Goal: Task Accomplishment & Management: Use online tool/utility

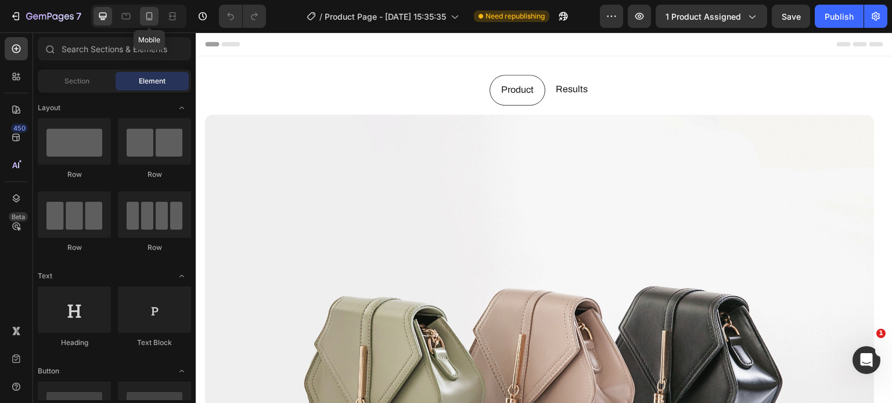
click at [149, 21] on icon at bounding box center [149, 16] width 12 height 12
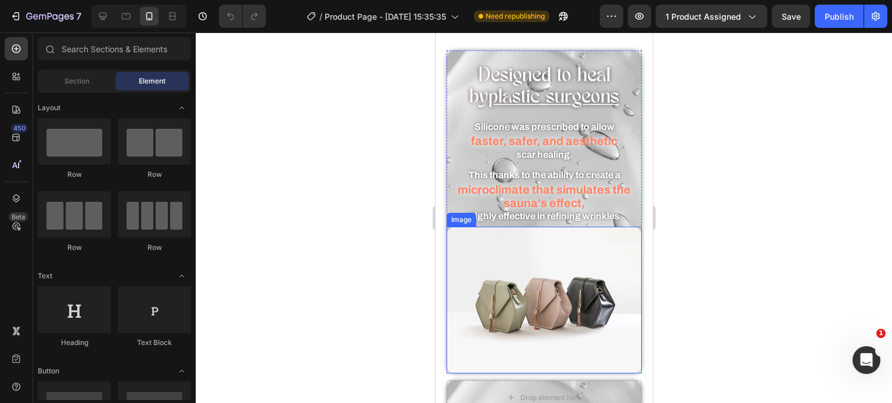
scroll to position [701, 0]
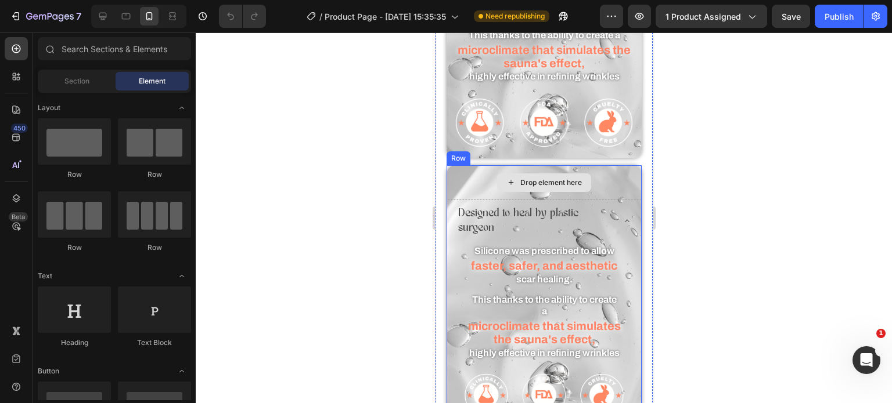
click at [472, 165] on div "Drop element here" at bounding box center [544, 182] width 196 height 35
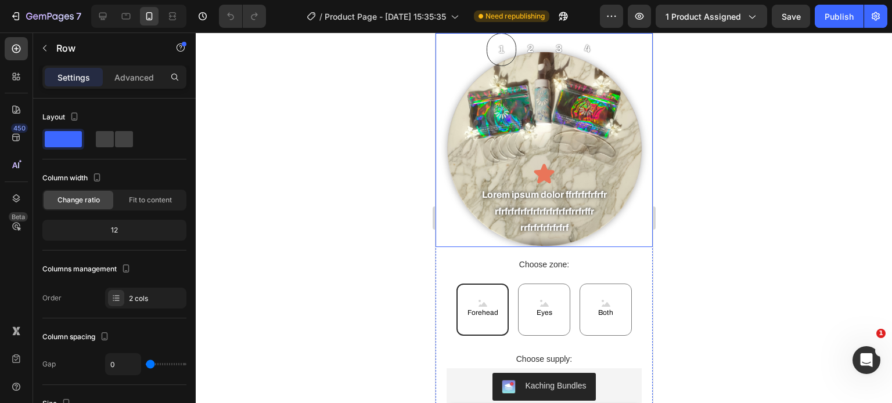
scroll to position [1181, 0]
click at [336, 110] on div at bounding box center [544, 218] width 696 height 371
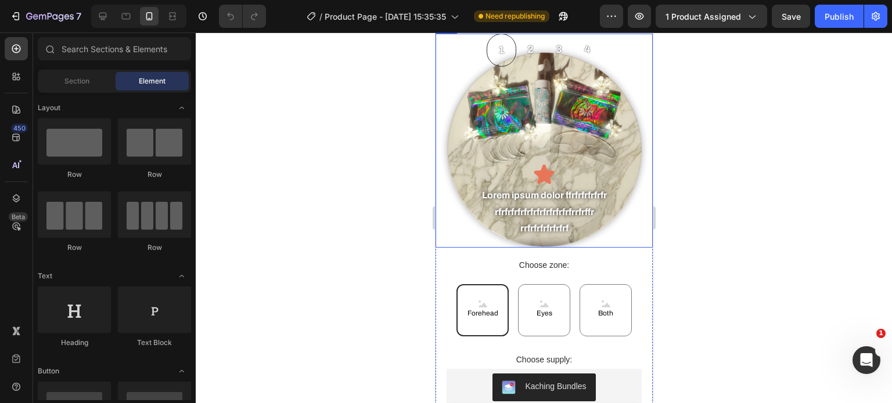
scroll to position [1097, 0]
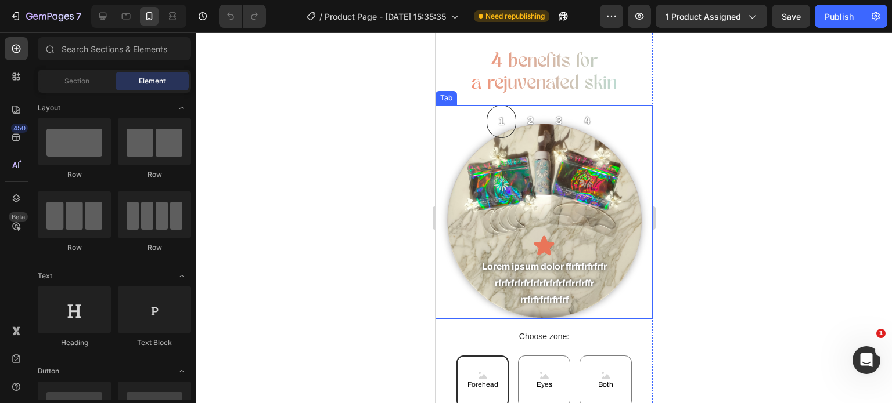
scroll to position [1110, 0]
click at [509, 96] on h2 "4 benefits for a rejuvenated skin" at bounding box center [543, 74] width 217 height 46
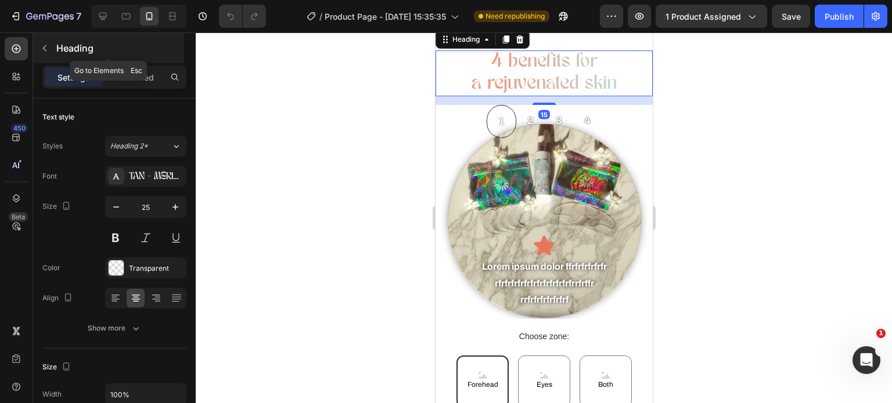
click at [36, 52] on button "button" at bounding box center [44, 48] width 19 height 19
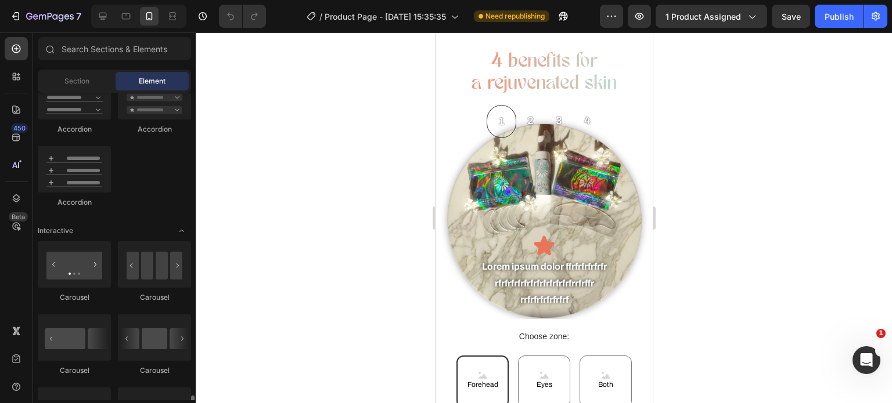
scroll to position [1233, 0]
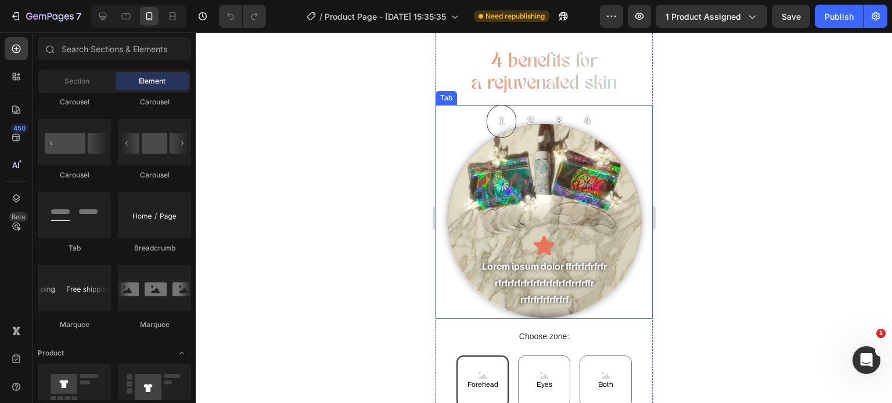
click at [507, 217] on div "Icon Lorem ipsum dolor ffrfrfrfrfrfr rfrfrfrfrfrfrfrfrfrfrfrfrrfrffr rrfrfrfrfr…" at bounding box center [543, 228] width 217 height 181
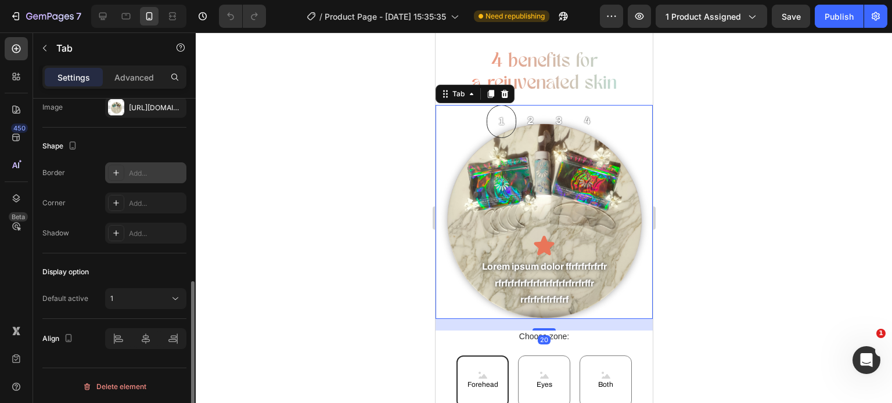
scroll to position [402, 0]
click at [137, 114] on div "[URL][DOMAIN_NAME]" at bounding box center [145, 108] width 81 height 21
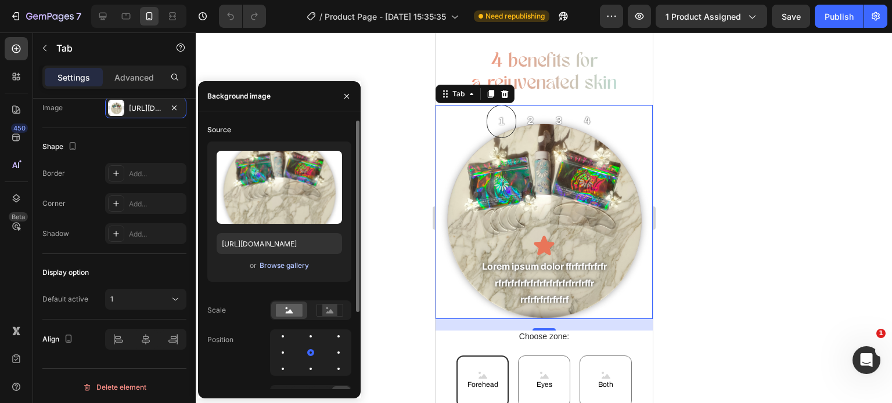
click at [268, 262] on div "Browse gallery" at bounding box center [284, 266] width 49 height 10
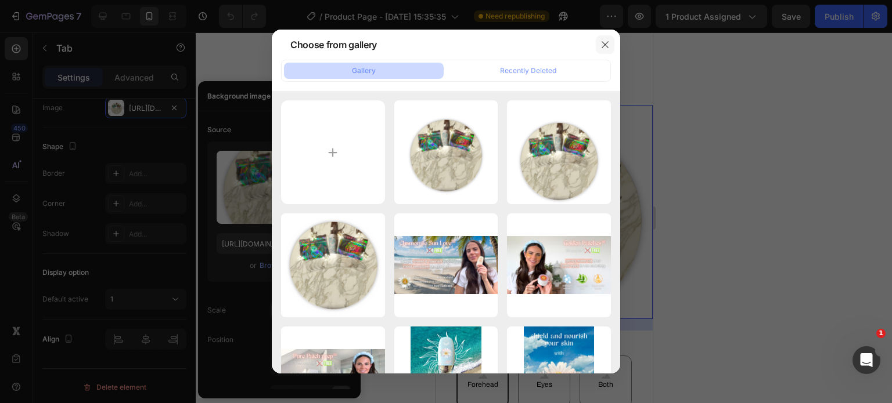
click at [602, 44] on icon "button" at bounding box center [604, 44] width 9 height 9
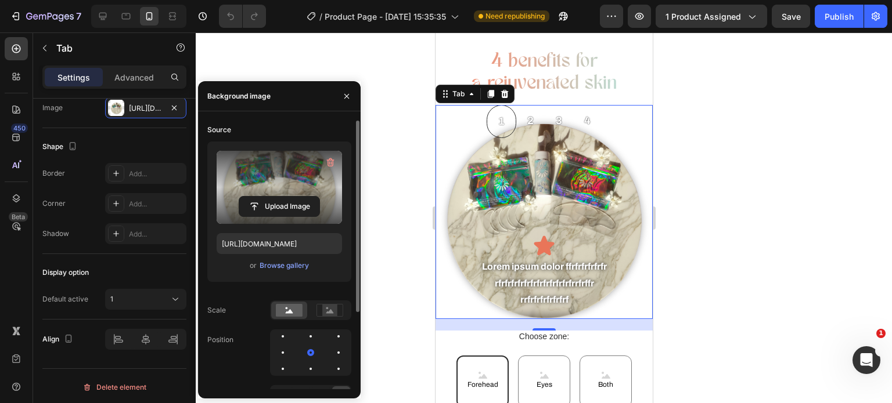
click at [273, 173] on label at bounding box center [279, 187] width 125 height 73
click at [273, 197] on input "file" at bounding box center [279, 207] width 80 height 20
type input "[URL][DOMAIN_NAME]"
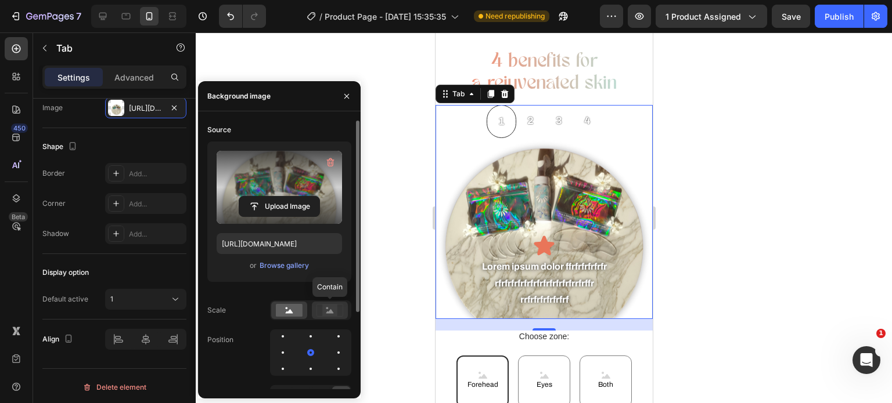
click at [323, 304] on rect at bounding box center [329, 310] width 26 height 12
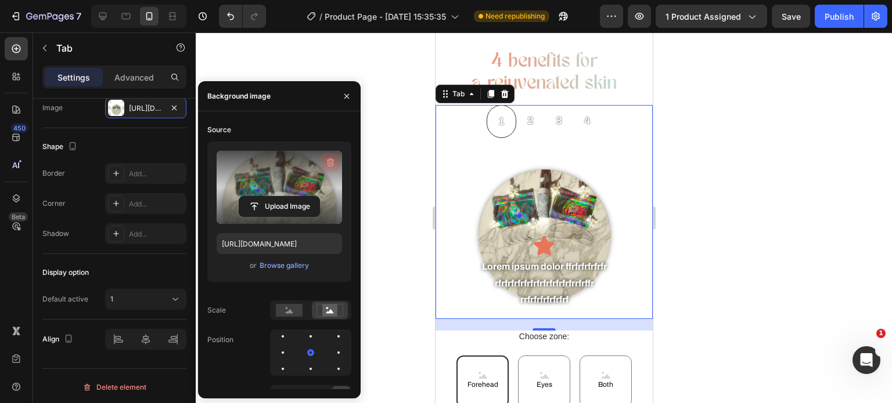
drag, startPoint x: 328, startPoint y: 165, endPoint x: 13, endPoint y: 111, distance: 319.7
click at [328, 165] on icon "button" at bounding box center [331, 162] width 8 height 9
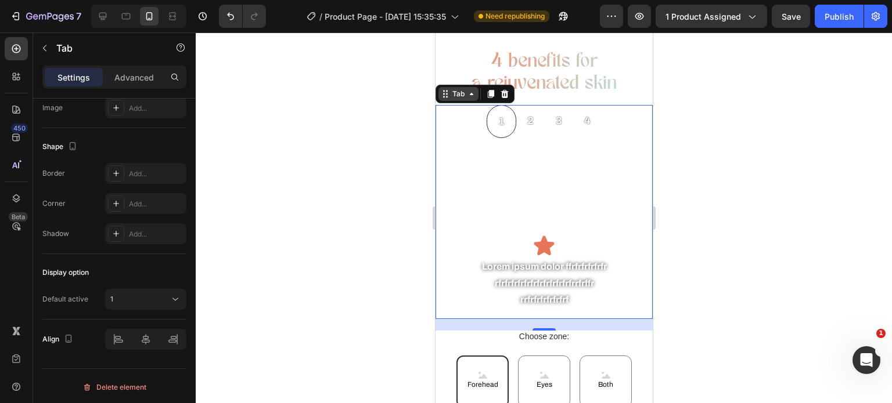
click at [466, 99] on icon at bounding box center [470, 93] width 9 height 9
click at [358, 141] on div at bounding box center [544, 218] width 696 height 371
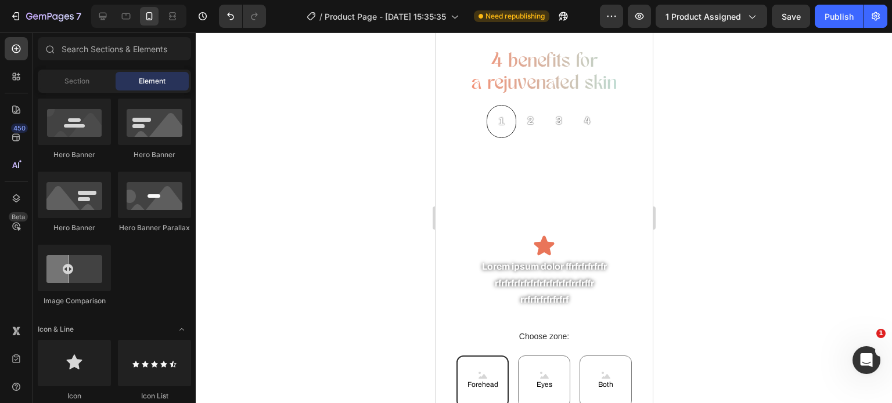
scroll to position [0, 0]
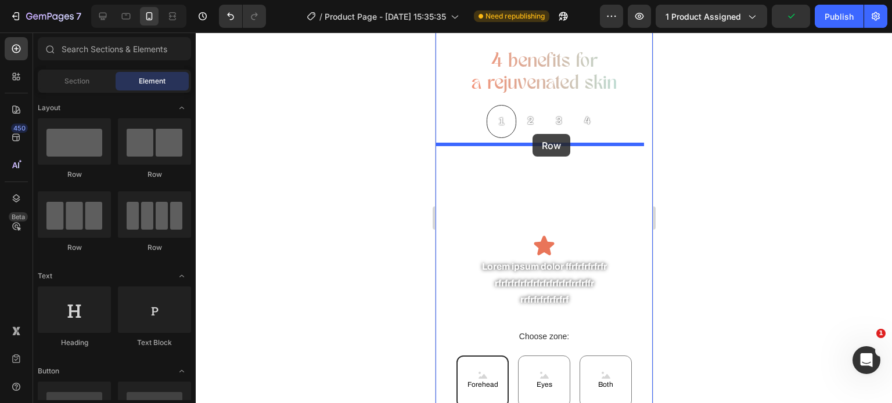
drag, startPoint x: 520, startPoint y: 193, endPoint x: 532, endPoint y: 134, distance: 60.3
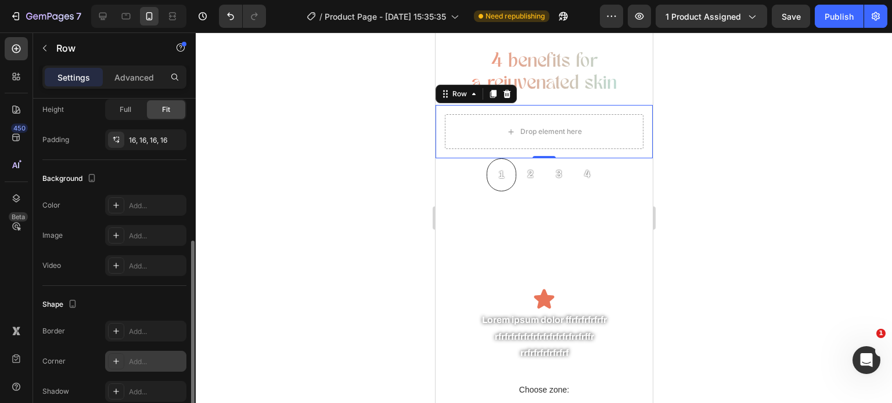
scroll to position [285, 0]
click at [152, 235] on div "Add..." at bounding box center [156, 237] width 55 height 10
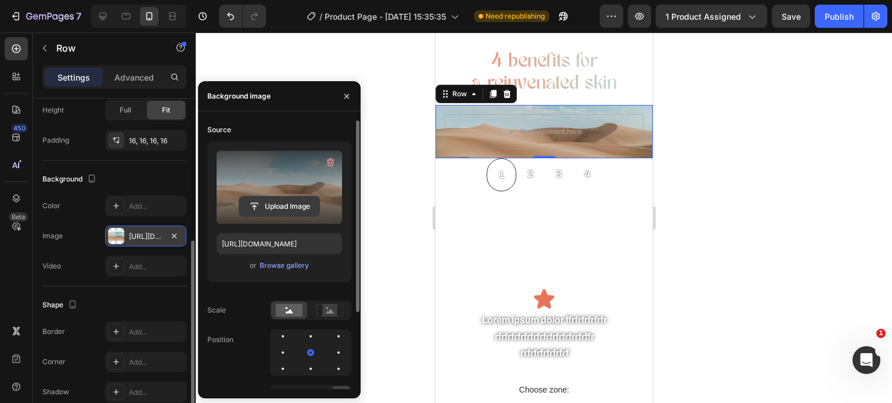
click at [290, 201] on input "file" at bounding box center [279, 207] width 80 height 20
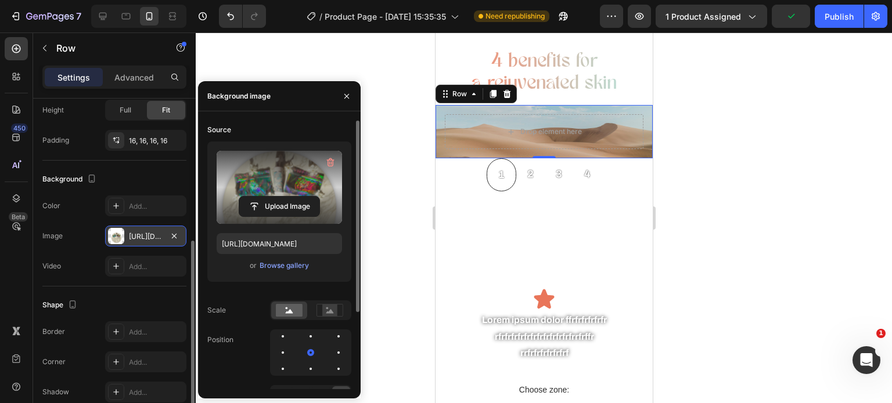
type input "[URL][DOMAIN_NAME]"
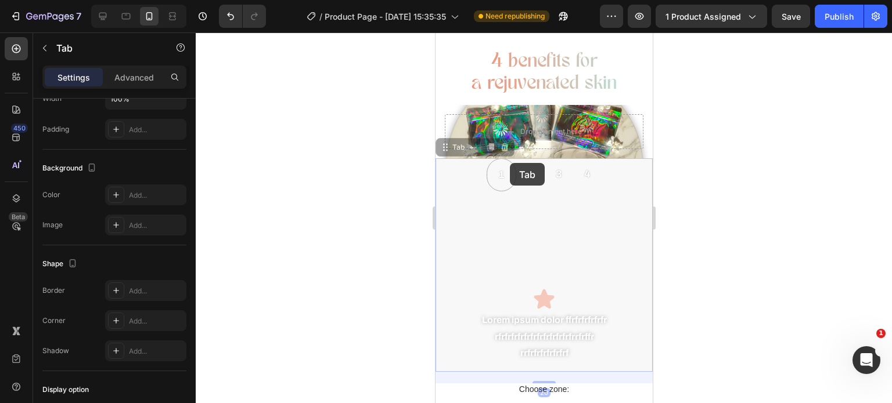
scroll to position [0, 0]
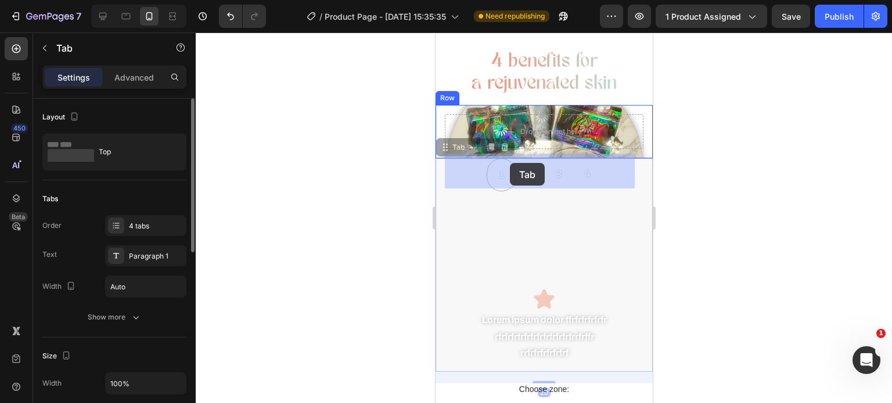
drag, startPoint x: 449, startPoint y: 192, endPoint x: 509, endPoint y: 163, distance: 67.0
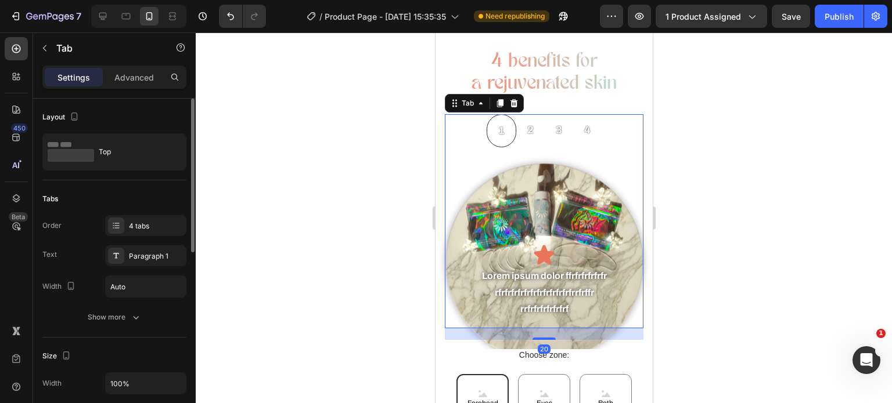
click at [383, 210] on div at bounding box center [544, 218] width 696 height 371
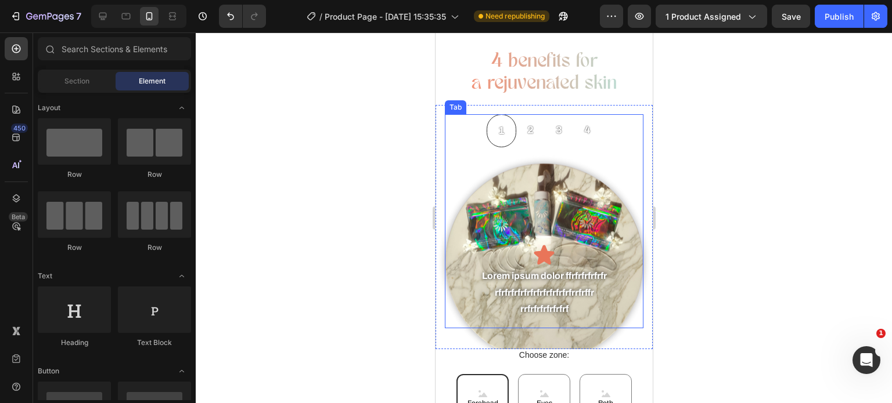
click at [574, 255] on div "Icon Lorem ipsum dolor ffrfrfrfrfrfr rfrfrfrfrfrfrfrfrfrfrfrfrrfrffr rrfrfrfrfr…" at bounding box center [543, 237] width 199 height 181
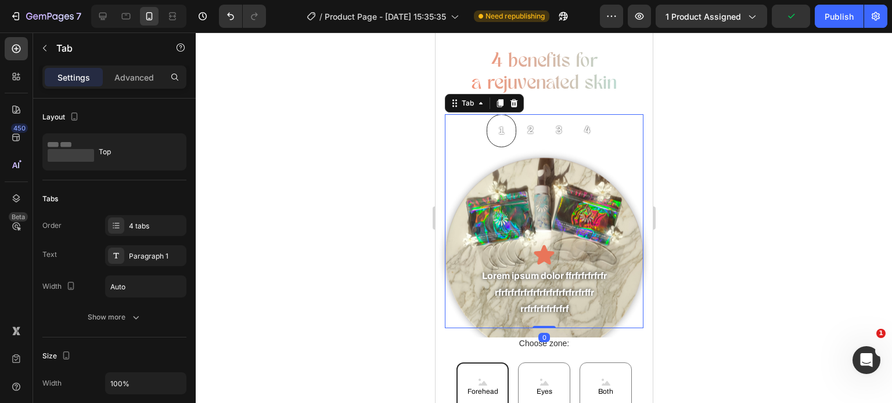
drag, startPoint x: 542, startPoint y: 377, endPoint x: 813, endPoint y: 344, distance: 273.7
click at [560, 309] on div "1 2 3 4 Icon Lorem ipsum dolor ffrfrfrfrfrfr rfrfrfrfrfrfrfrfrfrfrfrfrrfrffr rr…" at bounding box center [543, 221] width 199 height 214
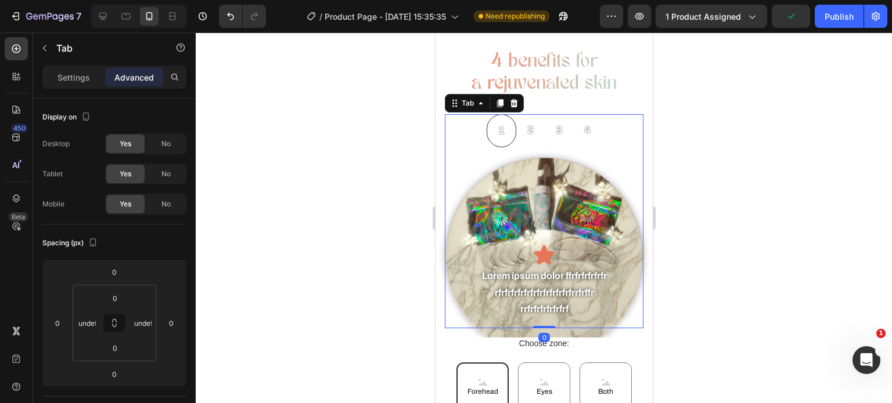
click at [379, 312] on div at bounding box center [544, 218] width 696 height 371
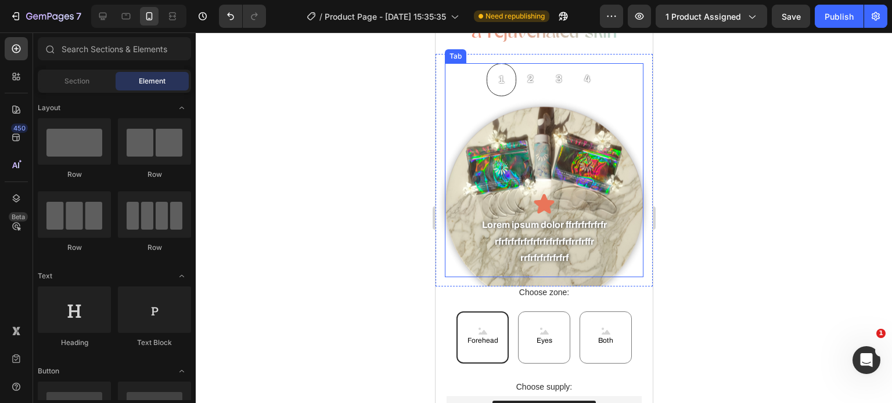
scroll to position [1194, 0]
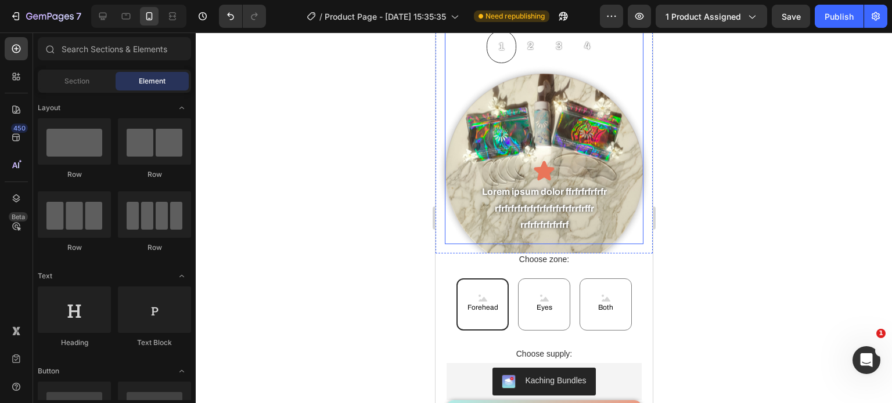
click at [455, 287] on div "Icon Lorem ipsum dolor ffrfrfrfrfrfr rfrfrfrfrfrfrfrfrfrfrfrfrrfrffr rrfrfrfrfr…" at bounding box center [543, 241] width 180 height 163
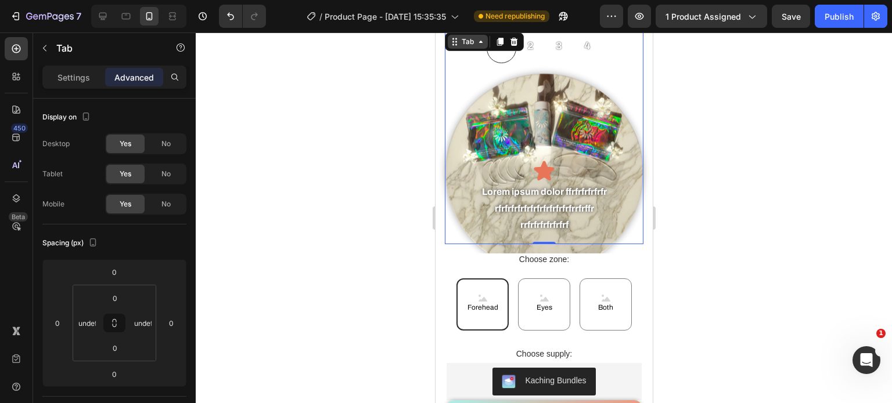
click at [470, 47] on div "Tab" at bounding box center [467, 42] width 17 height 10
drag, startPoint x: 536, startPoint y: 280, endPoint x: 551, endPoint y: 241, distance: 41.5
click at [551, 241] on div "1 2 3 4 Icon Lorem ipsum dolor ffrfrfrfrfrfr rfrfrfrfrfrfrfrfrfrfrfrfrrfrffr rr…" at bounding box center [543, 137] width 199 height 214
click at [352, 157] on div at bounding box center [544, 218] width 696 height 371
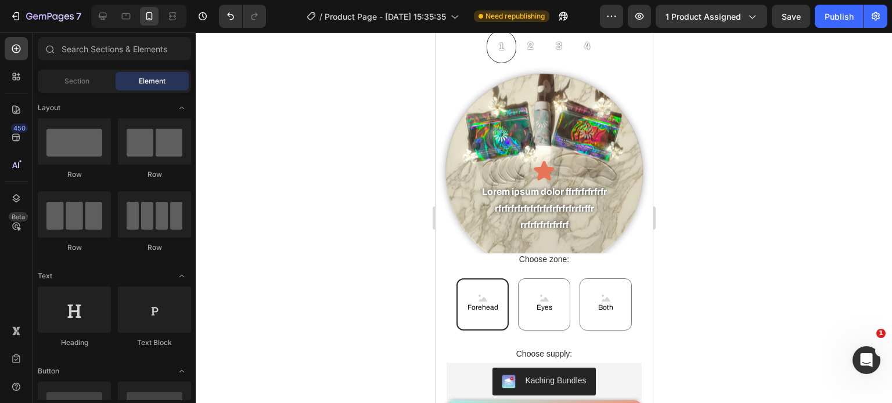
click at [347, 169] on div at bounding box center [544, 218] width 696 height 371
click at [473, 171] on div "Icon Lorem ipsum dolor ffrfrfrfrfrfr rfrfrfrfrfrfrfrfrfrfrfrfrrfrffr rrfrfrfrfr…" at bounding box center [543, 153] width 199 height 181
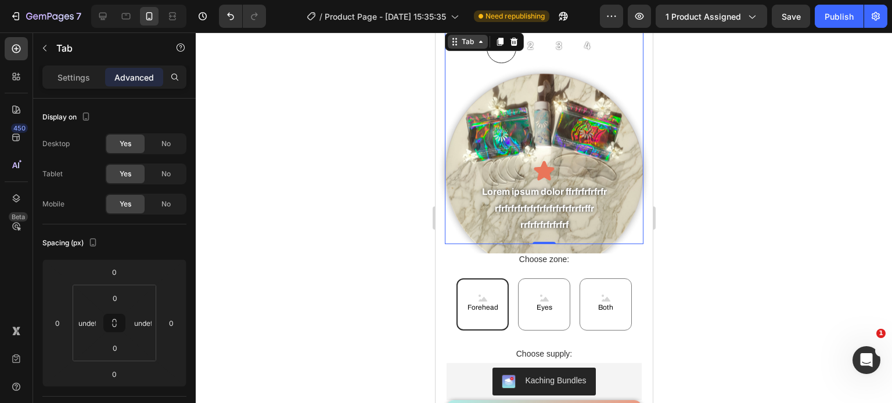
click at [477, 46] on icon at bounding box center [479, 41] width 9 height 9
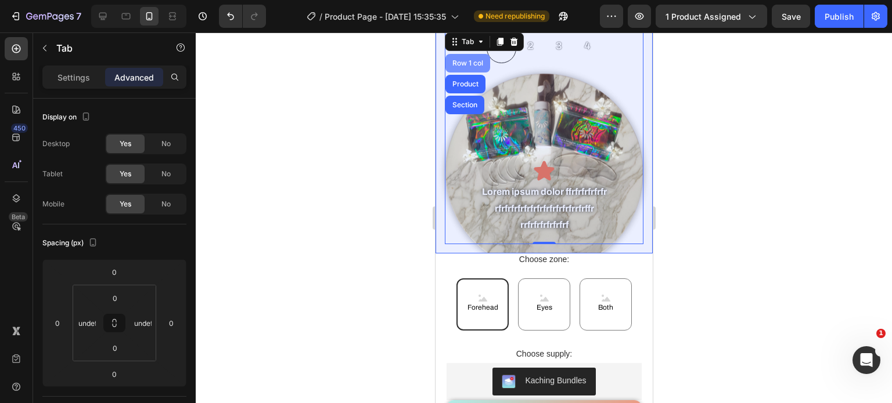
click at [469, 67] on div "Row 1 col" at bounding box center [466, 63] width 35 height 7
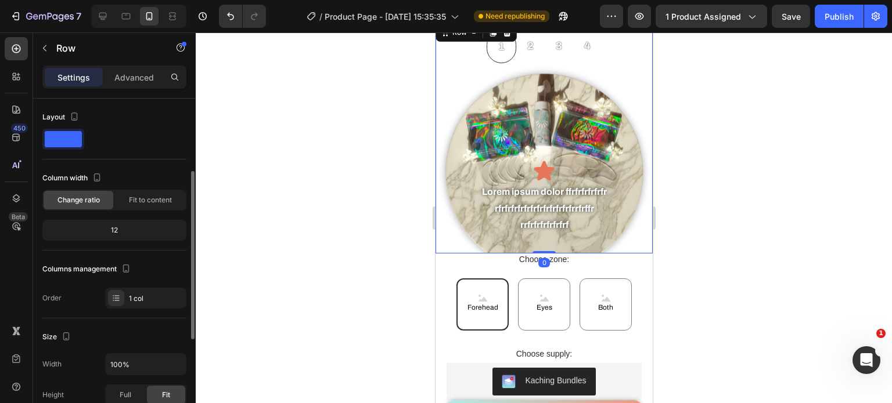
scroll to position [49, 0]
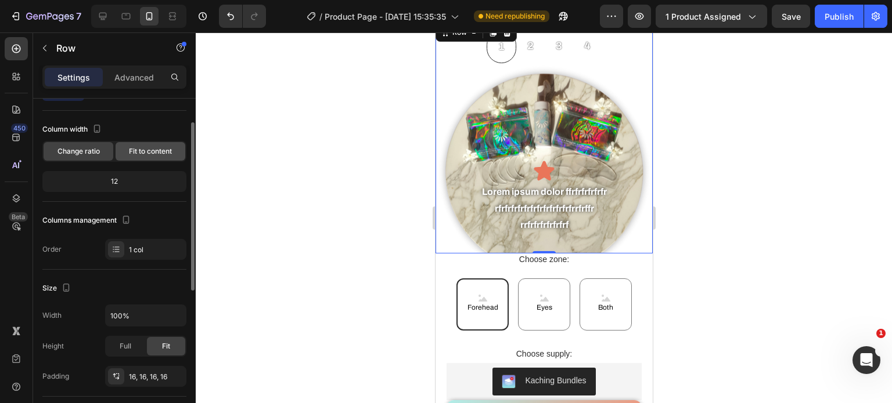
click at [132, 143] on div "Fit to content" at bounding box center [151, 151] width 70 height 19
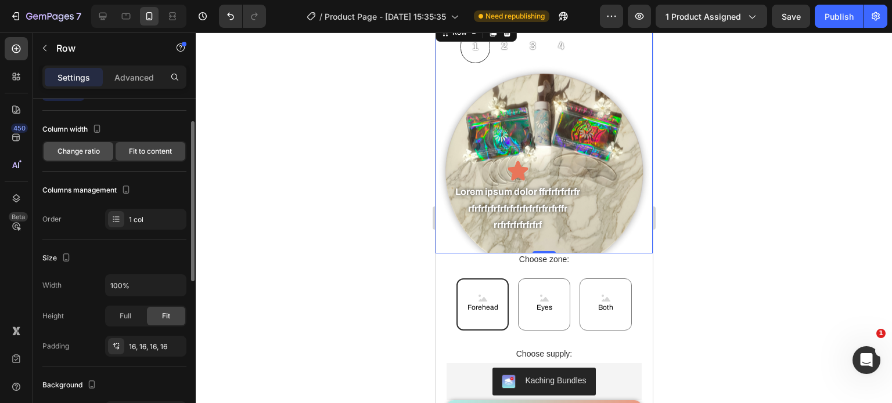
click at [98, 147] on span "Change ratio" at bounding box center [78, 151] width 42 height 10
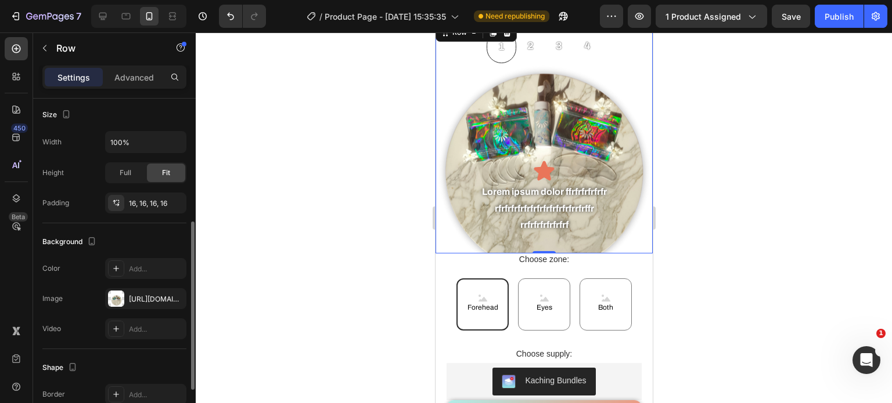
scroll to position [231, 0]
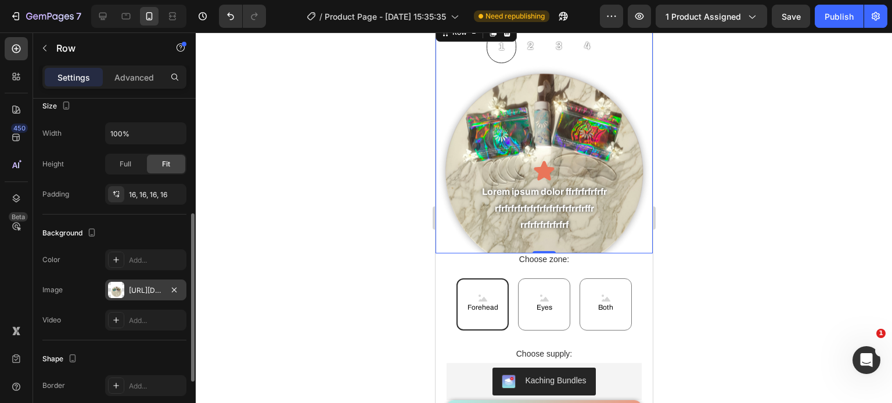
click at [135, 283] on div "[URL][DOMAIN_NAME]" at bounding box center [145, 290] width 81 height 21
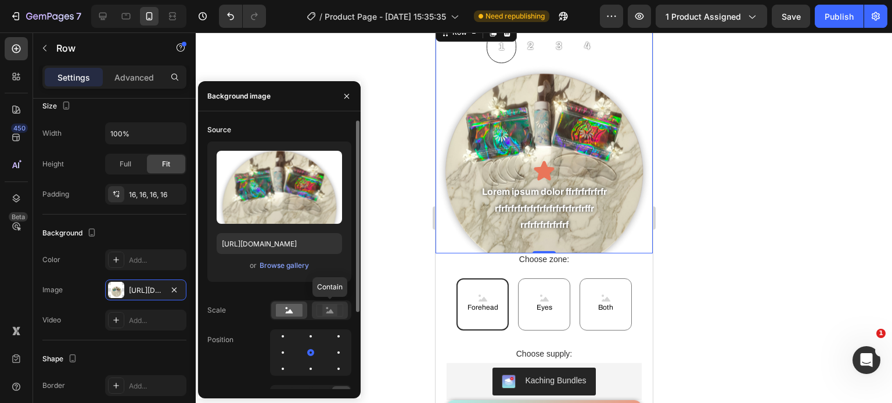
click at [339, 314] on icon at bounding box center [329, 310] width 27 height 13
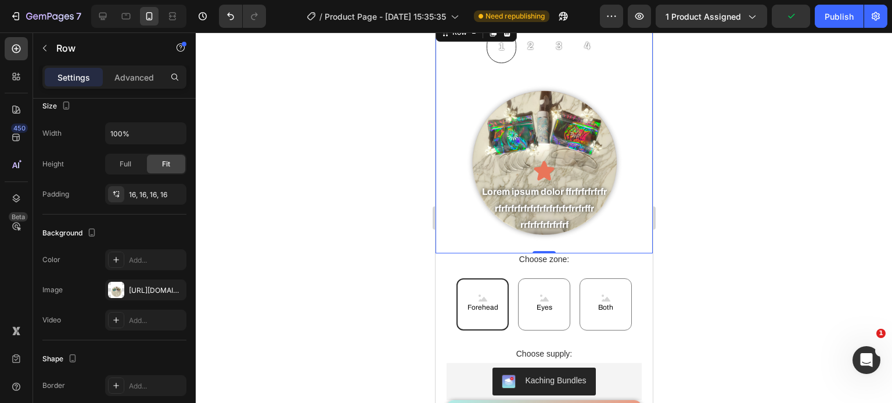
click at [381, 222] on div at bounding box center [544, 218] width 696 height 371
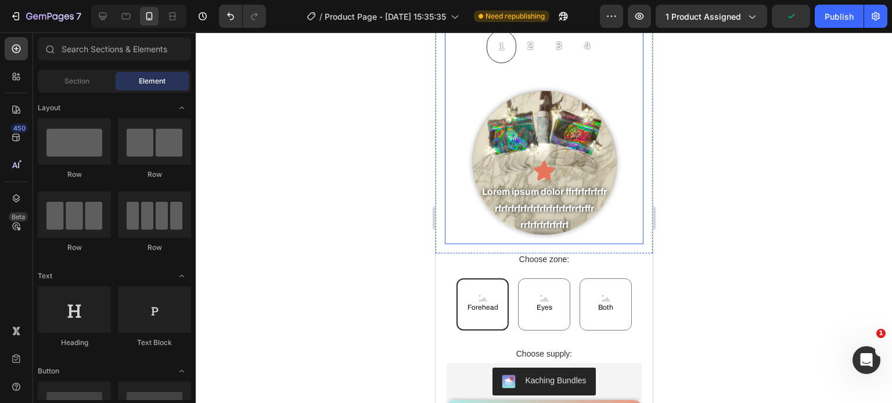
click at [517, 177] on div "Icon Lorem ipsum dolor ffrfrfrfrfrfr rfrfrfrfrfrfrfrfrfrfrfrfrrfrffr rrfrfrfrfr…" at bounding box center [543, 153] width 199 height 181
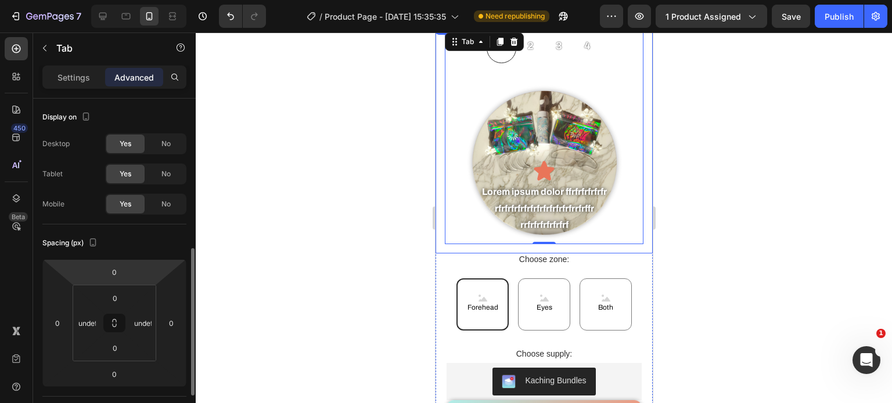
scroll to position [105, 0]
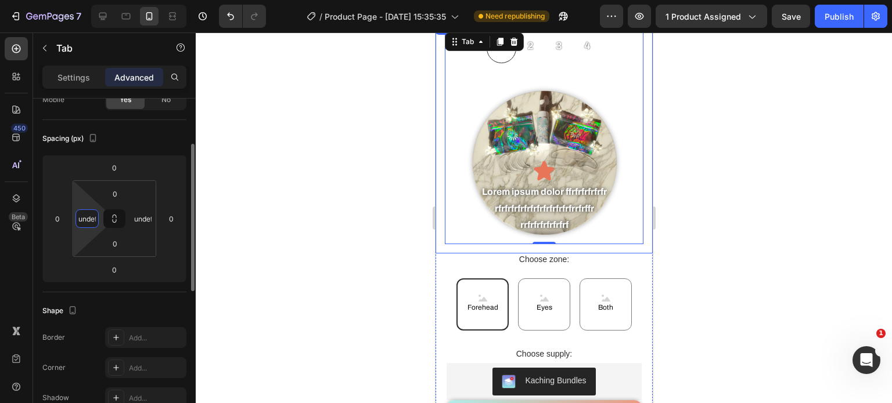
click at [89, 221] on input "undefined" at bounding box center [86, 218] width 17 height 17
type input "0"
click at [135, 215] on input "undefined" at bounding box center [142, 218] width 17 height 17
type input "0"
click at [146, 146] on div "Spacing (px)" at bounding box center [114, 138] width 144 height 19
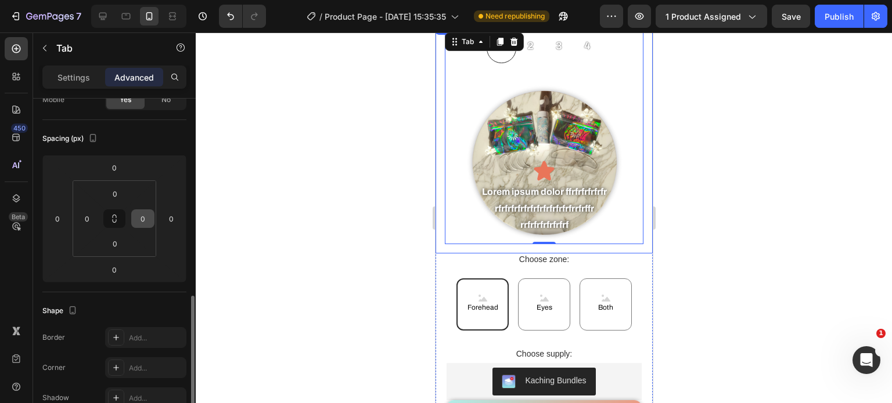
scroll to position [210, 0]
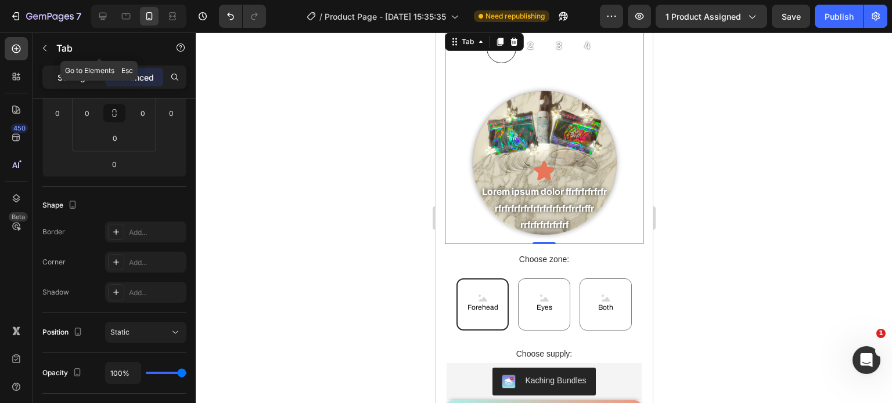
click at [91, 71] on div "Settings" at bounding box center [74, 77] width 58 height 19
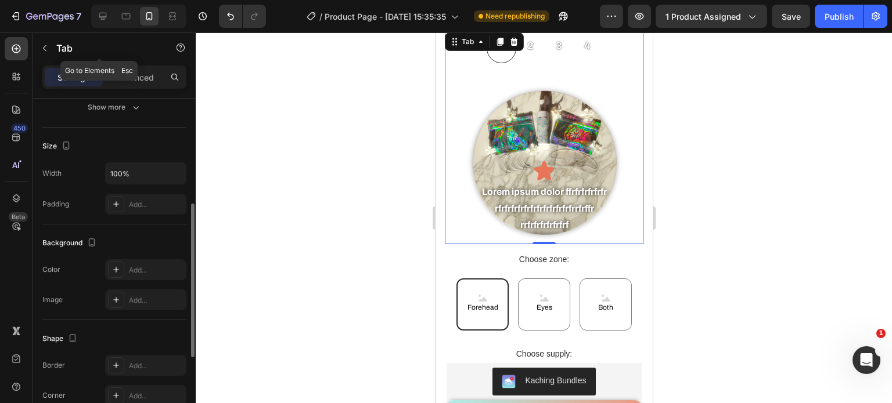
scroll to position [234, 0]
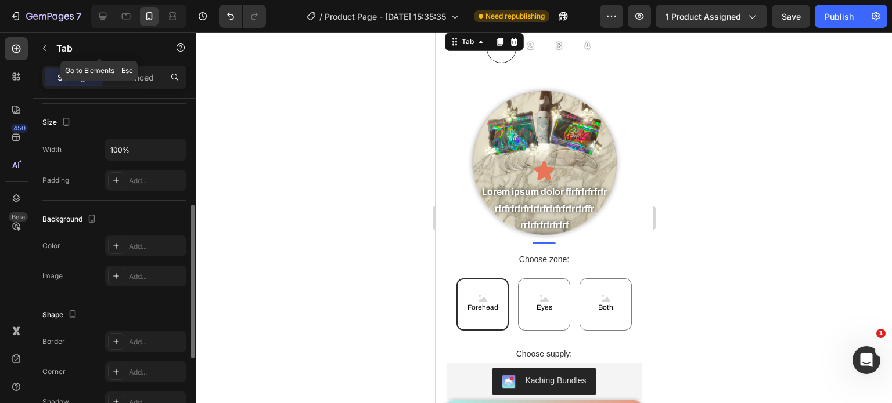
click at [131, 106] on div "Size Width 100% Padding Add..." at bounding box center [114, 152] width 144 height 97
click at [412, 217] on div at bounding box center [544, 218] width 696 height 371
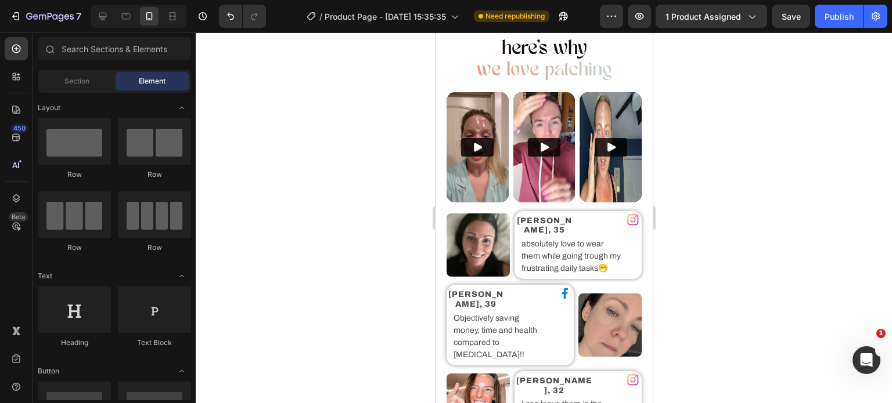
scroll to position [1902, 0]
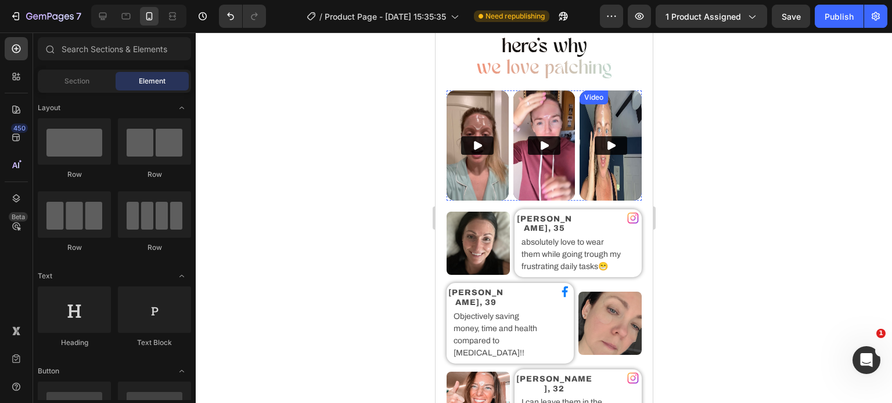
click at [611, 151] on img at bounding box center [610, 146] width 62 height 110
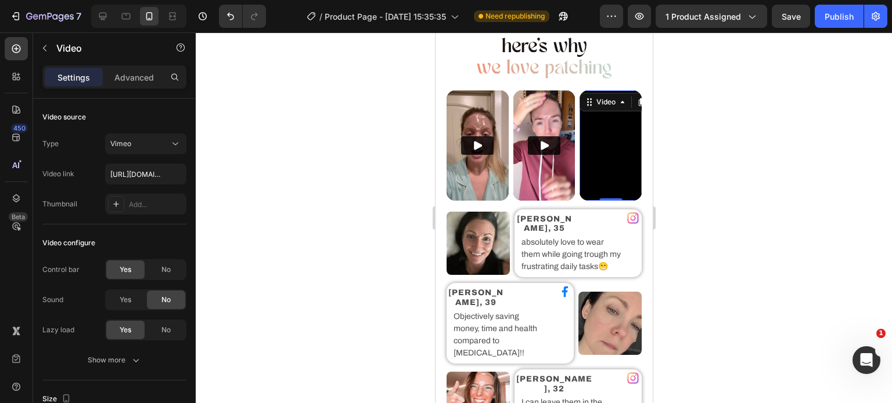
click at [300, 185] on div at bounding box center [544, 218] width 696 height 371
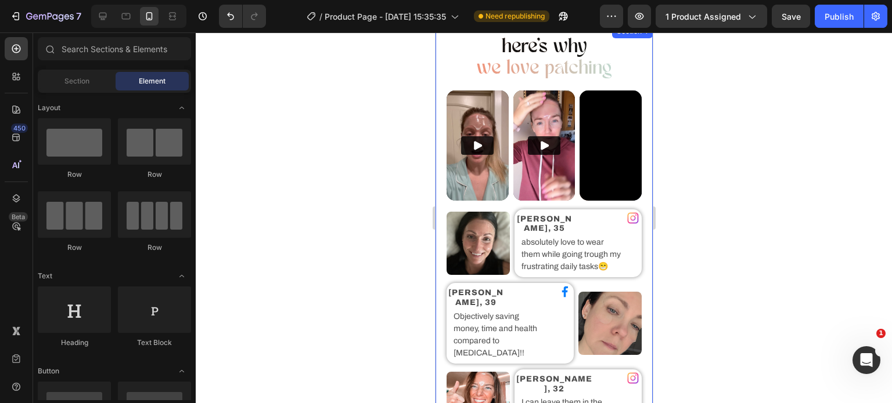
click at [402, 206] on div at bounding box center [544, 218] width 696 height 371
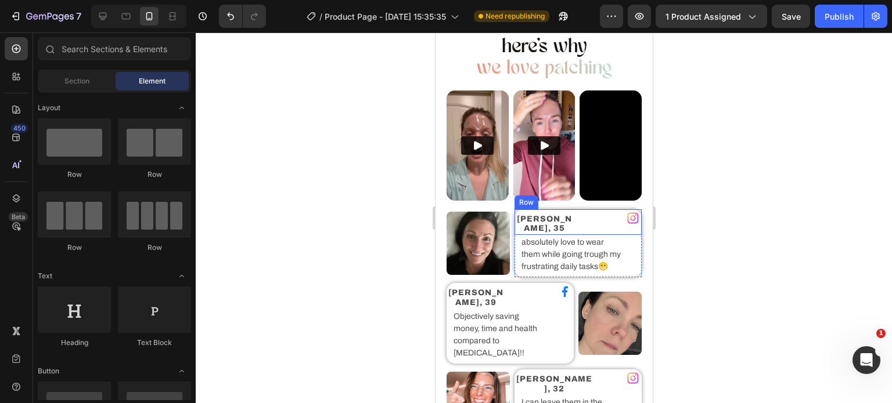
scroll to position [1943, 0]
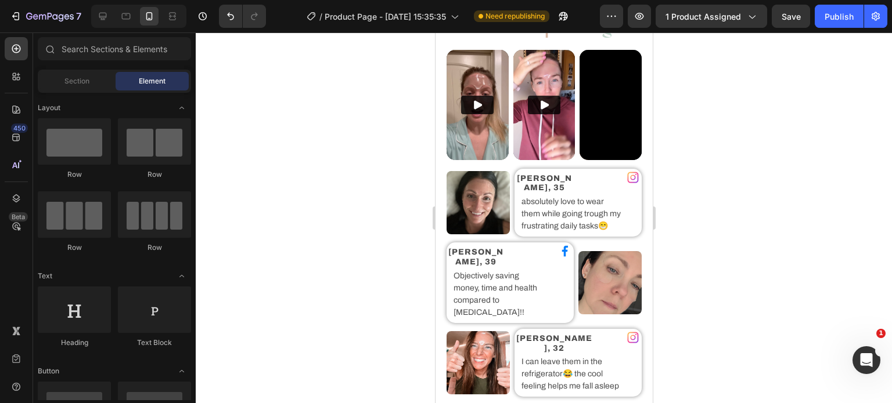
click at [353, 155] on div at bounding box center [544, 218] width 696 height 371
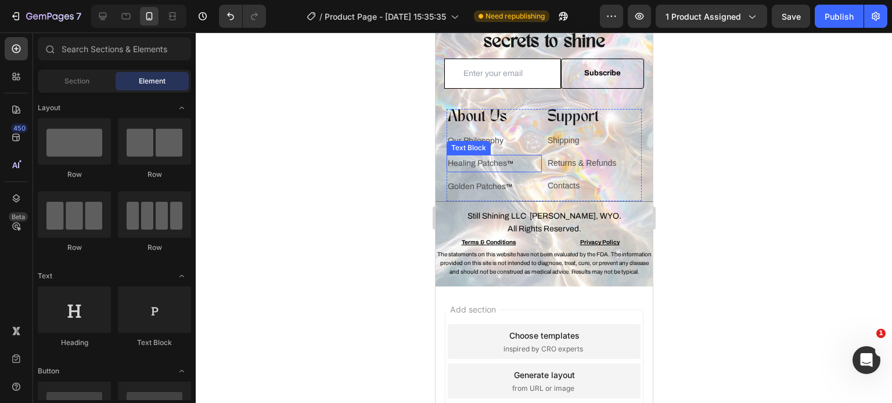
scroll to position [4018, 0]
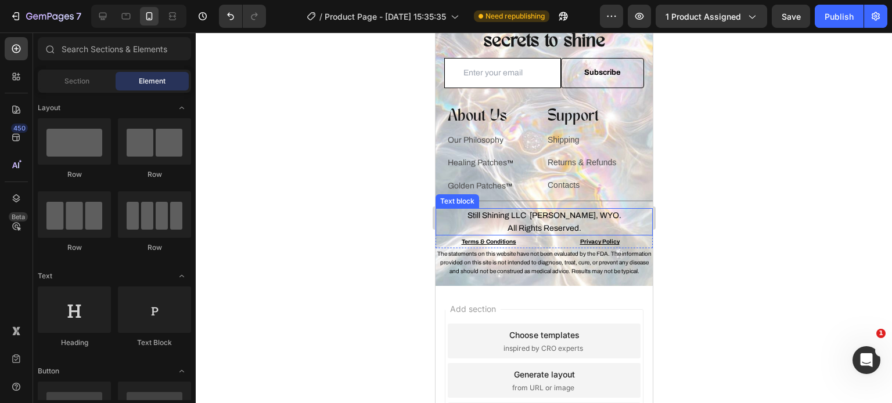
click at [360, 226] on div at bounding box center [544, 218] width 696 height 371
click at [381, 248] on div at bounding box center [544, 218] width 696 height 371
click at [362, 227] on div at bounding box center [544, 218] width 696 height 371
click at [561, 220] on p "Still Shining LLC Sheridan, [GEOGRAPHIC_DATA]." at bounding box center [543, 216] width 215 height 13
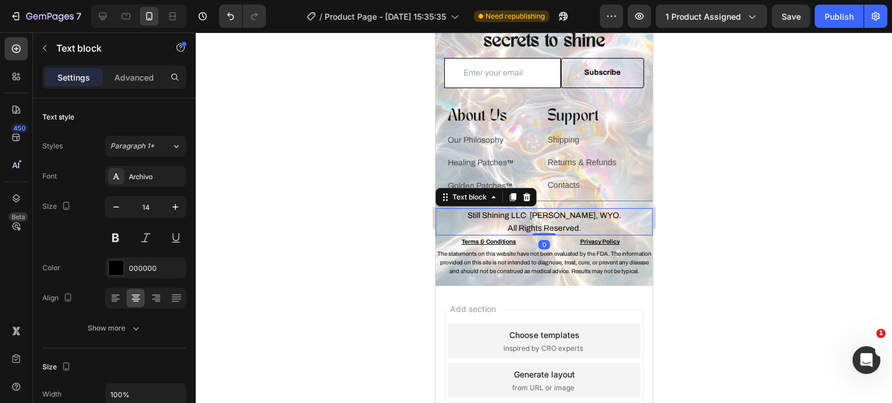
click at [537, 215] on p "Still Shining LLC Sheridan, [GEOGRAPHIC_DATA]." at bounding box center [543, 216] width 215 height 13
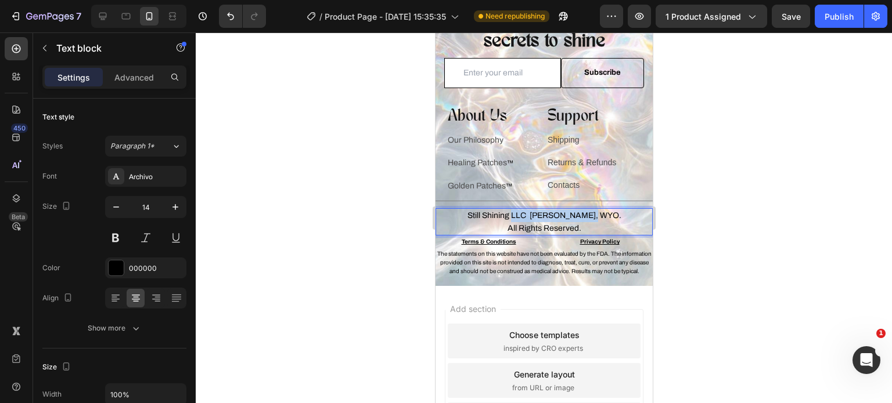
drag, startPoint x: 601, startPoint y: 218, endPoint x: 524, endPoint y: 216, distance: 77.2
click at [524, 216] on p "Still Shining LLC Sheridan, [GEOGRAPHIC_DATA]." at bounding box center [543, 216] width 215 height 13
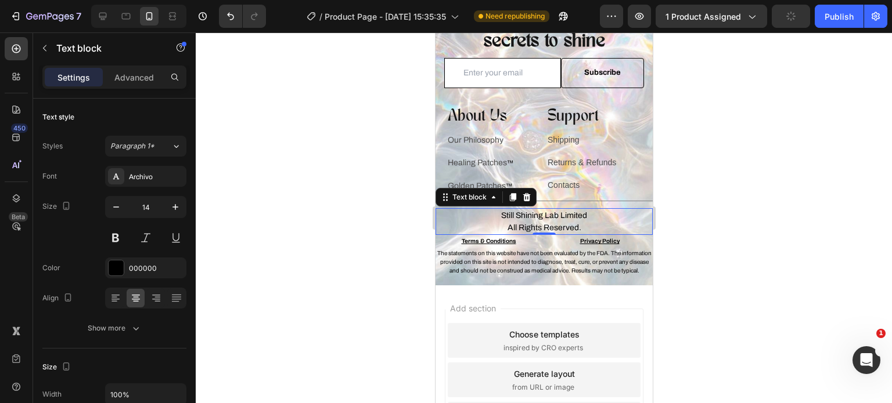
click at [376, 167] on div at bounding box center [544, 218] width 696 height 371
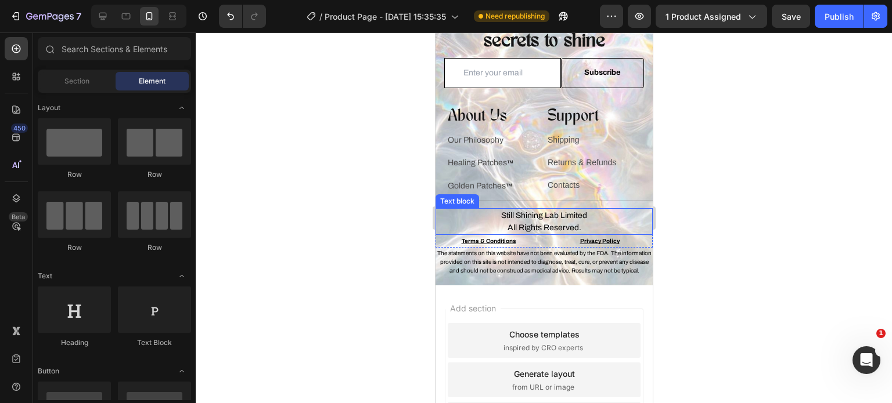
click at [535, 211] on p "Still Shining Lab Limited" at bounding box center [543, 216] width 215 height 12
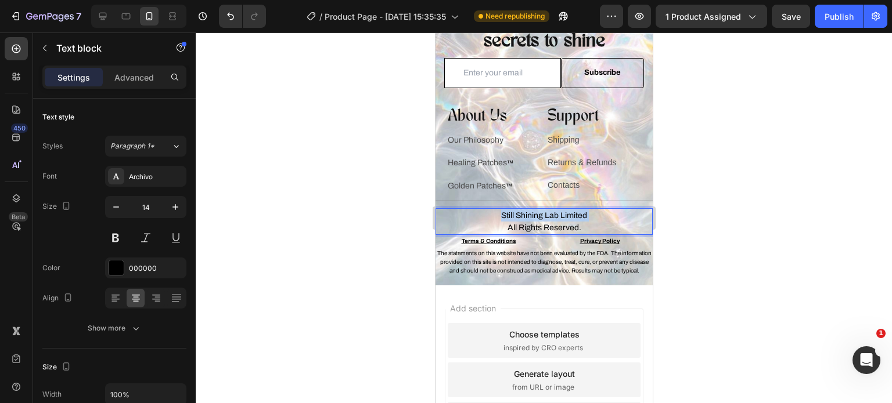
click at [535, 211] on p "Still Shining Lab Limited" at bounding box center [543, 216] width 215 height 12
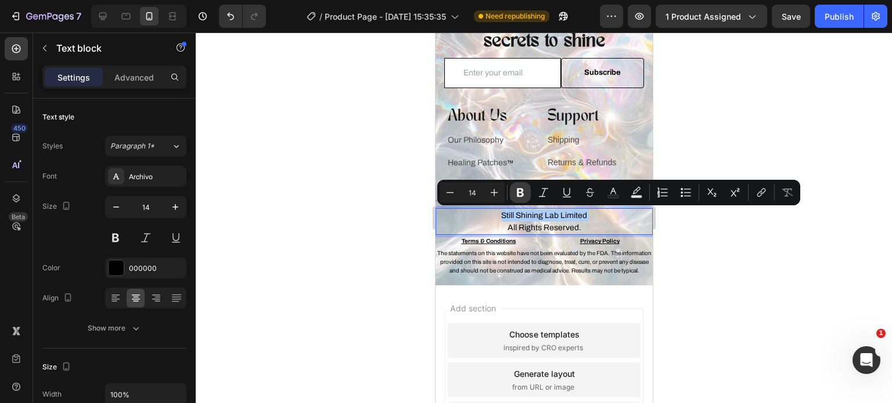
click at [520, 196] on icon "Editor contextual toolbar" at bounding box center [520, 193] width 7 height 9
click at [395, 199] on div at bounding box center [544, 218] width 696 height 371
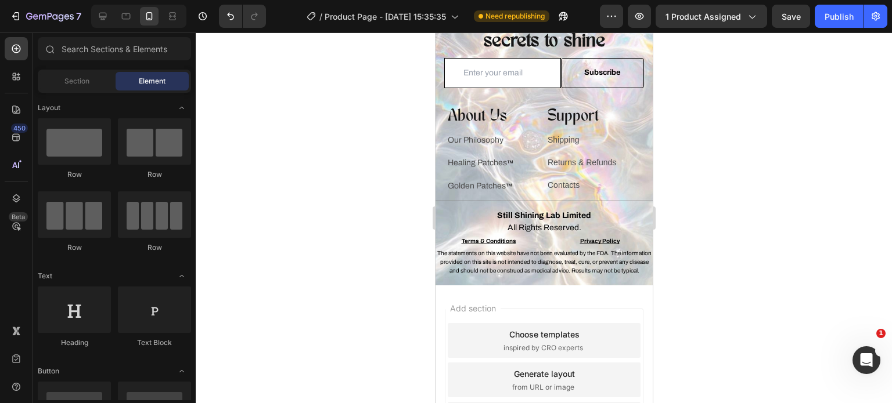
click at [395, 199] on div at bounding box center [544, 218] width 696 height 371
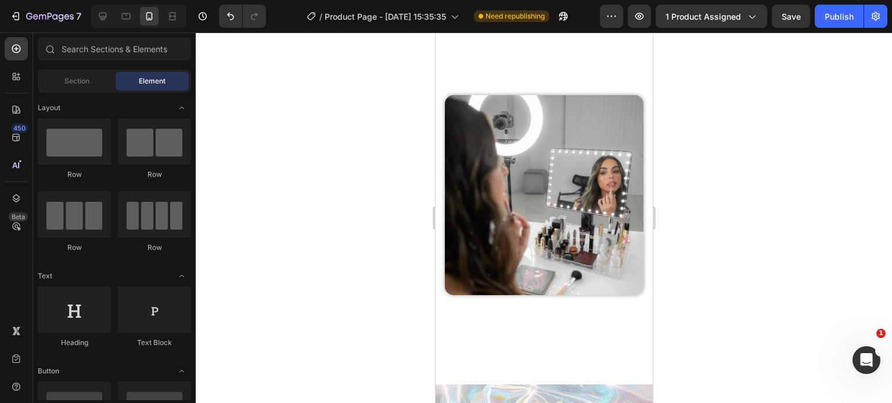
scroll to position [0, 0]
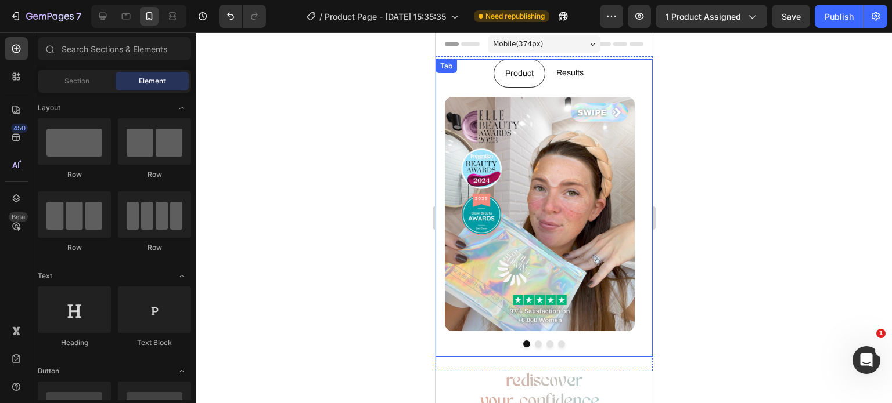
click at [558, 71] on p "Results" at bounding box center [569, 73] width 27 height 15
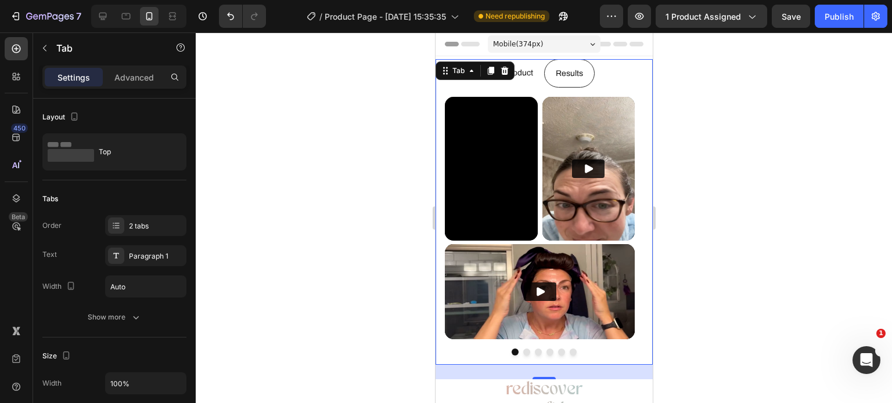
click at [345, 189] on div at bounding box center [544, 218] width 696 height 371
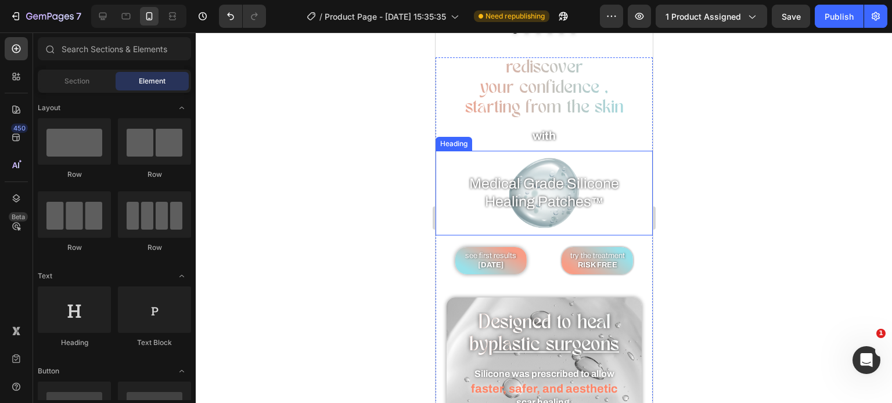
scroll to position [355, 0]
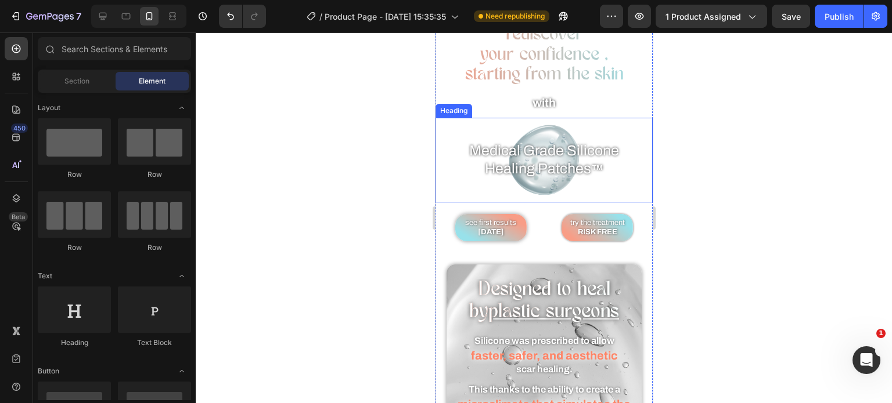
click at [518, 176] on span "Healing Patches" at bounding box center [537, 169] width 106 height 16
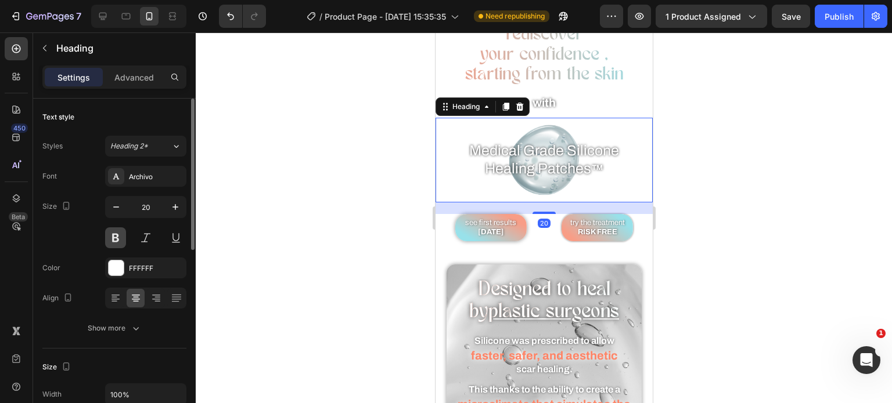
click at [120, 235] on button at bounding box center [115, 238] width 21 height 21
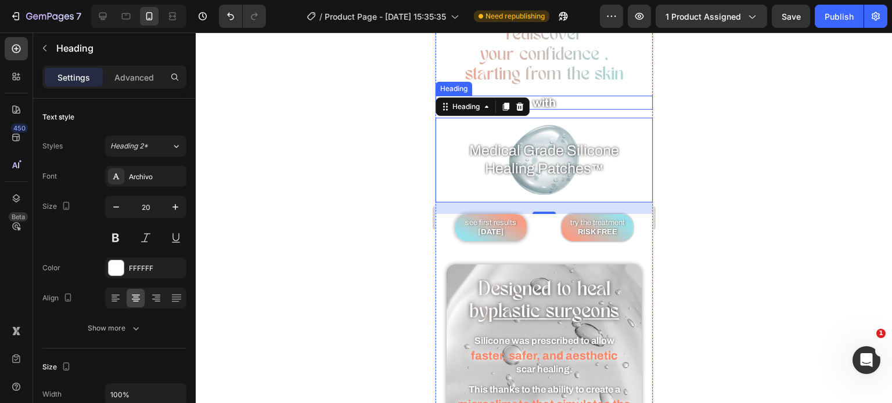
click at [542, 109] on h2 "with" at bounding box center [543, 103] width 217 height 14
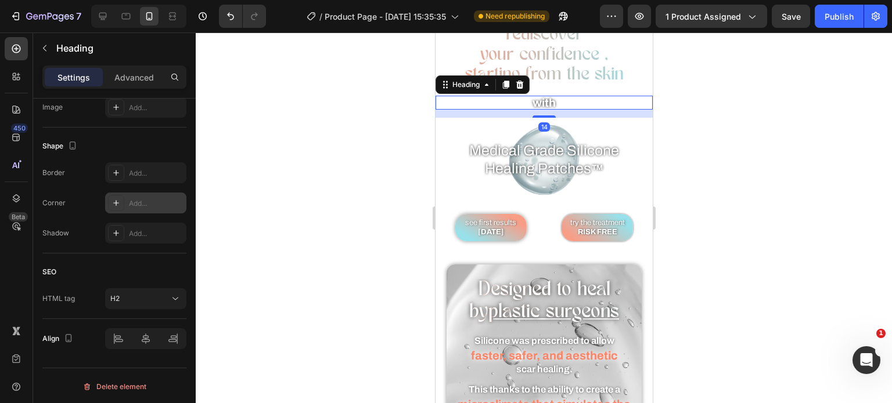
scroll to position [0, 0]
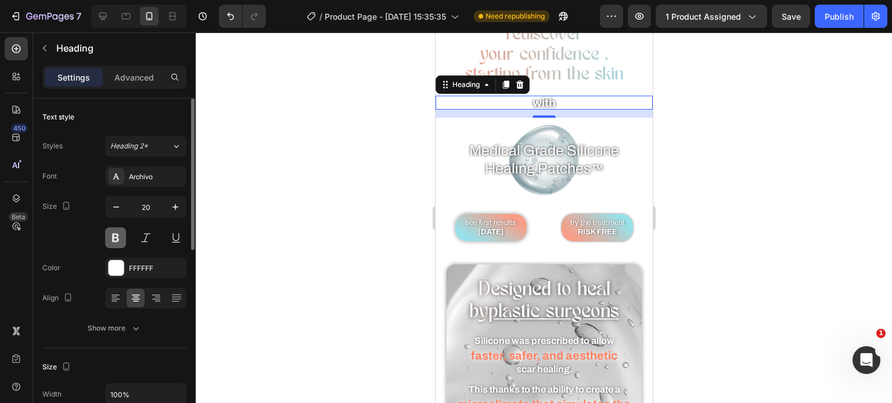
click at [113, 234] on button at bounding box center [115, 238] width 21 height 21
click at [380, 248] on div at bounding box center [544, 218] width 696 height 371
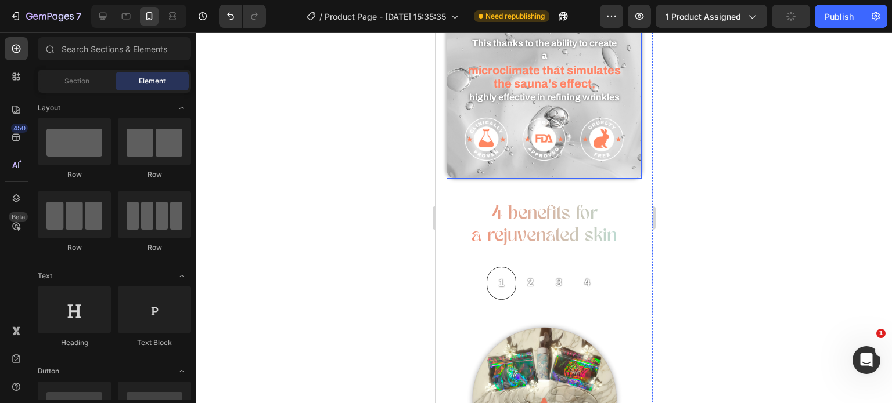
scroll to position [715, 0]
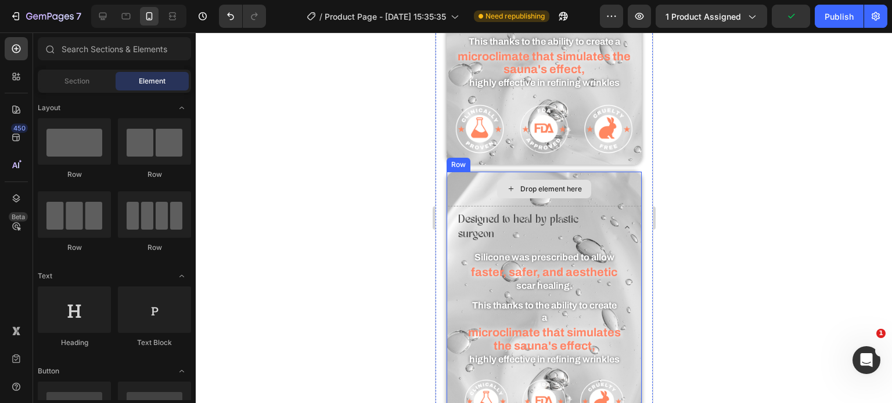
click at [458, 179] on div "Drop element here" at bounding box center [544, 189] width 196 height 35
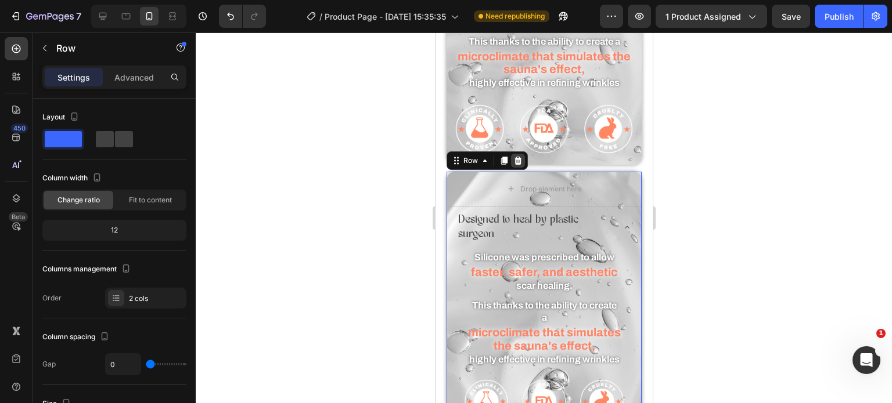
click at [514, 156] on icon at bounding box center [517, 160] width 8 height 8
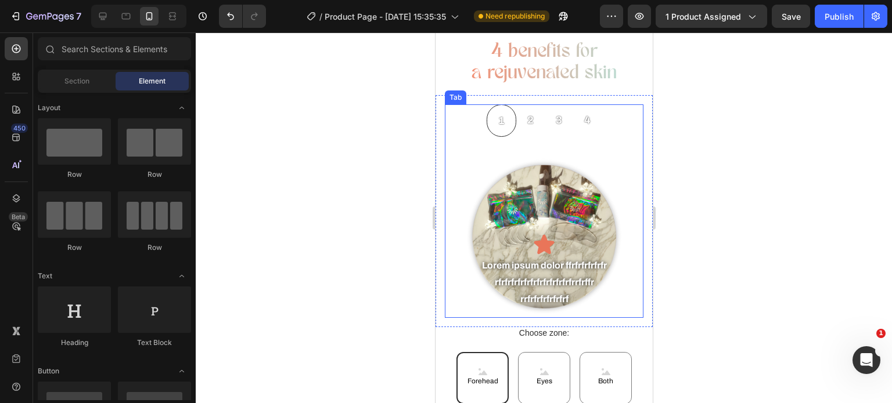
scroll to position [872, 0]
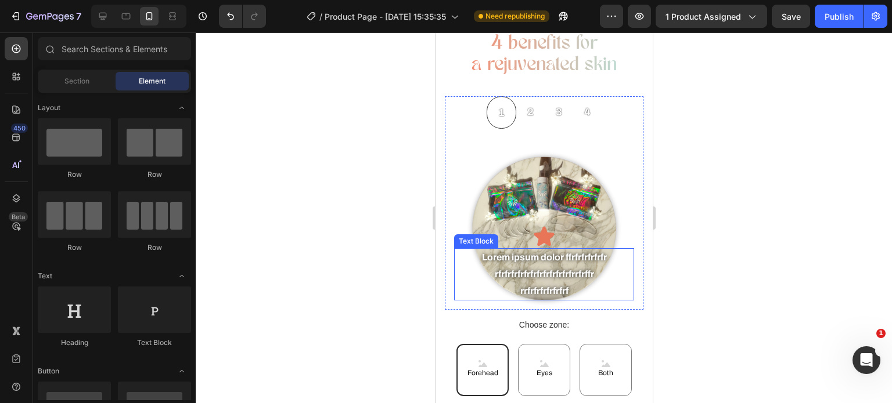
click at [345, 232] on div at bounding box center [544, 218] width 696 height 371
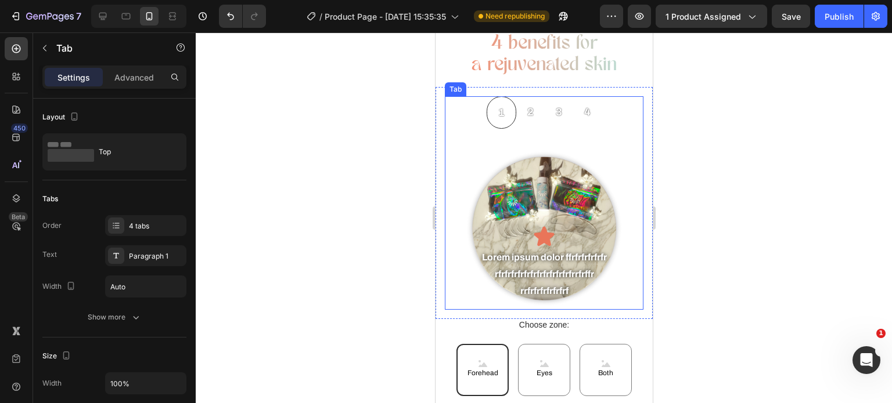
click at [494, 188] on div "Icon Lorem ipsum dolor ffrfrfrfrfrfr rfrfrfrfrfrfrfrfrfrfrfrfrrfrffr rrfrfrfrfr…" at bounding box center [543, 219] width 199 height 181
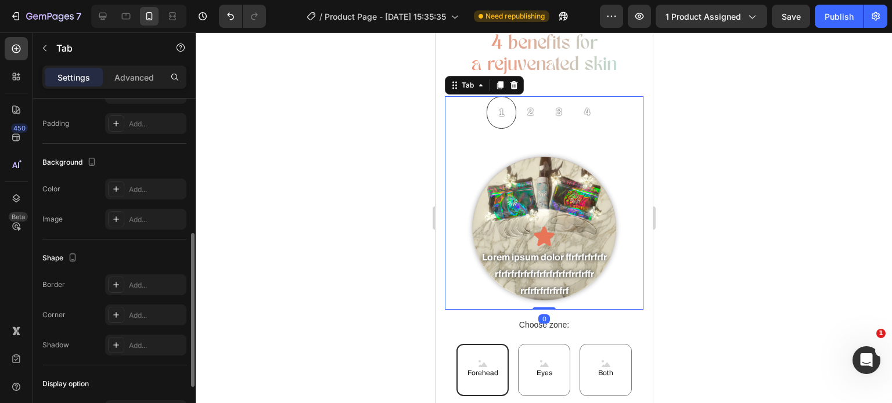
scroll to position [293, 0]
click at [565, 225] on div "Icon" at bounding box center [543, 236] width 180 height 23
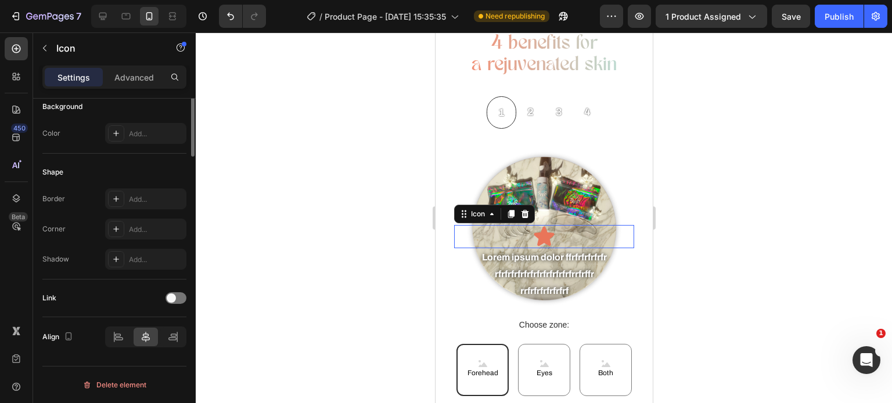
scroll to position [0, 0]
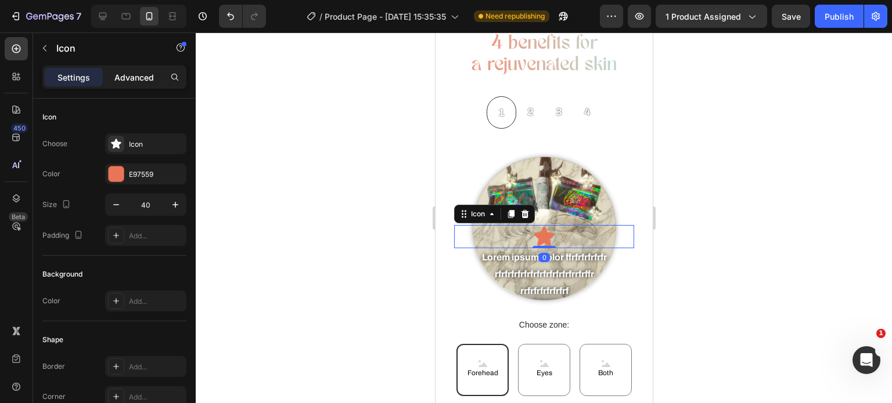
click at [137, 74] on p "Advanced" at bounding box center [133, 77] width 39 height 12
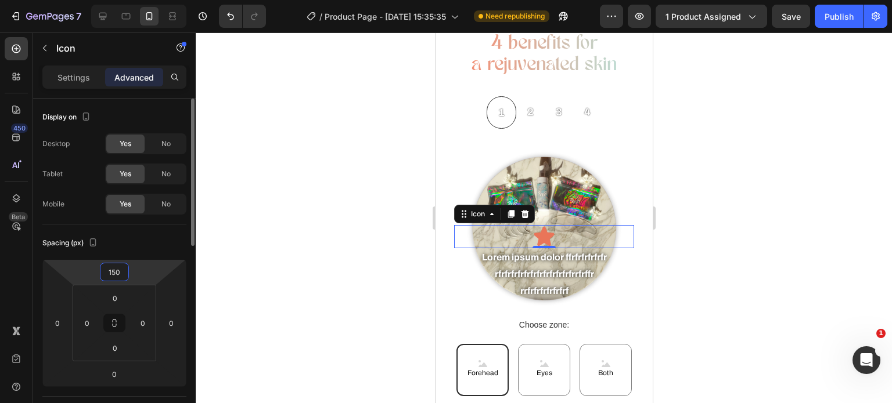
click at [116, 275] on input "150" at bounding box center [114, 272] width 23 height 17
type input "0"
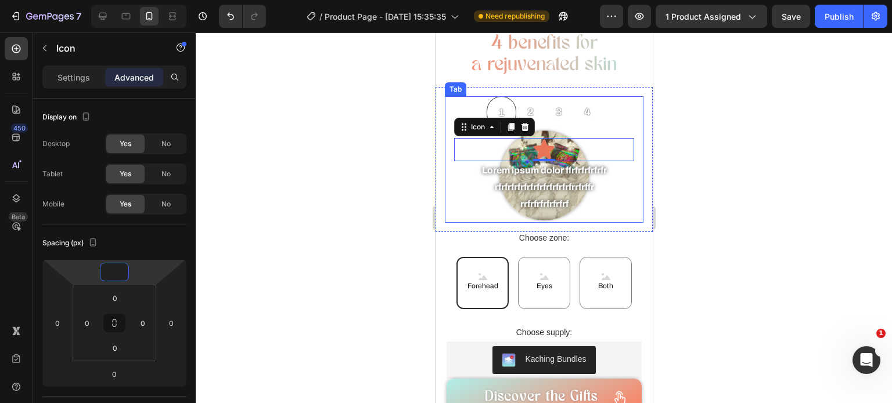
click at [453, 87] on div "Tab" at bounding box center [454, 89] width 21 height 14
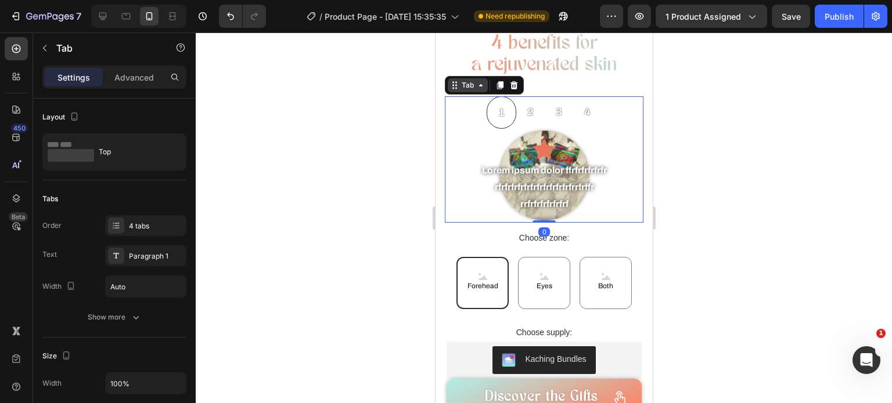
click at [457, 82] on icon at bounding box center [453, 85] width 9 height 9
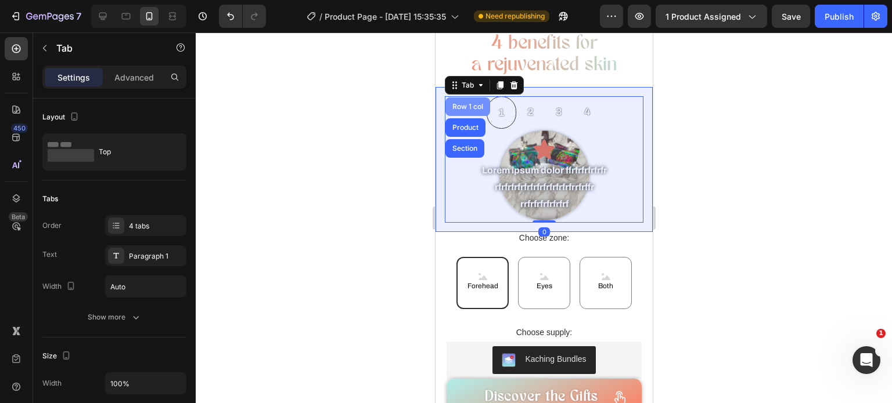
click at [470, 98] on div "Row 1 col" at bounding box center [467, 107] width 45 height 19
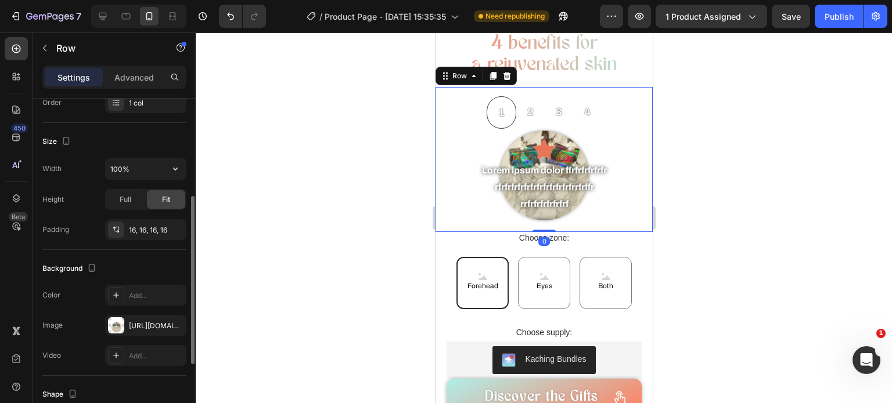
scroll to position [199, 0]
click at [138, 320] on div "[URL][DOMAIN_NAME]" at bounding box center [146, 323] width 34 height 10
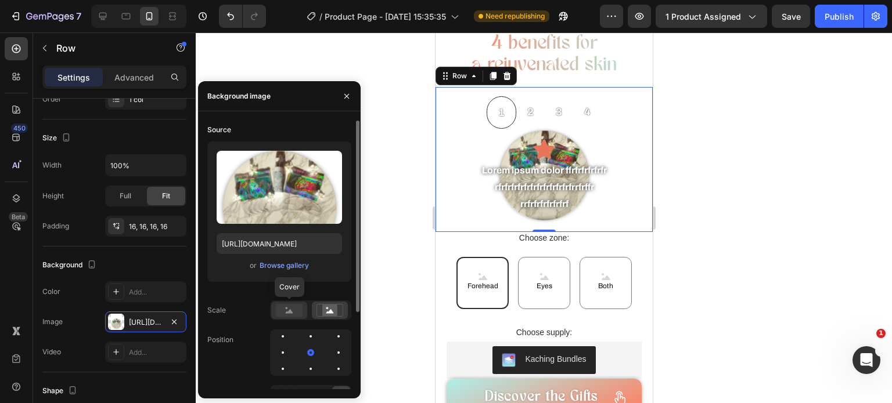
click at [291, 315] on rect at bounding box center [289, 310] width 27 height 13
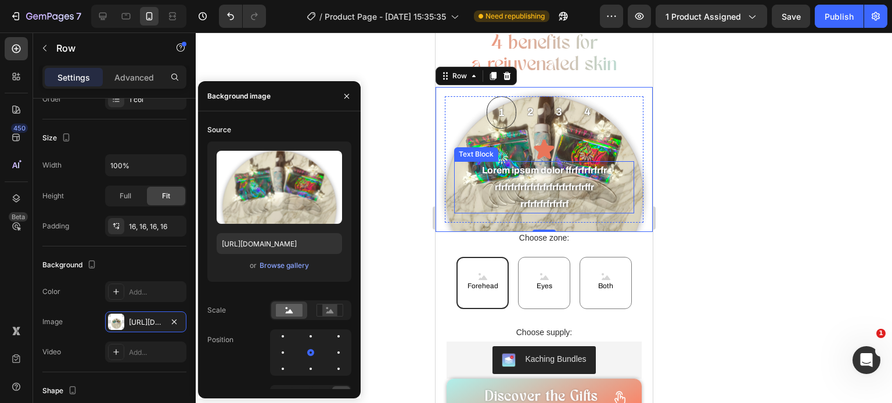
click at [579, 200] on p "rrfrfrfrfrfrfrf" at bounding box center [544, 204] width 178 height 17
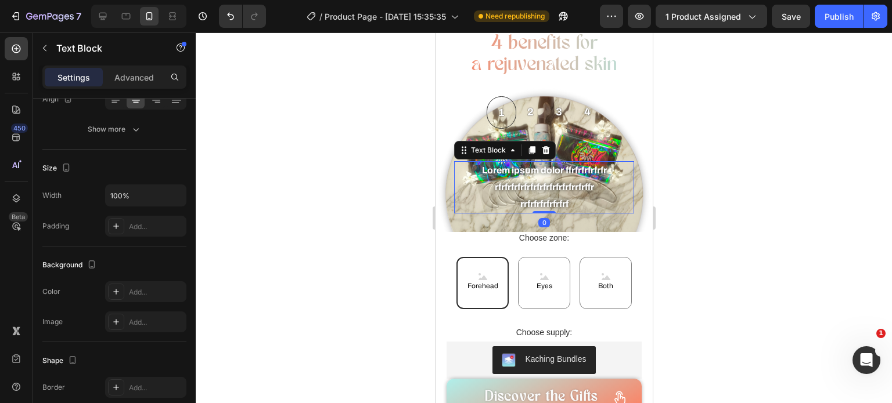
scroll to position [0, 0]
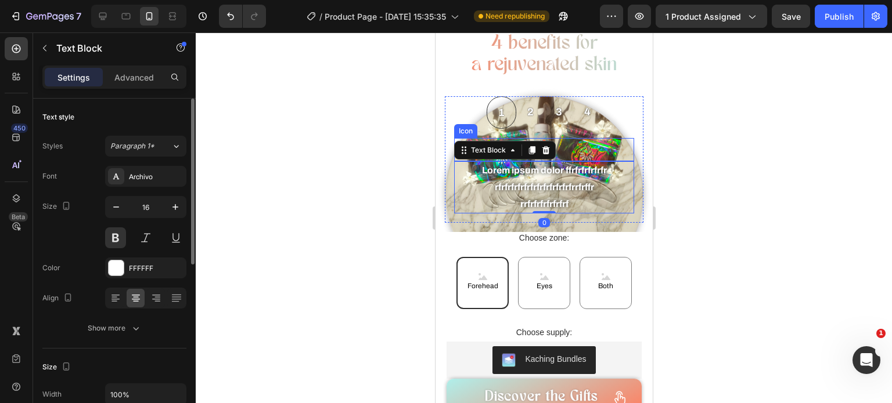
click at [570, 141] on div "Icon" at bounding box center [543, 149] width 180 height 23
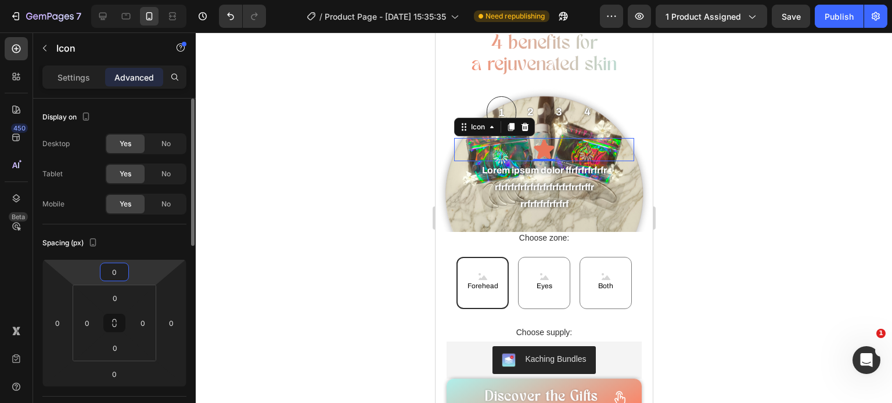
click at [117, 278] on input "0" at bounding box center [114, 272] width 23 height 17
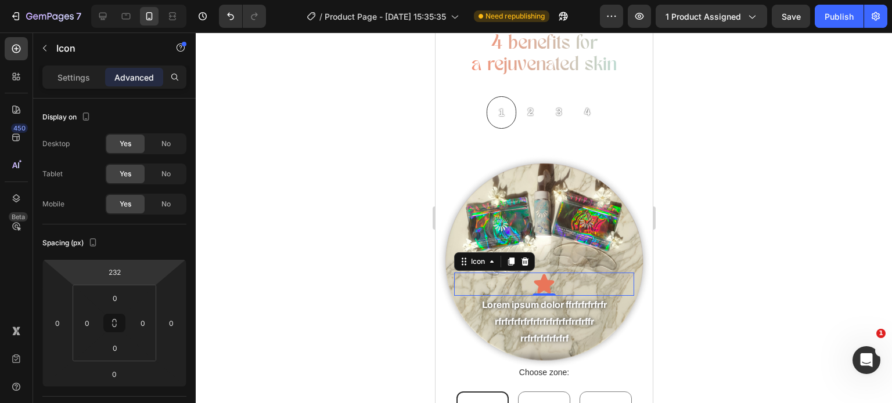
type input "234"
drag, startPoint x: 138, startPoint y: 273, endPoint x: 167, endPoint y: 206, distance: 74.1
click at [167, 0] on html "7 Version history / Product Page - [DATE] 15:35:35 Need republishing Preview 1 …" at bounding box center [446, 0] width 892 height 0
click at [329, 152] on div at bounding box center [544, 218] width 696 height 371
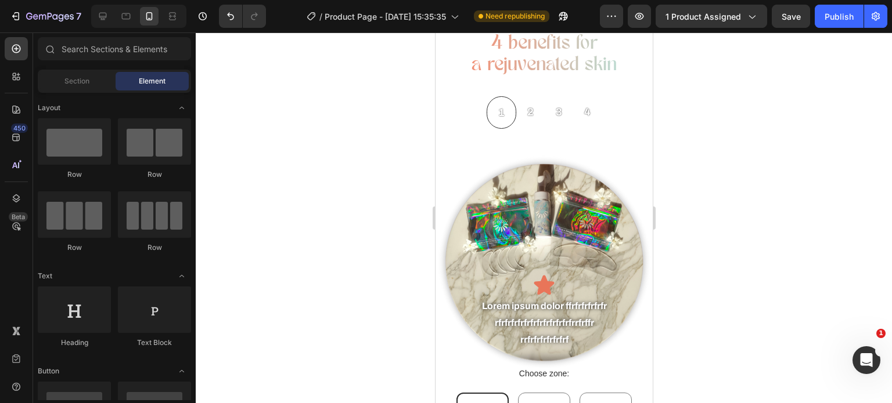
click at [300, 189] on div at bounding box center [544, 218] width 696 height 371
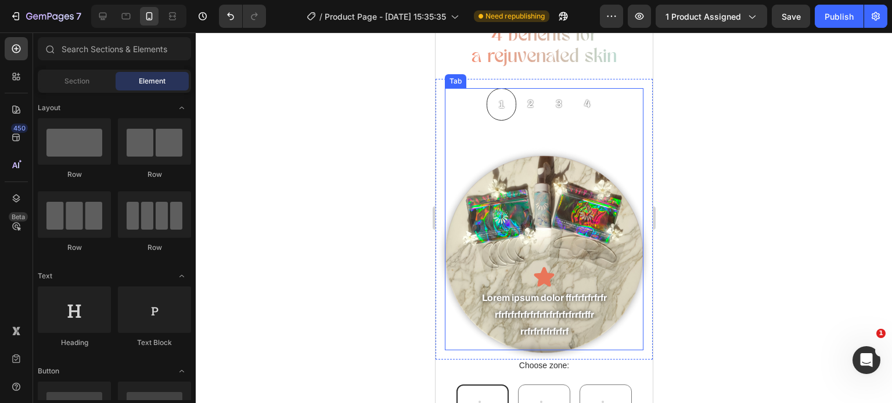
scroll to position [859, 0]
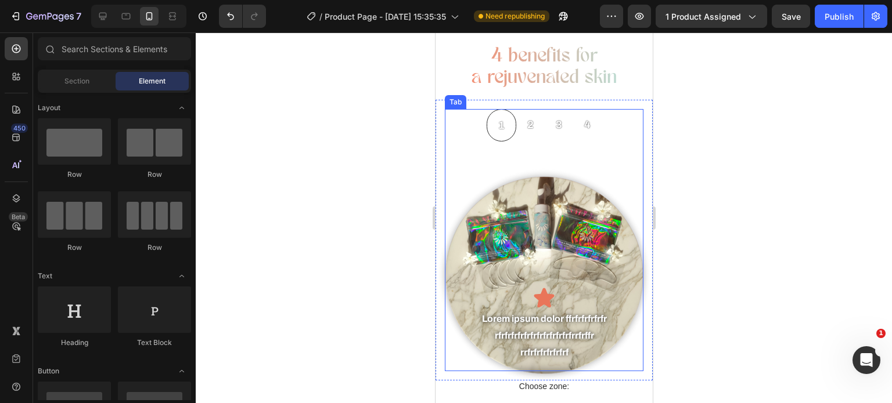
click at [362, 234] on div at bounding box center [544, 218] width 696 height 371
click at [488, 145] on div "Icon Lorem ipsum dolor ffrfrfrfrfrfr rfrfrfrfrfrfrfrfrfrfrfrfrrfrffr rrfrfrfrfr…" at bounding box center [543, 257] width 199 height 230
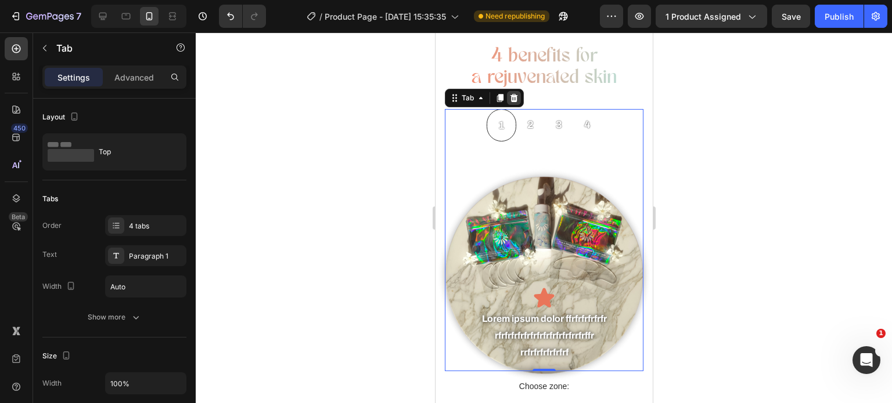
click at [509, 95] on icon at bounding box center [513, 97] width 9 height 9
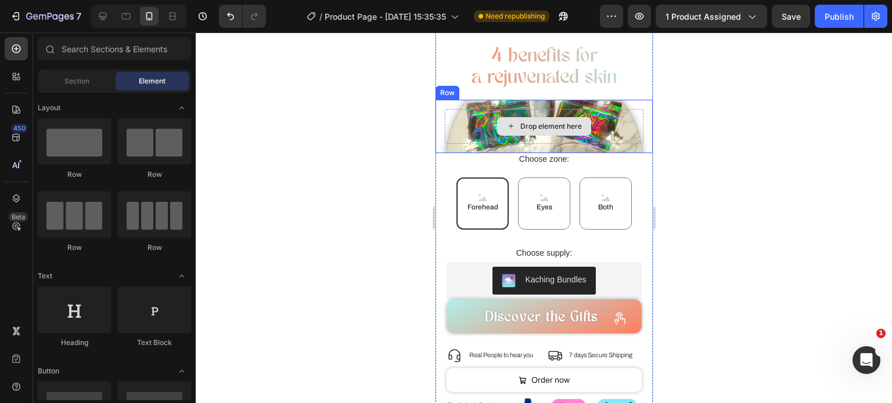
click at [470, 113] on div "Drop element here" at bounding box center [543, 126] width 199 height 35
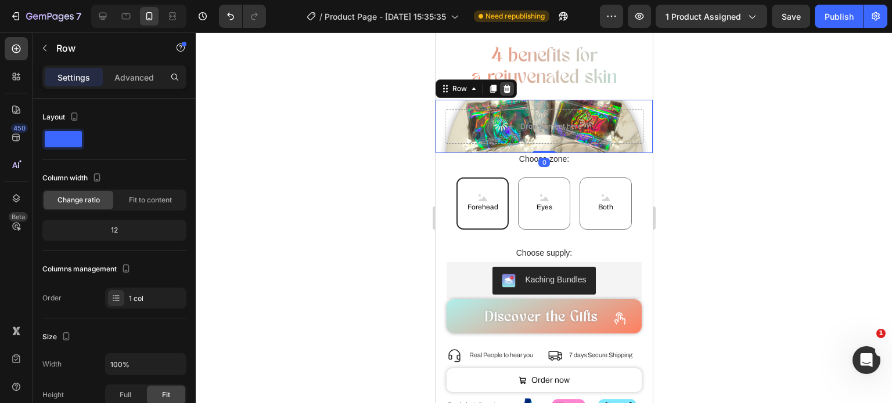
click at [505, 84] on icon at bounding box center [506, 88] width 9 height 9
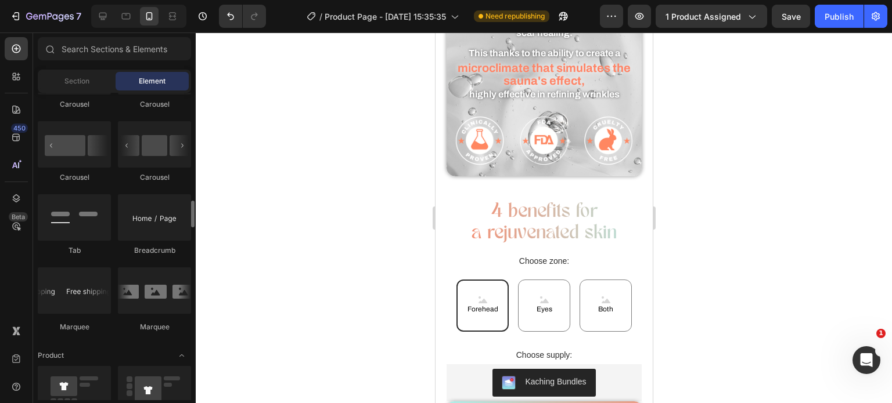
scroll to position [1231, 0]
click at [106, 224] on div at bounding box center [74, 217] width 73 height 46
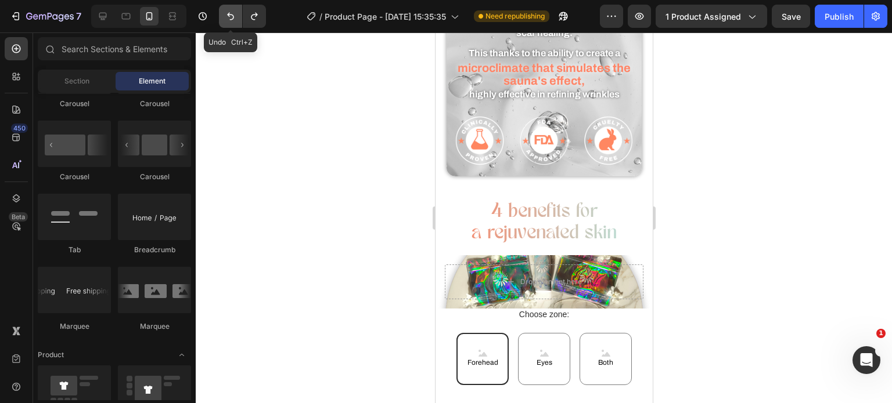
click at [236, 16] on icon "Undo/Redo" at bounding box center [231, 16] width 12 height 12
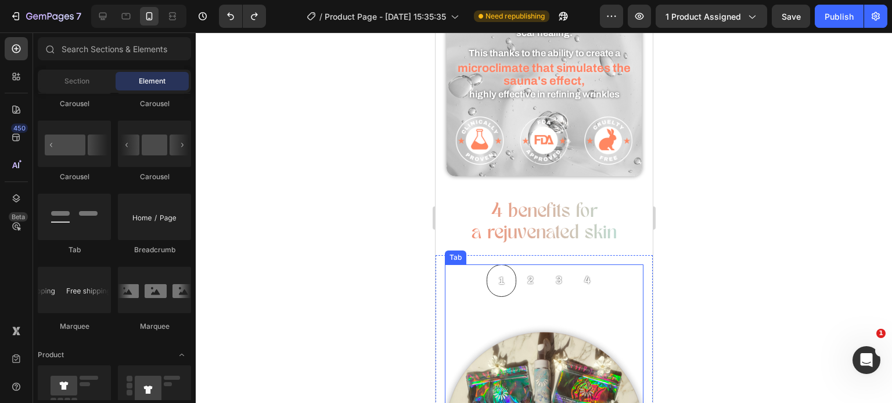
scroll to position [817, 0]
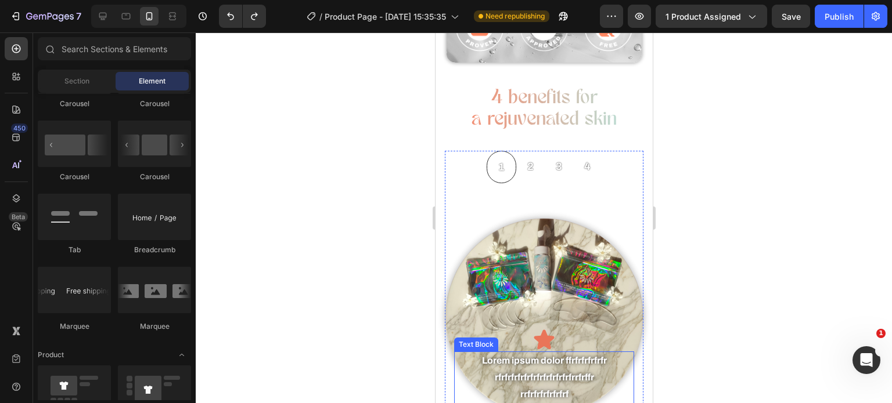
click at [539, 370] on p "rfrfrfrfrfrfrfrfrfrfrfrfrrfrffr" at bounding box center [544, 378] width 178 height 17
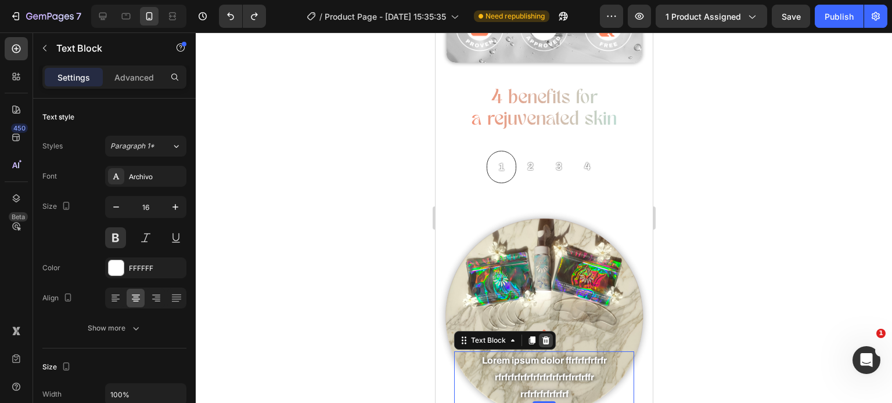
click at [551, 338] on div at bounding box center [545, 341] width 14 height 14
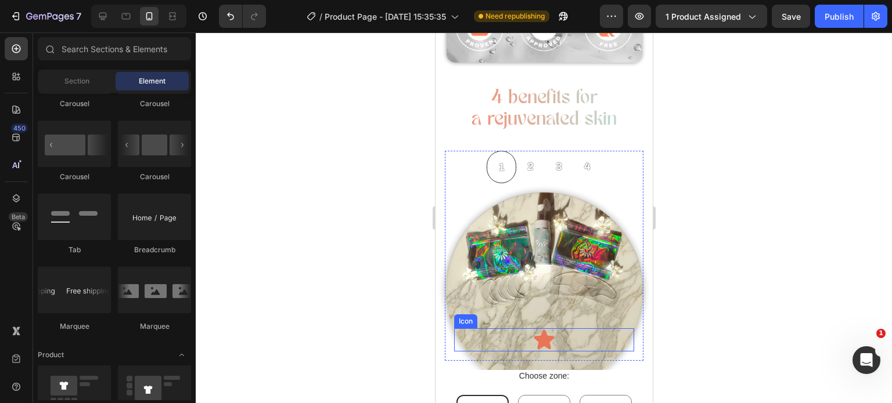
click at [537, 330] on icon at bounding box center [544, 340] width 20 height 20
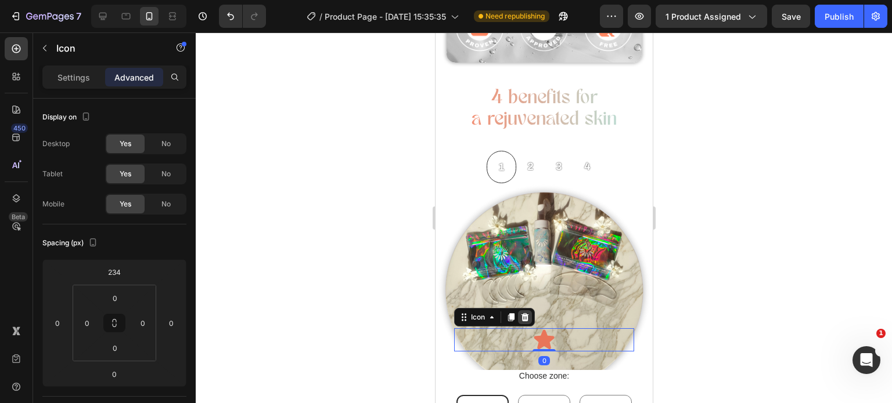
click at [526, 314] on icon at bounding box center [525, 318] width 8 height 8
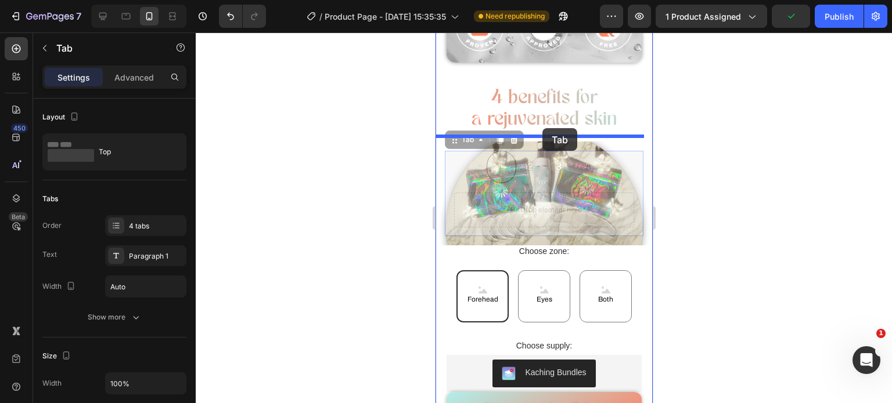
drag, startPoint x: 470, startPoint y: 158, endPoint x: 542, endPoint y: 128, distance: 77.8
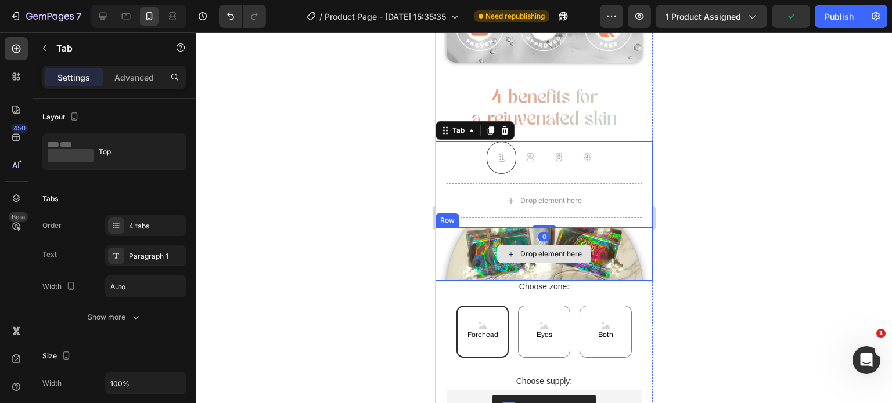
click at [452, 237] on div "Drop element here" at bounding box center [543, 254] width 199 height 35
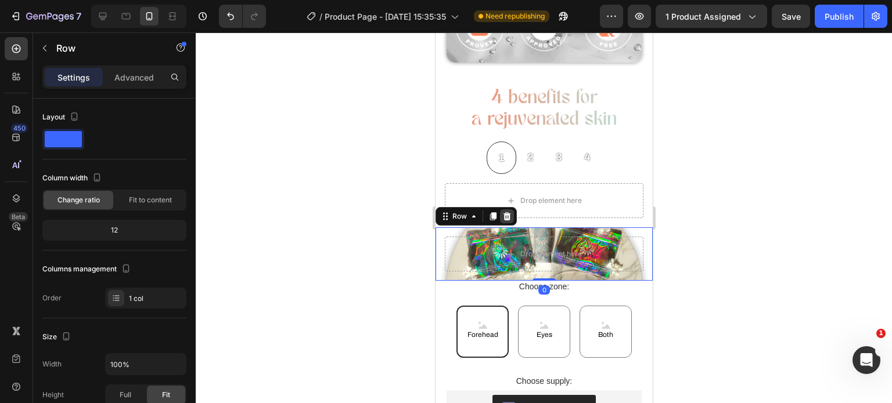
click at [507, 212] on icon at bounding box center [506, 216] width 9 height 9
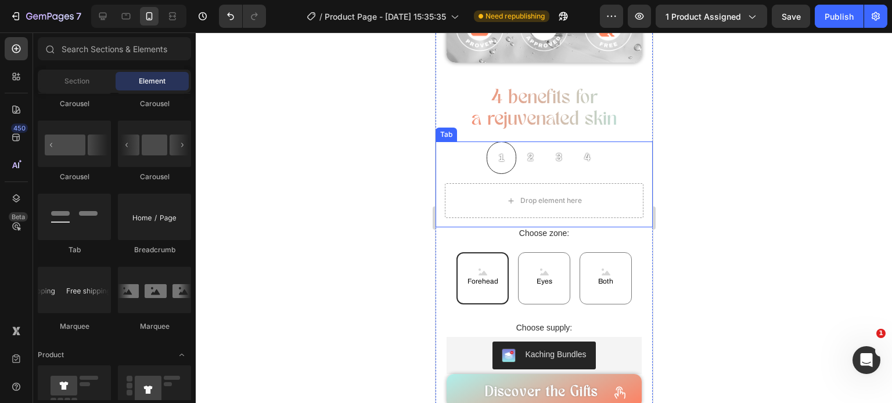
click at [379, 188] on div at bounding box center [544, 218] width 696 height 371
click at [368, 202] on div at bounding box center [544, 218] width 696 height 371
click at [467, 192] on div "Drop element here" at bounding box center [543, 200] width 199 height 35
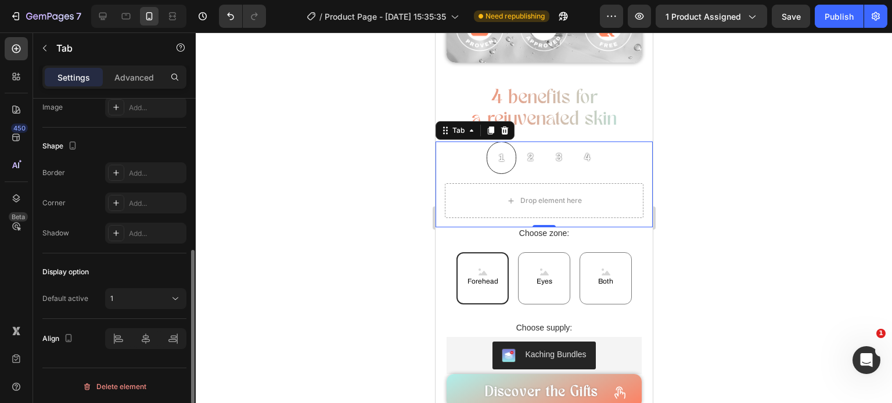
scroll to position [370, 0]
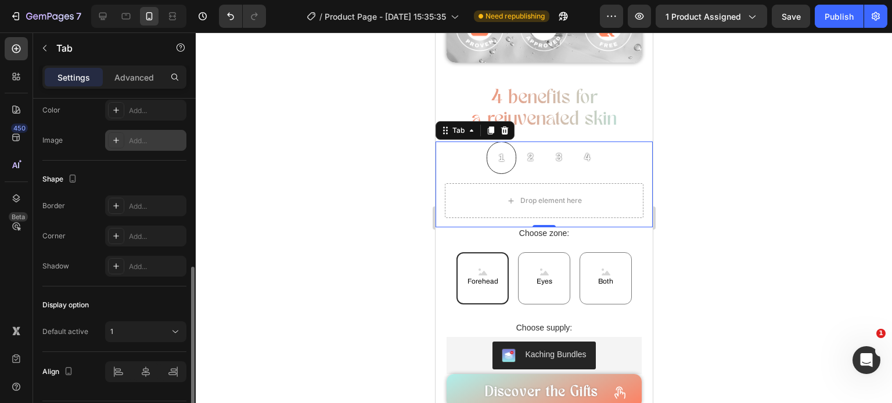
click at [156, 141] on div "Add..." at bounding box center [156, 141] width 55 height 10
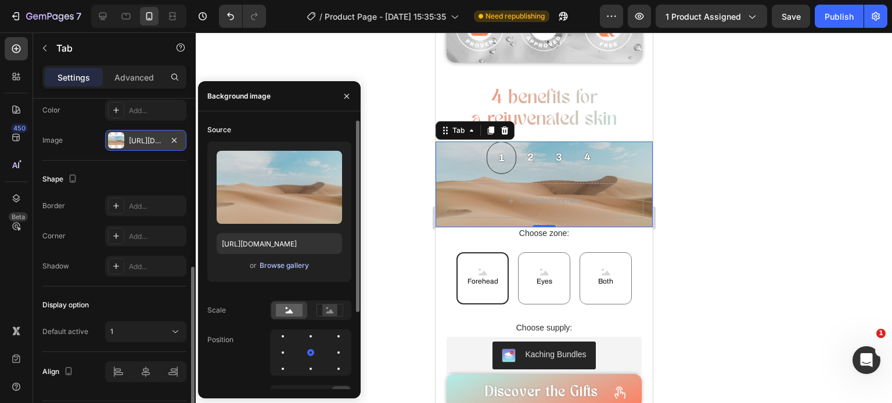
click at [274, 264] on div "Browse gallery" at bounding box center [284, 266] width 49 height 10
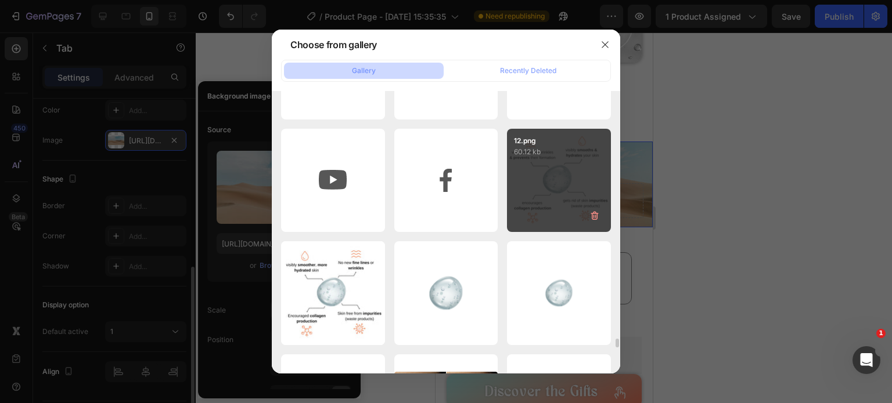
scroll to position [7489, 0]
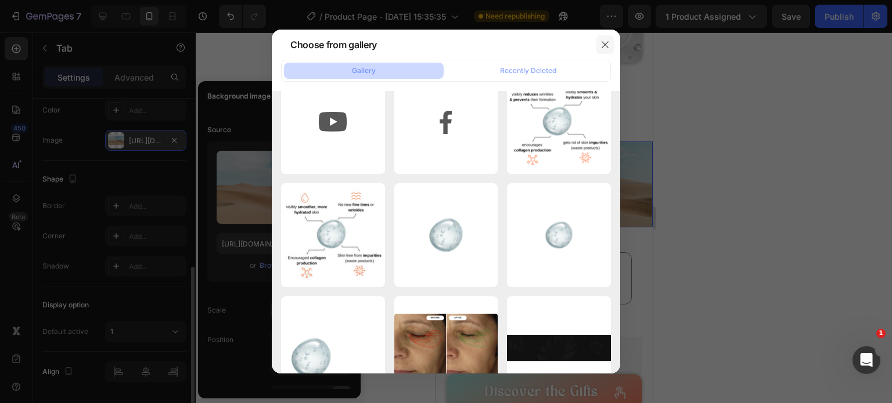
click at [597, 44] on button "button" at bounding box center [605, 44] width 19 height 19
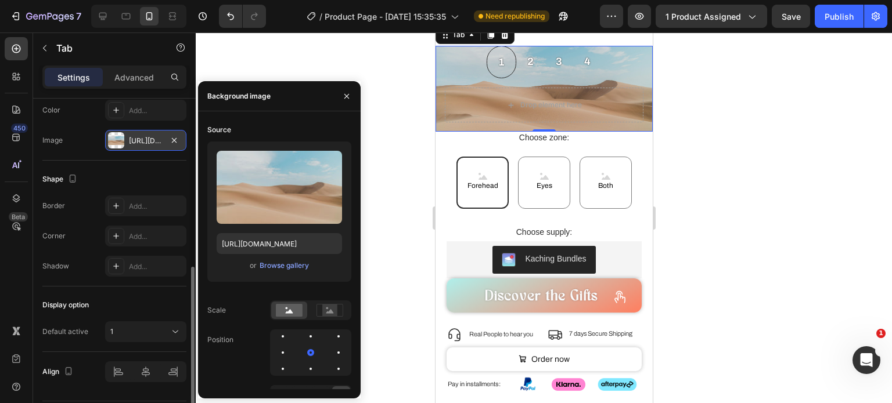
scroll to position [680, 0]
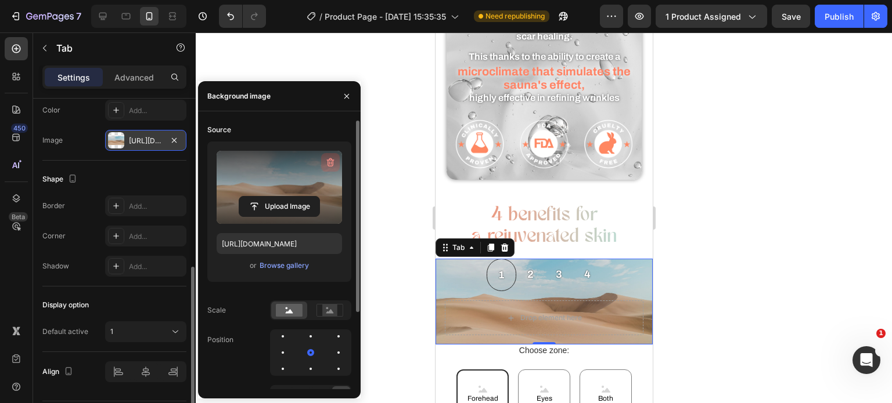
click at [334, 162] on icon "button" at bounding box center [331, 163] width 12 height 12
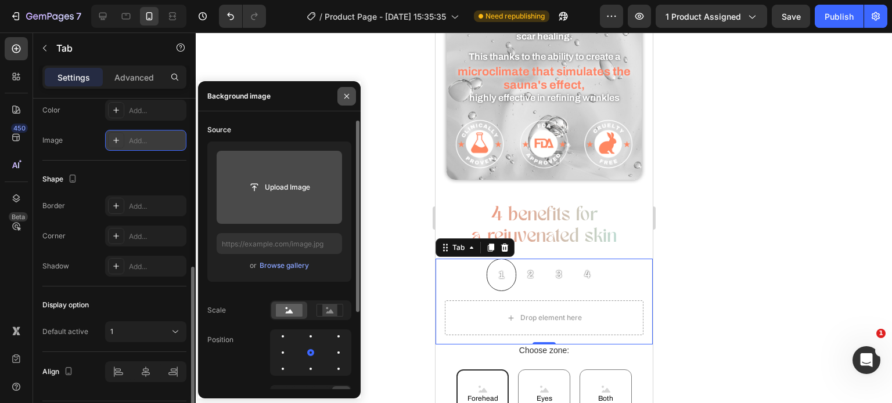
click at [344, 95] on icon "button" at bounding box center [346, 96] width 9 height 9
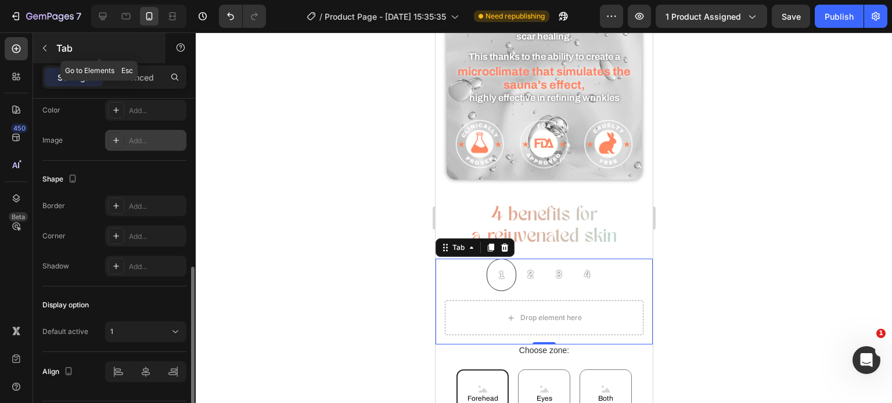
click at [46, 48] on icon "button" at bounding box center [44, 48] width 9 height 9
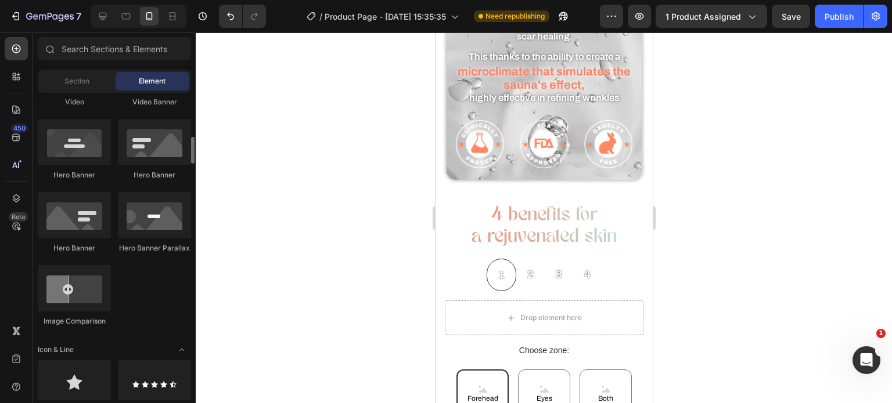
scroll to position [323, 0]
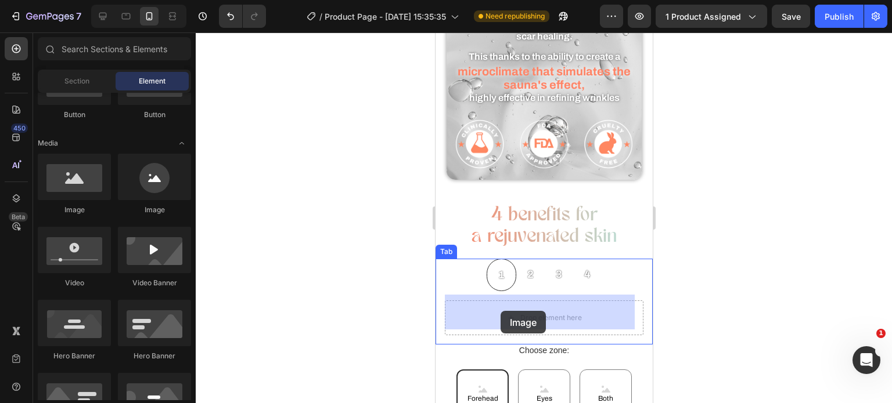
drag, startPoint x: 523, startPoint y: 221, endPoint x: 500, endPoint y: 311, distance: 92.9
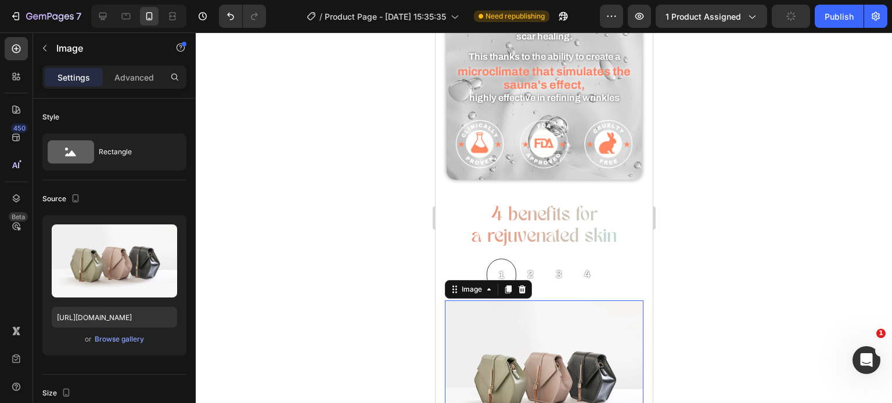
scroll to position [806, 0]
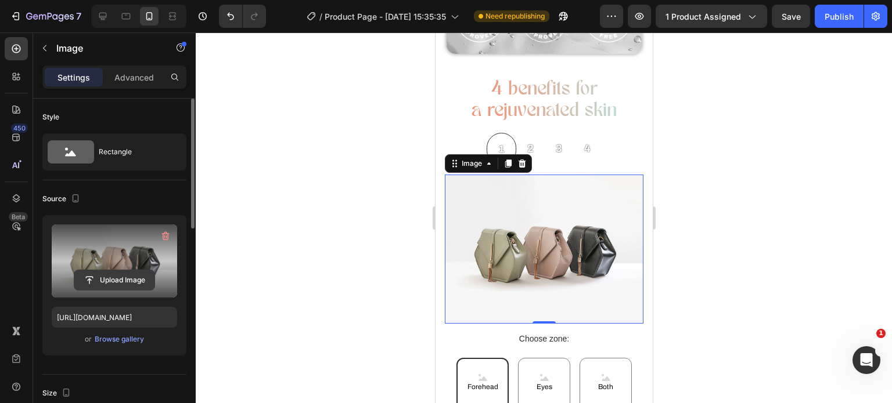
click at [118, 274] on input "file" at bounding box center [114, 281] width 80 height 20
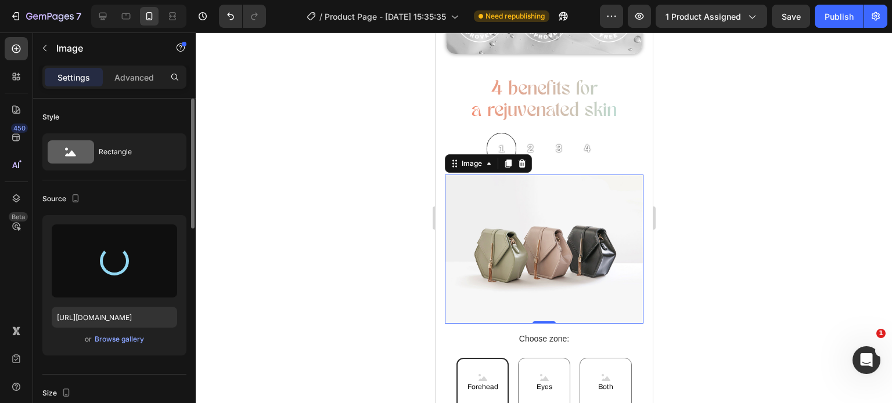
type input "[URL][DOMAIN_NAME]"
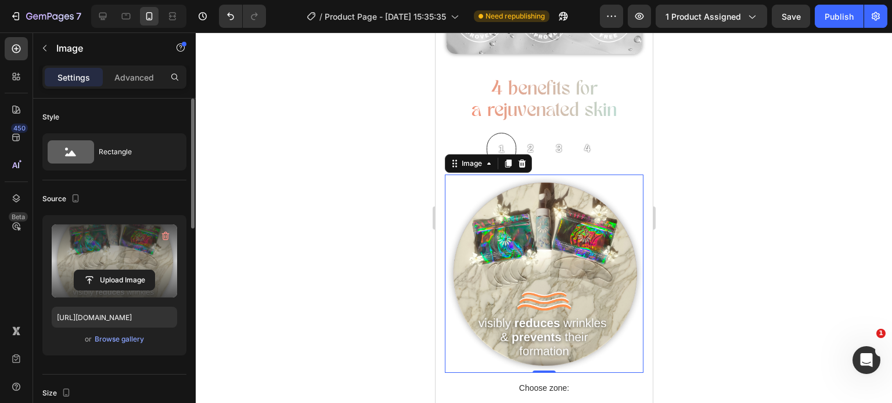
click at [356, 282] on div at bounding box center [544, 218] width 696 height 371
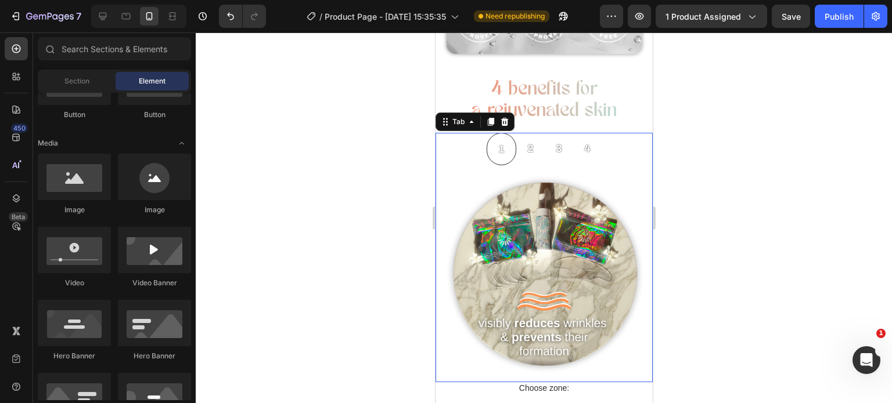
click at [543, 157] on ul "1 2 3 4" at bounding box center [543, 149] width 217 height 33
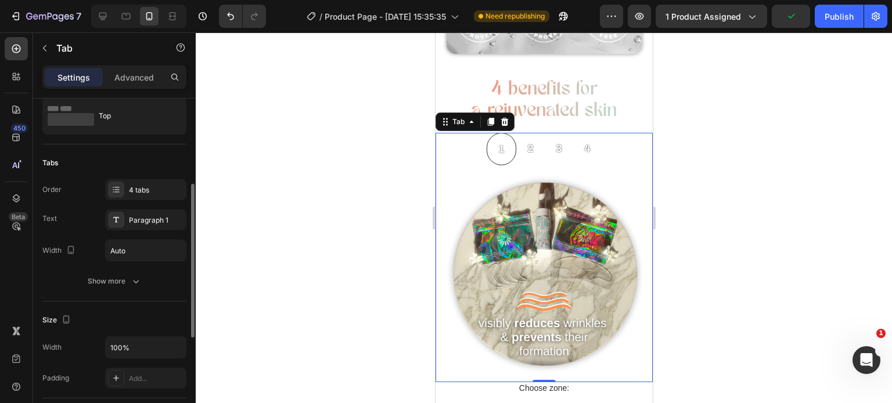
scroll to position [95, 0]
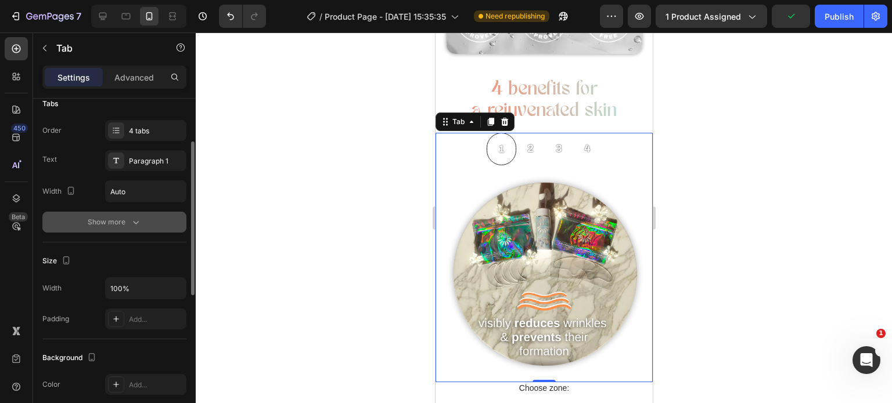
click at [119, 217] on div "Show more" at bounding box center [115, 223] width 54 height 12
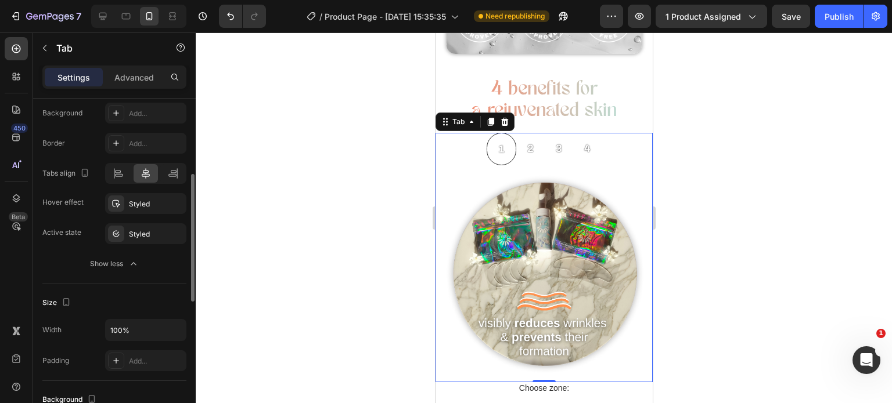
scroll to position [202, 0]
click at [149, 212] on div "Styled" at bounding box center [145, 206] width 81 height 21
click at [132, 236] on div "Styled" at bounding box center [146, 237] width 34 height 10
click at [63, 249] on div "Background Add... Border Add... Tabs align Hover effect Styled Active state Sty…" at bounding box center [114, 191] width 144 height 172
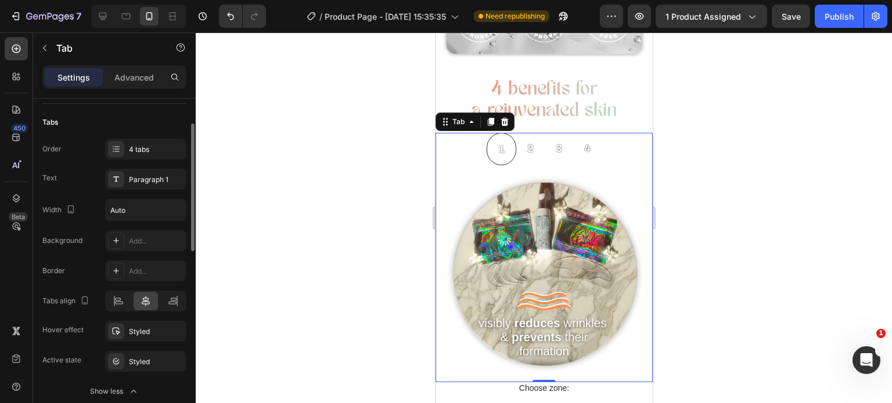
scroll to position [58, 0]
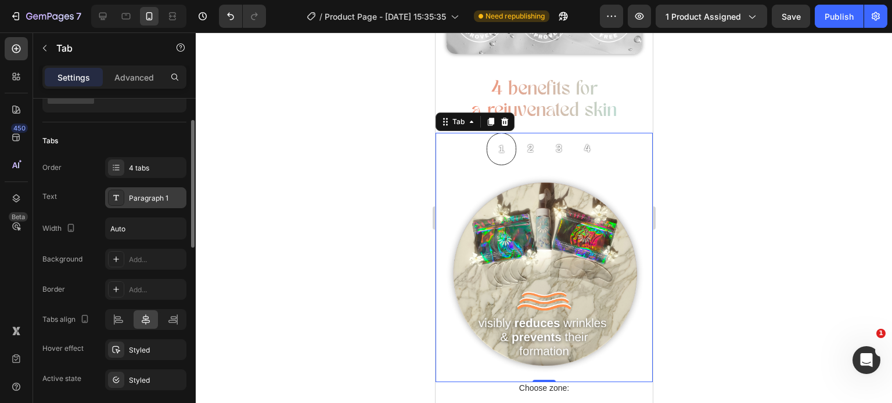
click at [135, 196] on div "Paragraph 1" at bounding box center [156, 198] width 55 height 10
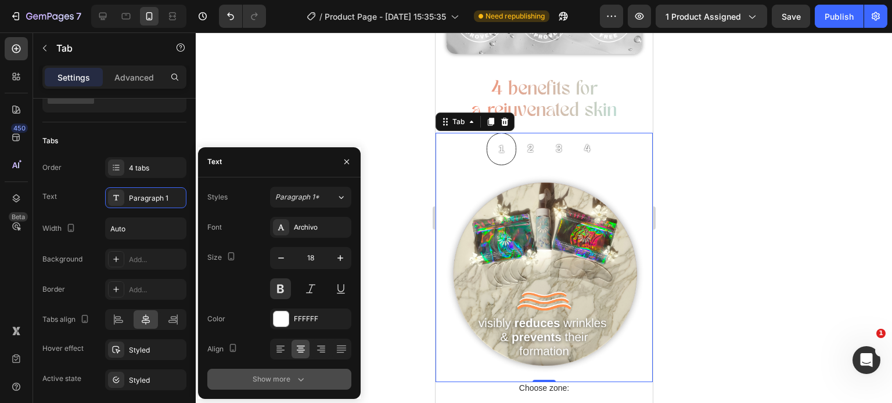
click at [295, 380] on icon "button" at bounding box center [301, 380] width 12 height 12
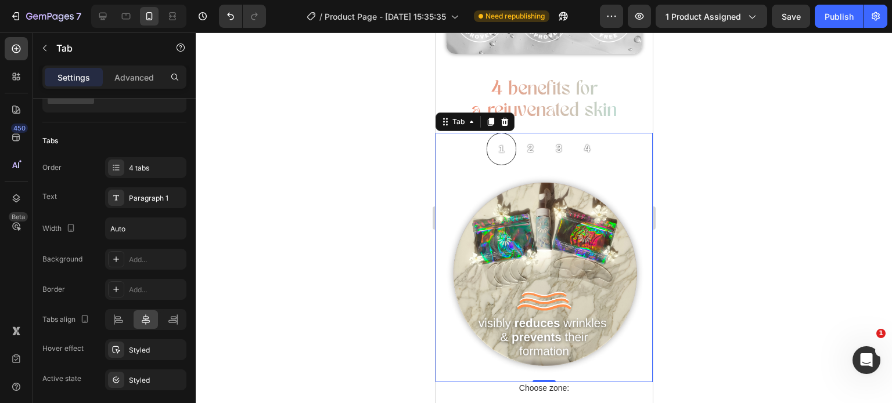
click at [390, 243] on div at bounding box center [544, 218] width 696 height 371
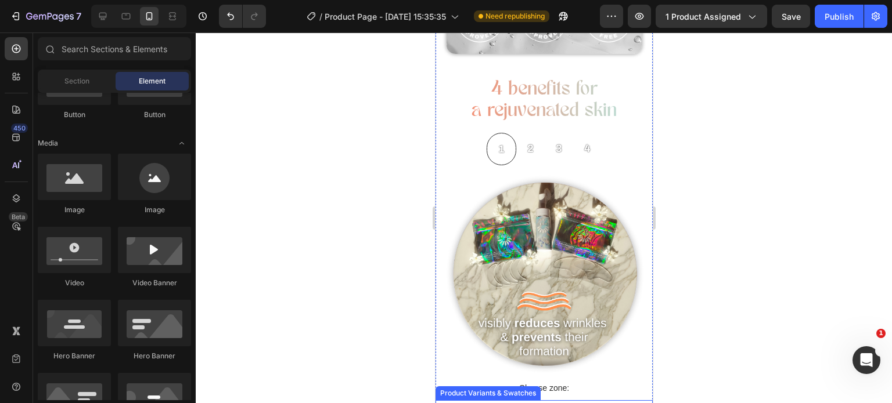
scroll to position [907, 0]
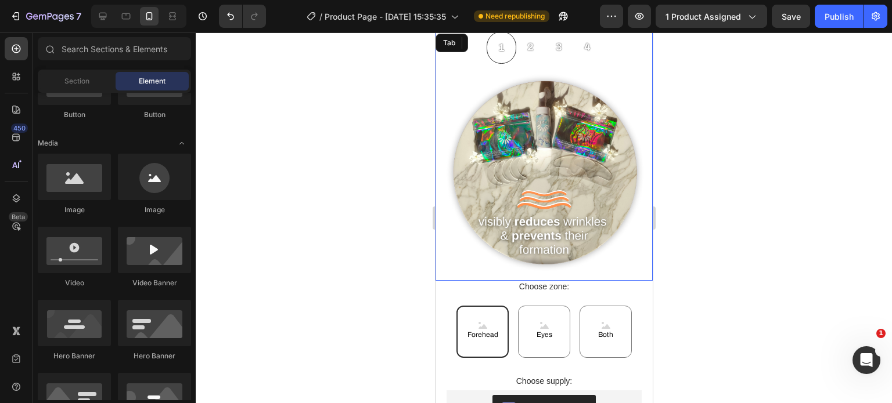
click at [481, 261] on div "Image" at bounding box center [543, 172] width 217 height 217
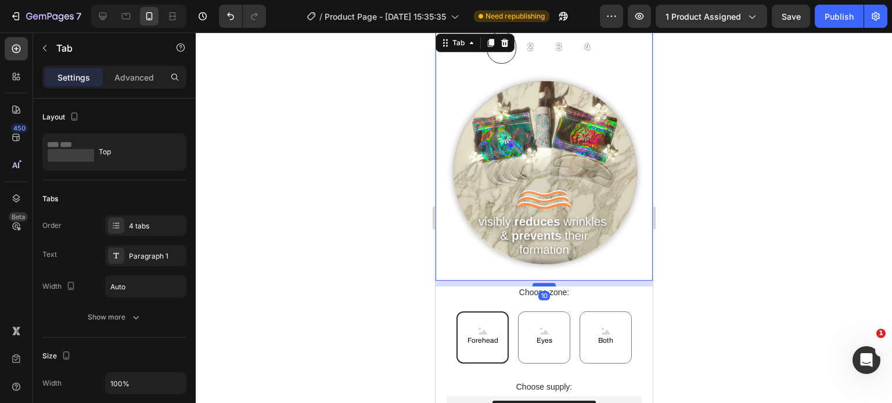
drag, startPoint x: 534, startPoint y: 265, endPoint x: 864, endPoint y: 337, distance: 338.7
click at [535, 283] on div at bounding box center [543, 284] width 23 height 3
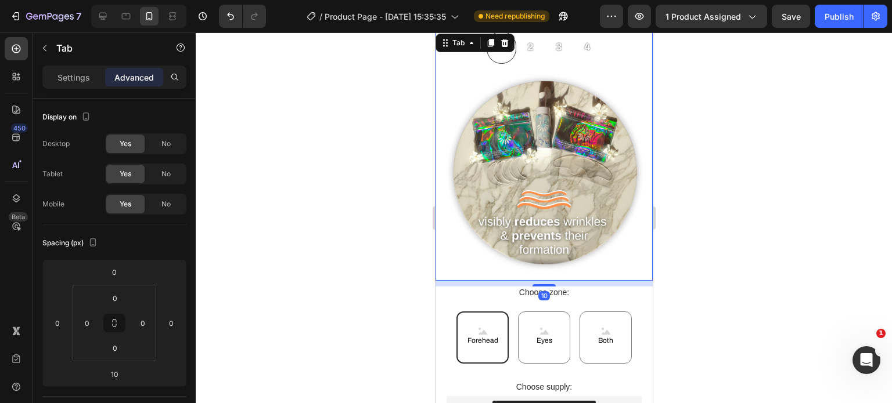
click at [296, 327] on div at bounding box center [544, 218] width 696 height 371
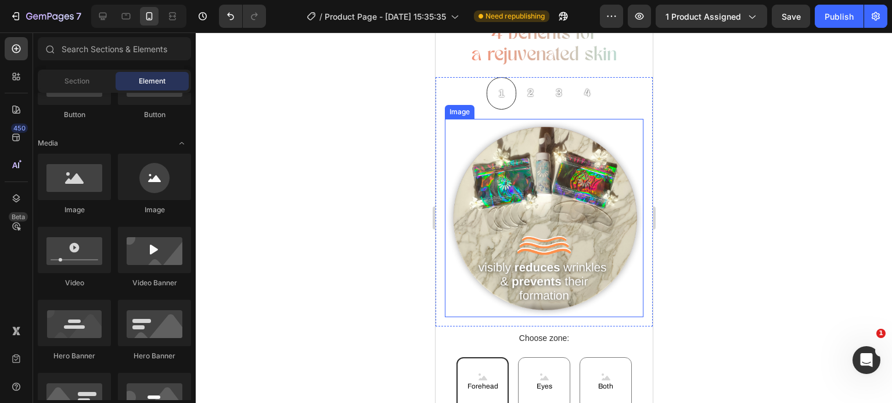
scroll to position [849, 0]
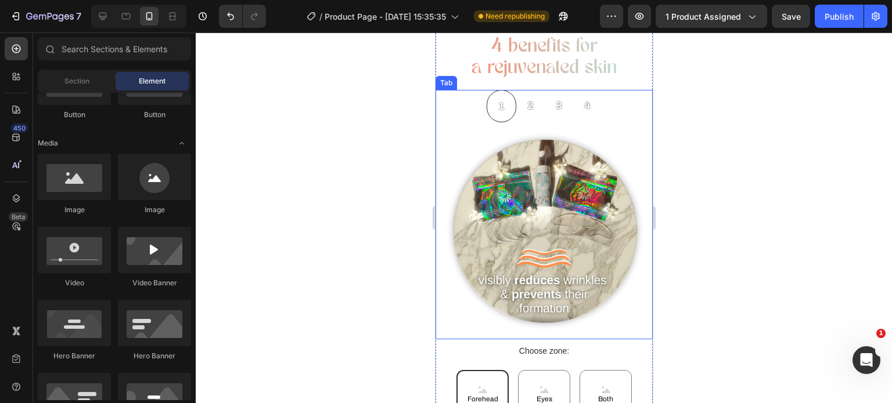
click at [556, 322] on div "Image" at bounding box center [543, 231] width 217 height 217
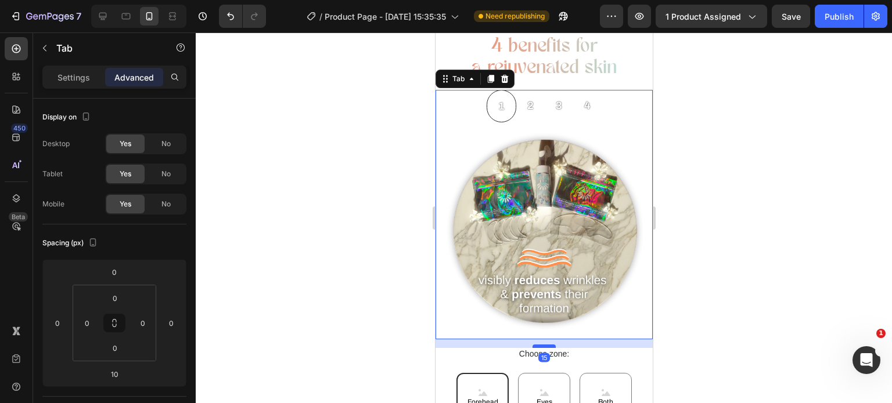
click at [545, 345] on div at bounding box center [543, 346] width 23 height 3
type input "15"
click at [351, 346] on div at bounding box center [544, 218] width 696 height 371
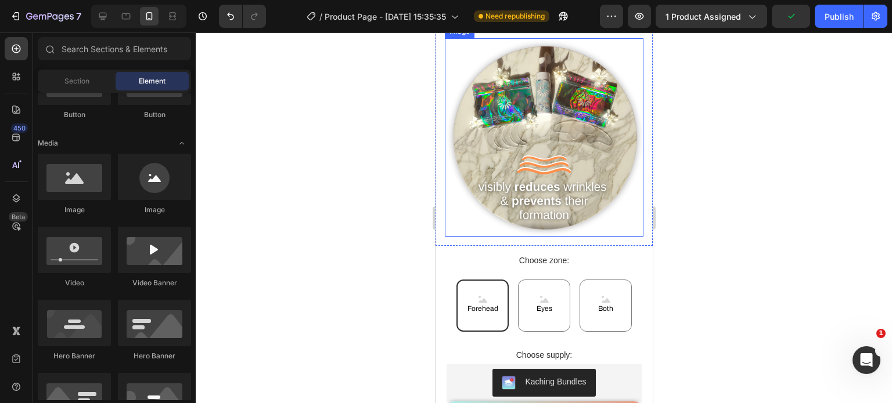
scroll to position [949, 0]
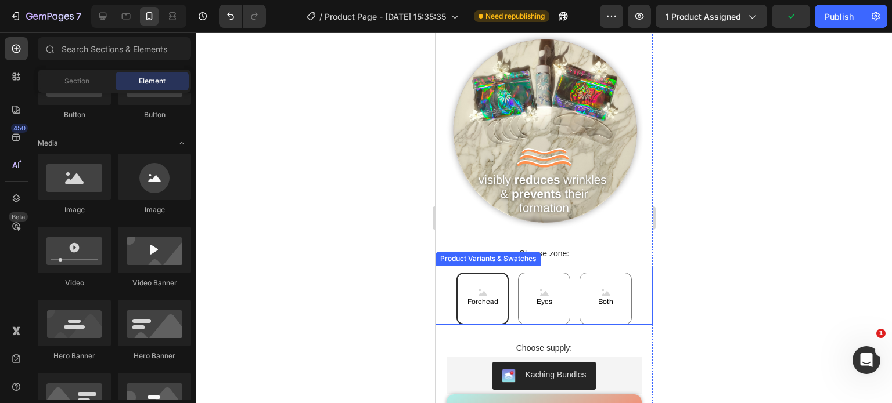
click at [485, 284] on div "Forehead" at bounding box center [481, 298] width 35 height 29
click at [482, 273] on input "Forehead Forehead Forehead" at bounding box center [481, 272] width 1 height 1
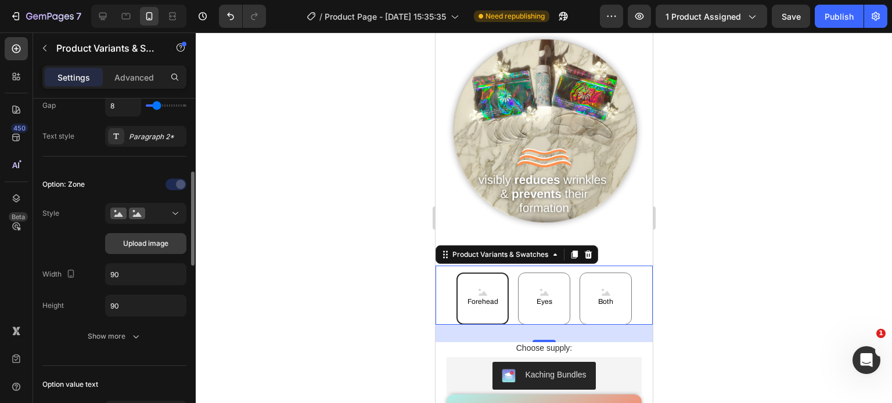
scroll to position [253, 0]
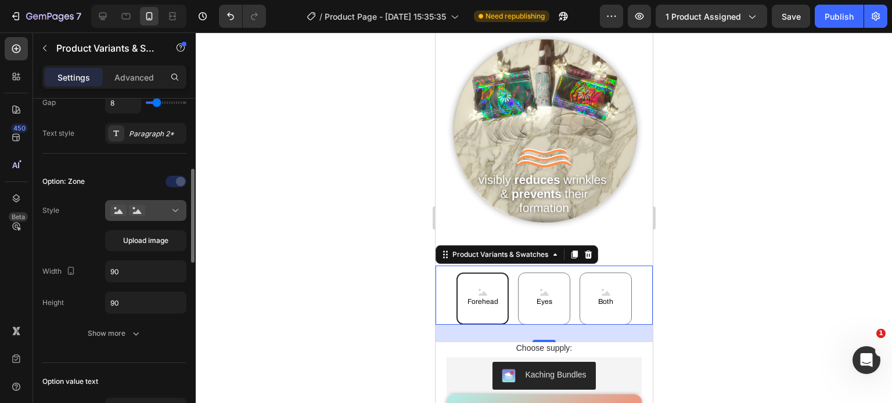
click at [166, 208] on div at bounding box center [145, 211] width 71 height 12
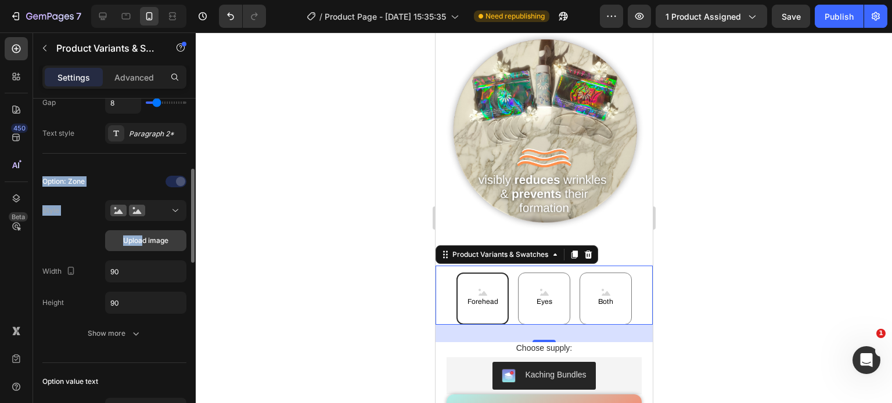
drag, startPoint x: 120, startPoint y: 178, endPoint x: 141, endPoint y: 234, distance: 60.1
click at [141, 234] on div "Option: Zone Style Upload image Width 90 Height 90 Show more" at bounding box center [114, 258] width 144 height 172
click at [141, 236] on span "Upload image" at bounding box center [145, 241] width 45 height 10
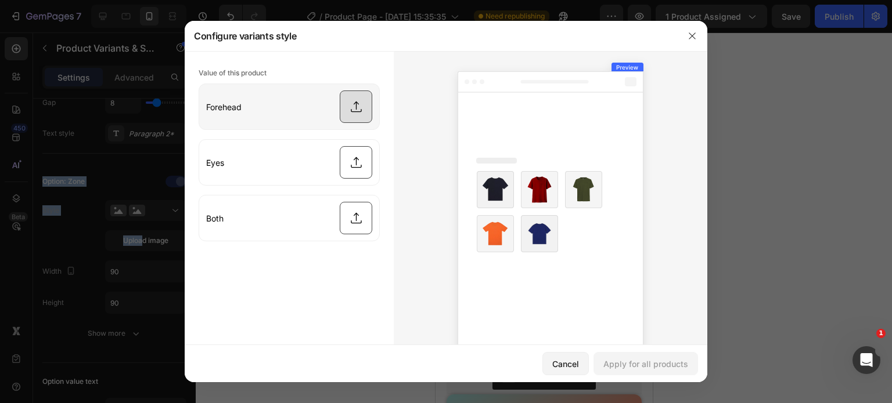
click at [355, 104] on input "file" at bounding box center [289, 106] width 180 height 45
click at [688, 40] on button "button" at bounding box center [692, 36] width 19 height 19
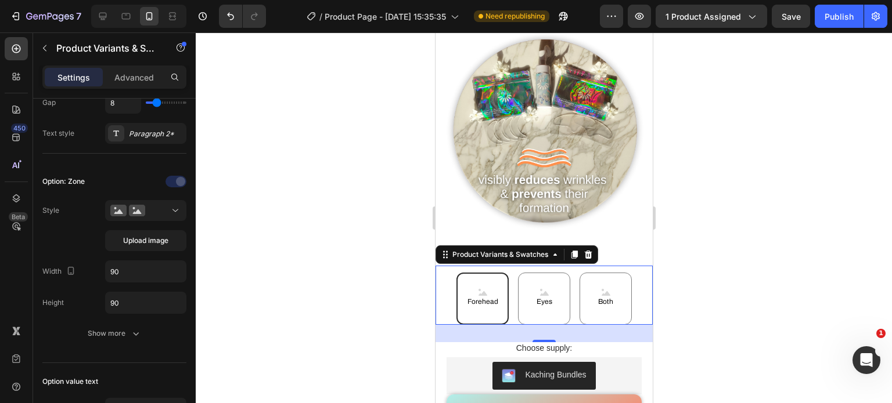
click at [327, 213] on div at bounding box center [544, 218] width 696 height 371
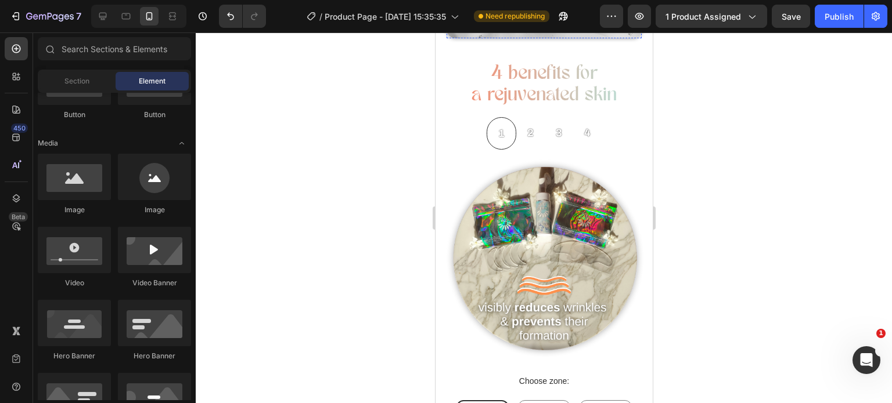
scroll to position [565, 0]
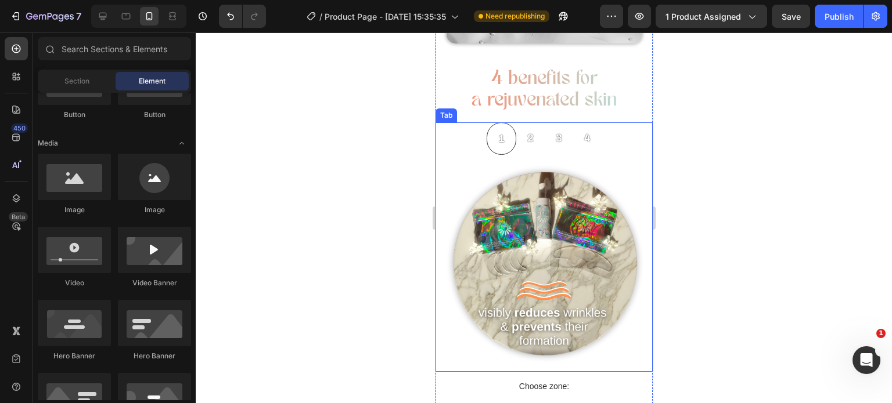
click at [527, 132] on p "2" at bounding box center [530, 138] width 6 height 19
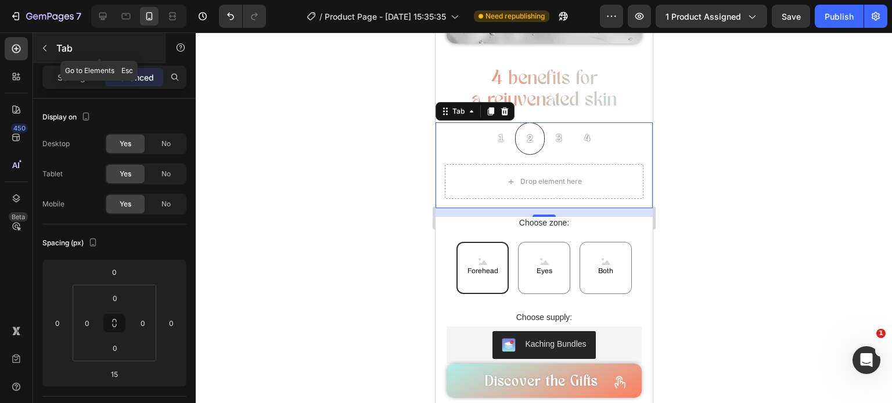
click at [46, 41] on button "button" at bounding box center [44, 48] width 19 height 19
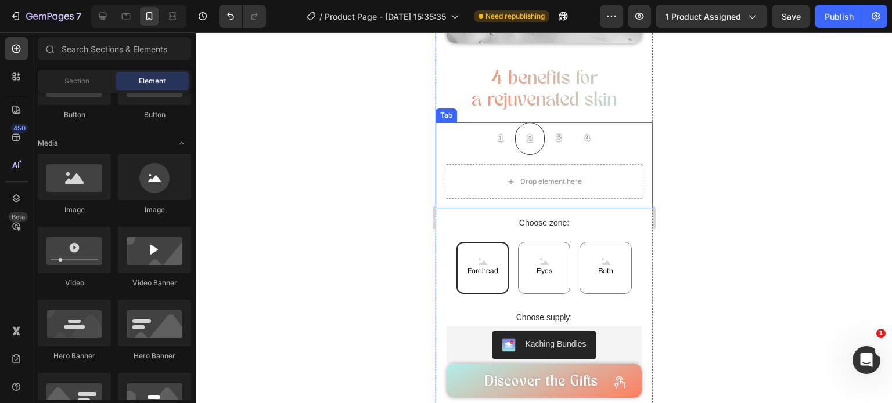
click at [457, 199] on div "Image Drop element here" at bounding box center [543, 181] width 217 height 53
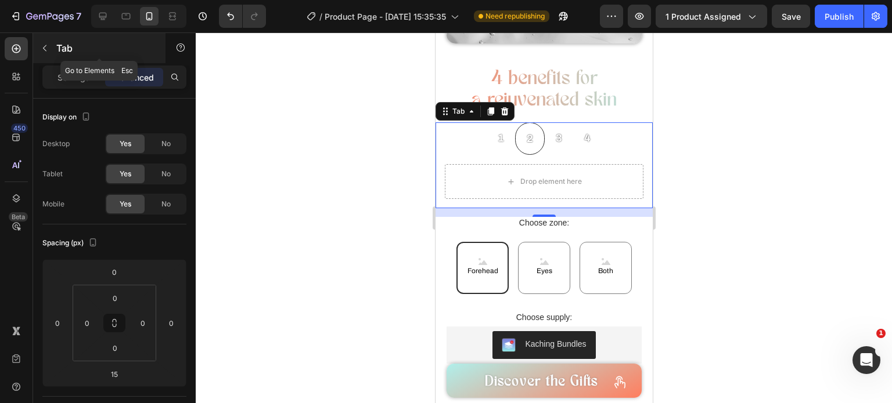
click at [45, 52] on icon "button" at bounding box center [44, 48] width 9 height 9
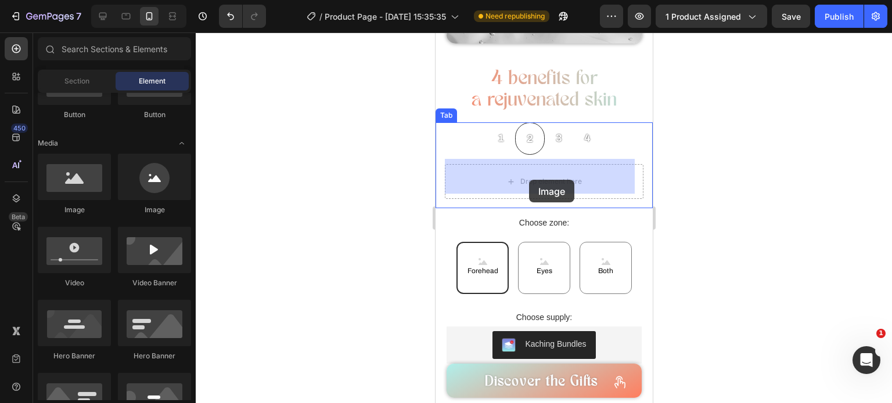
drag, startPoint x: 523, startPoint y: 210, endPoint x: 911, endPoint y: 34, distance: 425.9
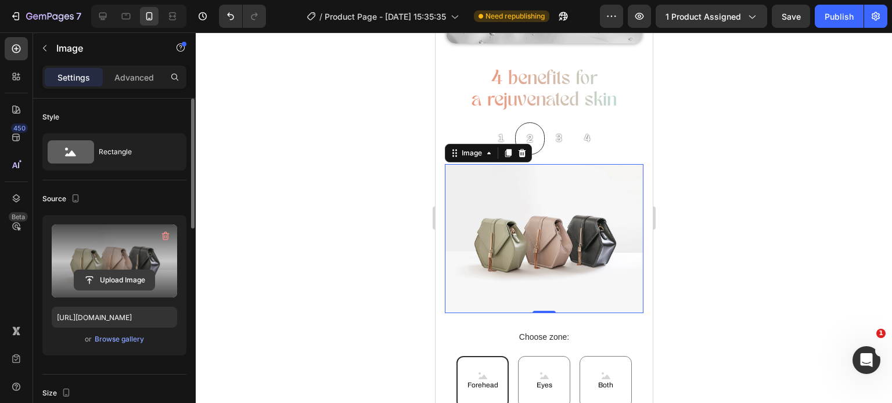
click at [109, 278] on input "file" at bounding box center [114, 281] width 80 height 20
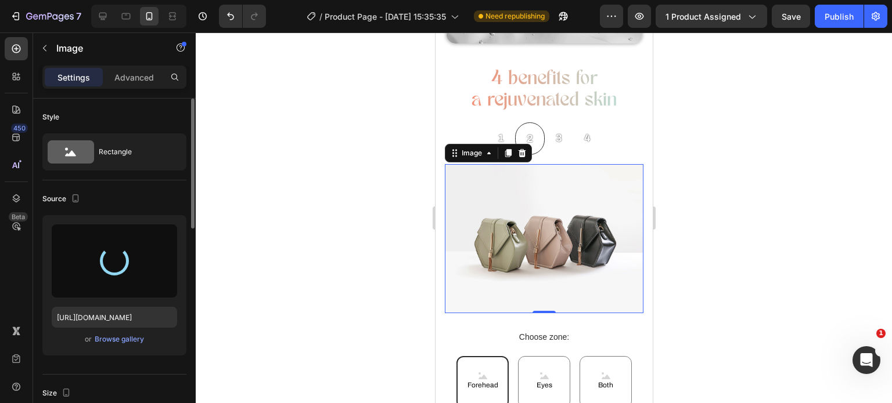
type input "[URL][DOMAIN_NAME]"
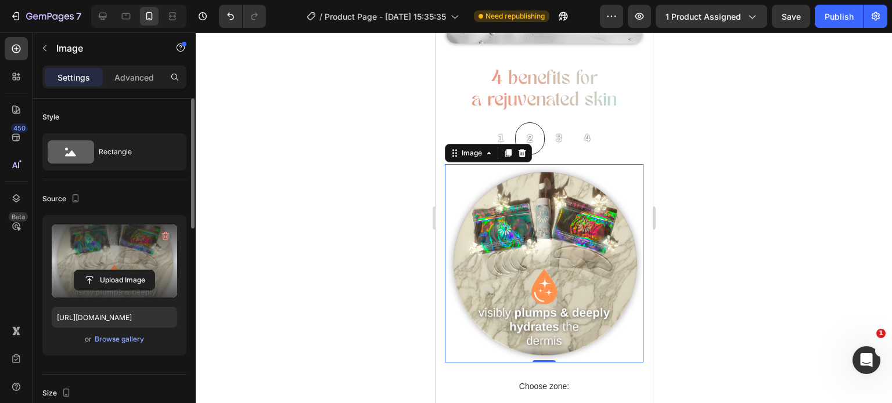
click at [308, 182] on div at bounding box center [544, 218] width 696 height 371
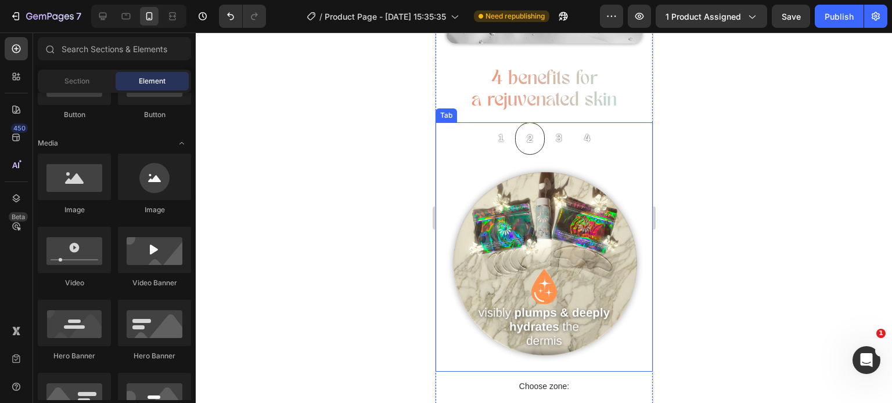
click at [498, 133] on p "1" at bounding box center [500, 138] width 6 height 19
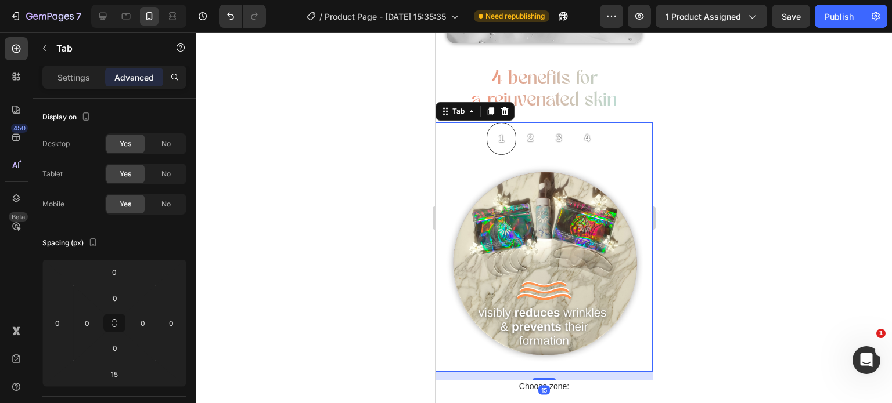
click at [528, 133] on p "2" at bounding box center [530, 138] width 6 height 19
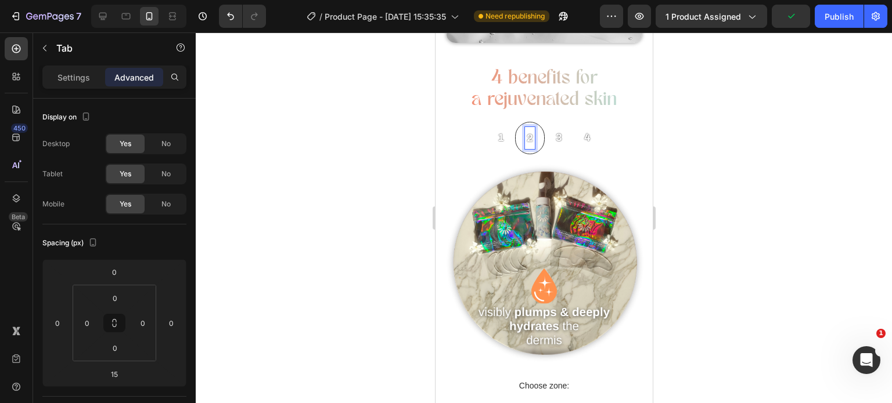
click at [553, 134] on div "3" at bounding box center [558, 138] width 10 height 22
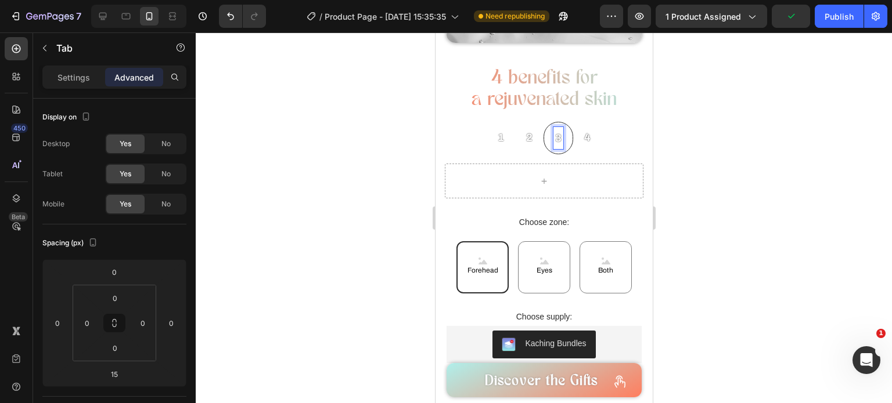
scroll to position [567, 0]
click at [525, 135] on p "2" at bounding box center [528, 137] width 6 height 19
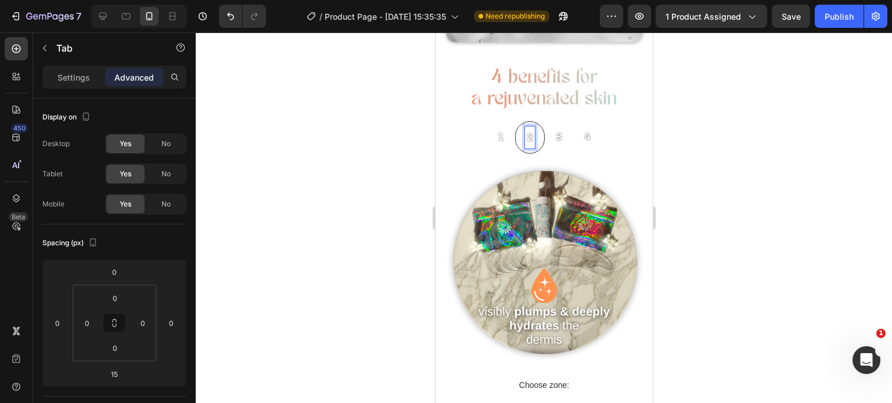
click at [498, 132] on p "1" at bounding box center [500, 137] width 6 height 19
click at [525, 134] on div "2" at bounding box center [530, 136] width 10 height 22
click at [497, 134] on p "1" at bounding box center [500, 136] width 6 height 19
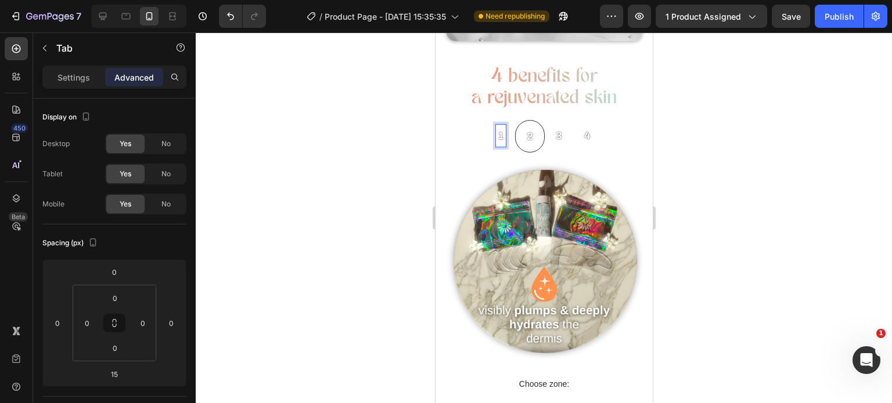
scroll to position [568, 0]
click at [525, 128] on div "2" at bounding box center [530, 135] width 10 height 22
click at [500, 128] on div "1" at bounding box center [500, 135] width 10 height 22
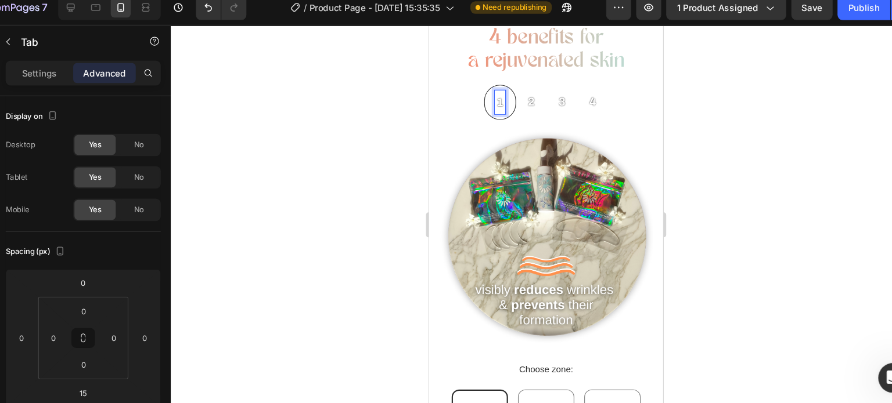
scroll to position [600, 0]
click at [520, 90] on p "2" at bounding box center [523, 96] width 6 height 19
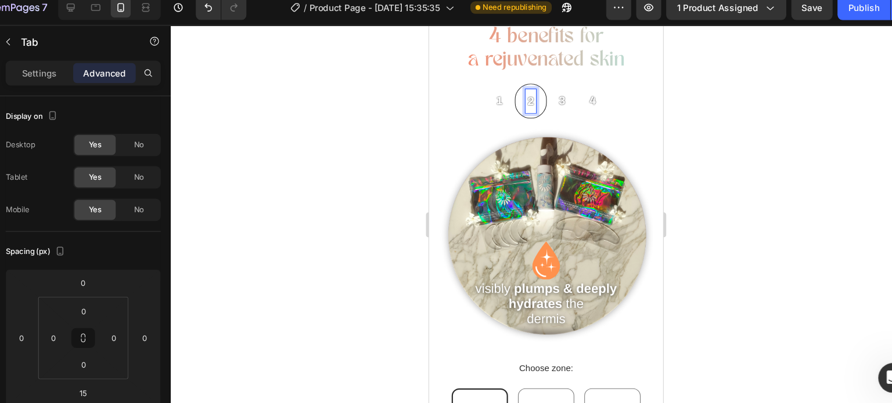
click at [495, 88] on div "1" at bounding box center [494, 95] width 10 height 22
click at [518, 85] on div "2" at bounding box center [523, 95] width 10 height 22
click at [520, 86] on p "2" at bounding box center [523, 95] width 6 height 19
click at [492, 85] on p "1" at bounding box center [494, 94] width 6 height 19
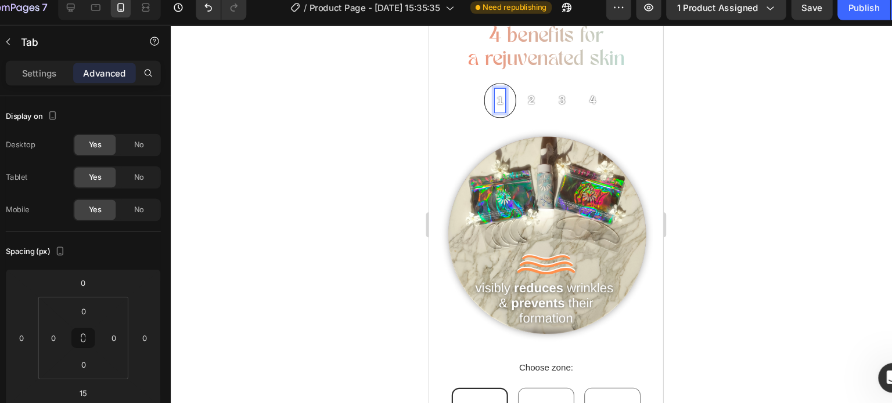
scroll to position [602, 0]
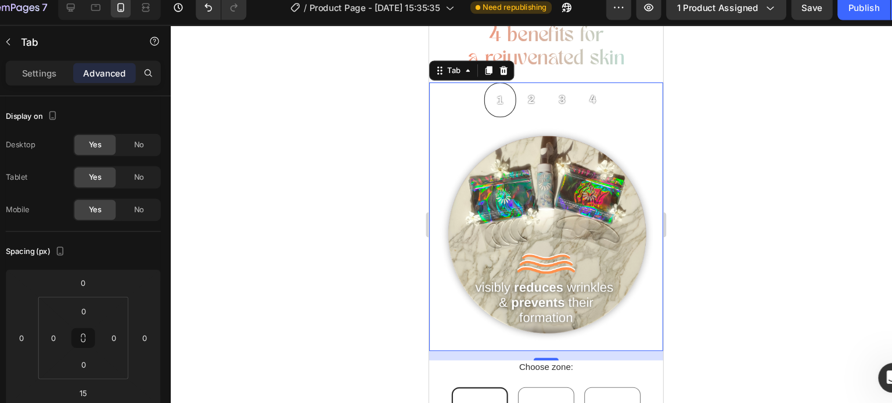
click at [362, 168] on div at bounding box center [544, 218] width 696 height 371
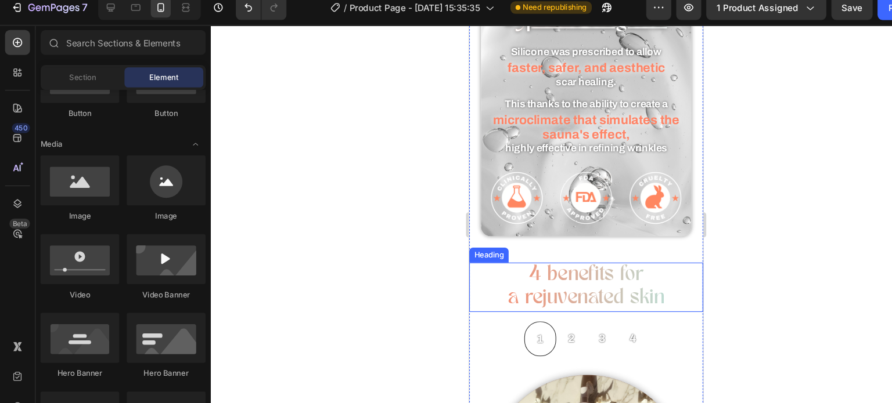
scroll to position [550, 0]
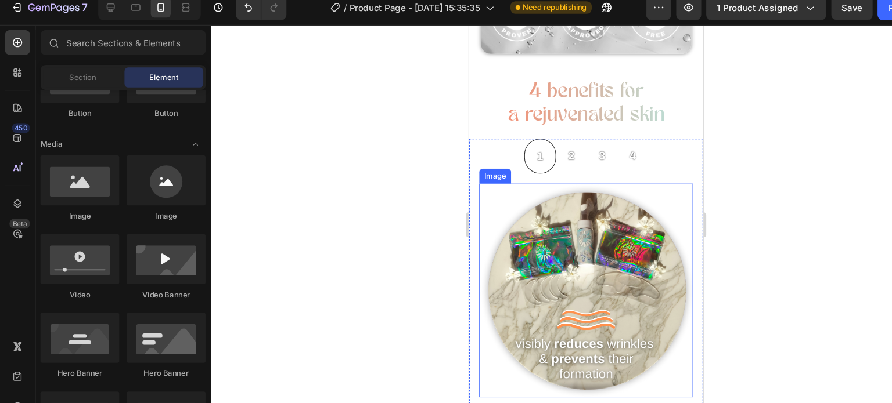
click at [528, 239] on img at bounding box center [577, 271] width 199 height 199
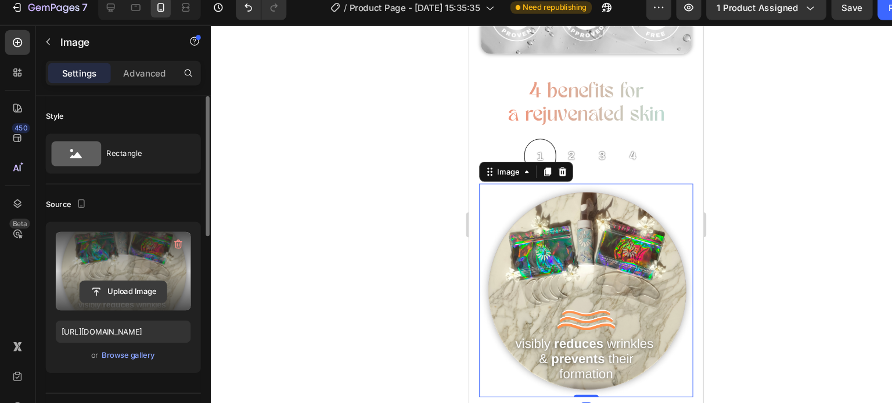
click at [117, 281] on input "file" at bounding box center [114, 281] width 80 height 20
click at [103, 287] on input "file" at bounding box center [114, 281] width 80 height 20
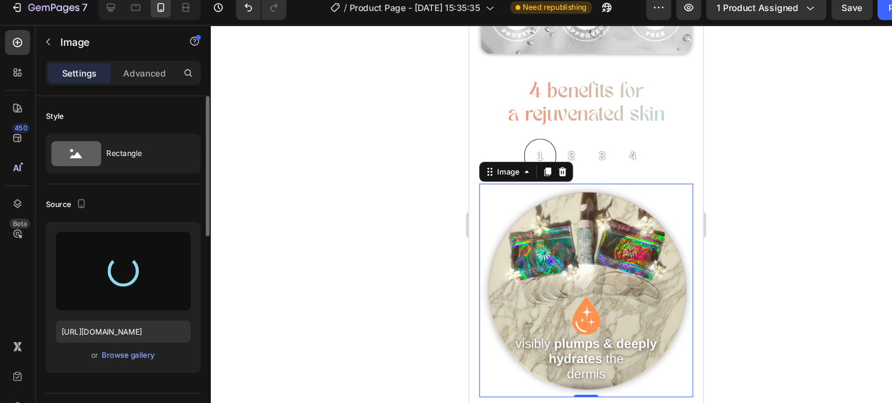
scroll to position [597, 0]
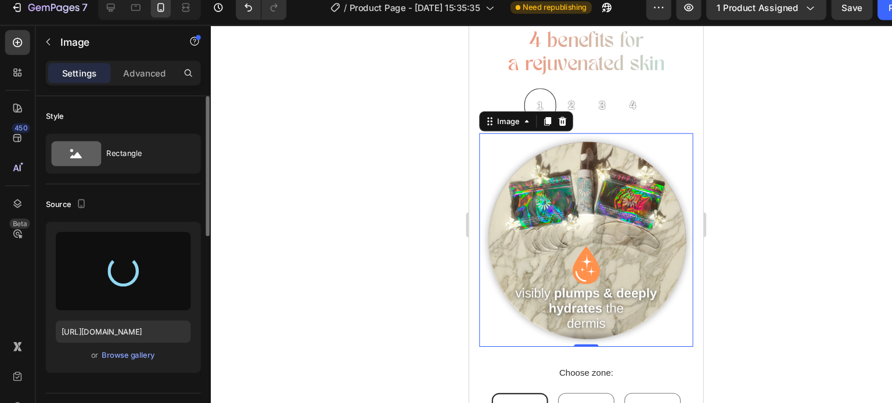
type input "[URL][DOMAIN_NAME]"
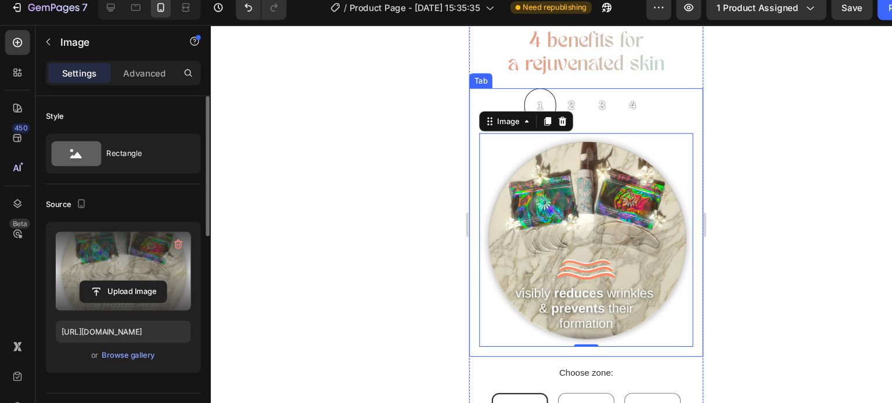
click at [560, 90] on p "2" at bounding box center [563, 99] width 6 height 19
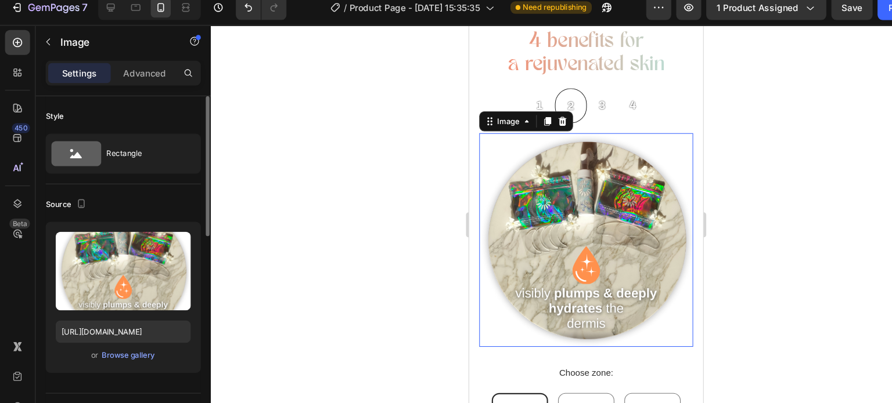
click at [565, 186] on img at bounding box center [577, 224] width 199 height 199
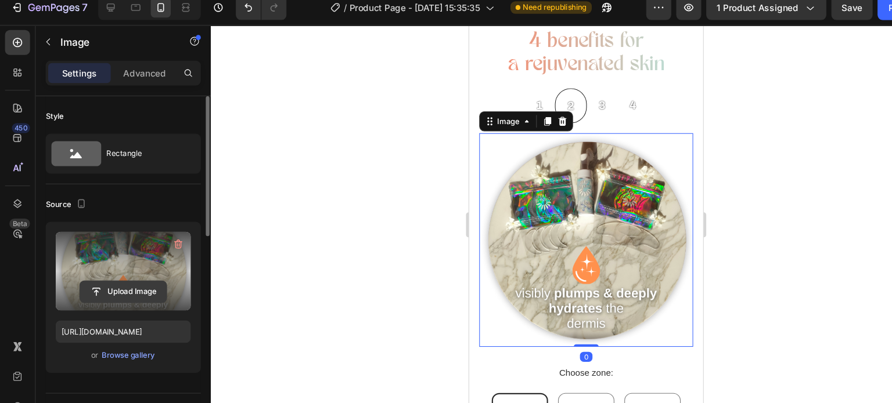
click at [117, 277] on input "file" at bounding box center [114, 281] width 80 height 20
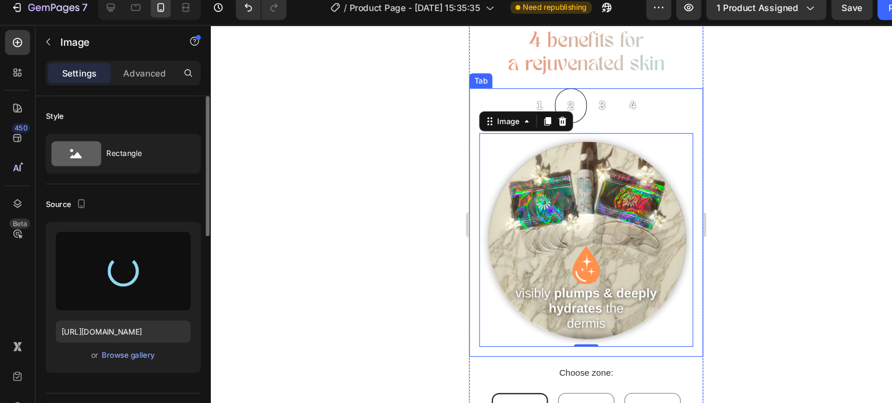
type input "[URL][DOMAIN_NAME]"
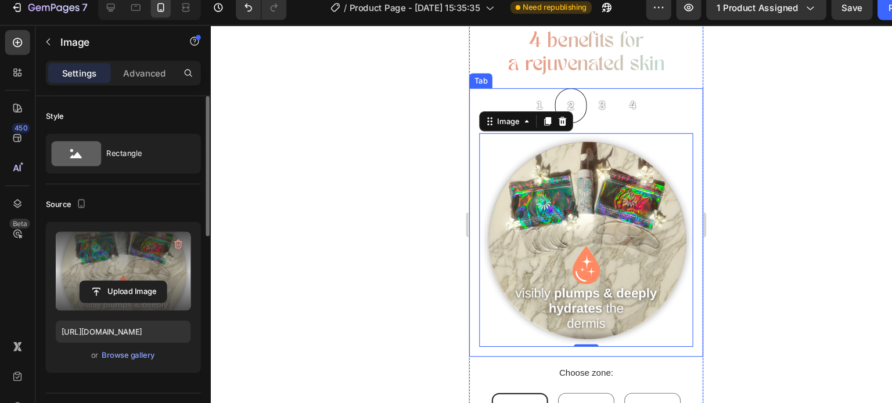
click at [589, 99] on p "3" at bounding box center [592, 99] width 6 height 19
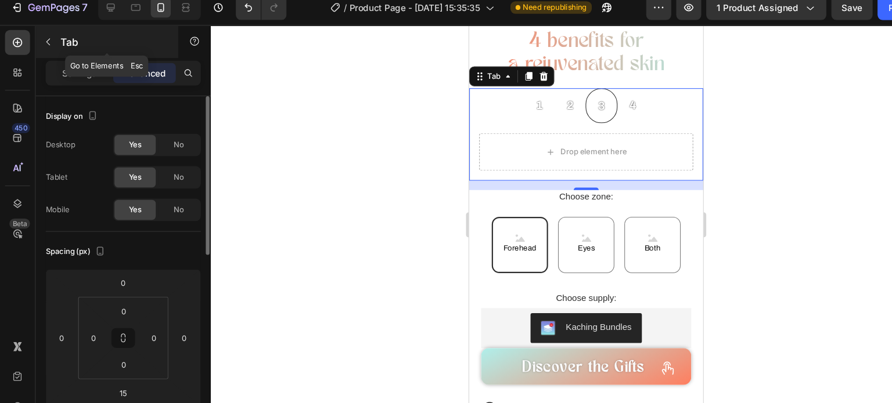
click at [47, 47] on icon "button" at bounding box center [44, 48] width 9 height 9
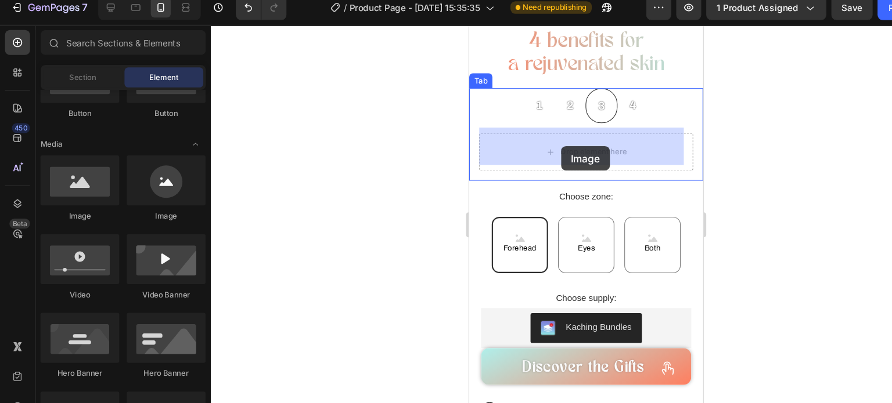
drag, startPoint x: 538, startPoint y: 208, endPoint x: 554, endPoint y: 137, distance: 72.7
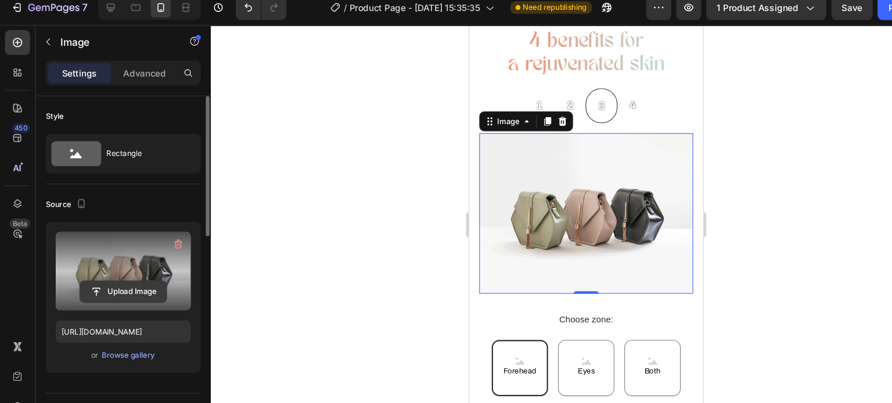
click at [127, 273] on input "file" at bounding box center [114, 281] width 80 height 20
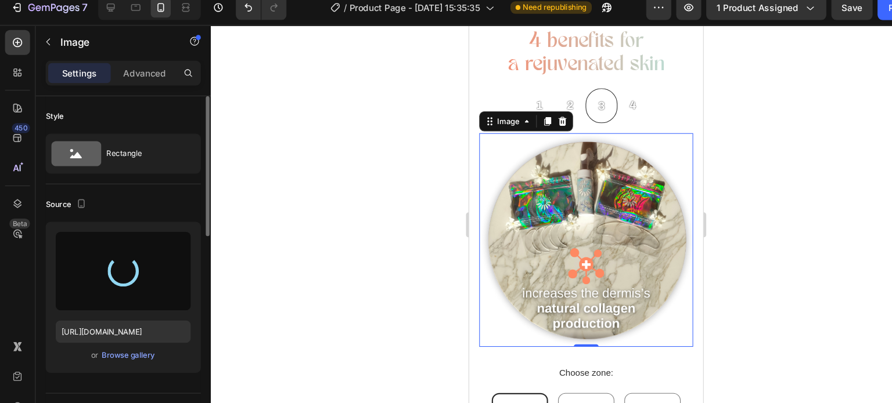
type input "[URL][DOMAIN_NAME]"
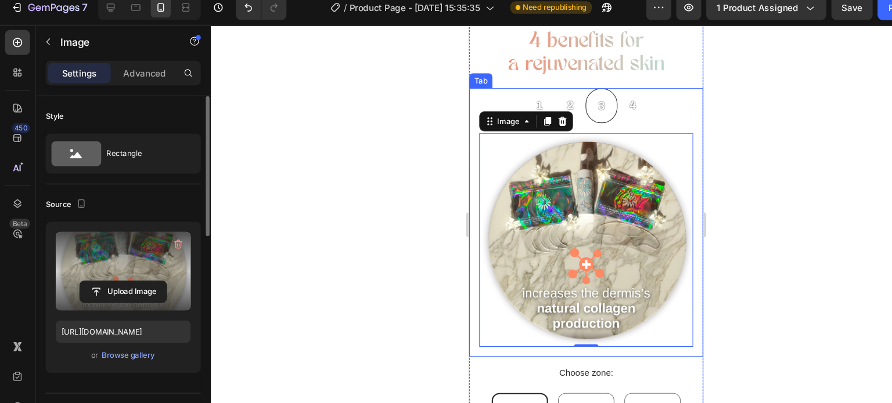
click at [617, 92] on p "4" at bounding box center [620, 99] width 6 height 19
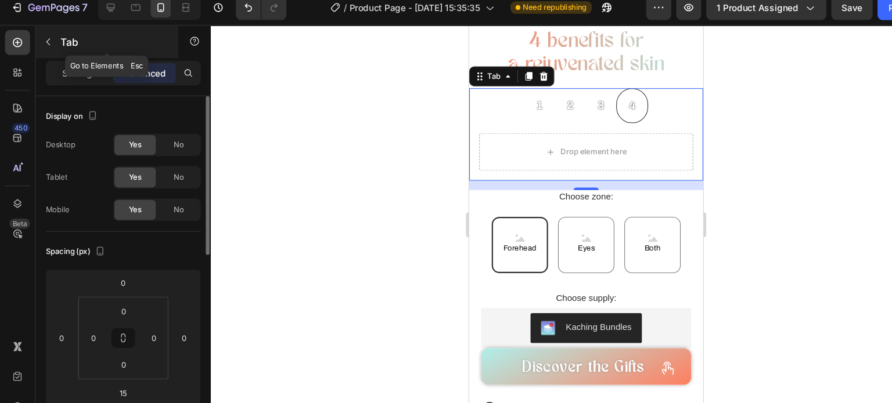
click at [46, 49] on icon "button" at bounding box center [44, 48] width 9 height 9
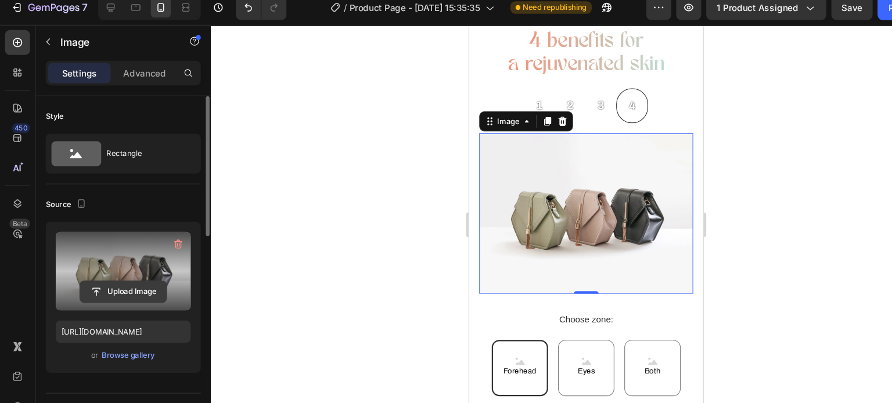
click at [145, 284] on input "file" at bounding box center [114, 281] width 80 height 20
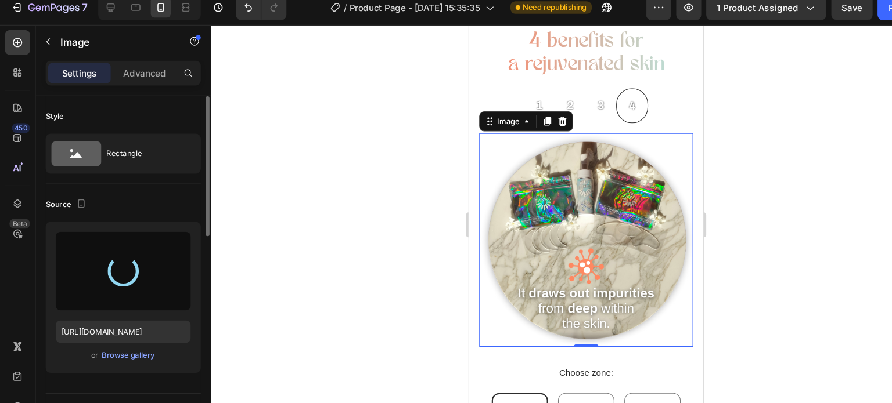
type input "[URL][DOMAIN_NAME]"
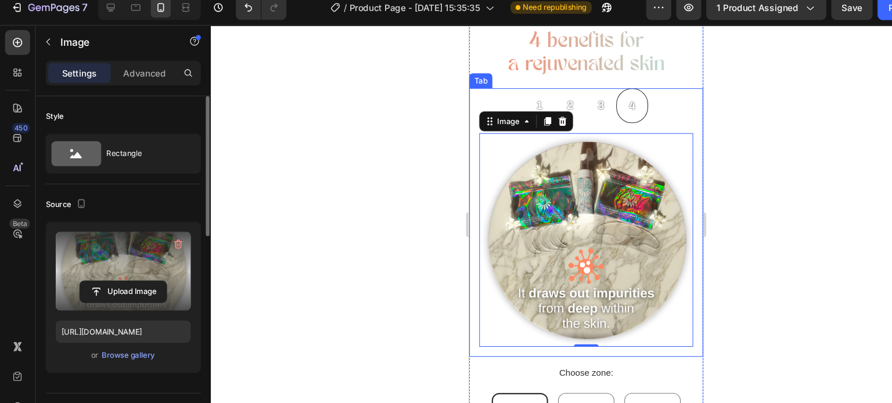
click at [385, 208] on div at bounding box center [544, 218] width 696 height 371
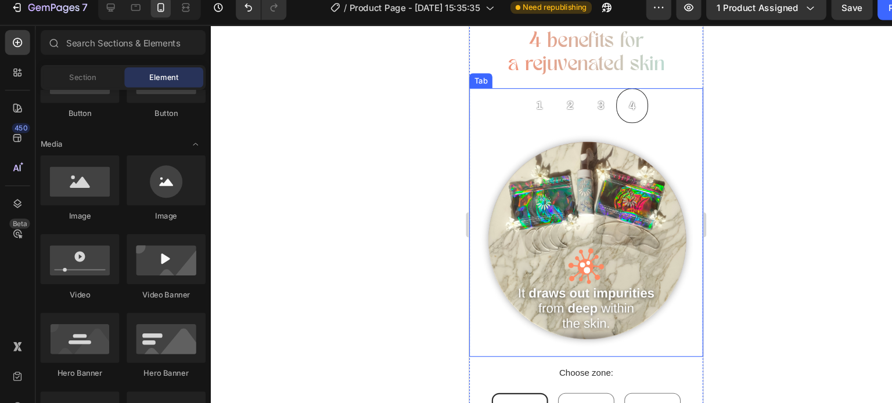
click at [590, 94] on div "3" at bounding box center [591, 99] width 10 height 22
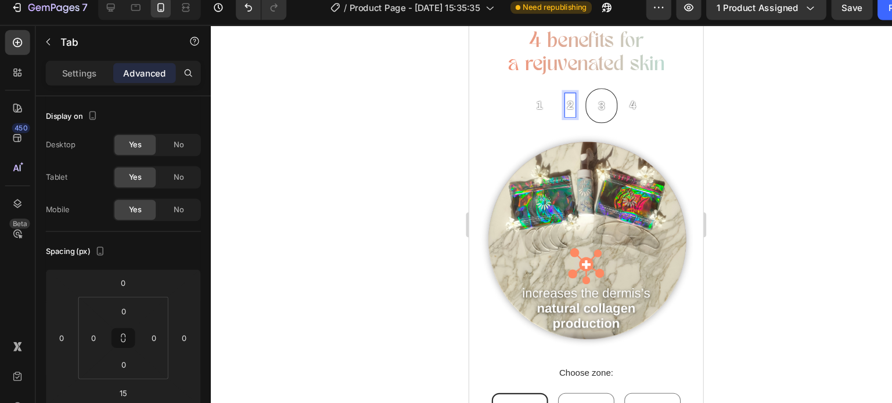
click at [559, 95] on p "2" at bounding box center [562, 99] width 6 height 19
click at [531, 97] on p "1" at bounding box center [534, 99] width 6 height 19
click at [397, 170] on div at bounding box center [544, 218] width 696 height 371
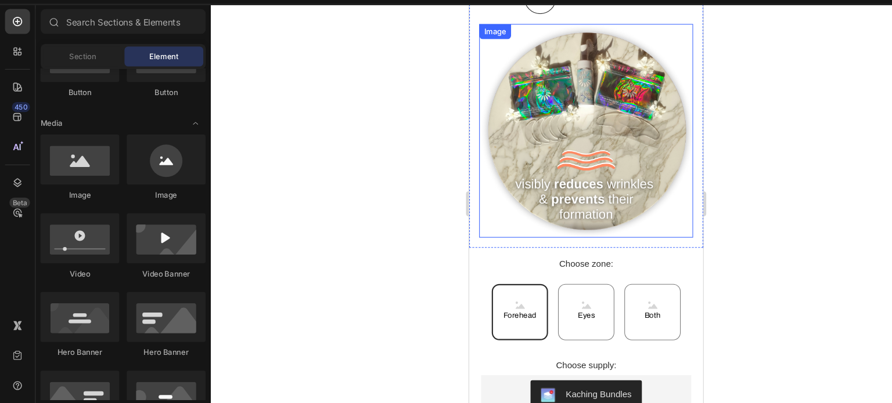
scroll to position [673, 0]
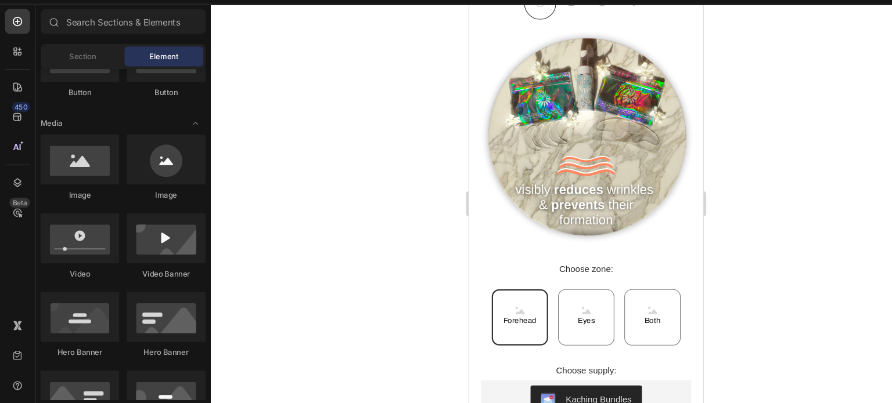
click at [395, 269] on div at bounding box center [544, 218] width 696 height 371
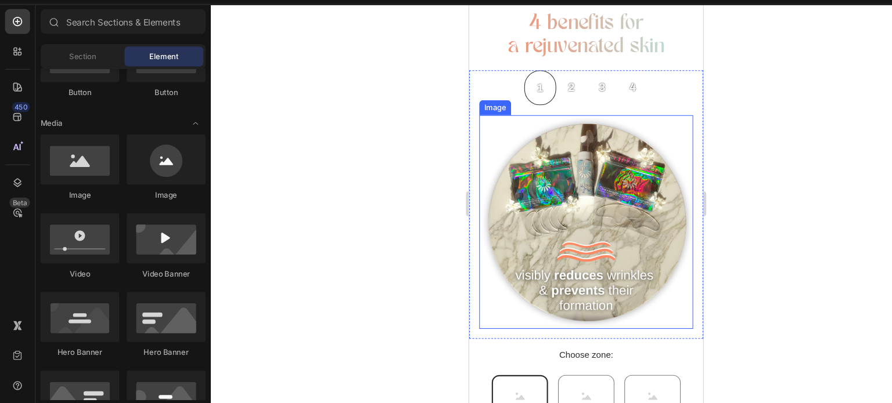
scroll to position [591, 0]
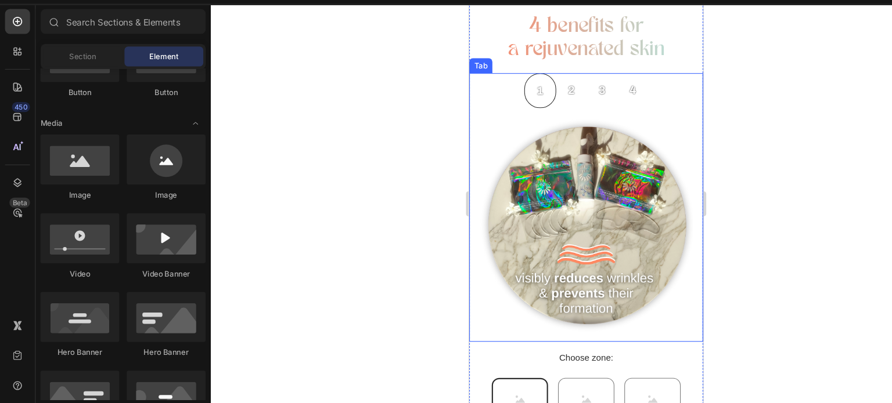
click at [562, 74] on p "2" at bounding box center [563, 83] width 6 height 19
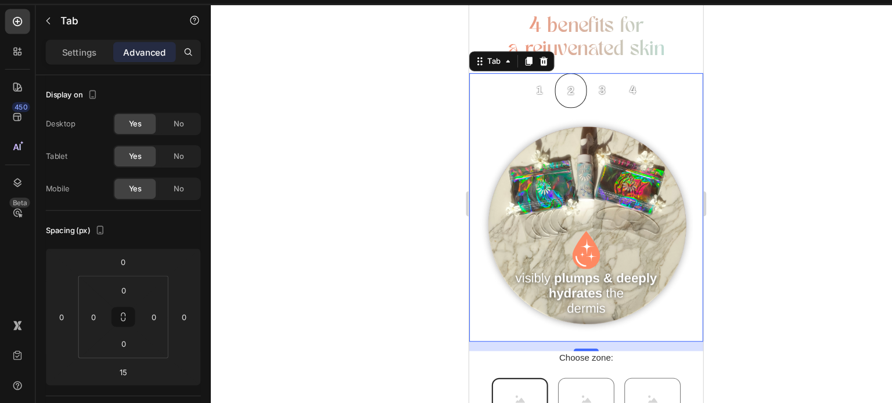
click at [322, 192] on div at bounding box center [544, 218] width 696 height 371
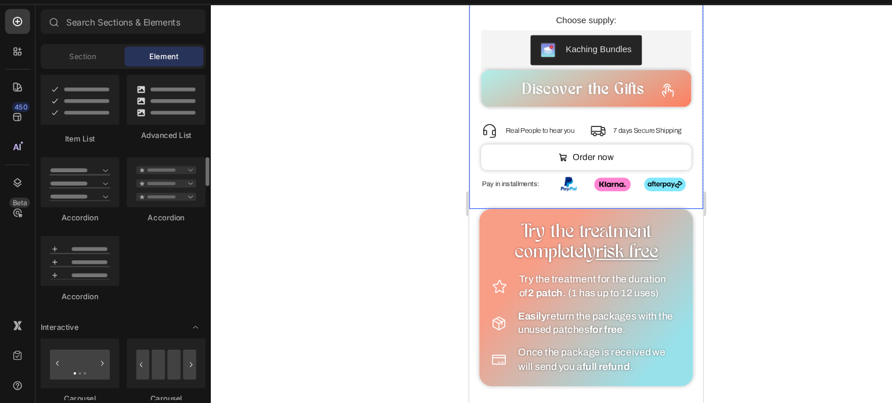
scroll to position [867, 0]
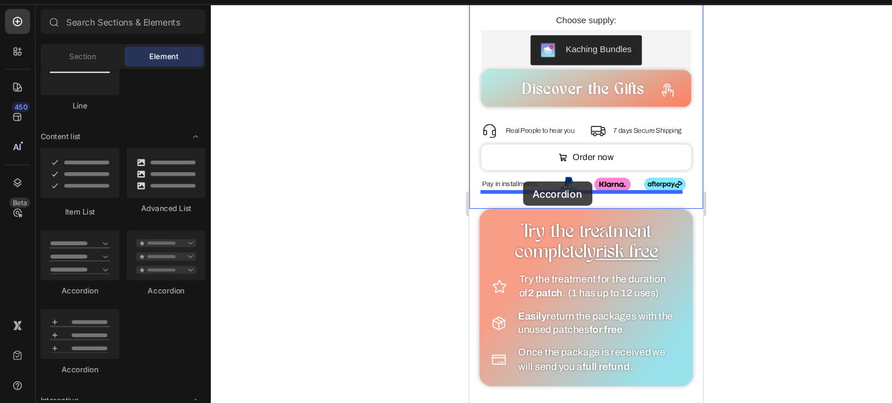
drag, startPoint x: 561, startPoint y: 276, endPoint x: 518, endPoint y: 168, distance: 116.2
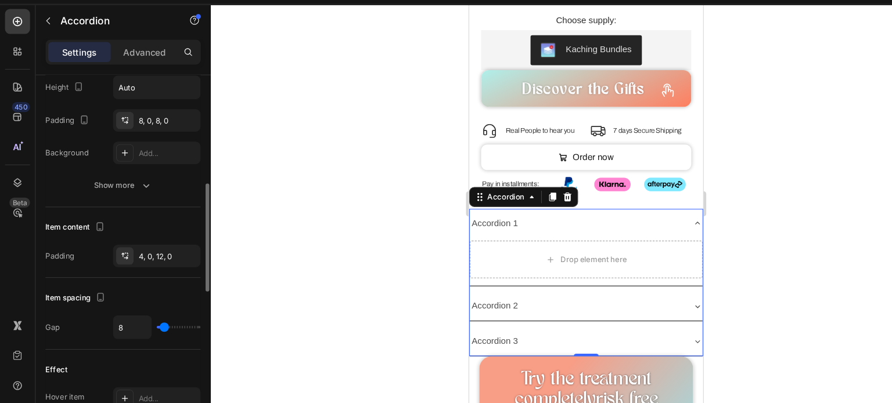
scroll to position [348, 0]
click at [141, 258] on div "4, 0, 12, 0" at bounding box center [145, 265] width 81 height 21
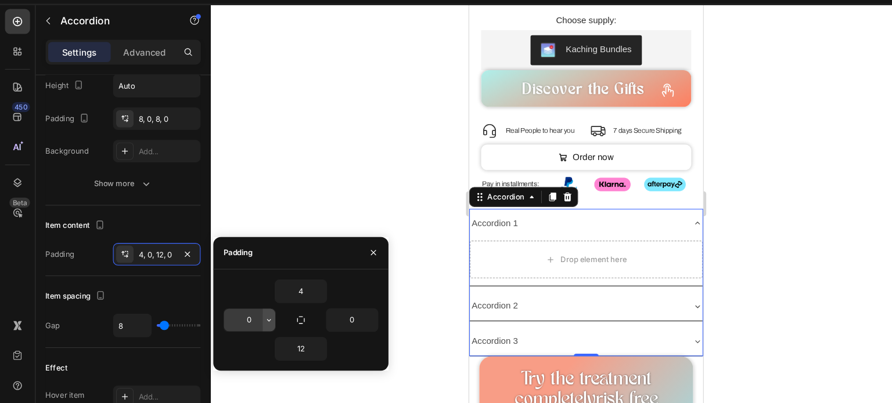
click at [244, 324] on button "button" at bounding box center [250, 326] width 12 height 21
click at [231, 320] on input "0" at bounding box center [232, 326] width 48 height 21
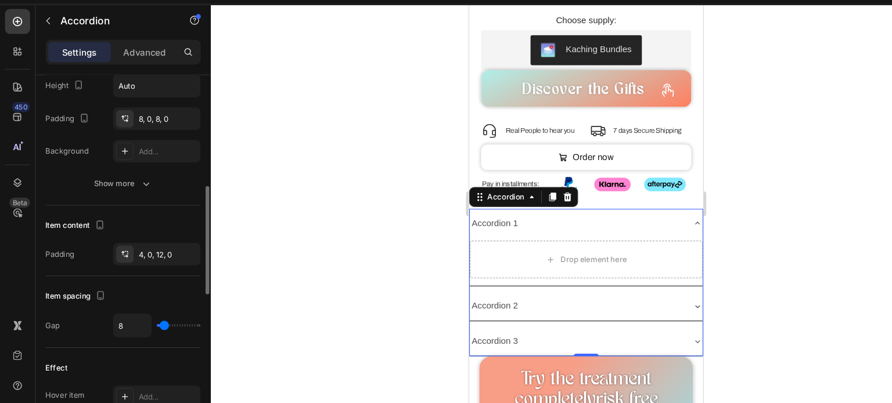
click at [163, 234] on div "Item content" at bounding box center [114, 238] width 144 height 19
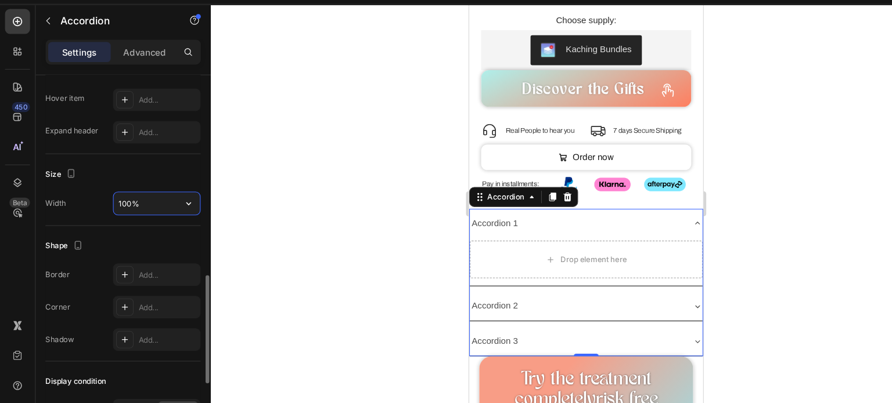
click at [132, 224] on input "100%" at bounding box center [146, 217] width 80 height 21
type input "90%"
click at [153, 182] on div "Size" at bounding box center [114, 190] width 144 height 19
click at [303, 235] on div at bounding box center [544, 218] width 696 height 371
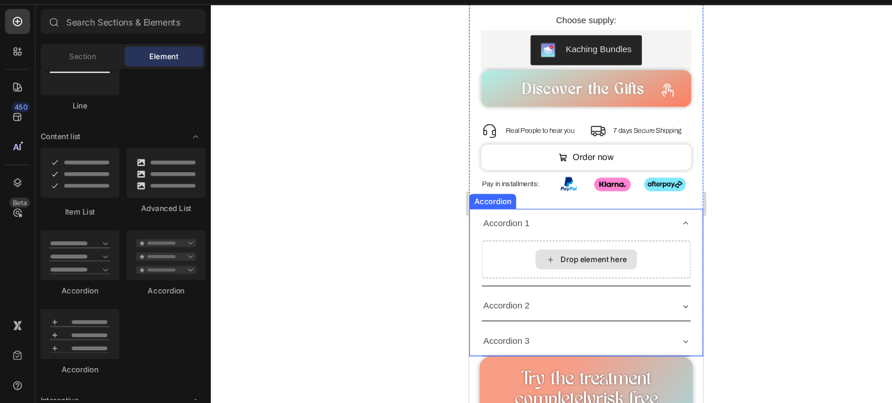
click at [531, 224] on div "Drop element here" at bounding box center [577, 241] width 194 height 35
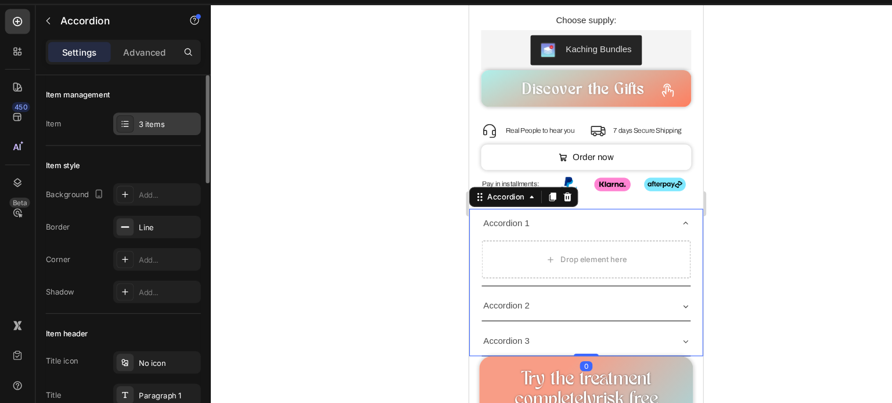
click at [141, 148] on div "3 items" at bounding box center [156, 144] width 55 height 10
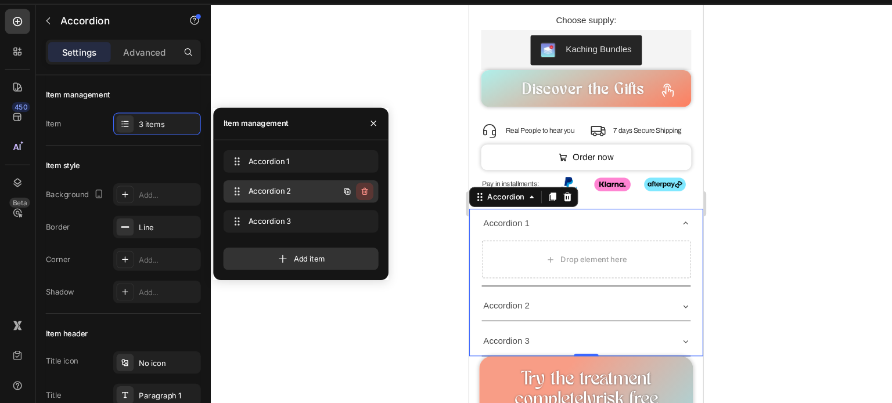
click at [337, 207] on icon "button" at bounding box center [339, 206] width 6 height 7
click at [337, 207] on div "Delete" at bounding box center [330, 206] width 21 height 10
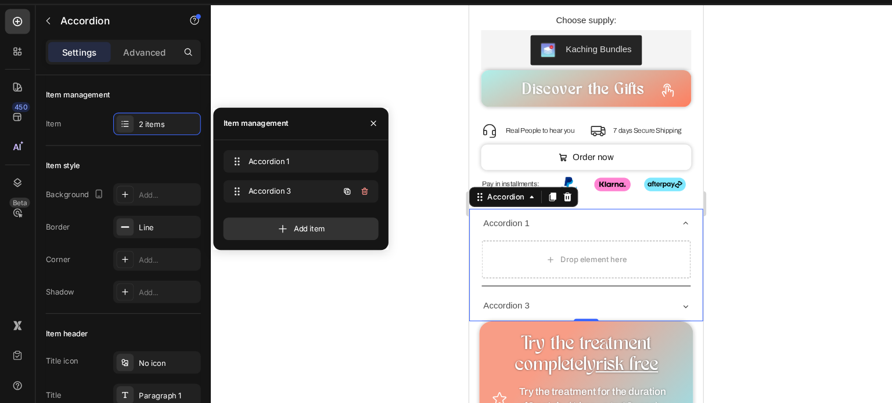
click at [337, 207] on icon "button" at bounding box center [339, 206] width 6 height 7
click at [337, 207] on div "Delete" at bounding box center [330, 206] width 21 height 10
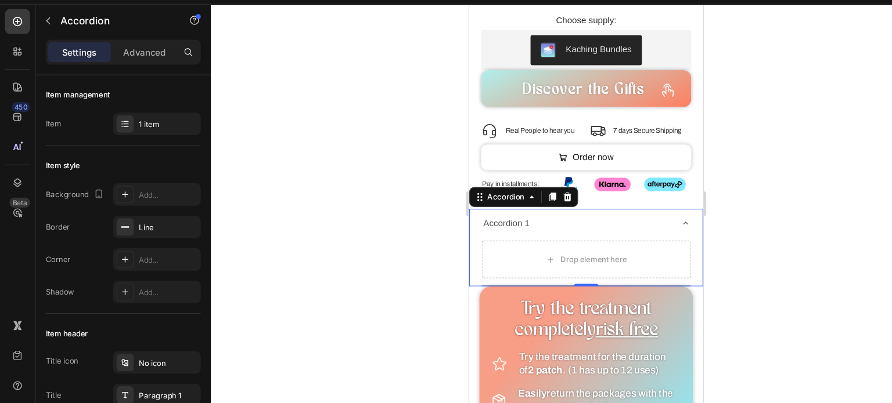
click at [358, 297] on div at bounding box center [544, 218] width 696 height 371
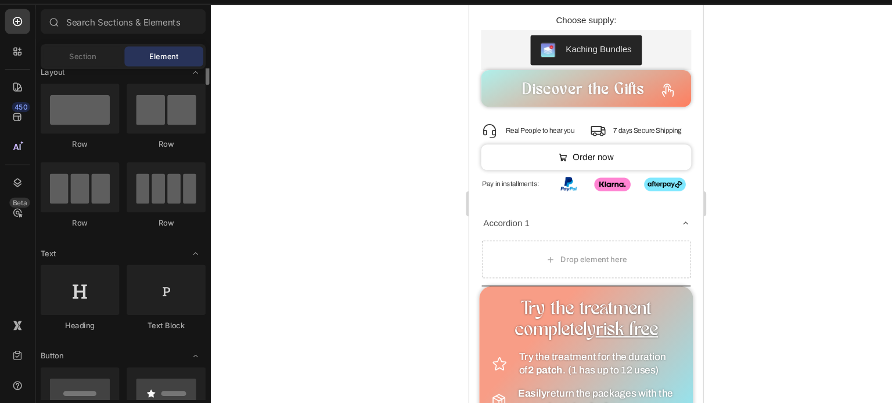
scroll to position [0, 0]
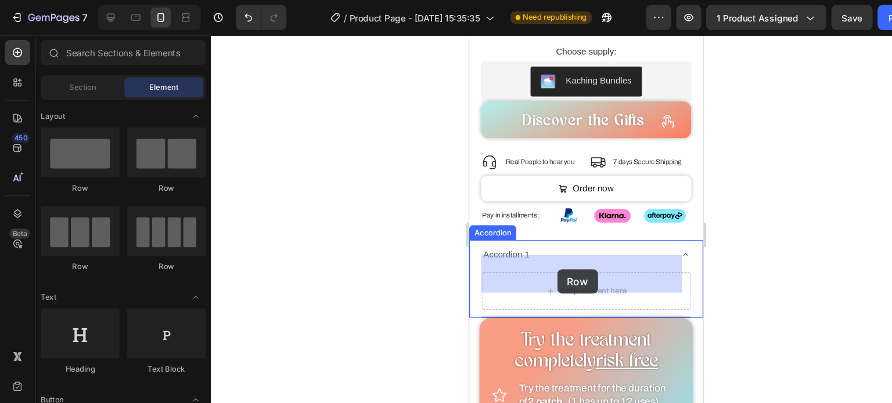
drag, startPoint x: 559, startPoint y: 262, endPoint x: 550, endPoint y: 253, distance: 12.3
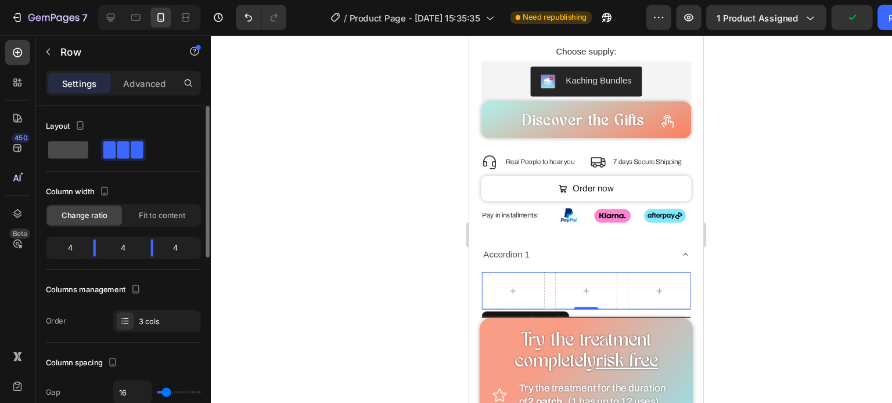
click at [69, 131] on span at bounding box center [63, 139] width 37 height 16
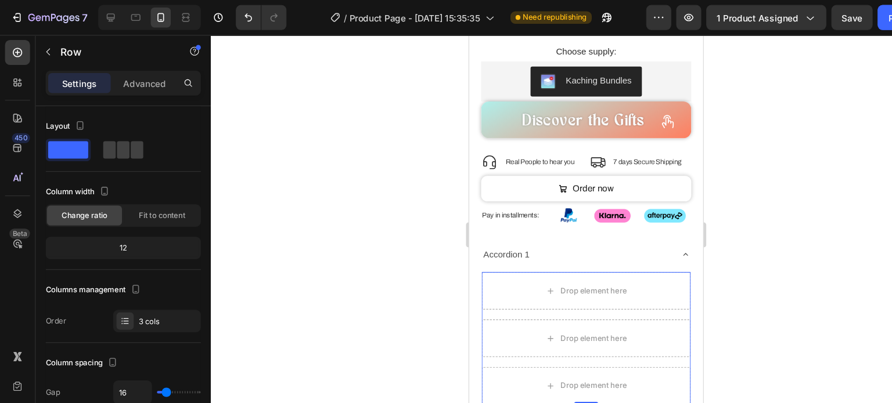
click at [389, 230] on div at bounding box center [544, 218] width 696 height 371
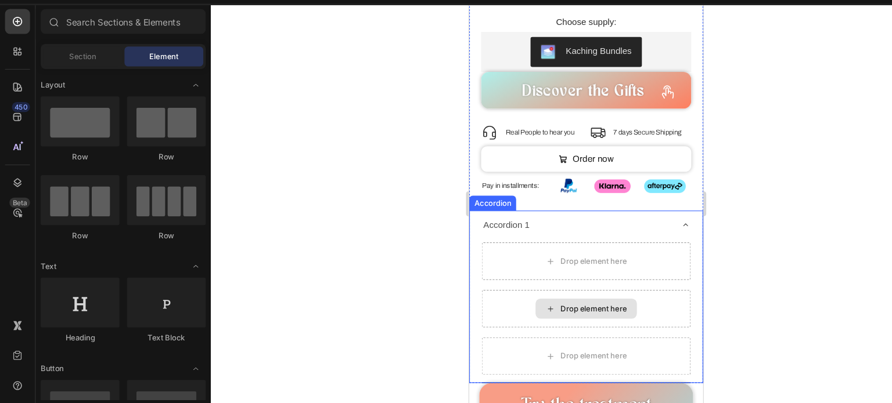
scroll to position [1043, 0]
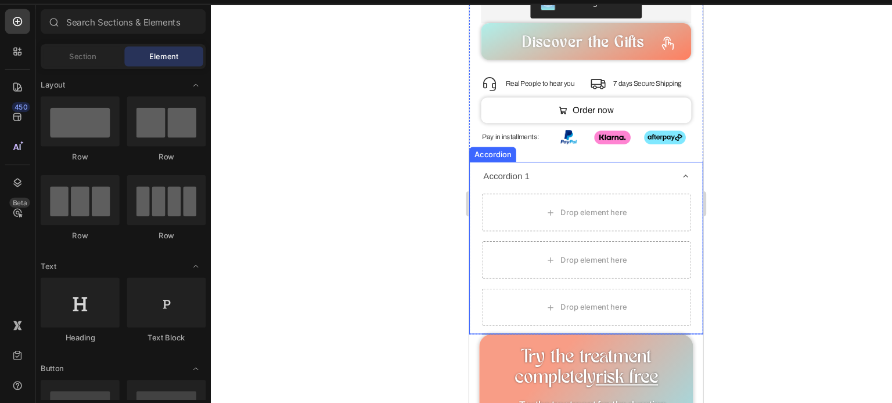
click at [516, 155] on div "Accordion 1" at bounding box center [503, 164] width 46 height 18
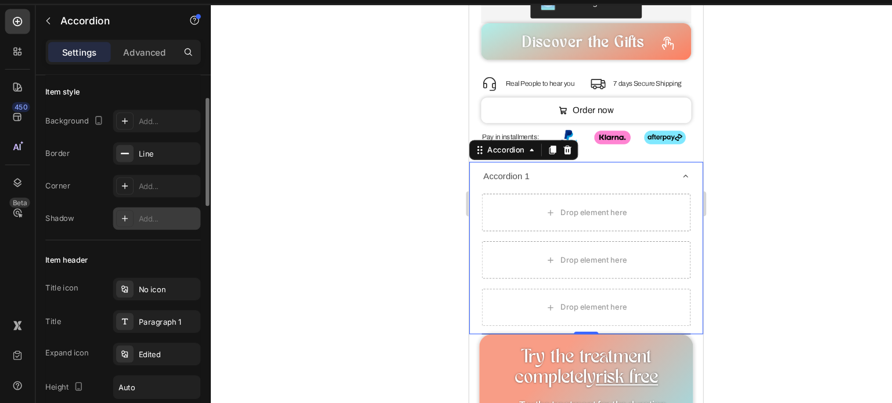
scroll to position [70, 0]
click at [242, 220] on div at bounding box center [544, 218] width 696 height 371
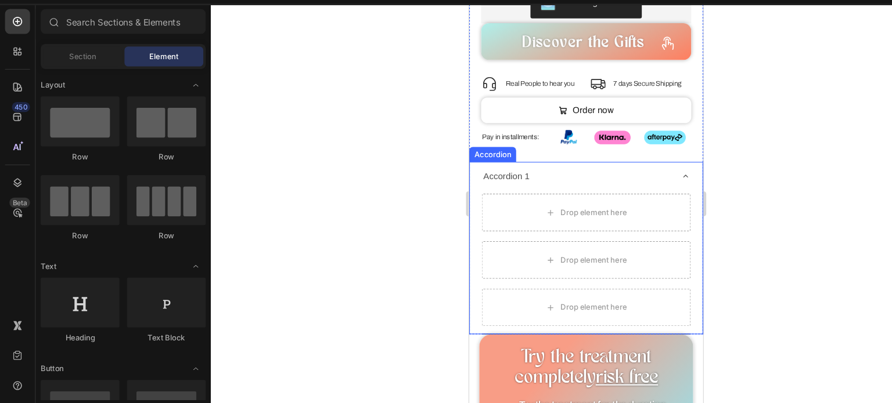
click at [510, 155] on div "Accordion 1" at bounding box center [503, 164] width 46 height 18
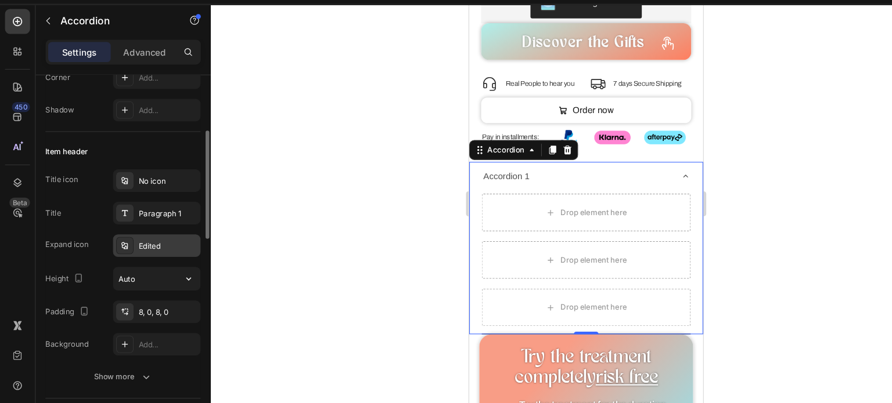
scroll to position [171, 0]
click at [152, 230] on div "Paragraph 1" at bounding box center [145, 224] width 81 height 21
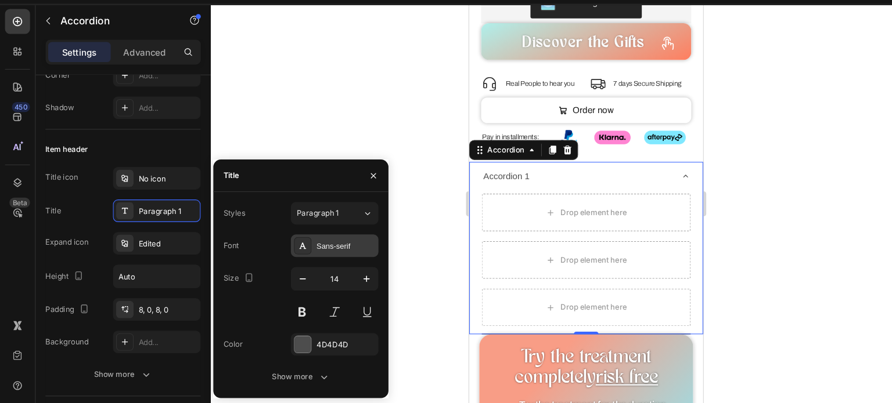
click at [304, 263] on div "Sans-serif" at bounding box center [310, 257] width 81 height 21
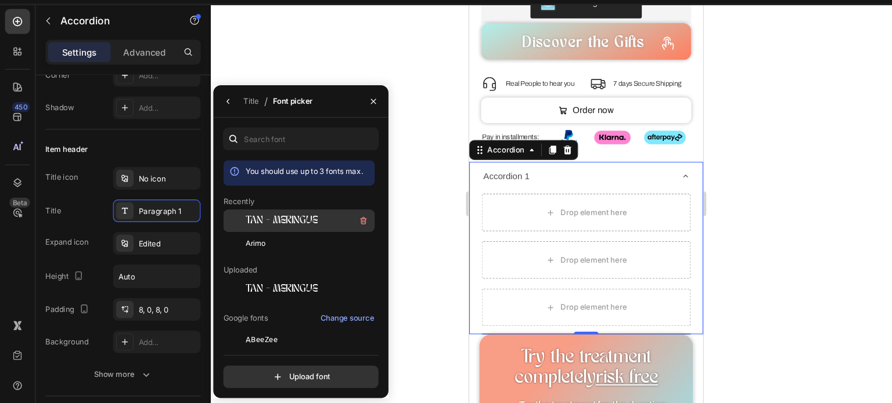
click at [265, 235] on span "TAN - MERINGUE" at bounding box center [261, 234] width 67 height 10
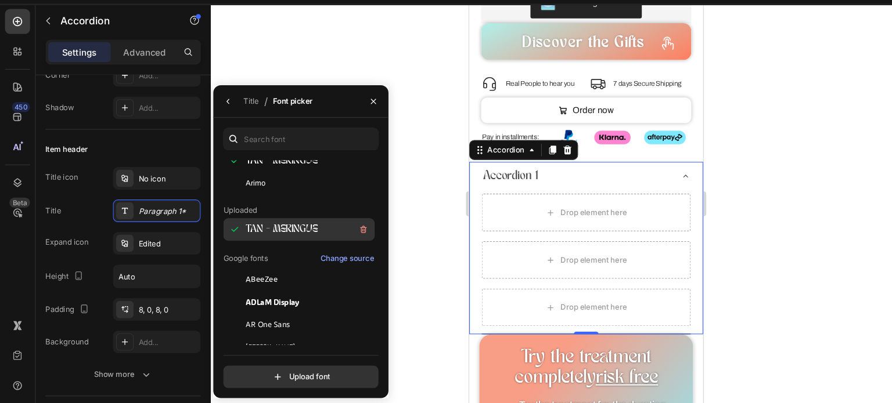
scroll to position [56, 0]
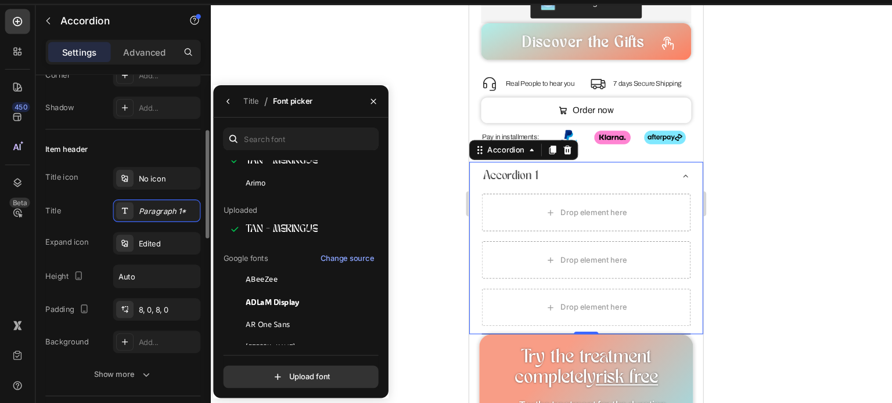
click at [87, 221] on div "Title Paragraph 1*" at bounding box center [114, 224] width 144 height 21
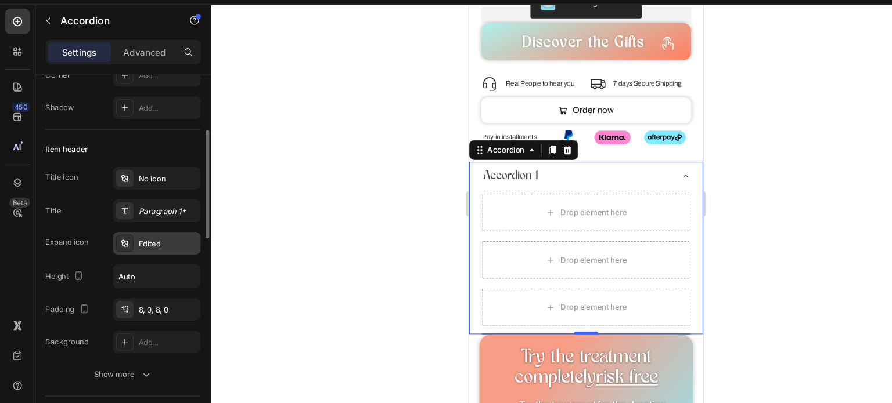
click at [140, 257] on div "Edited" at bounding box center [156, 255] width 55 height 10
click at [85, 230] on div "Title Paragraph 1*" at bounding box center [114, 224] width 144 height 21
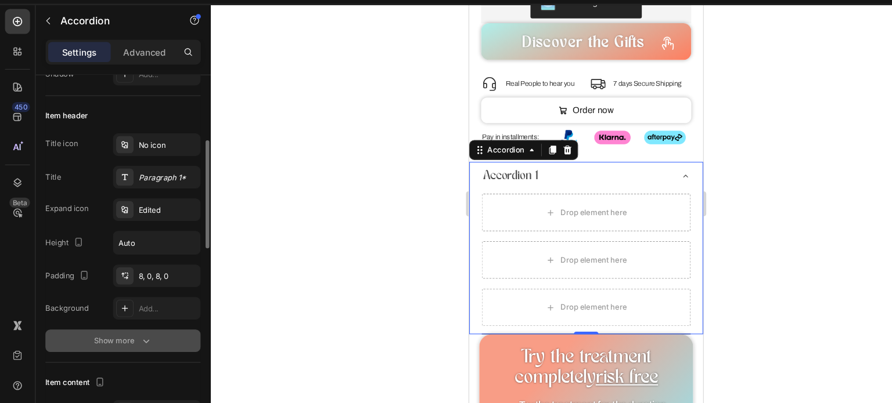
click at [128, 341] on div "Show more" at bounding box center [115, 346] width 54 height 12
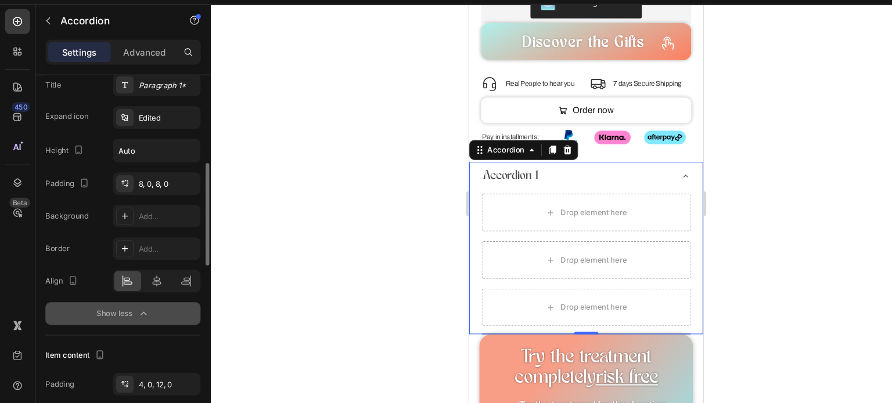
scroll to position [289, 0]
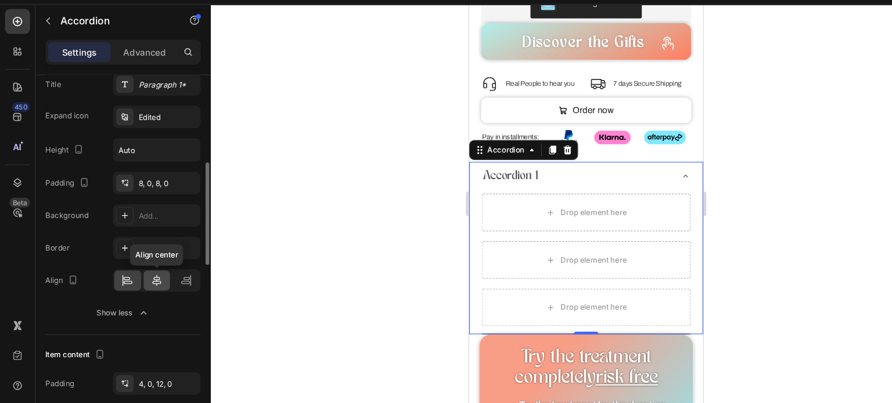
click at [142, 289] on icon at bounding box center [146, 290] width 12 height 12
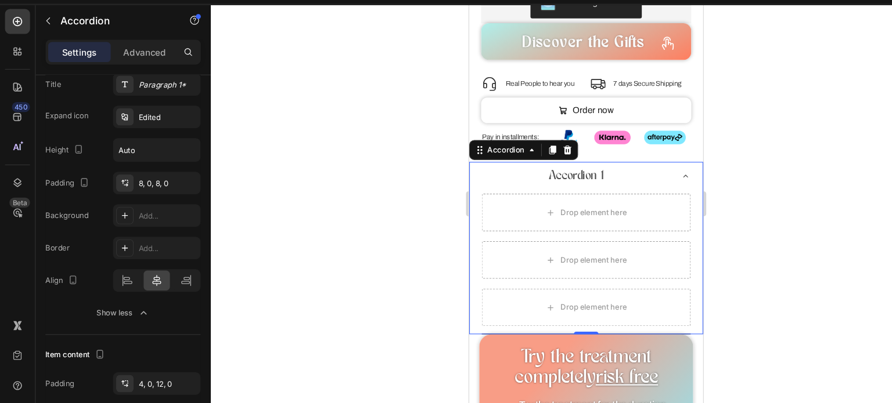
click at [571, 155] on div "Accordion 1" at bounding box center [568, 164] width 54 height 18
click at [571, 157] on p "Accordion 1" at bounding box center [567, 164] width 51 height 15
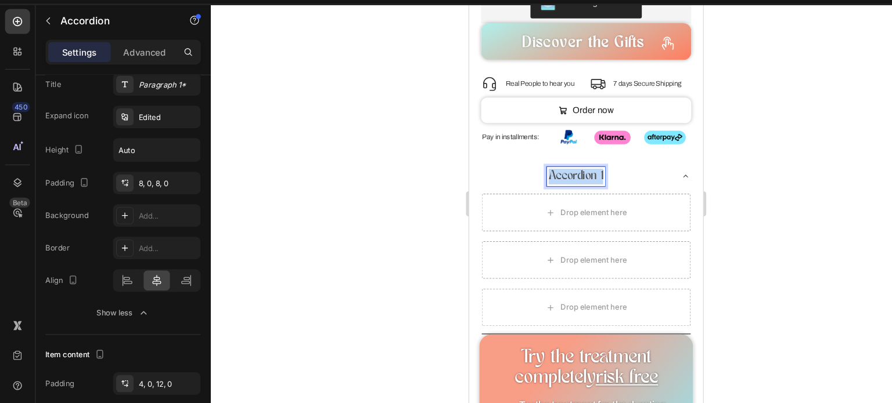
click at [571, 157] on p "Accordion 1" at bounding box center [567, 164] width 51 height 15
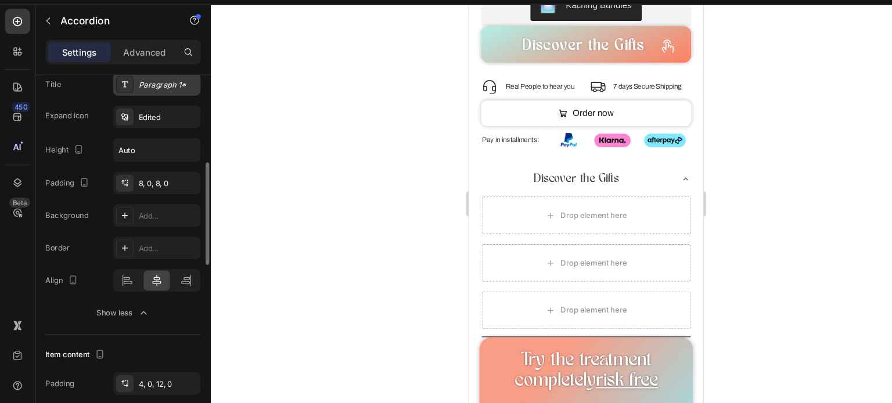
click at [153, 113] on div "Paragraph 1*" at bounding box center [145, 107] width 81 height 21
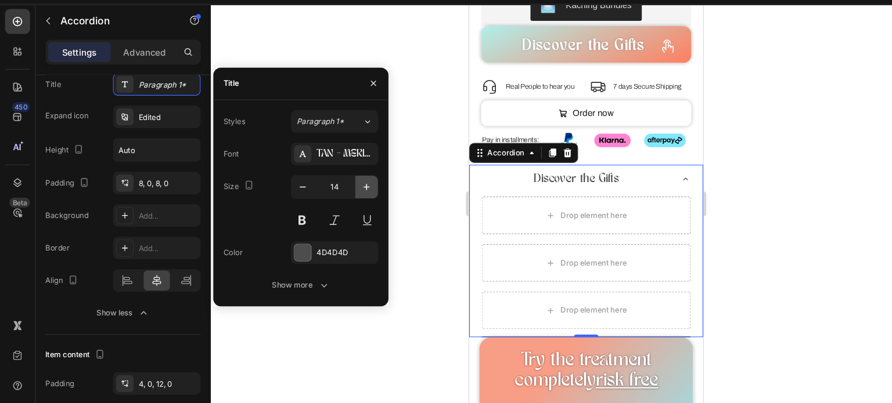
click at [341, 206] on icon "button" at bounding box center [340, 203] width 12 height 12
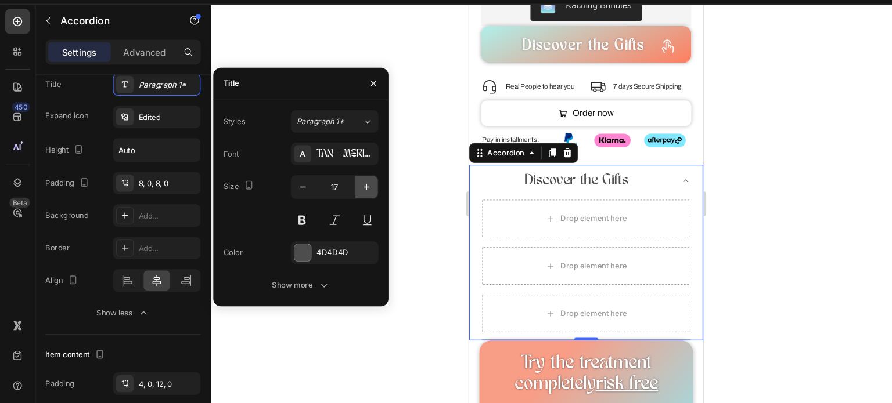
click at [341, 206] on icon "button" at bounding box center [340, 203] width 12 height 12
type input "18"
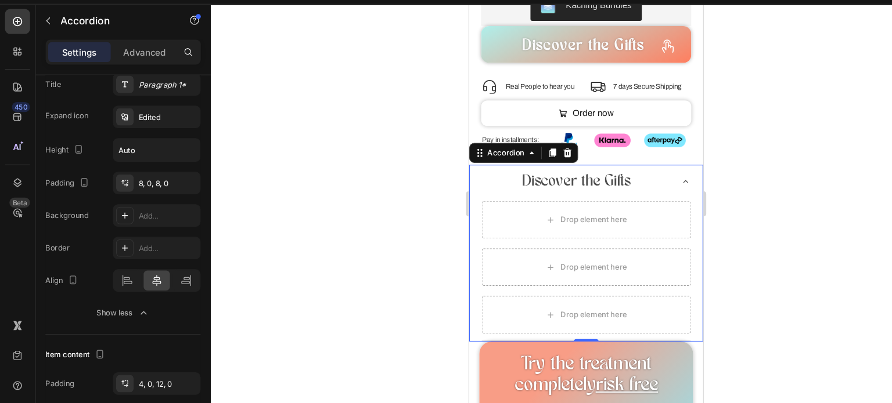
click at [380, 197] on div at bounding box center [544, 218] width 696 height 371
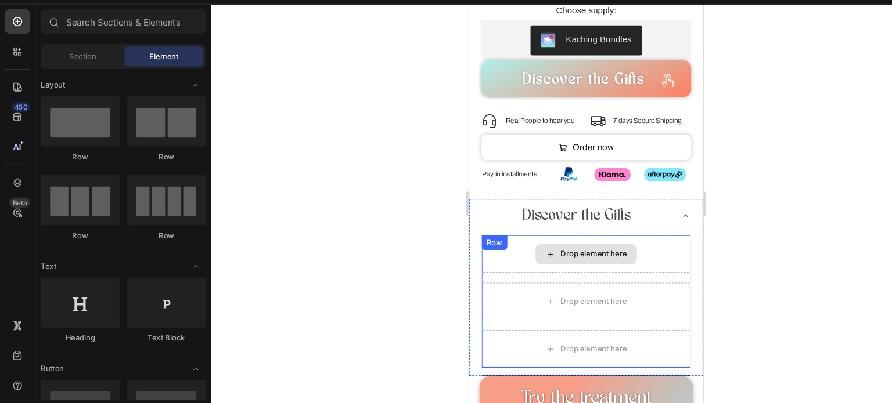
scroll to position [1008, 0]
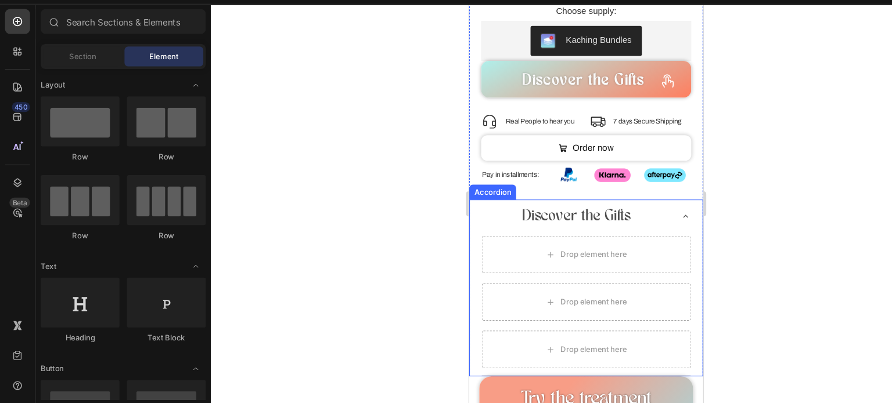
click at [634, 190] on div "Discover the Gifts" at bounding box center [568, 201] width 176 height 22
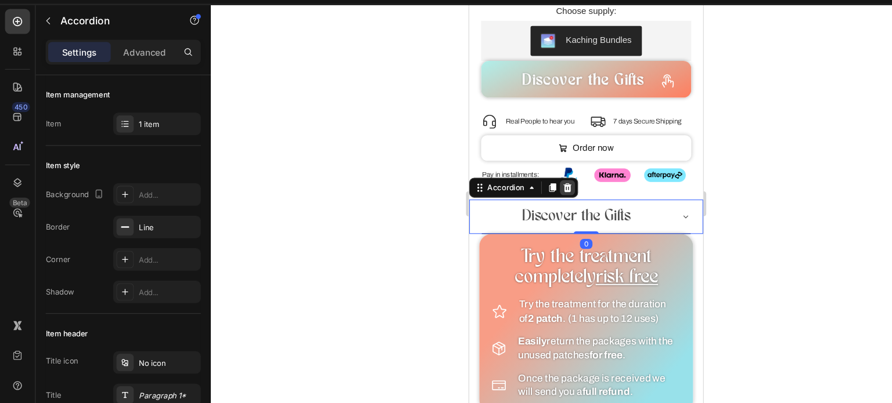
click at [563, 170] on icon at bounding box center [559, 174] width 9 height 9
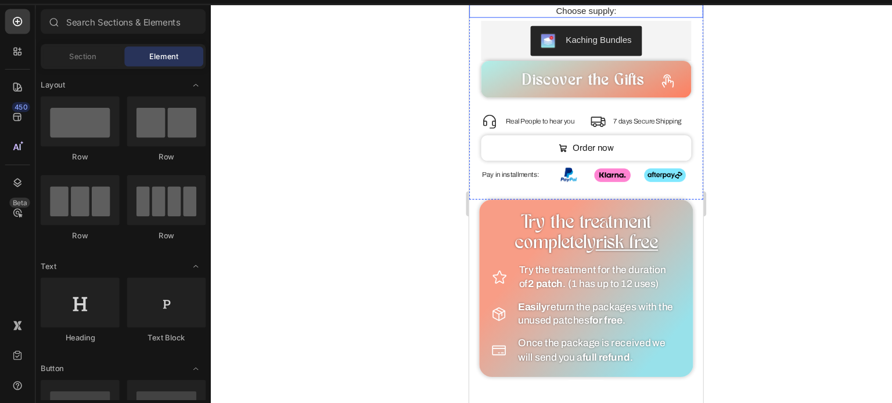
scroll to position [862, 0]
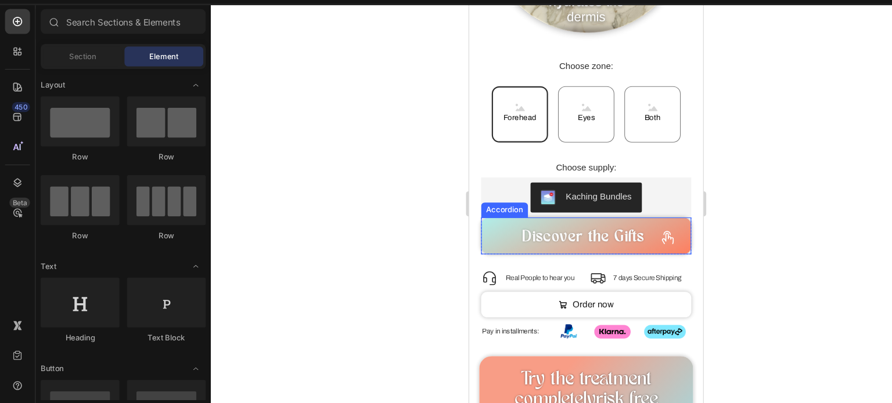
click at [646, 214] on icon at bounding box center [653, 221] width 15 height 15
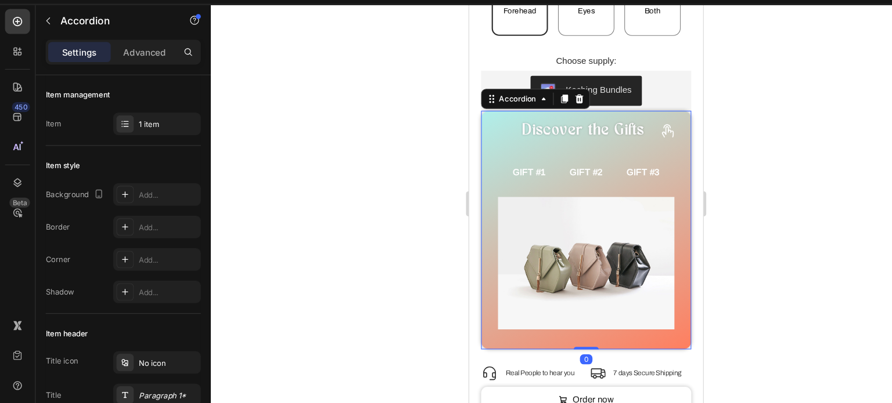
scroll to position [970, 0]
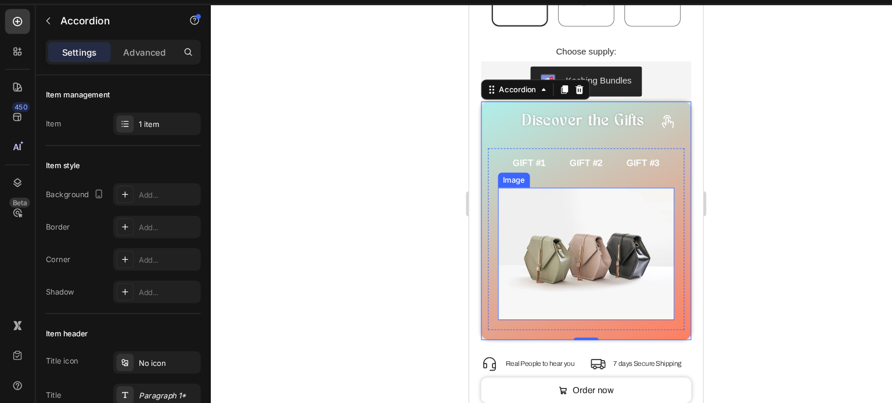
click at [582, 214] on img at bounding box center [577, 235] width 164 height 123
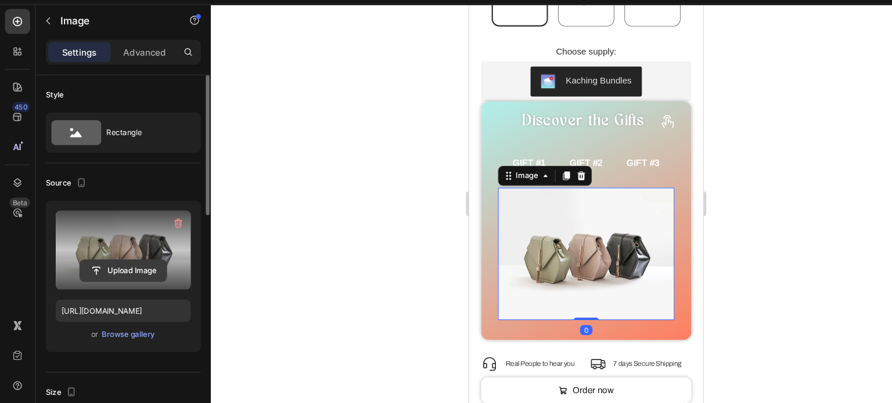
click at [118, 283] on input "file" at bounding box center [114, 281] width 80 height 20
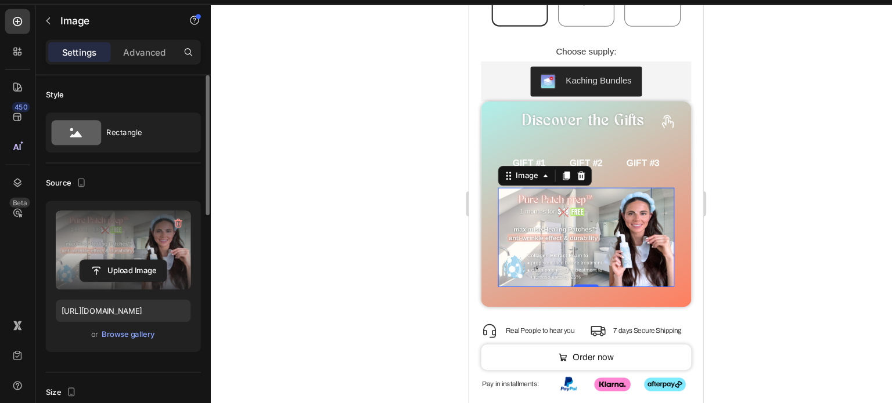
type input "[URL][DOMAIN_NAME]"
click at [380, 229] on div at bounding box center [544, 218] width 696 height 371
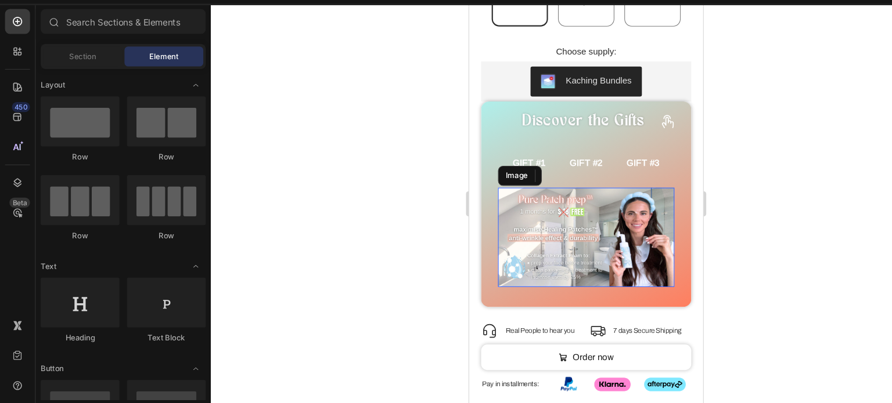
click at [502, 233] on img at bounding box center [577, 220] width 164 height 92
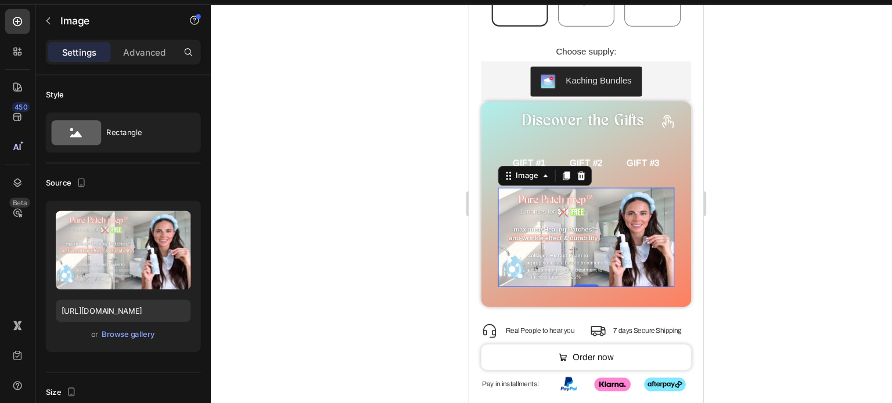
click at [365, 178] on div at bounding box center [544, 218] width 696 height 371
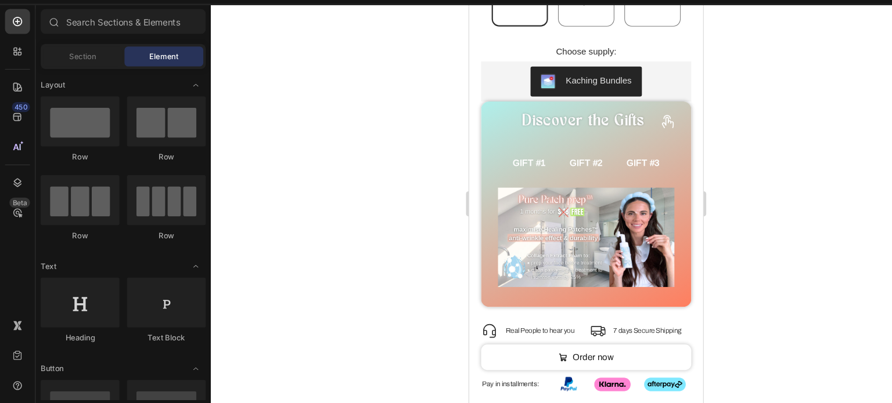
click at [352, 246] on div at bounding box center [544, 218] width 696 height 371
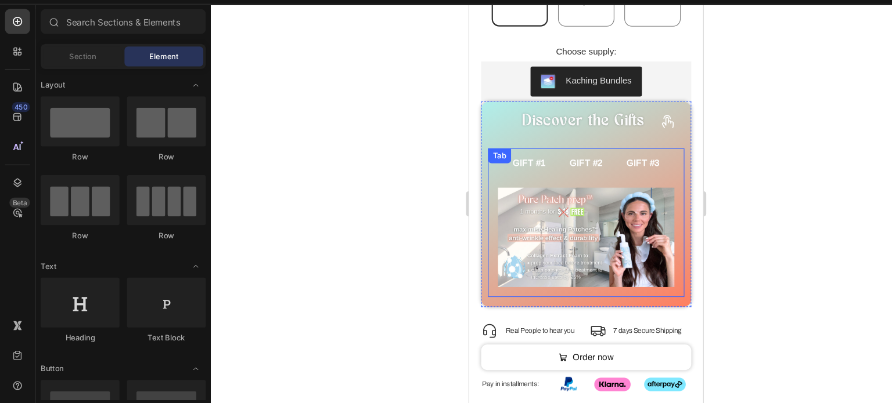
click at [574, 146] on span "GIFT #2" at bounding box center [577, 150] width 31 height 9
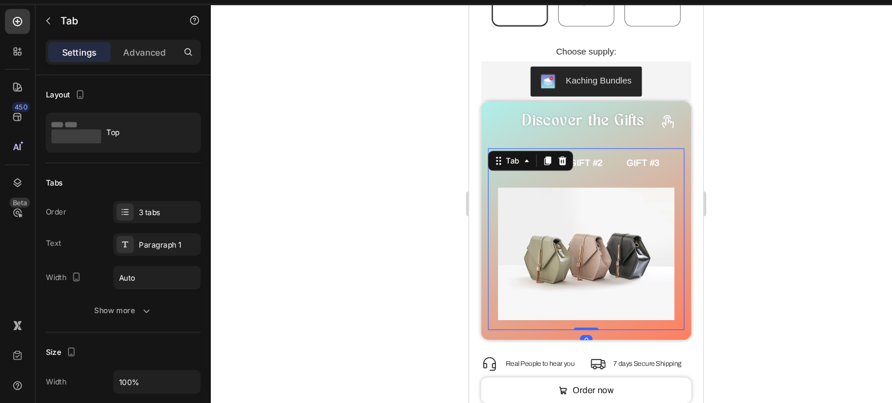
click at [536, 144] on div "GIFT #1" at bounding box center [524, 151] width 34 height 18
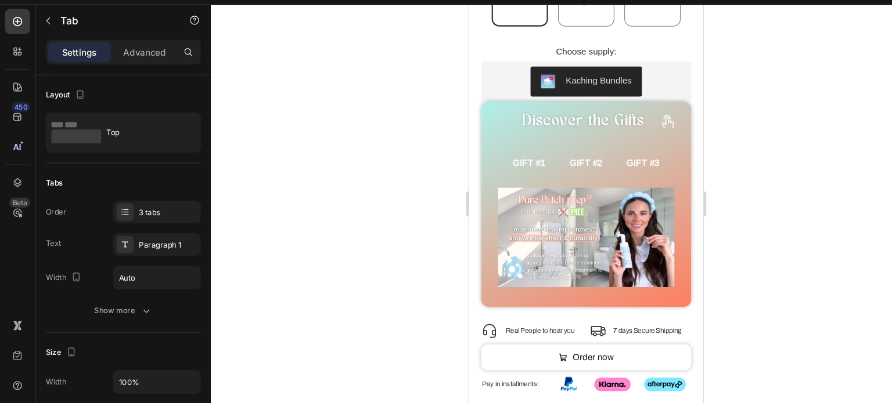
click at [370, 199] on div at bounding box center [544, 218] width 696 height 371
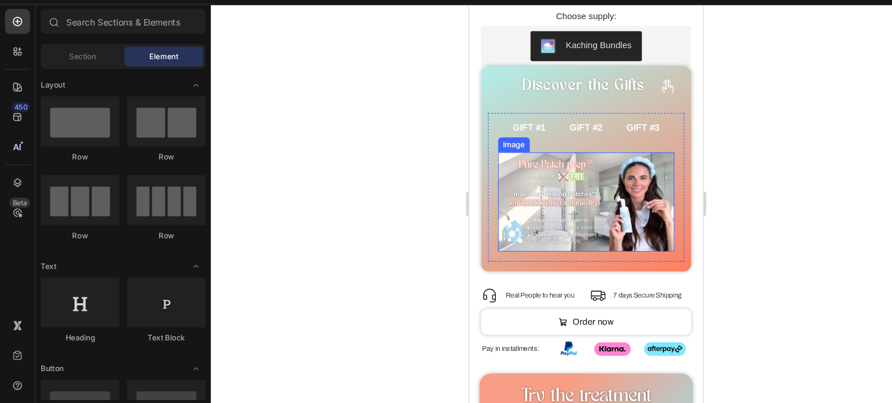
scroll to position [1003, 0]
click at [495, 110] on div "GIFT #1 GIFT #2 GIFT #3 Image Image Image Tab" at bounding box center [577, 174] width 183 height 138
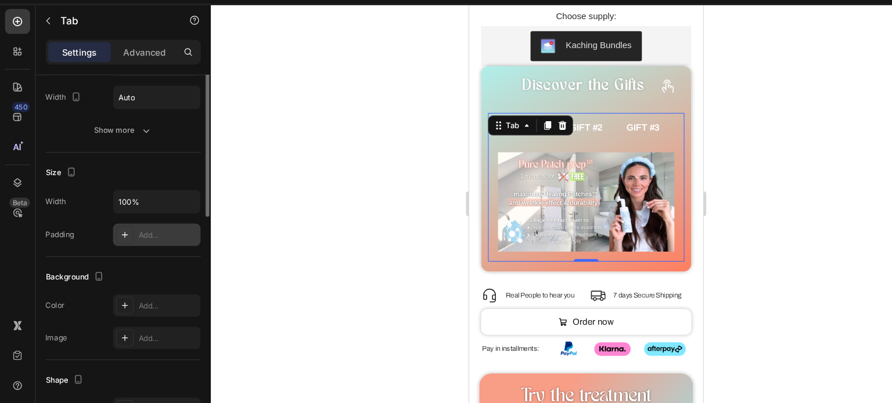
scroll to position [93, 0]
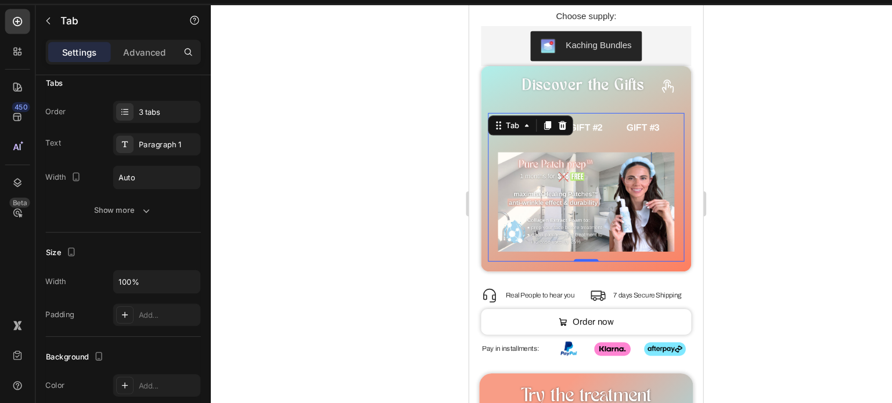
click at [375, 218] on div at bounding box center [544, 218] width 696 height 371
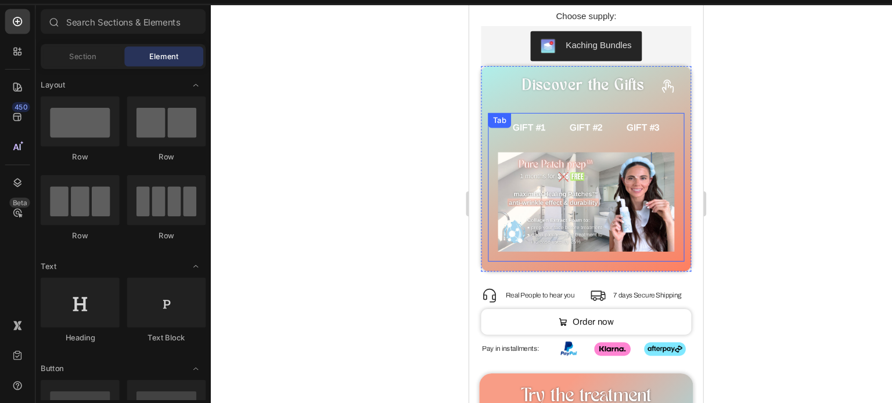
click at [495, 132] on div "Image Image Image" at bounding box center [577, 187] width 183 height 111
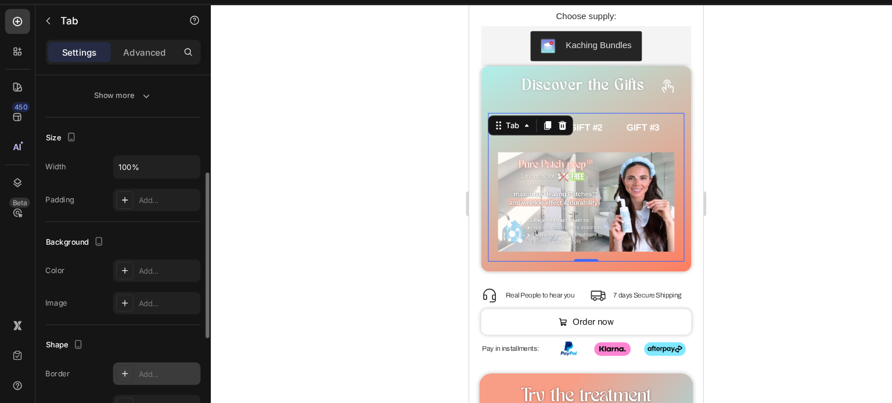
scroll to position [200, 0]
click at [149, 174] on input "100%" at bounding box center [146, 184] width 80 height 21
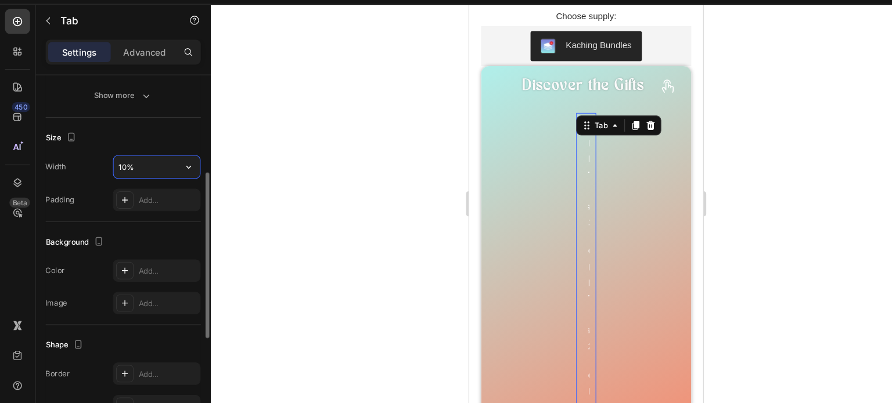
type input "100%"
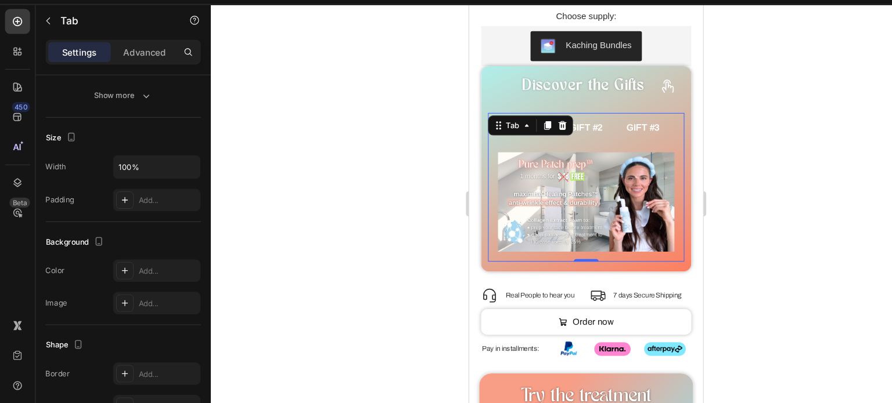
click at [312, 148] on div at bounding box center [544, 218] width 696 height 371
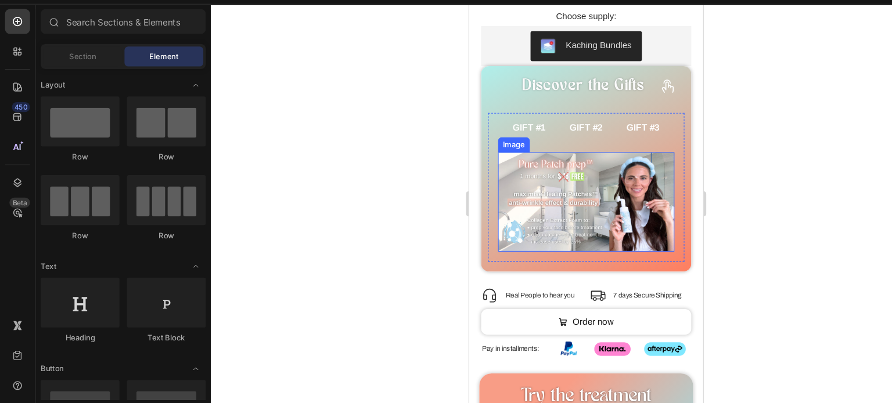
click at [556, 142] on img at bounding box center [577, 187] width 164 height 92
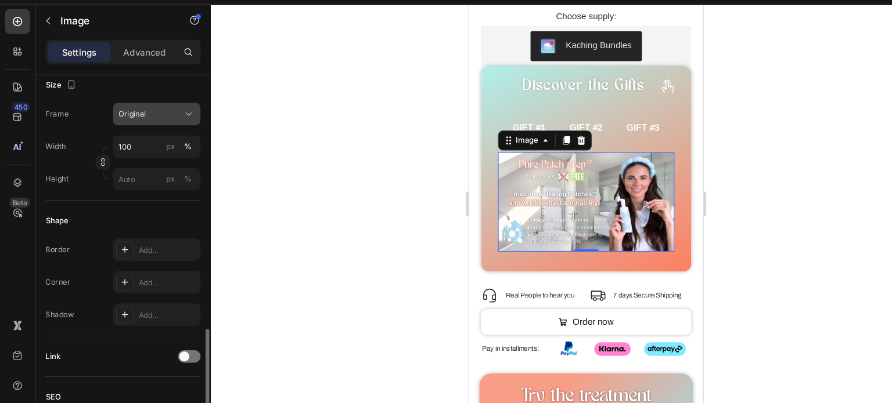
scroll to position [380, 0]
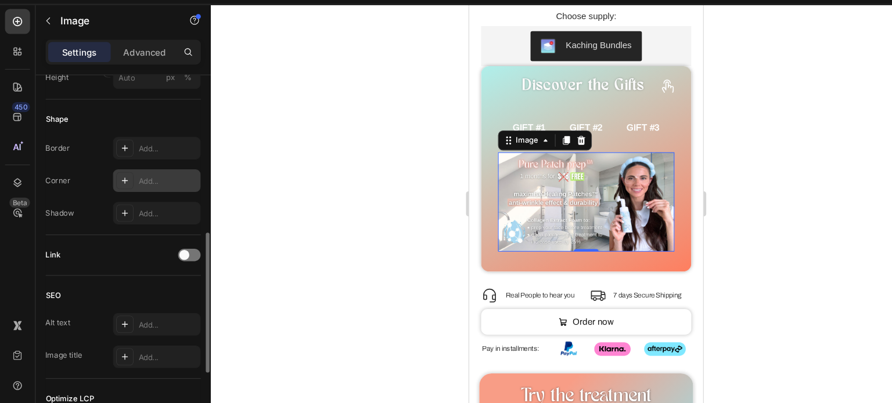
click at [146, 200] on div "Add..." at bounding box center [156, 197] width 55 height 10
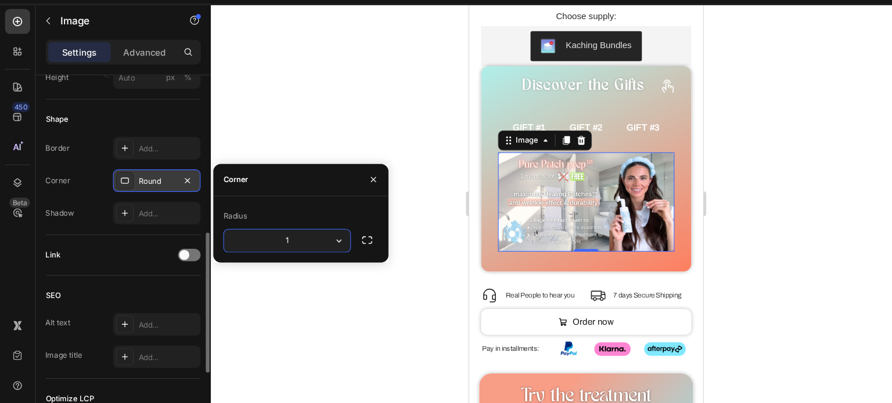
type input "13"
click at [145, 171] on div "Add..." at bounding box center [145, 166] width 81 height 21
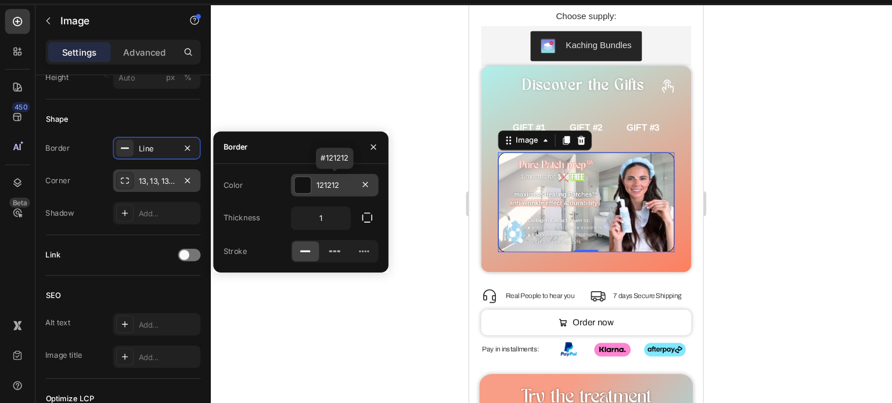
click at [281, 199] on div at bounding box center [280, 200] width 15 height 15
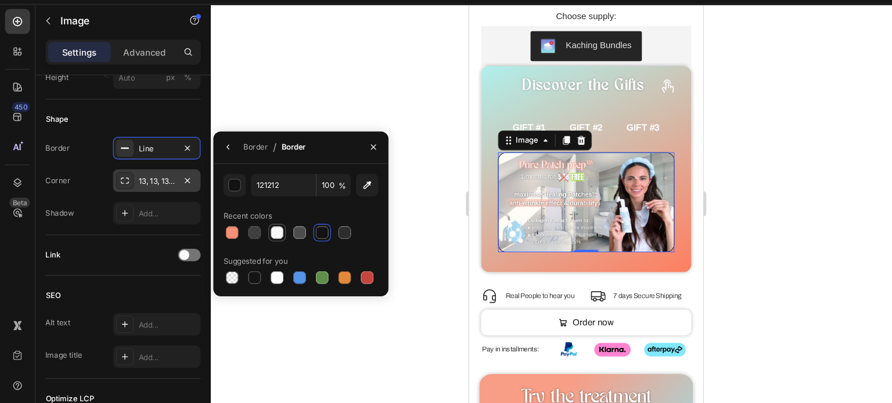
click at [258, 243] on div at bounding box center [257, 245] width 12 height 12
type input "F7F7F7"
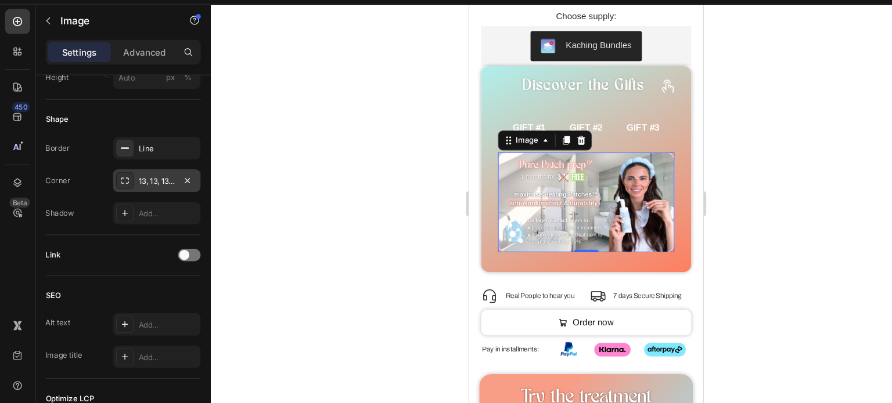
click at [280, 110] on div at bounding box center [544, 218] width 696 height 371
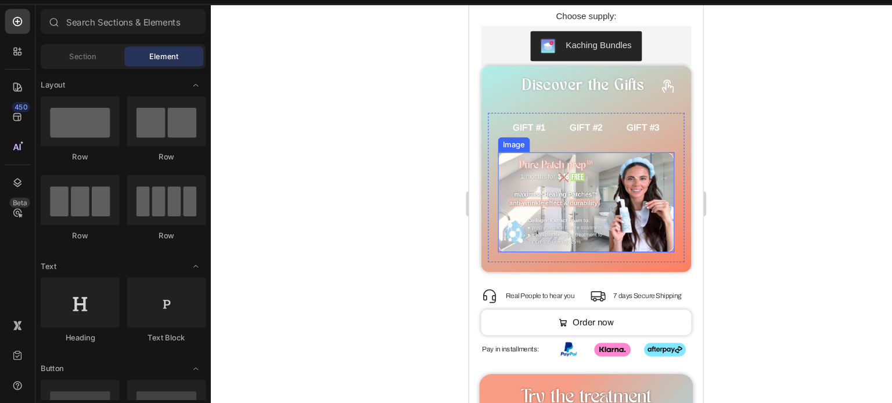
click at [508, 144] on img at bounding box center [577, 187] width 164 height 93
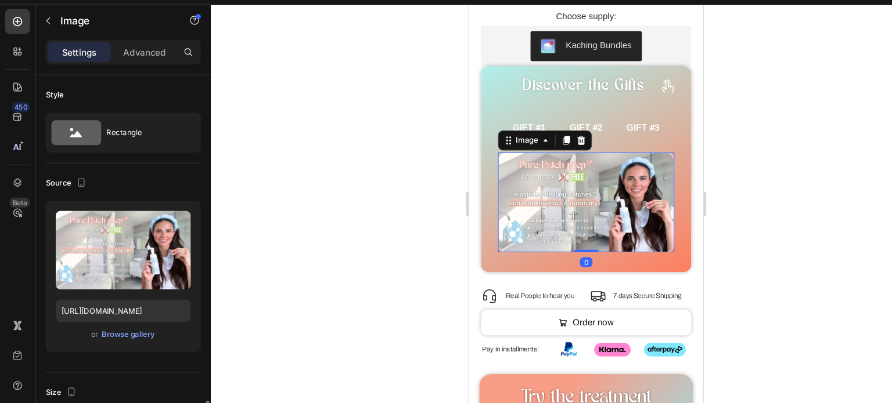
scroll to position [237, 0]
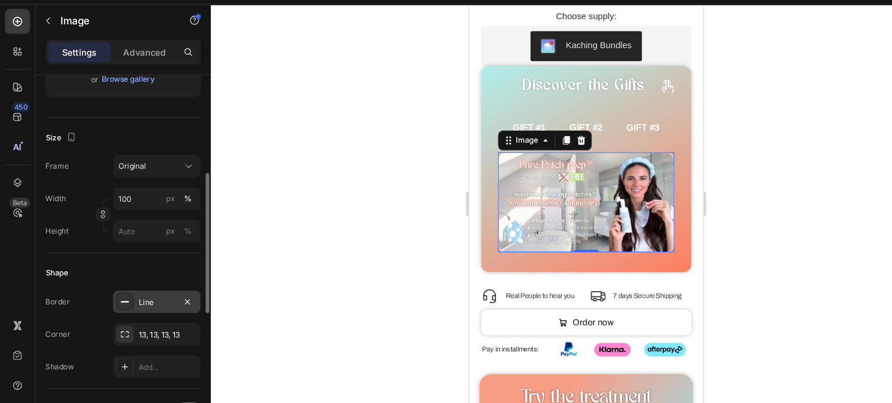
click at [134, 309] on div "Line" at bounding box center [146, 310] width 34 height 10
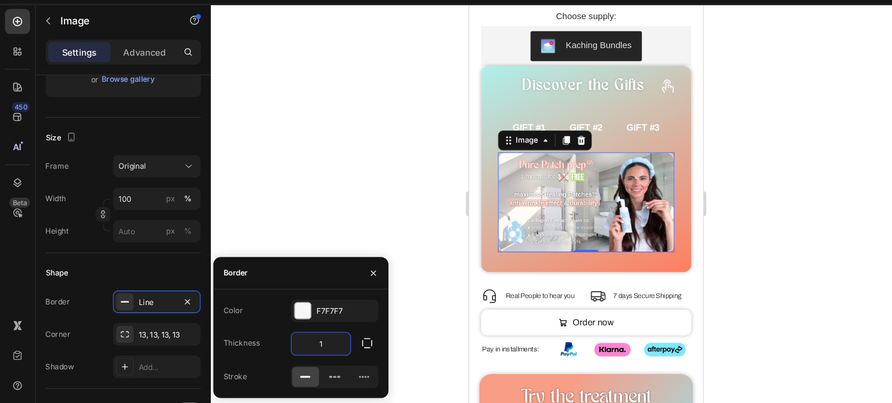
click at [297, 346] on input "1" at bounding box center [298, 348] width 55 height 21
type input "2"
click at [300, 188] on div at bounding box center [544, 218] width 696 height 371
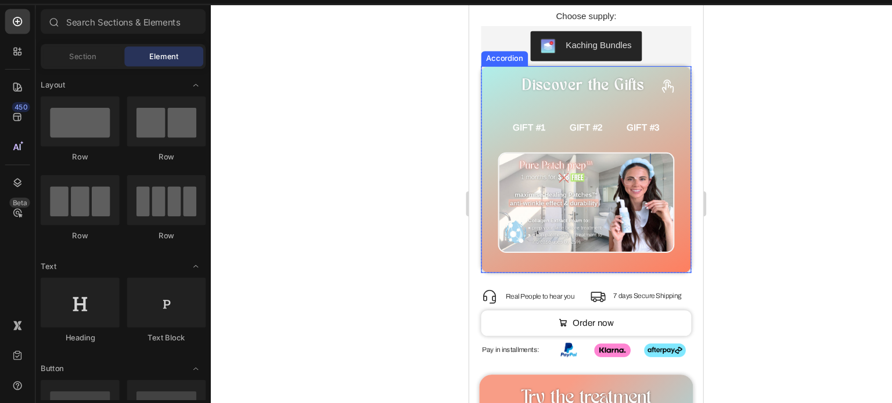
click at [525, 228] on div "GIFT #1 GIFT #2 GIFT #3 Image Image Image Tab" at bounding box center [577, 174] width 194 height 158
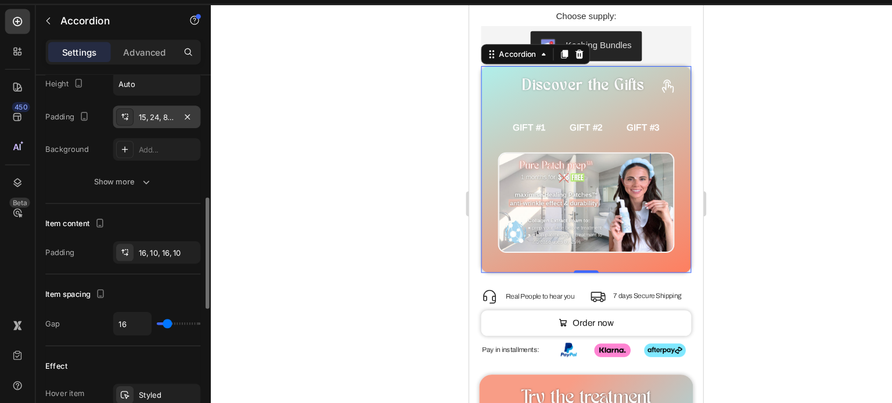
scroll to position [355, 0]
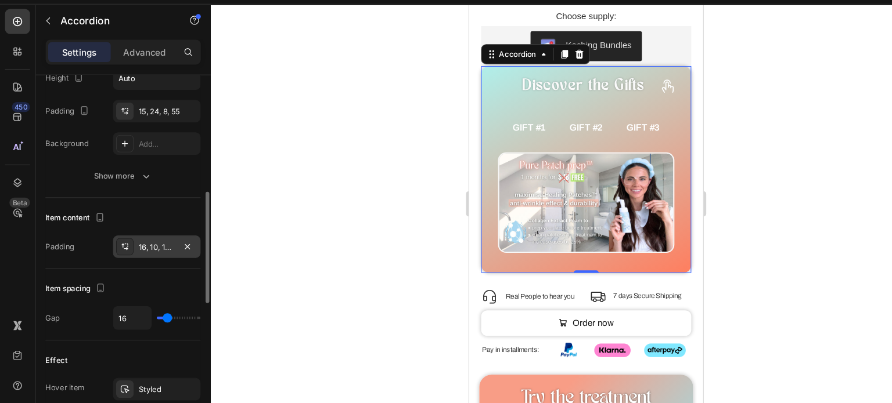
click at [140, 254] on div "16, 10, 16, 10" at bounding box center [146, 259] width 34 height 10
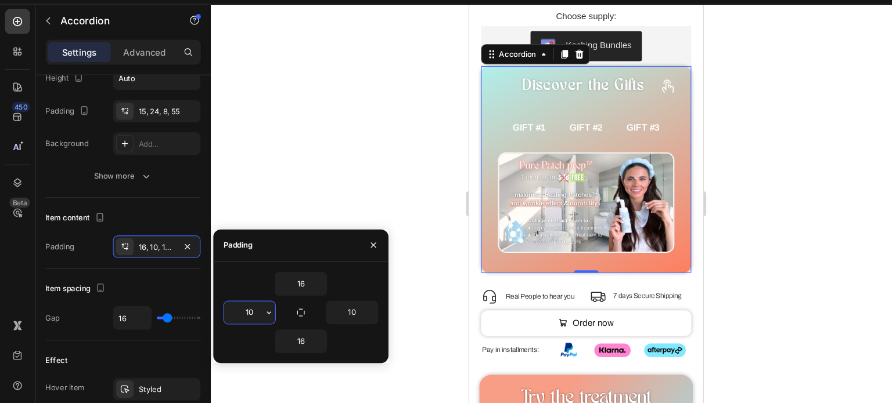
click at [229, 317] on input "10" at bounding box center [232, 319] width 48 height 21
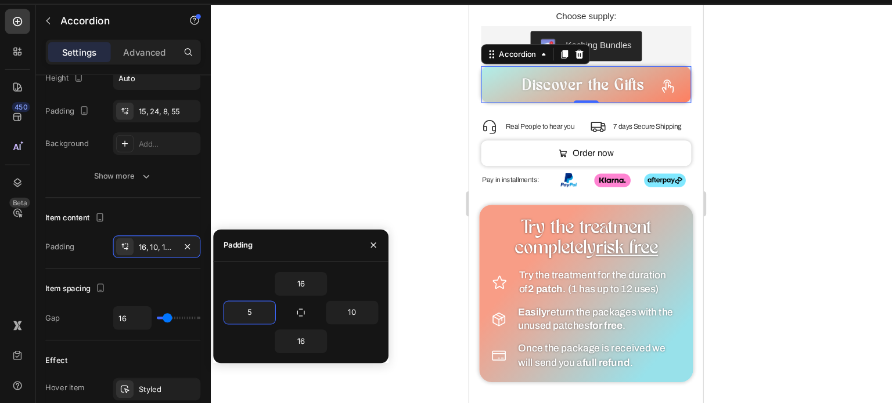
click at [646, 74] on div "Discover the Gifts" at bounding box center [577, 78] width 194 height 34
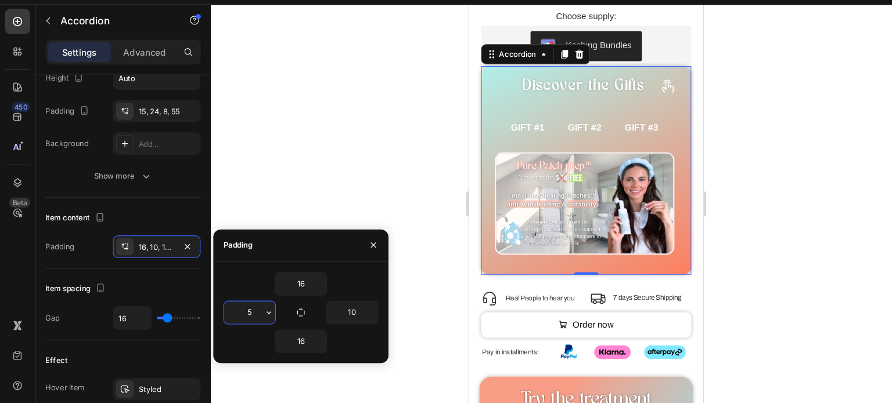
click at [236, 323] on input "5" at bounding box center [232, 319] width 48 height 21
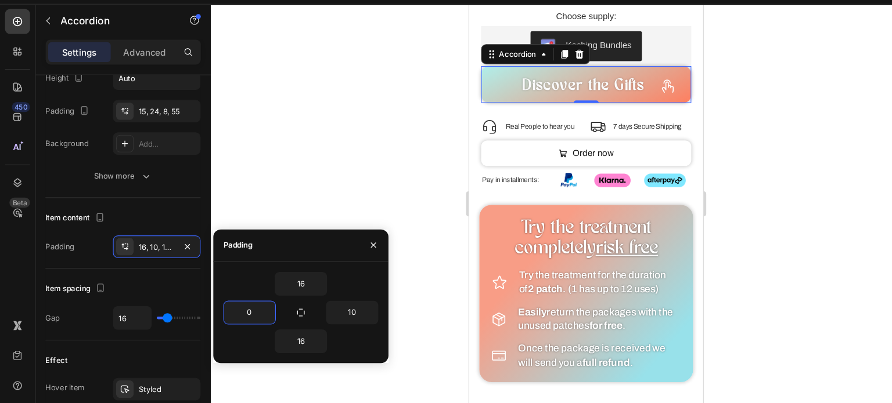
type input "0"
click at [229, 284] on div "16" at bounding box center [279, 293] width 144 height 22
click at [312, 316] on input "10" at bounding box center [327, 319] width 48 height 21
type input "0"
click at [283, 347] on input "16" at bounding box center [279, 346] width 48 height 21
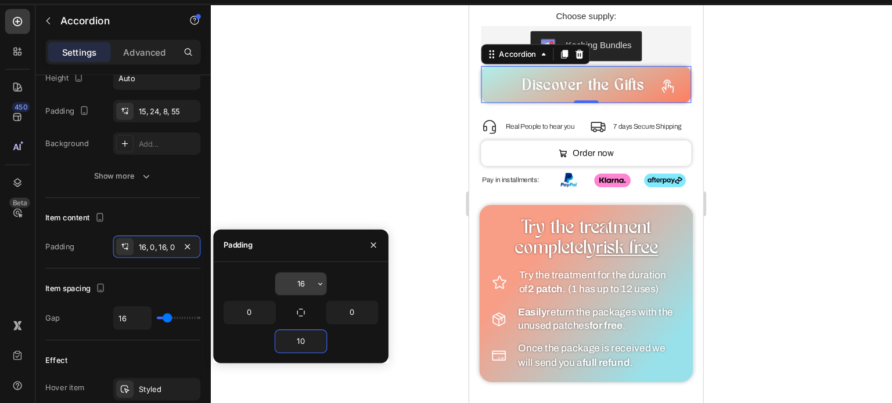
type input "10"
click at [271, 299] on input "16" at bounding box center [279, 292] width 48 height 21
type input "10"
click at [646, 73] on icon at bounding box center [653, 80] width 15 height 15
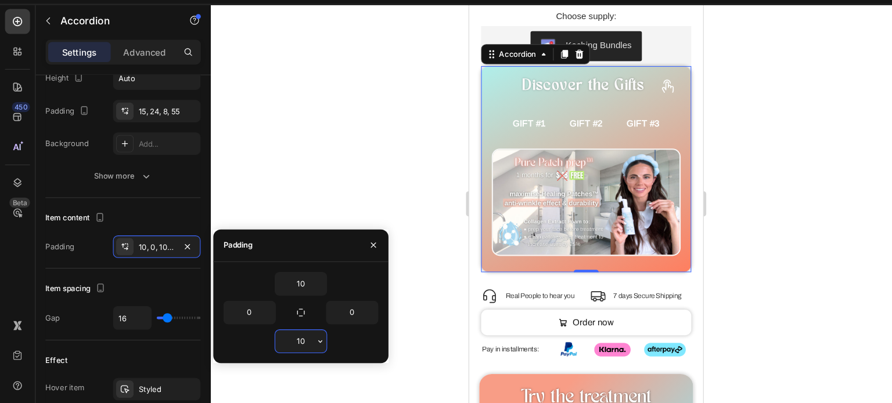
click at [282, 343] on input "10" at bounding box center [279, 346] width 48 height 21
type input "5"
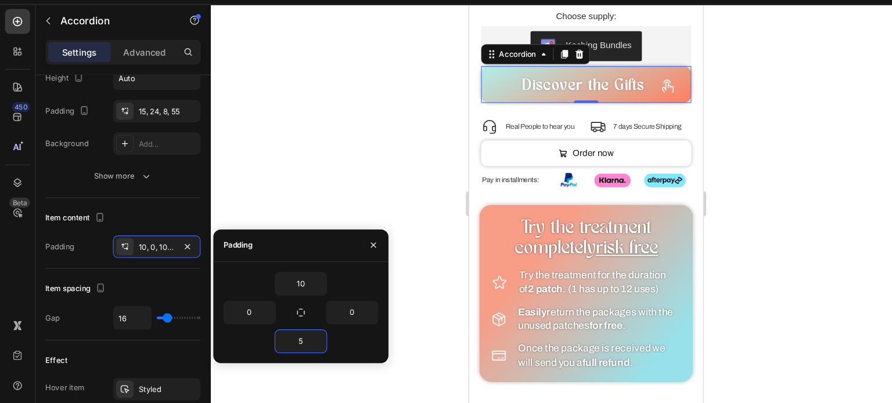
click at [300, 217] on div at bounding box center [544, 218] width 696 height 371
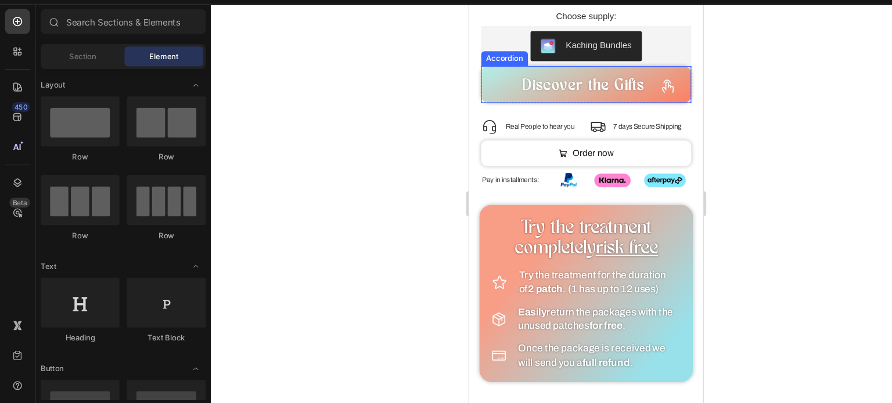
click at [652, 63] on div "Discover the Gifts" at bounding box center [577, 78] width 194 height 34
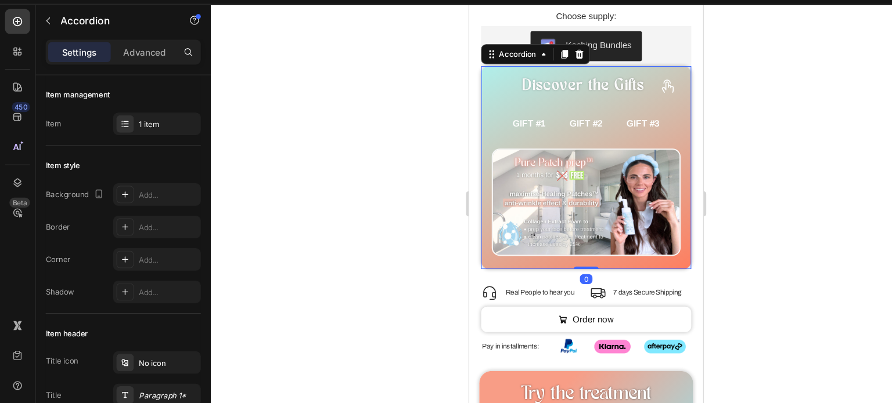
click at [343, 179] on div at bounding box center [544, 218] width 696 height 371
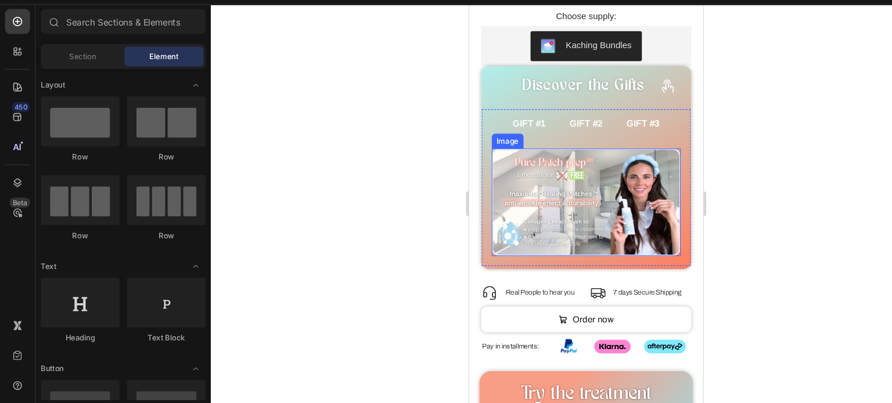
click at [556, 174] on img at bounding box center [577, 188] width 176 height 100
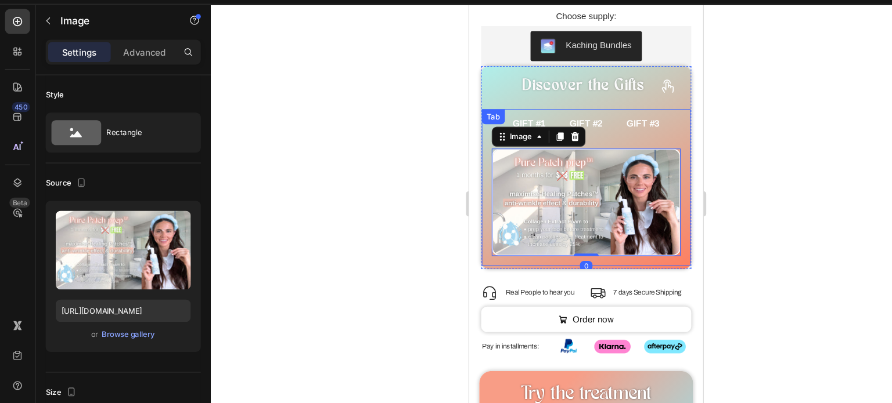
click at [482, 111] on ul "GIFT #1 GIFT #2 GIFT #3" at bounding box center [577, 114] width 194 height 27
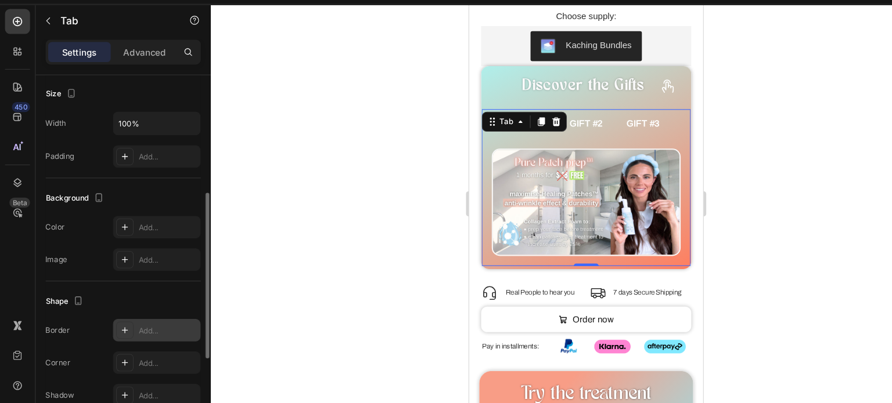
scroll to position [235, 0]
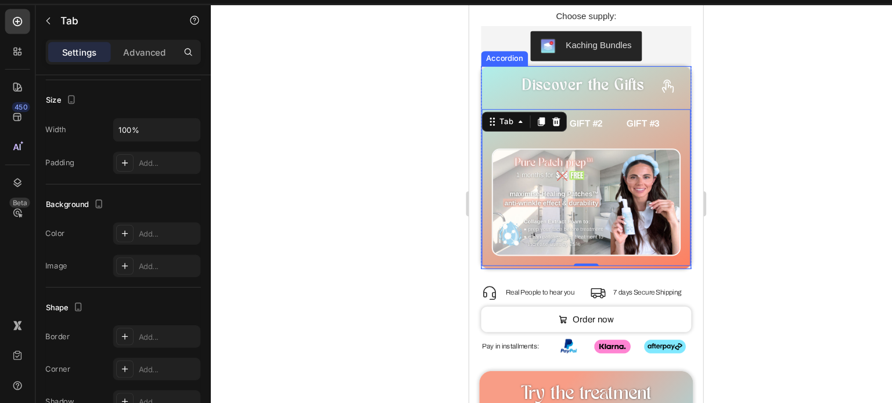
click at [484, 77] on div "Discover the Gifts" at bounding box center [577, 78] width 194 height 34
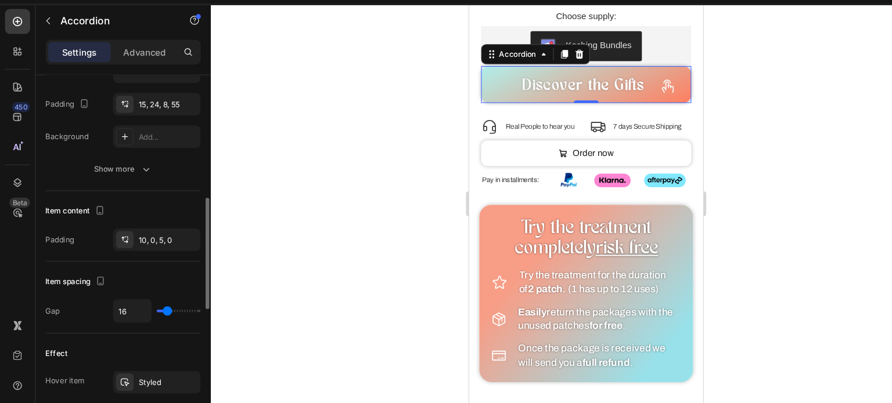
scroll to position [365, 0]
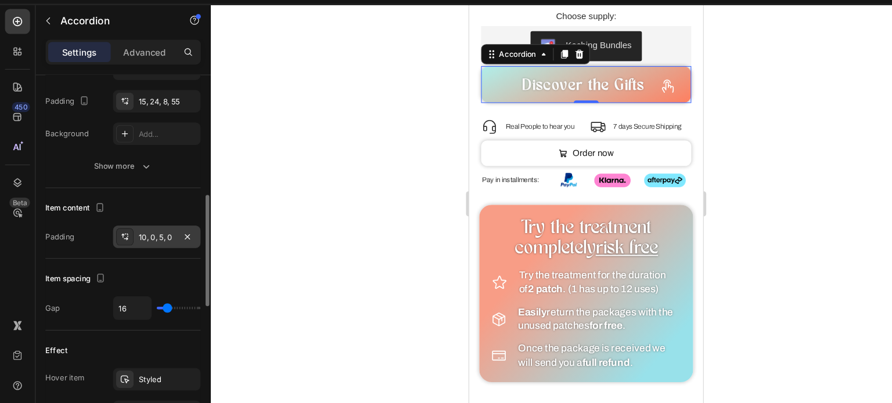
click at [163, 239] on div "10, 0, 5, 0" at bounding box center [145, 249] width 81 height 21
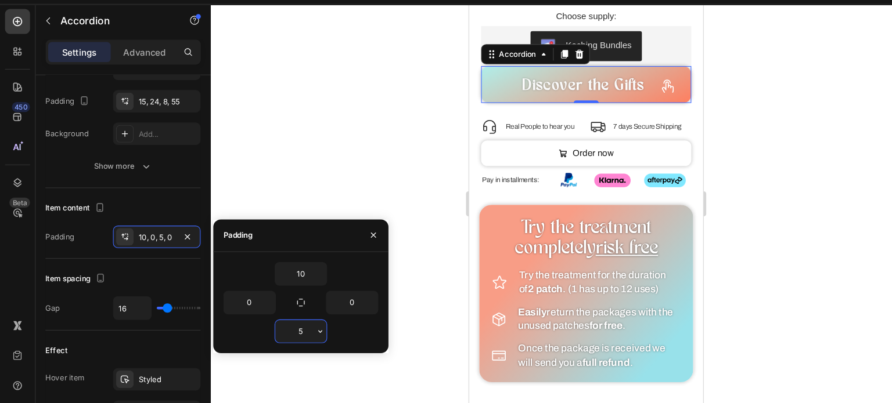
click at [278, 335] on input "5" at bounding box center [279, 336] width 48 height 21
type input "0"
click at [149, 209] on div "Item content Padding 10, 0, 5, 0" at bounding box center [114, 237] width 144 height 66
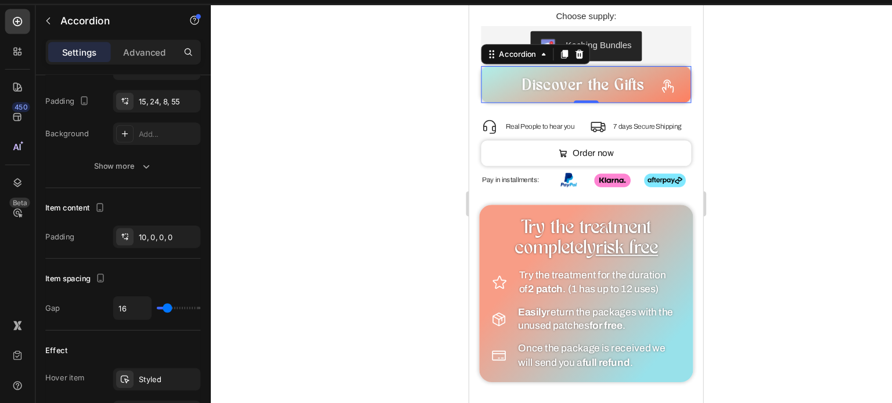
click at [646, 73] on icon at bounding box center [653, 80] width 15 height 15
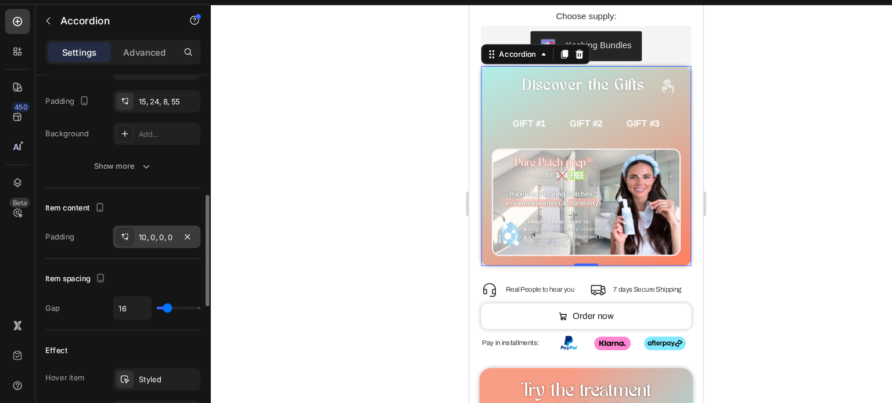
click at [135, 250] on div "10, 0, 0, 0" at bounding box center [146, 249] width 34 height 10
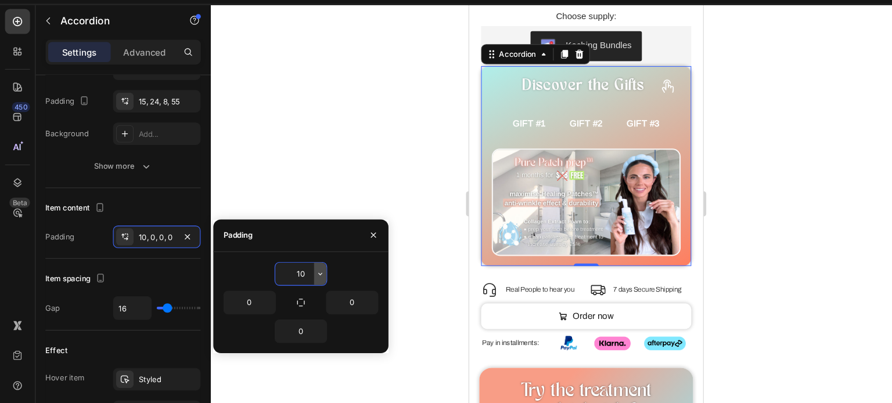
type input "0"
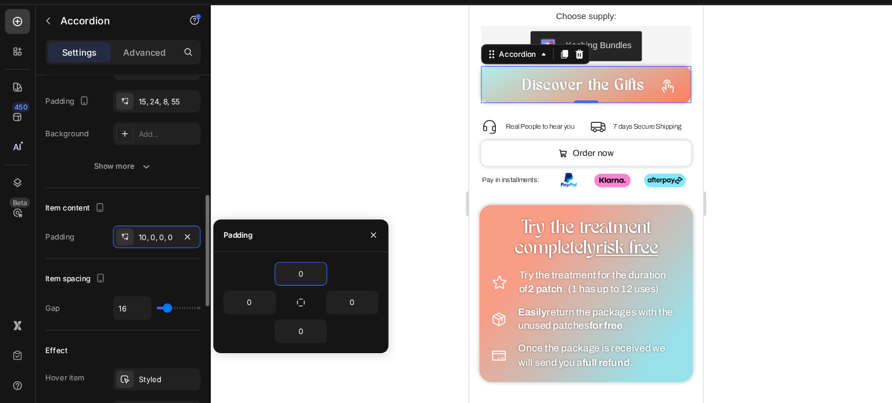
click at [156, 204] on div "Item content Padding 10, 0, 0, 0" at bounding box center [114, 237] width 144 height 66
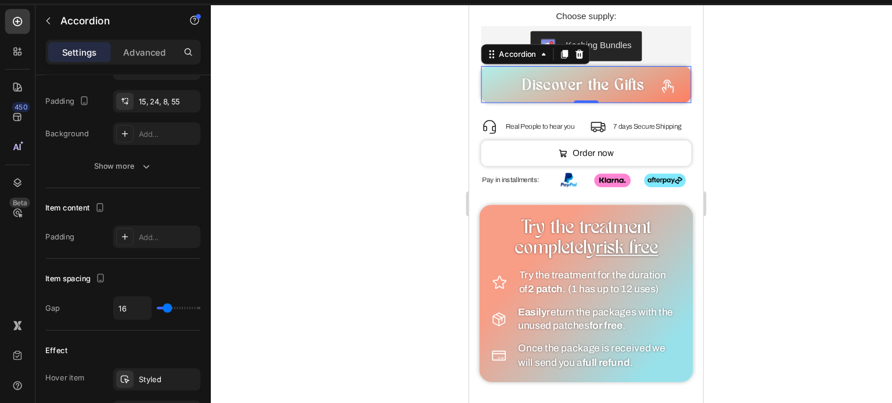
click at [639, 61] on div "Discover the Gifts" at bounding box center [577, 78] width 194 height 34
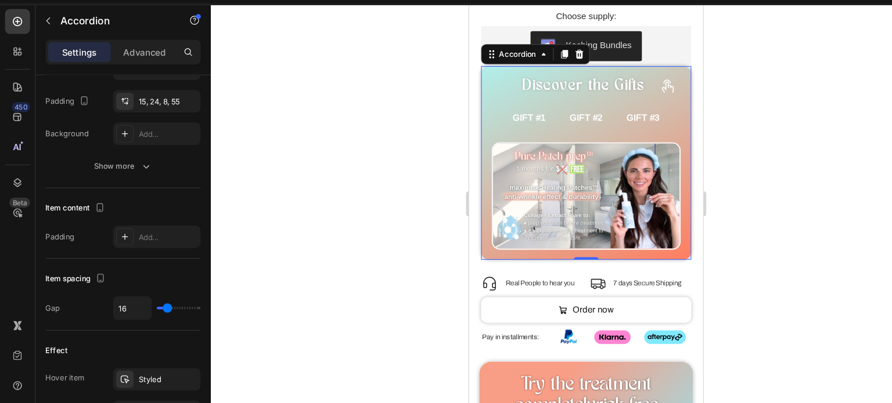
click at [336, 172] on div at bounding box center [544, 218] width 696 height 371
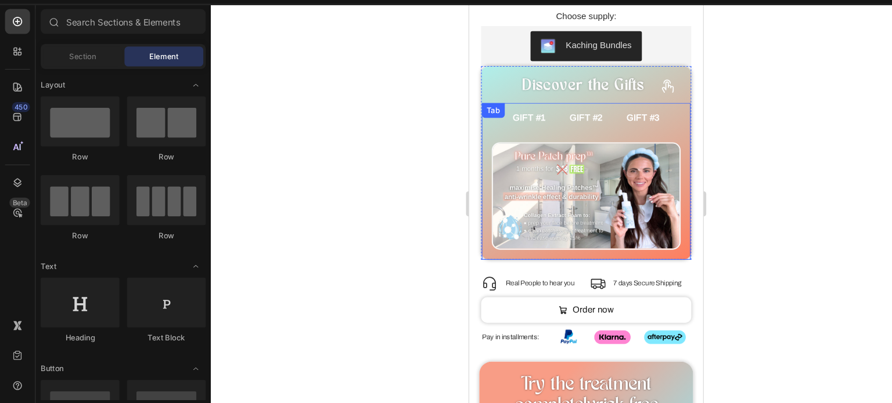
click at [507, 107] on li "GIFT #1" at bounding box center [524, 108] width 53 height 27
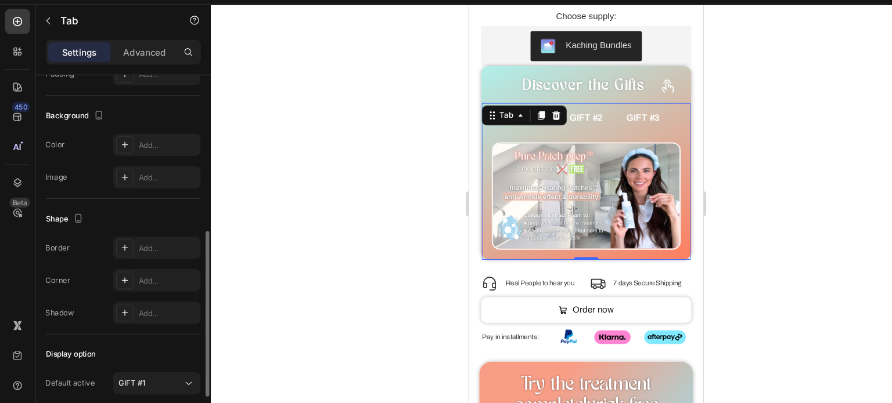
scroll to position [403, 0]
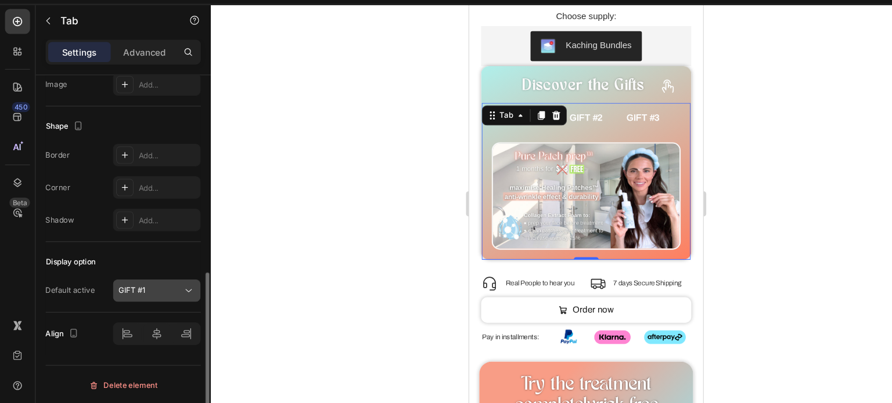
click at [128, 293] on div "GIFT #1" at bounding box center [145, 299] width 71 height 12
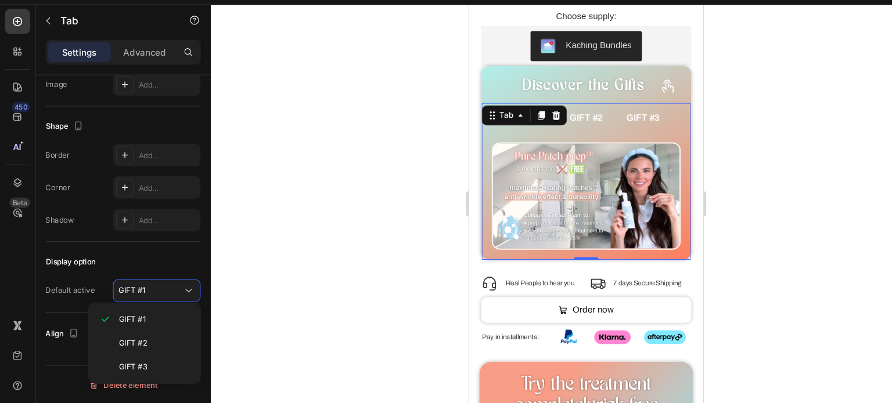
click at [292, 212] on div at bounding box center [544, 218] width 696 height 371
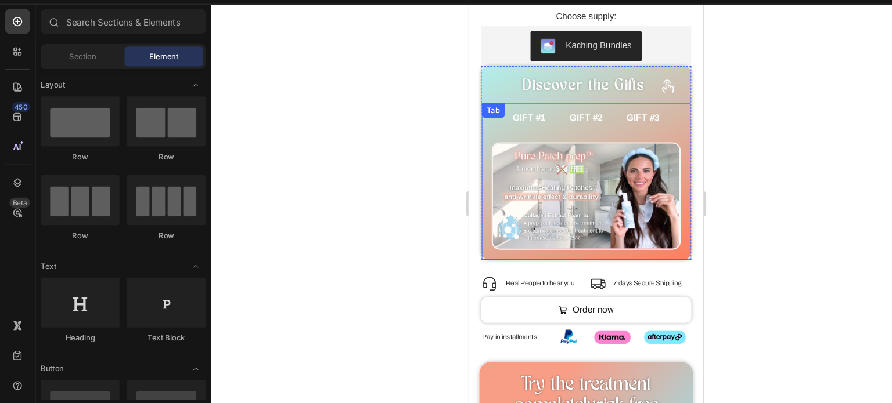
click at [510, 97] on div "GIFT #1 GIFT #2 GIFT #3 Image Image Image Tab" at bounding box center [577, 168] width 194 height 146
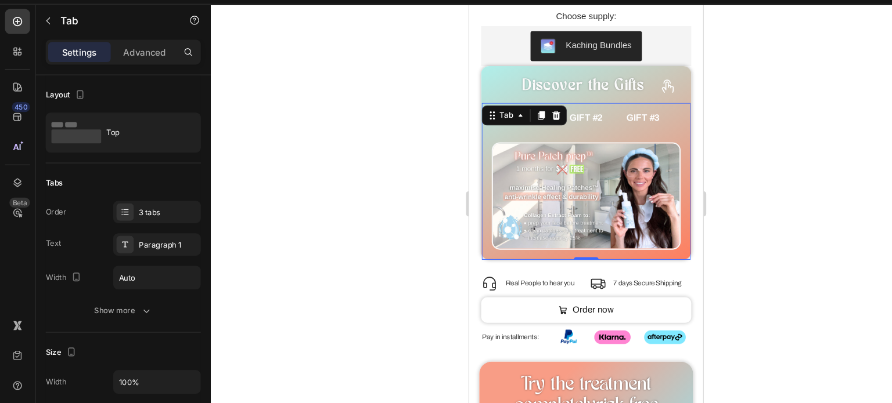
click at [347, 157] on div at bounding box center [544, 218] width 696 height 371
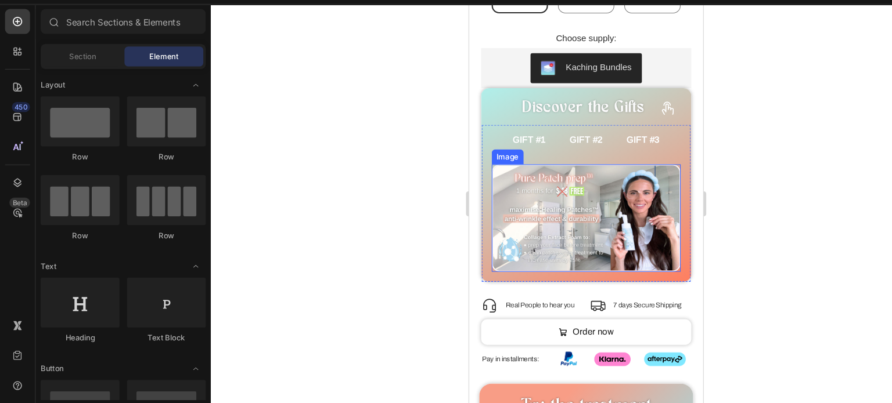
scroll to position [1032, 0]
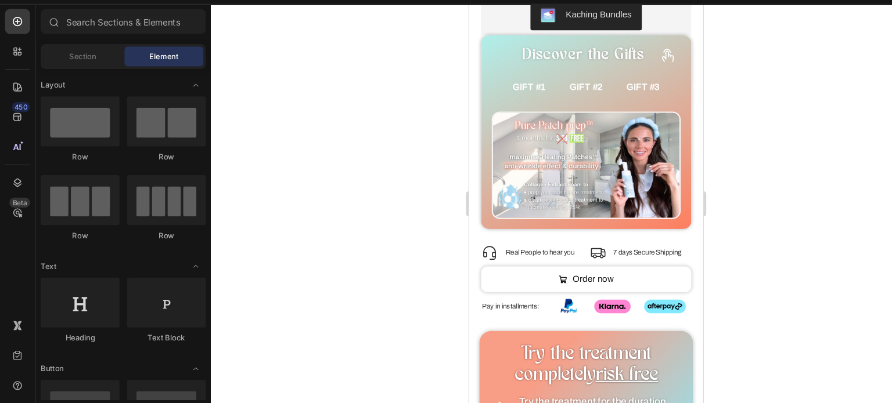
click at [376, 153] on div at bounding box center [544, 218] width 696 height 371
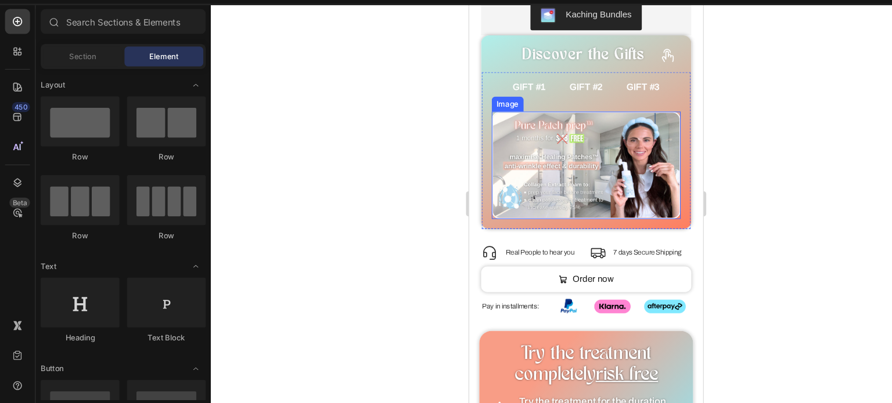
scroll to position [990, 0]
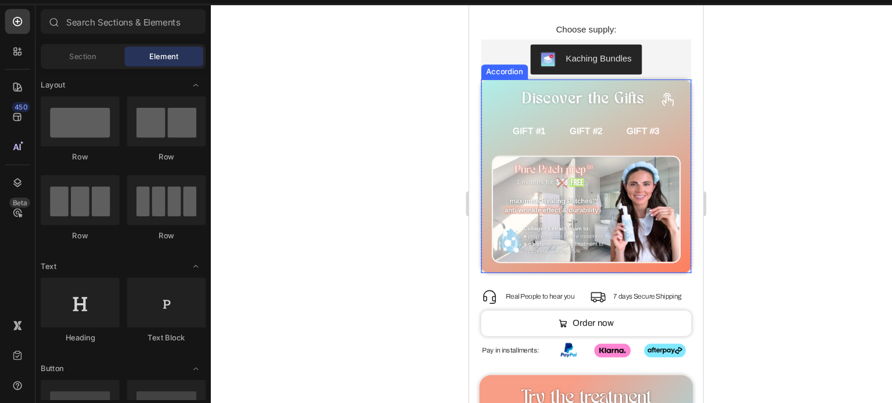
click at [648, 85] on icon at bounding box center [653, 92] width 15 height 15
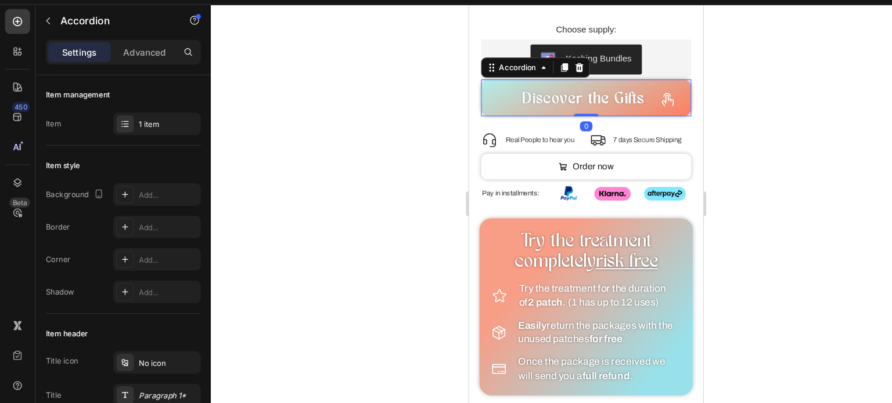
click at [648, 85] on icon at bounding box center [653, 92] width 15 height 15
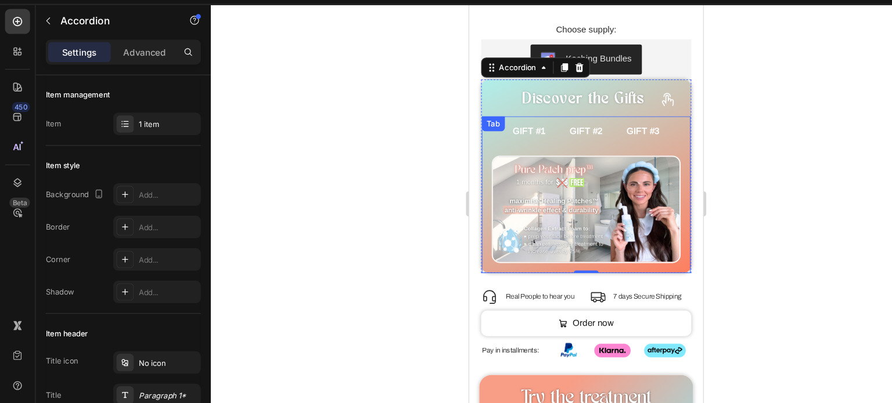
click at [562, 117] on span "GIFT #2" at bounding box center [577, 121] width 31 height 9
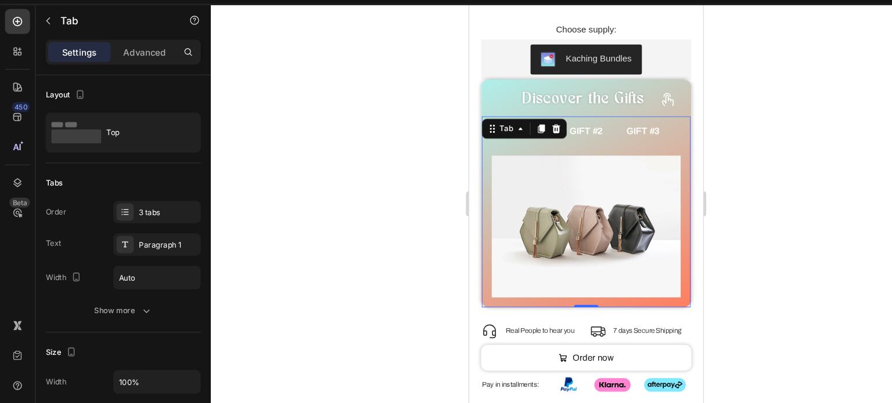
click at [405, 161] on div at bounding box center [544, 218] width 696 height 371
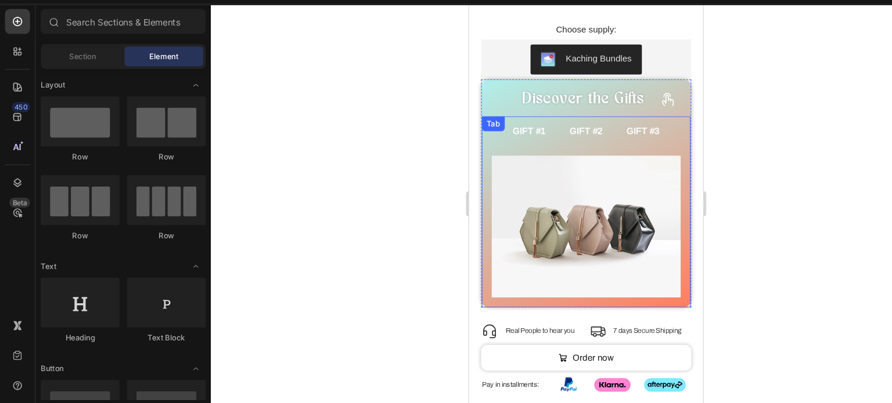
click at [528, 117] on span "GIFT #1" at bounding box center [524, 121] width 31 height 9
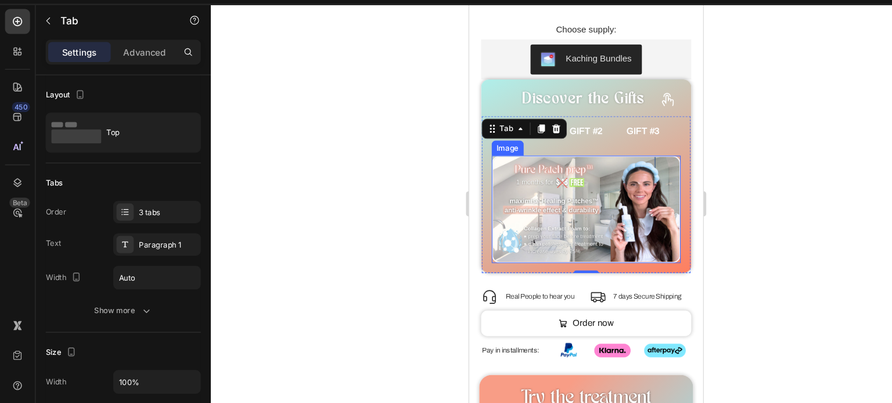
click at [527, 145] on div "Image" at bounding box center [577, 195] width 176 height 100
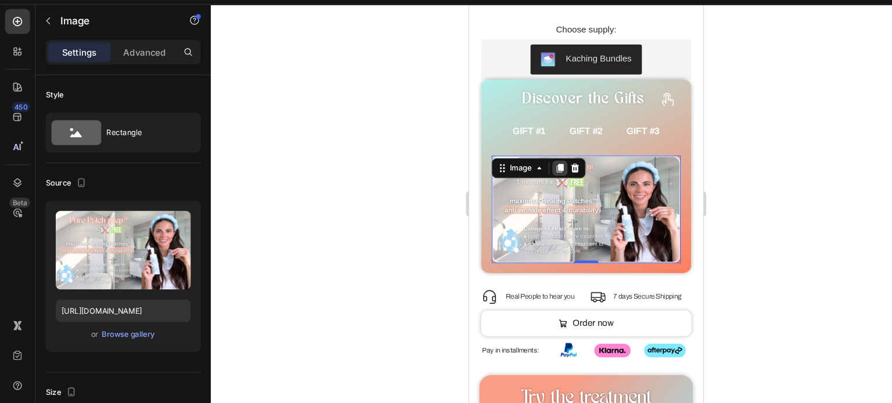
click at [550, 152] on icon at bounding box center [552, 156] width 9 height 9
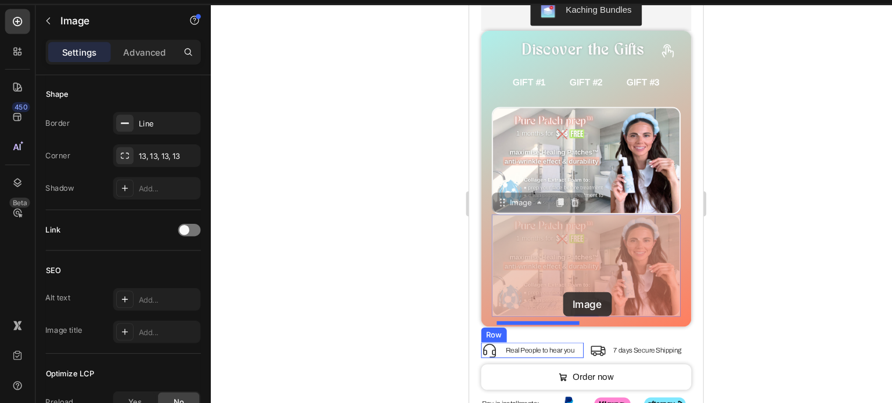
scroll to position [1047, 0]
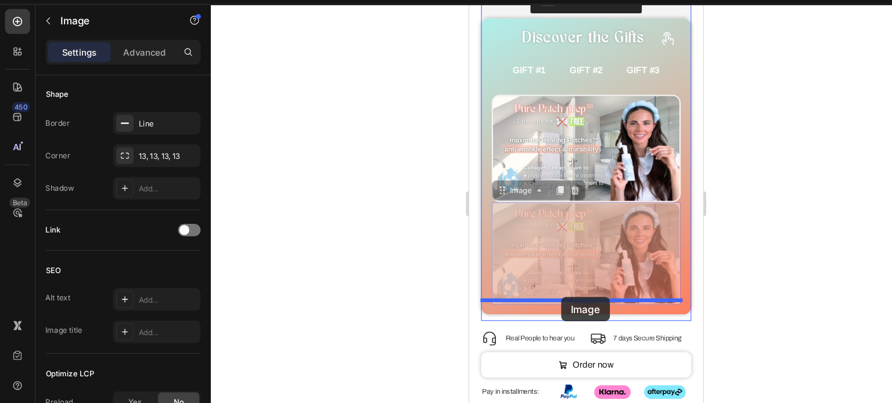
drag, startPoint x: 510, startPoint y: 212, endPoint x: 554, endPoint y: 276, distance: 76.8
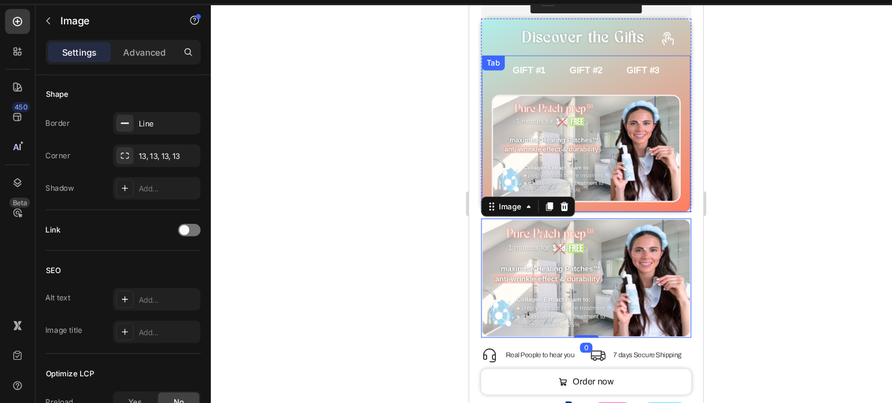
click at [568, 60] on span "GIFT #2" at bounding box center [577, 64] width 31 height 9
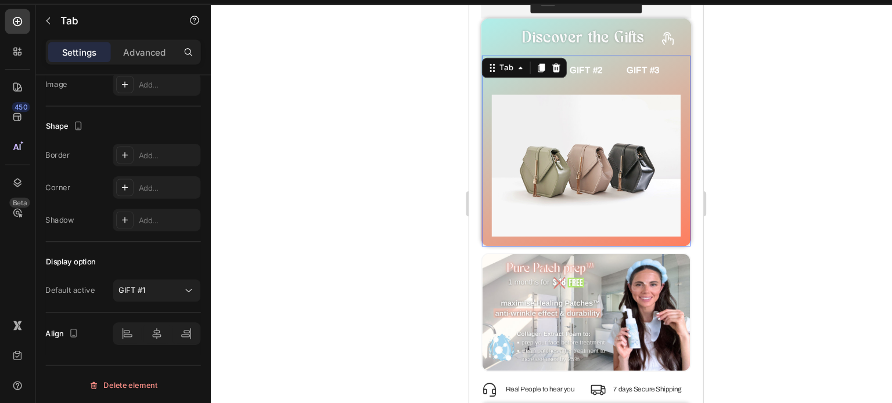
scroll to position [0, 0]
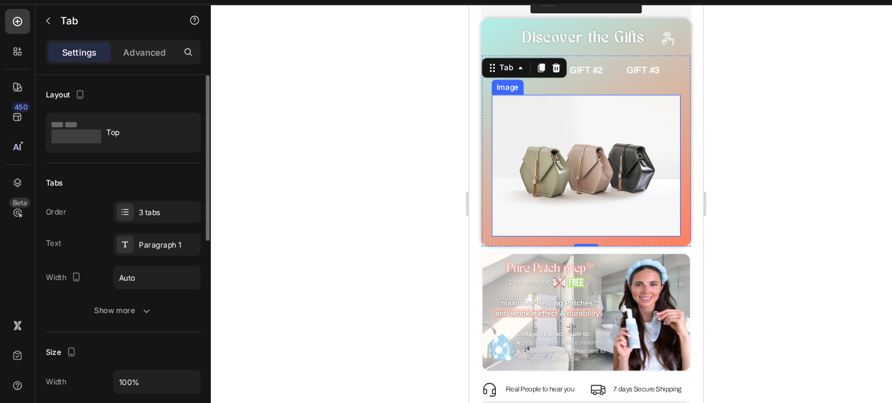
click at [551, 109] on img at bounding box center [577, 154] width 176 height 132
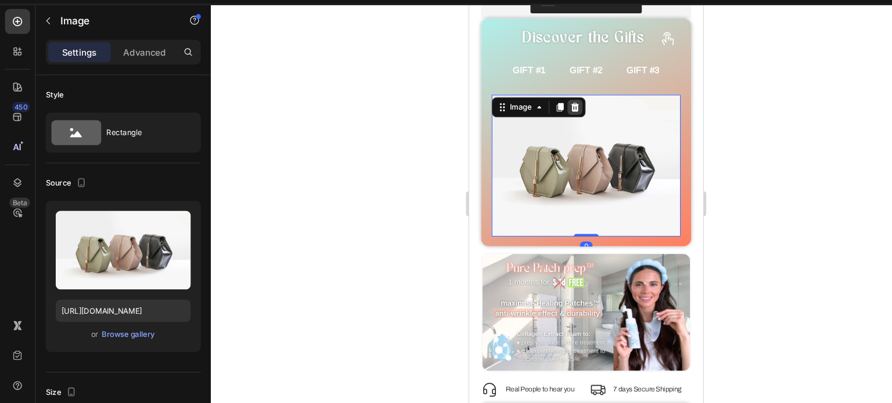
click at [571, 92] on div at bounding box center [567, 99] width 14 height 14
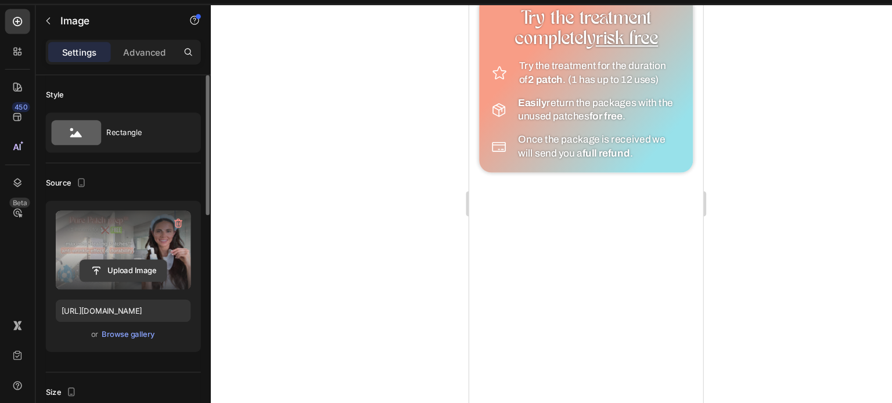
click at [102, 280] on input "file" at bounding box center [114, 281] width 80 height 20
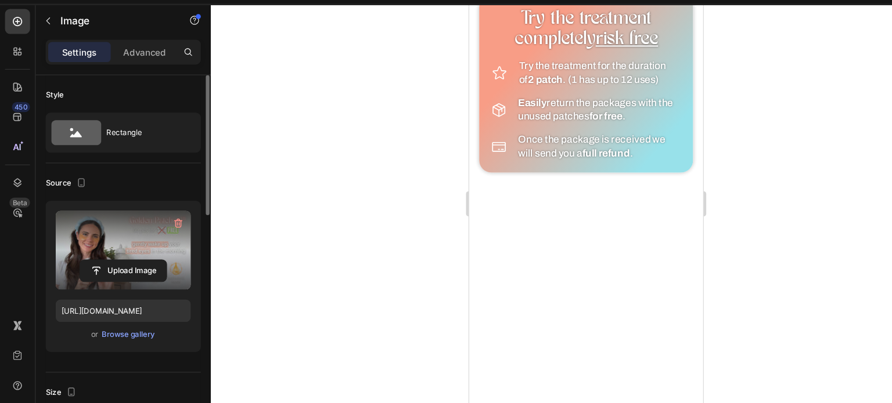
type input "https://cdn.shopify.com/s/files/1/0907/5549/8309/files/gempages_541362604484854…"
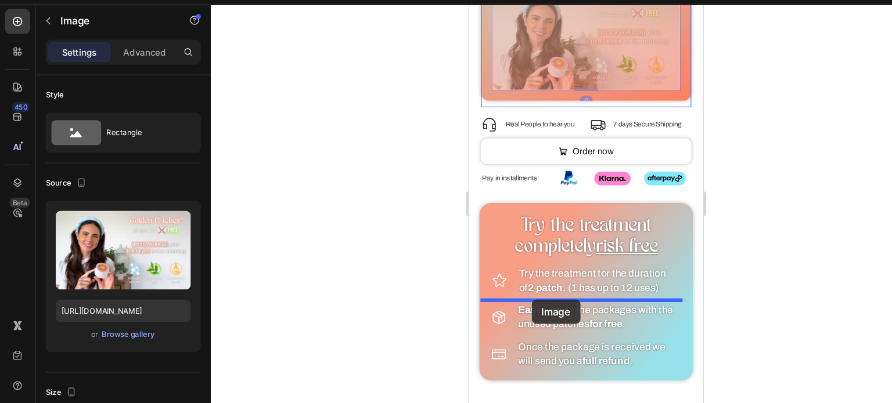
drag, startPoint x: 523, startPoint y: 187, endPoint x: 527, endPoint y: 278, distance: 91.2
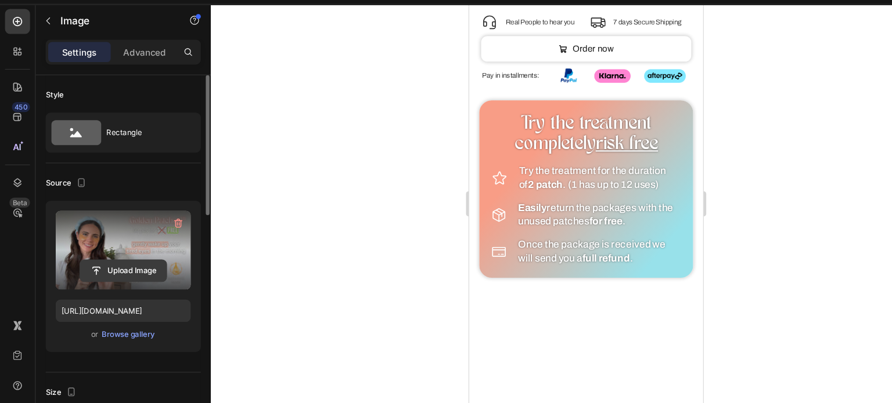
click at [134, 284] on input "file" at bounding box center [114, 281] width 80 height 20
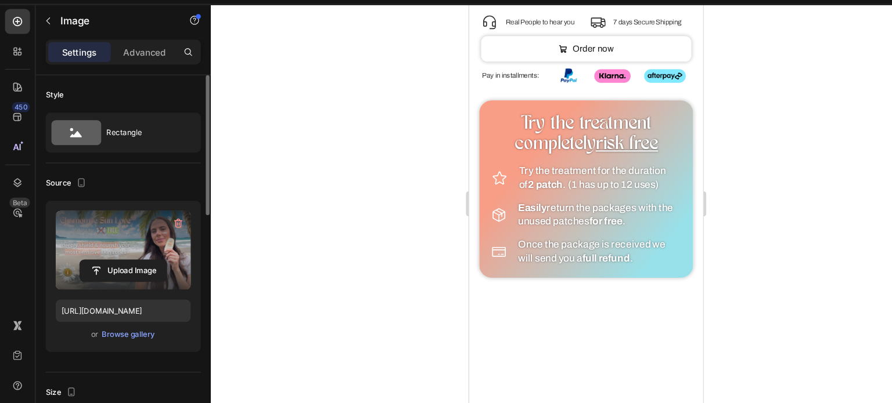
type input "https://cdn.shopify.com/s/files/1/0907/5549/8309/files/gempages_541362604484854…"
click at [385, 168] on div at bounding box center [544, 218] width 696 height 371
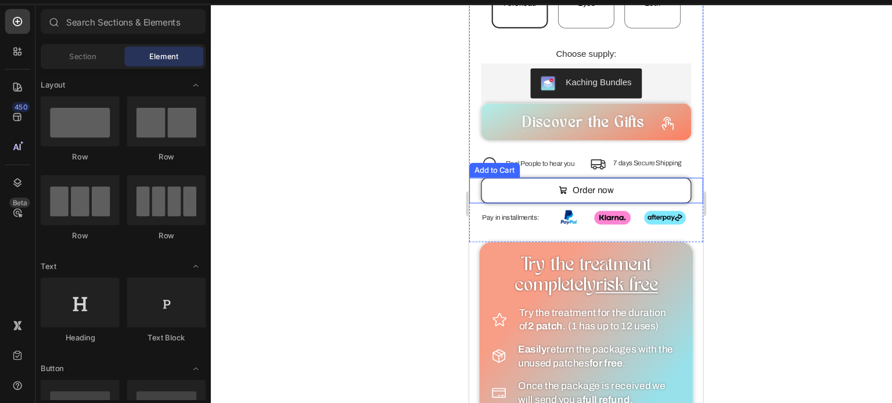
scroll to position [1174, 0]
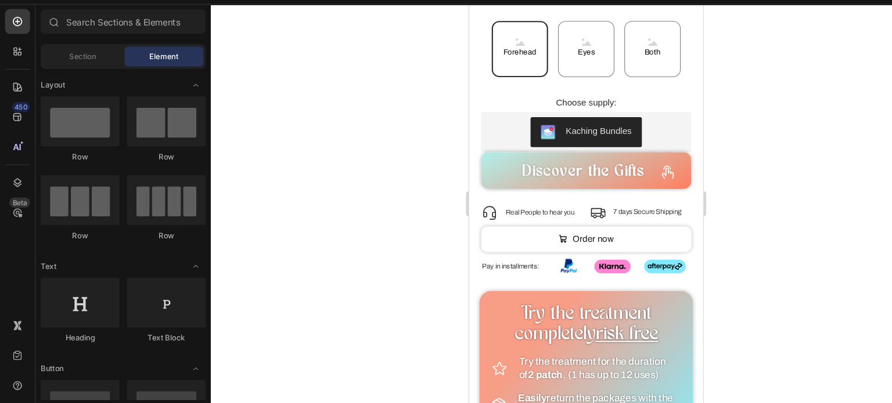
click at [356, 139] on div at bounding box center [544, 218] width 696 height 371
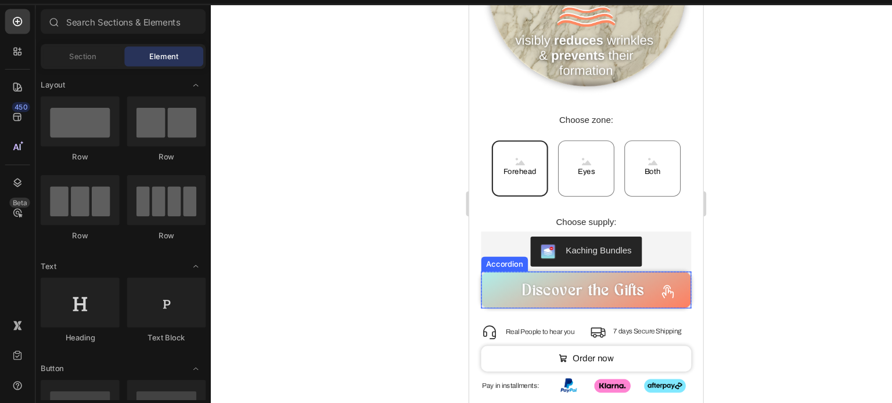
scroll to position [1061, 0]
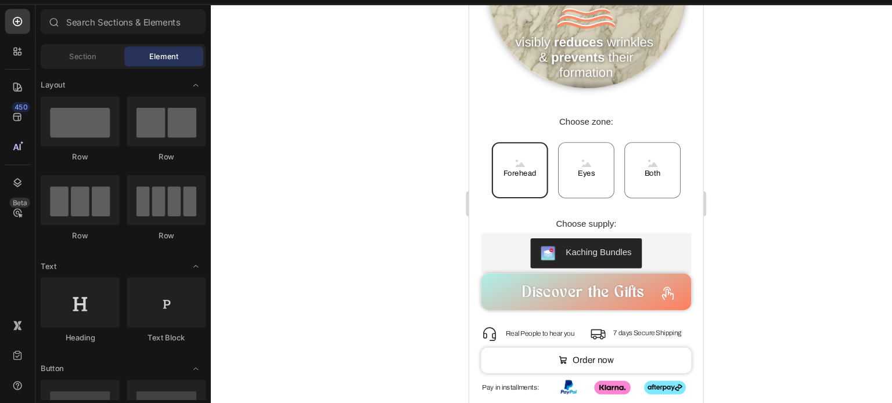
click at [383, 320] on div at bounding box center [544, 218] width 696 height 371
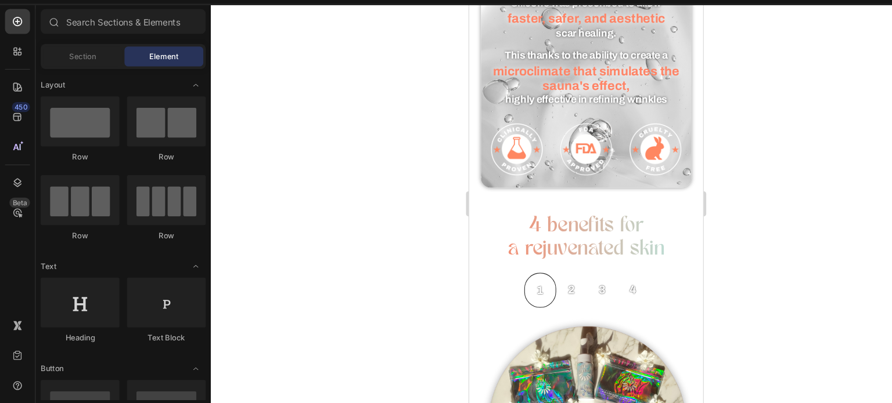
scroll to position [0, 0]
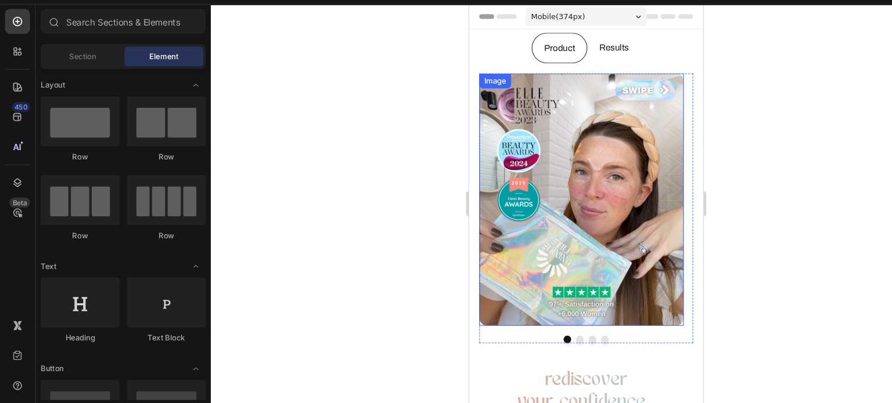
click at [374, 194] on div at bounding box center [544, 218] width 696 height 371
click at [568, 312] on button "Dot" at bounding box center [571, 315] width 7 height 7
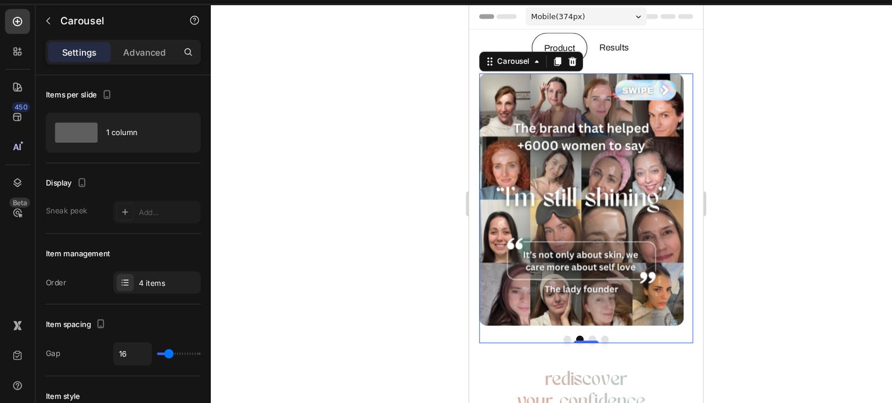
click at [579, 314] on button "Dot" at bounding box center [582, 315] width 7 height 7
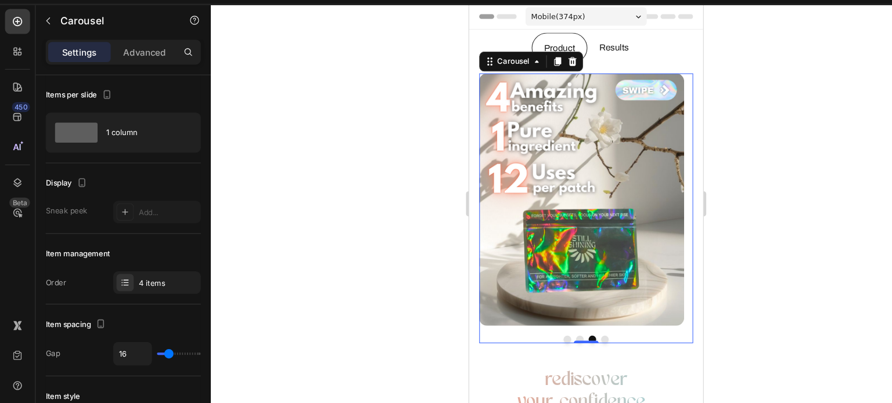
click at [556, 314] on button "Dot" at bounding box center [559, 315] width 7 height 7
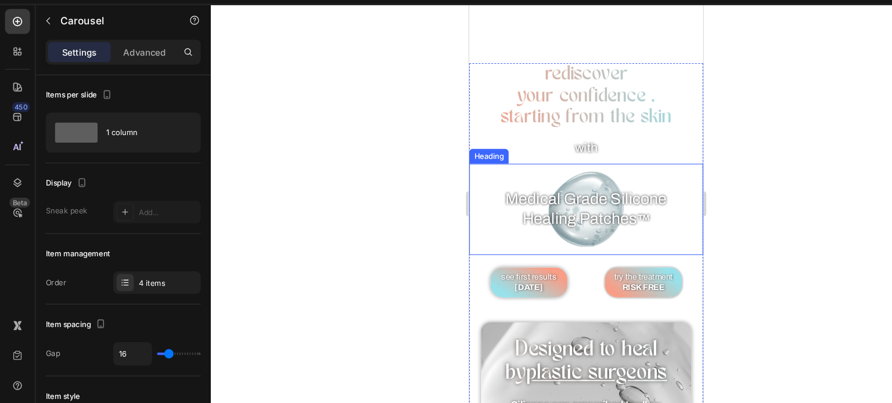
scroll to position [351, 0]
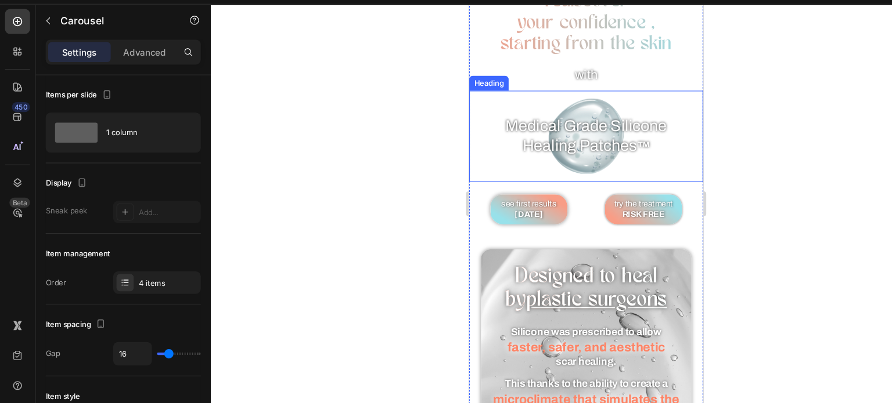
click at [543, 127] on span "Healing Patches" at bounding box center [571, 135] width 106 height 16
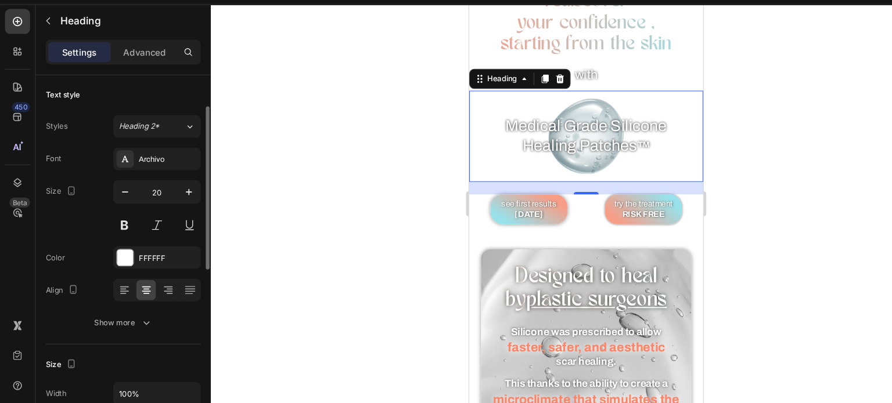
scroll to position [21, 0]
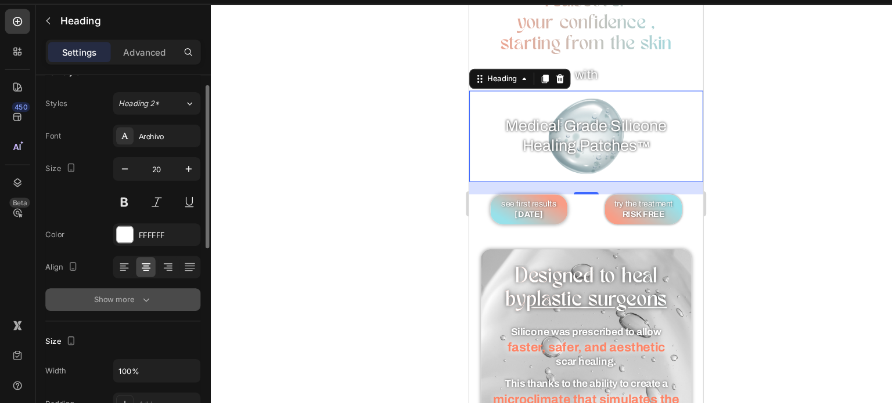
click at [129, 299] on button "Show more" at bounding box center [114, 307] width 144 height 21
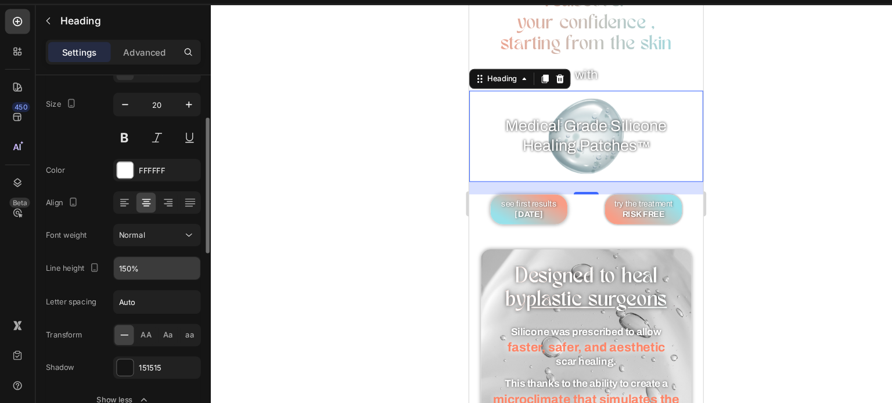
scroll to position [89, 0]
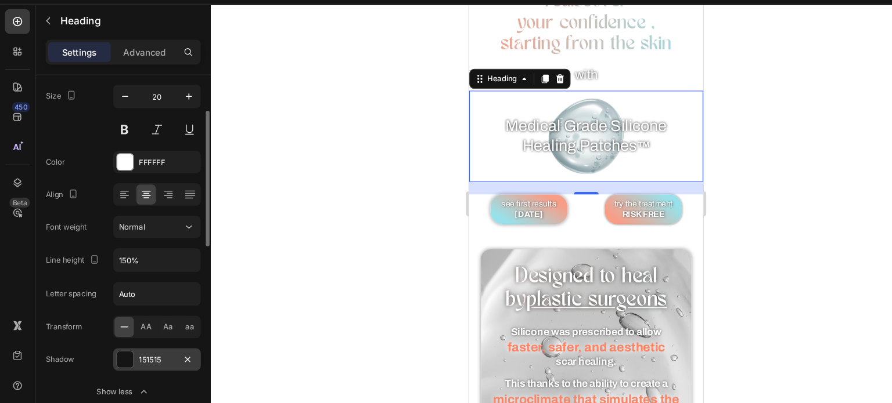
click at [131, 352] on div "151515" at bounding box center [145, 362] width 81 height 21
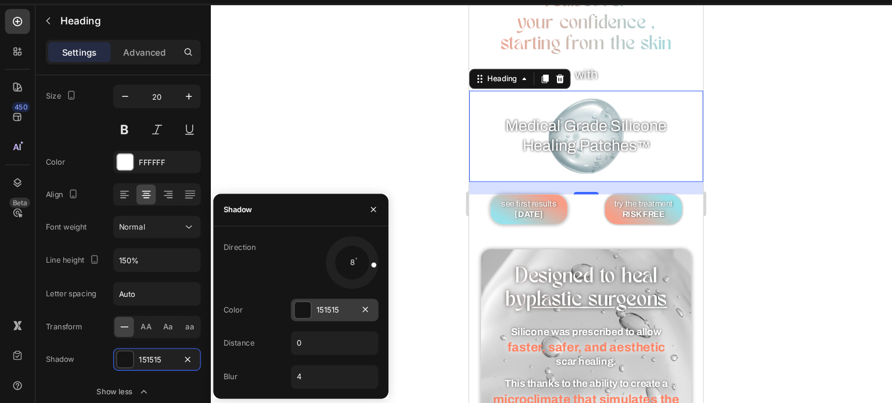
click at [319, 313] on div "151515" at bounding box center [311, 317] width 34 height 10
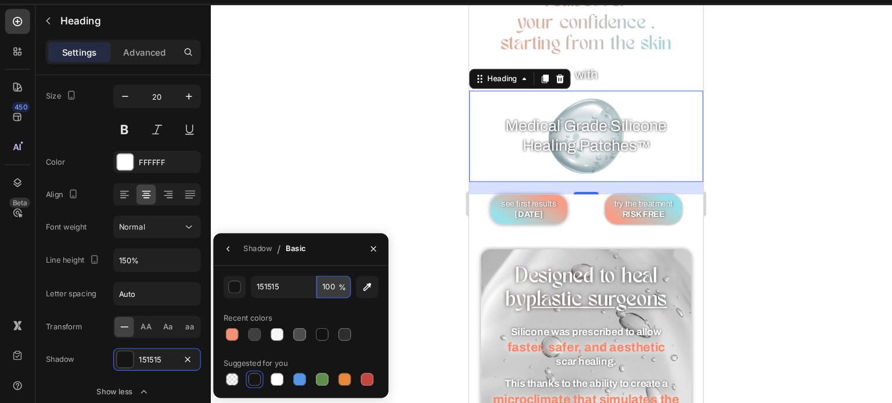
click at [302, 290] on input "100" at bounding box center [310, 295] width 32 height 21
type input "80"
click at [296, 263] on div "Shadow / Basic" at bounding box center [279, 261] width 163 height 30
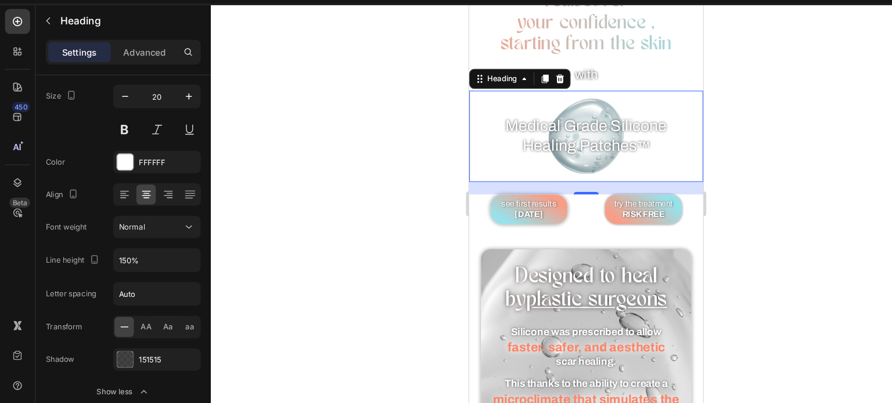
click at [322, 181] on div at bounding box center [544, 218] width 696 height 371
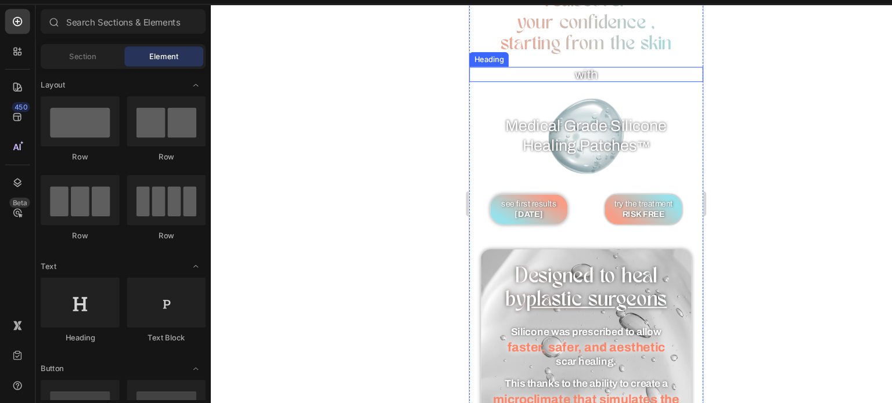
click at [571, 74] on h2 "with" at bounding box center [577, 69] width 217 height 14
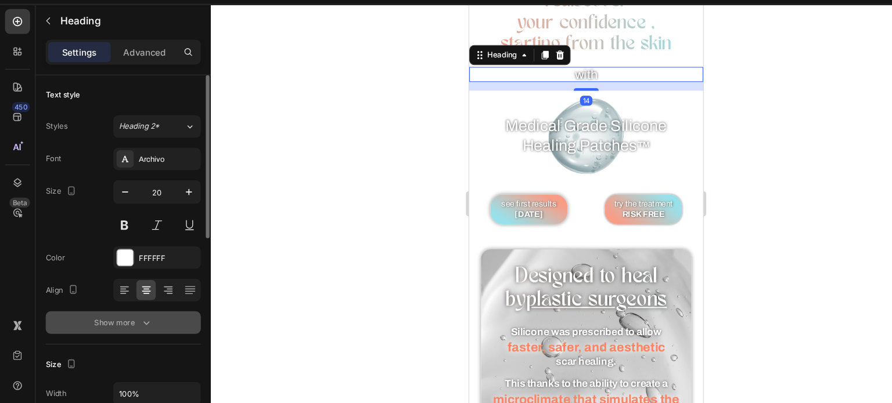
click at [116, 320] on button "Show more" at bounding box center [114, 328] width 144 height 21
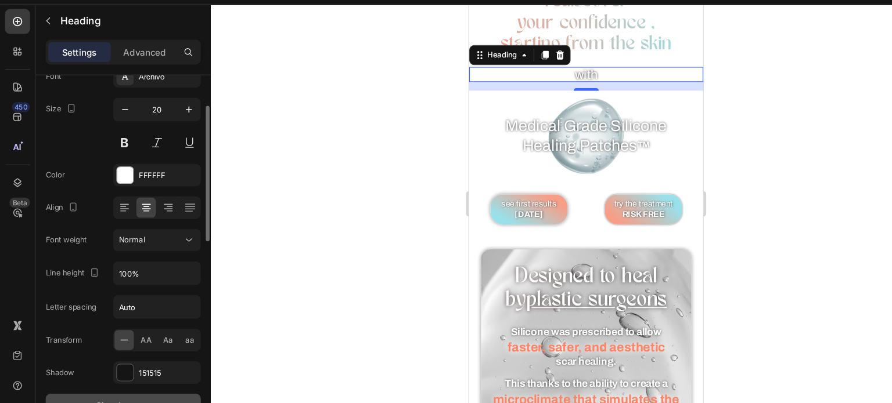
scroll to position [77, 0]
click at [142, 383] on div "151515" at bounding box center [145, 375] width 81 height 21
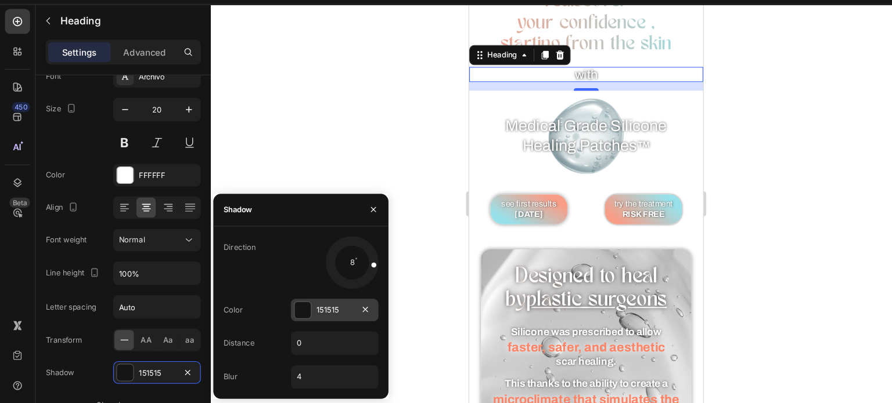
click at [308, 314] on div "151515" at bounding box center [311, 317] width 34 height 10
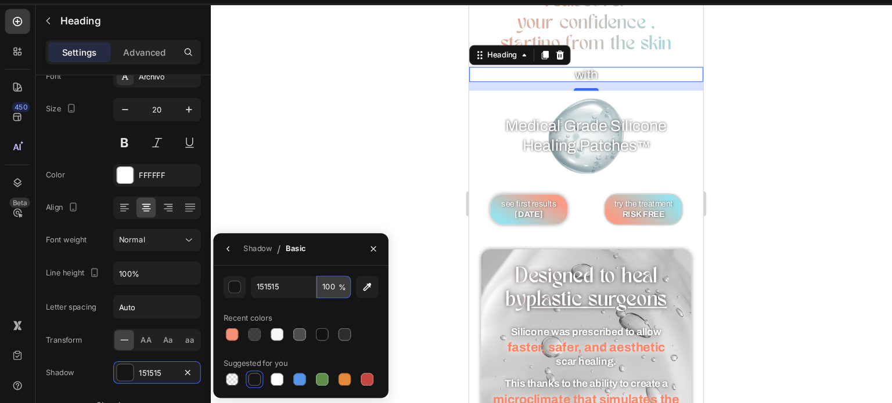
click at [304, 297] on input "100" at bounding box center [310, 295] width 32 height 21
type input "80"
click at [309, 264] on div "Shadow / Basic" at bounding box center [279, 261] width 163 height 30
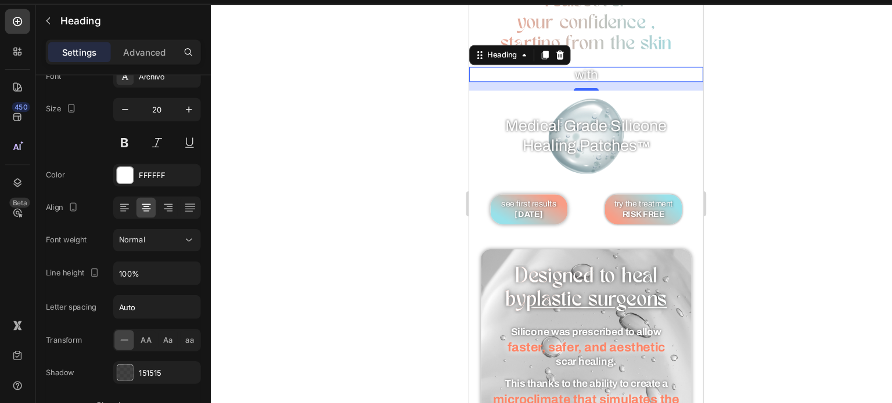
click at [324, 135] on div at bounding box center [544, 218] width 696 height 371
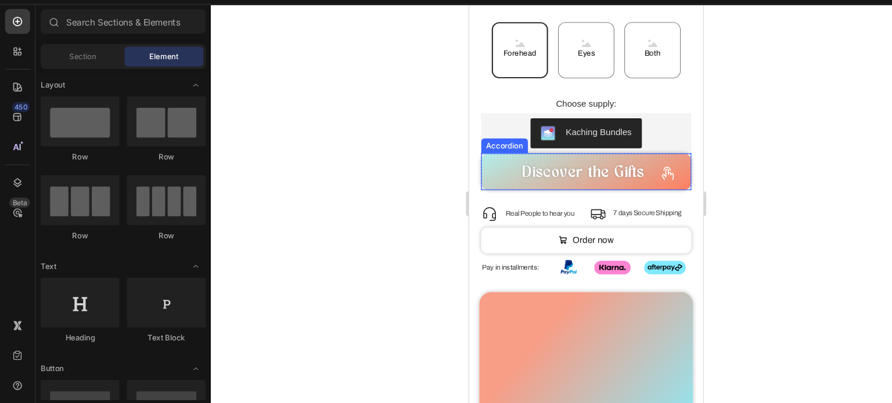
scroll to position [557, 0]
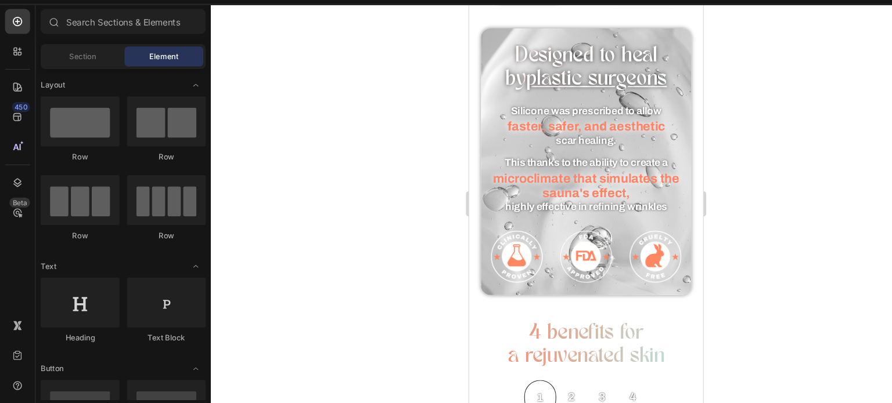
click at [744, 45] on div at bounding box center [544, 218] width 696 height 371
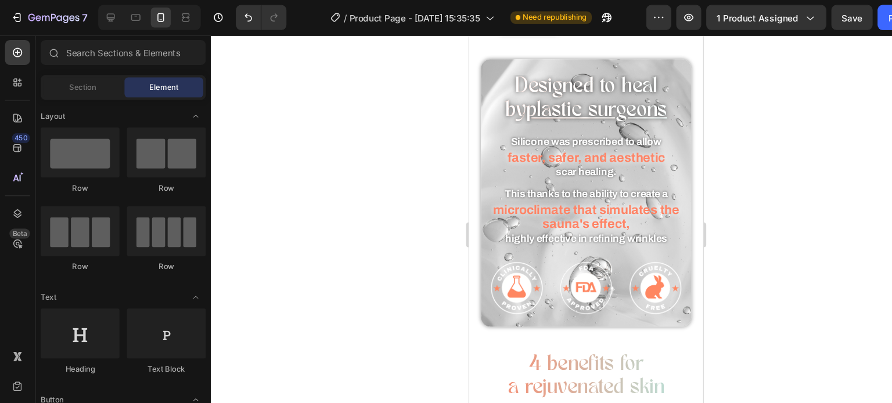
scroll to position [0, 0]
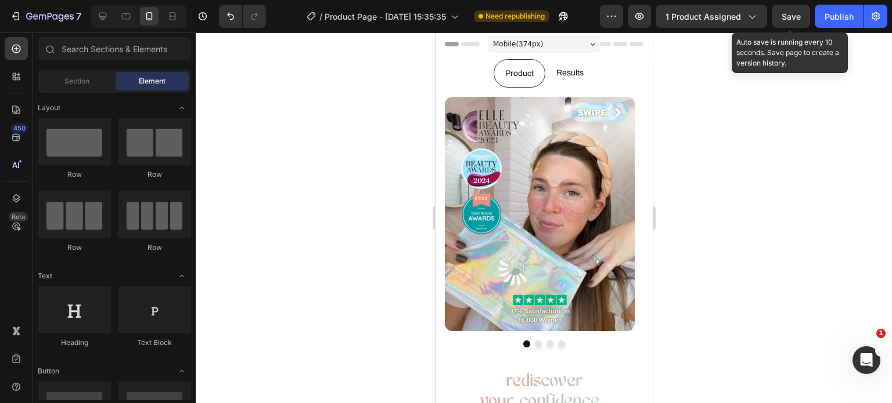
click at [801, 18] on button "Save" at bounding box center [791, 16] width 38 height 23
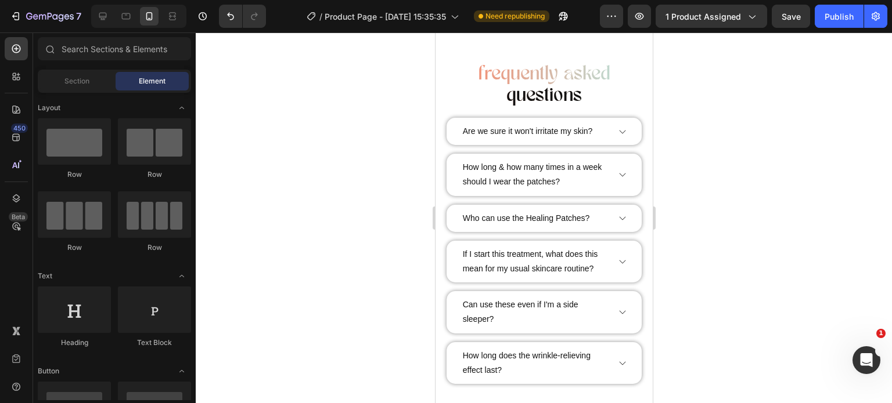
scroll to position [2728, 0]
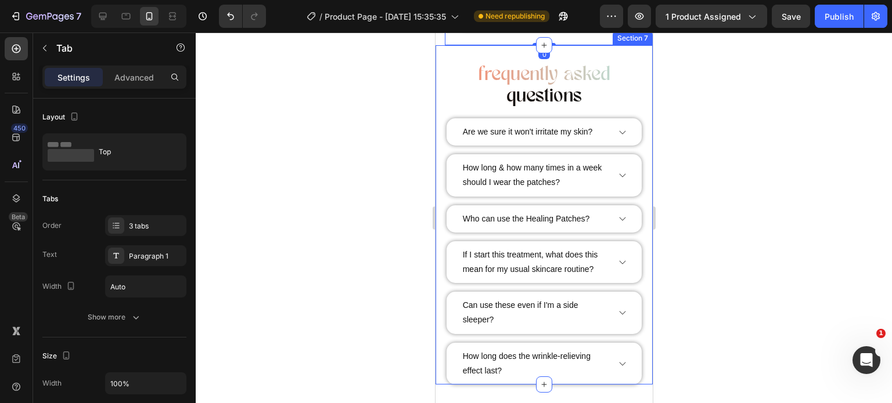
click at [507, 179] on div "frequently asked questions Heading Are we sure it won't irritate my skin? Accor…" at bounding box center [543, 215] width 217 height 340
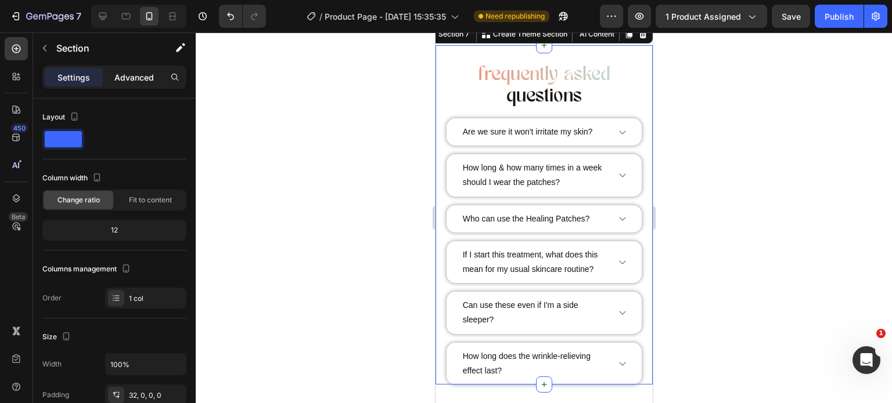
click at [134, 85] on div "Advanced" at bounding box center [134, 77] width 58 height 19
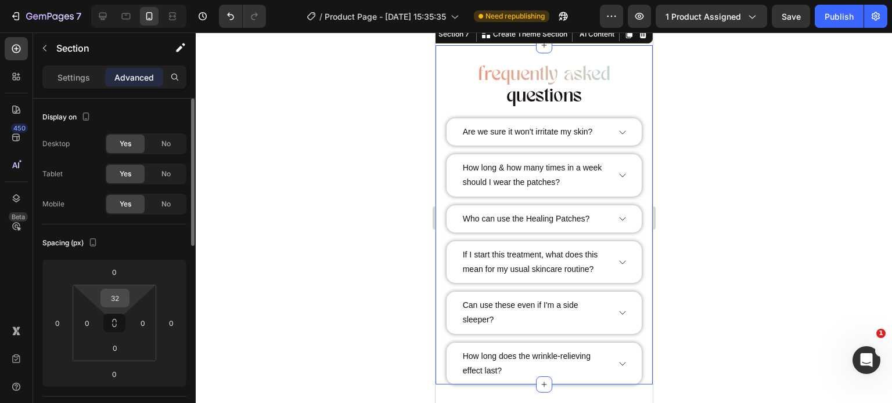
click at [117, 299] on input "32" at bounding box center [114, 298] width 23 height 17
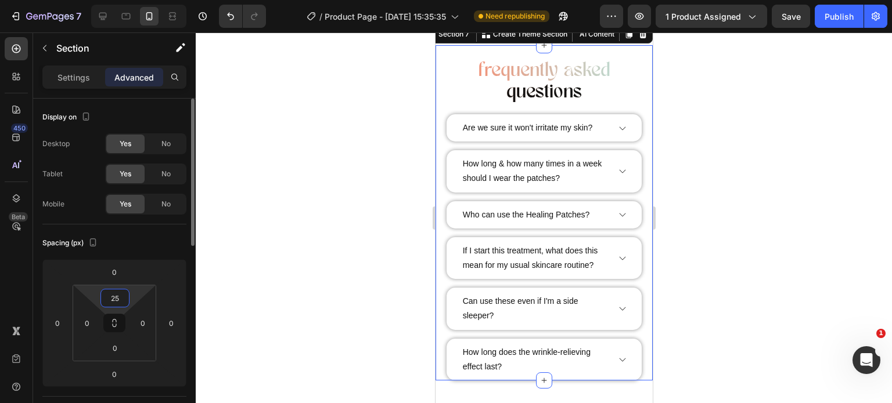
type input "25"
click at [219, 248] on div at bounding box center [544, 218] width 696 height 371
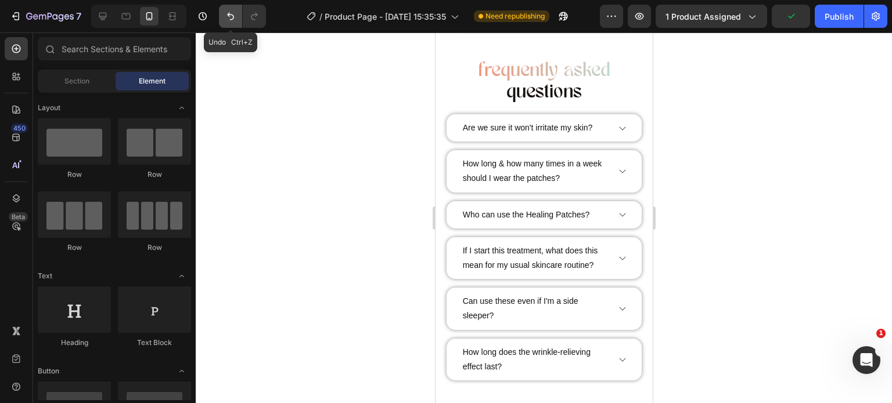
click at [235, 15] on icon "Undo/Redo" at bounding box center [231, 16] width 12 height 12
click at [256, 14] on icon "Undo/Redo" at bounding box center [254, 17] width 6 height 8
click at [319, 71] on div at bounding box center [544, 218] width 696 height 371
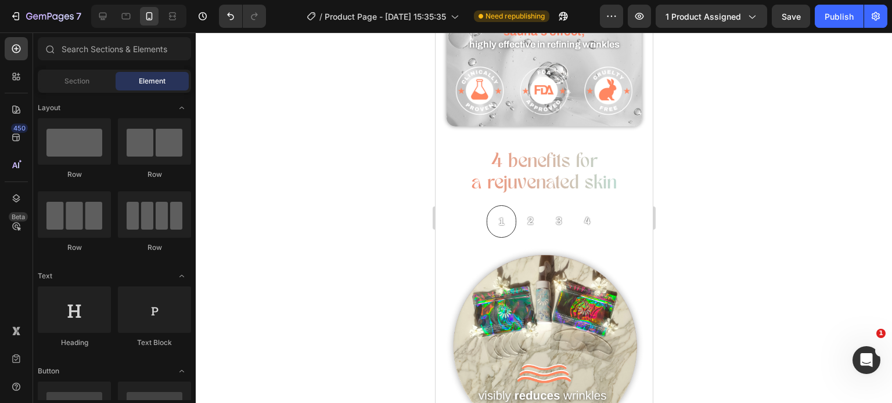
scroll to position [789, 0]
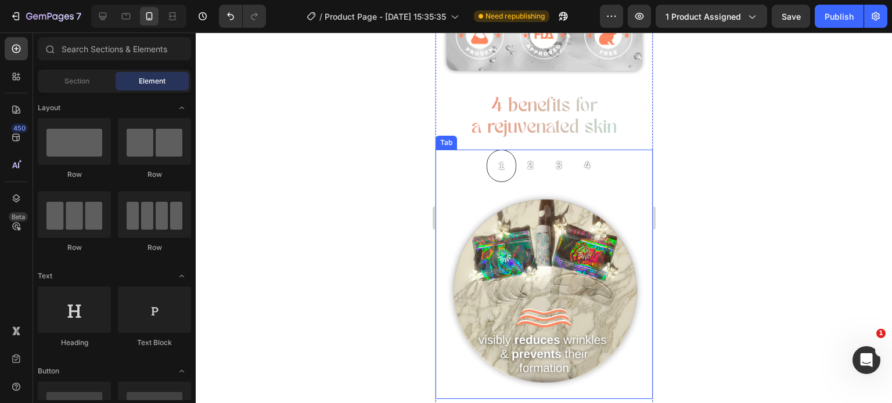
click at [539, 182] on div "Image Image Image Image" at bounding box center [543, 290] width 217 height 217
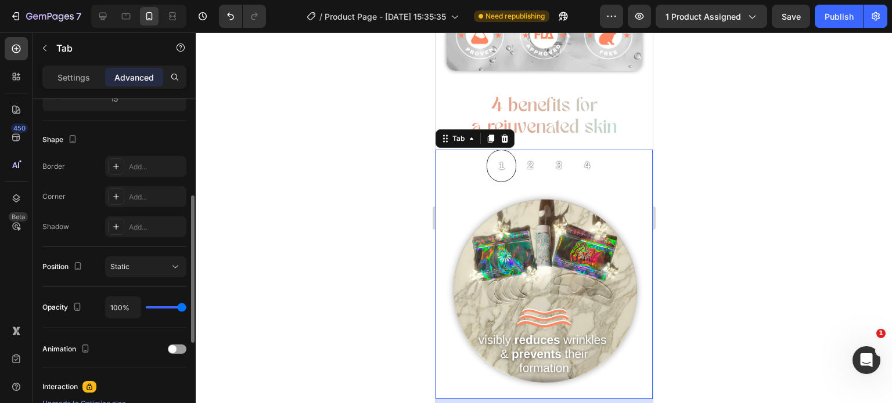
scroll to position [281, 0]
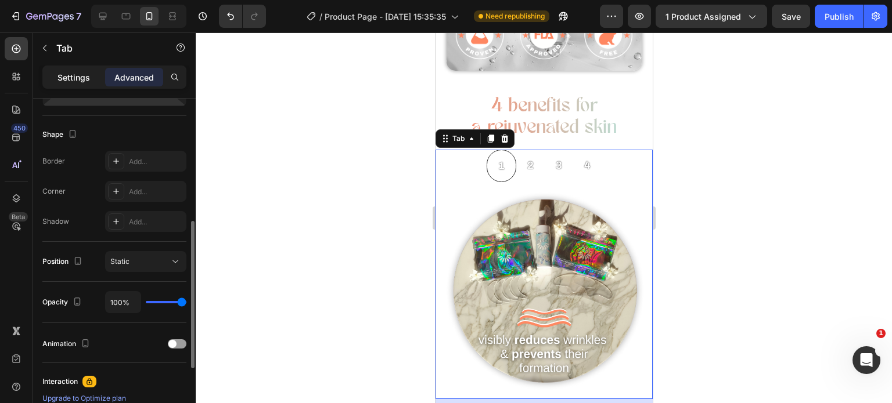
click at [81, 79] on p "Settings" at bounding box center [73, 77] width 33 height 12
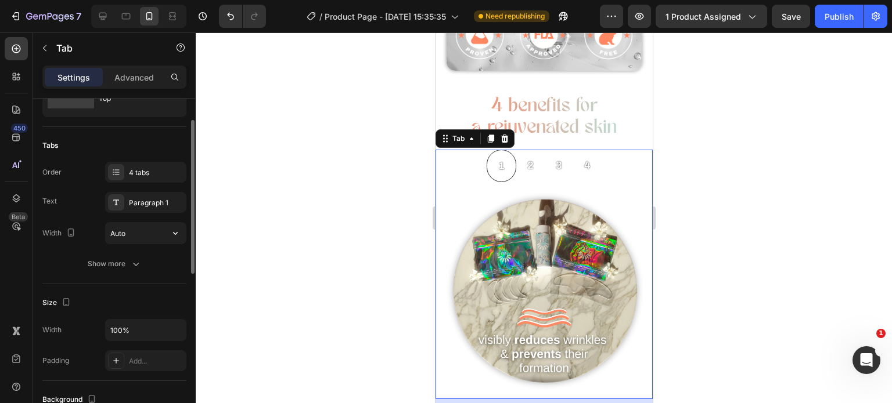
scroll to position [52, 0]
click at [106, 273] on button "Show more" at bounding box center [114, 265] width 144 height 21
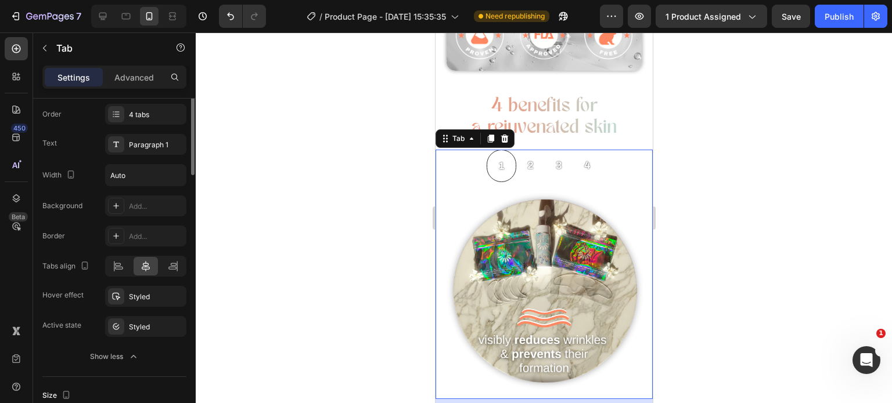
scroll to position [0, 0]
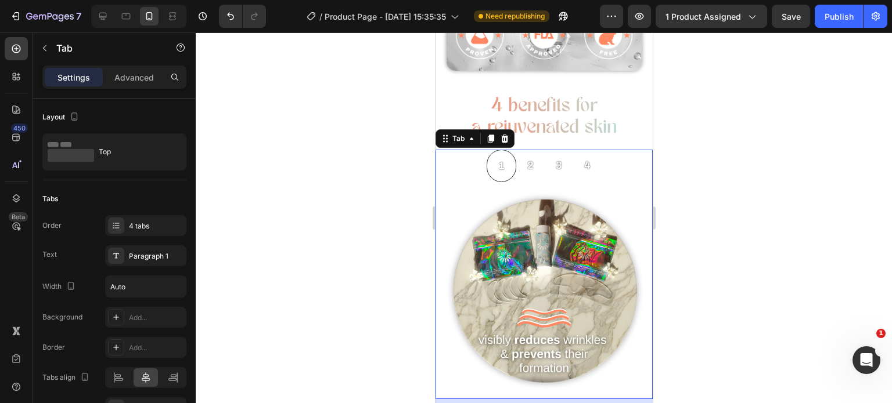
drag, startPoint x: 384, startPoint y: 194, endPoint x: 16, endPoint y: 181, distance: 368.3
click at [384, 194] on div at bounding box center [544, 218] width 696 height 371
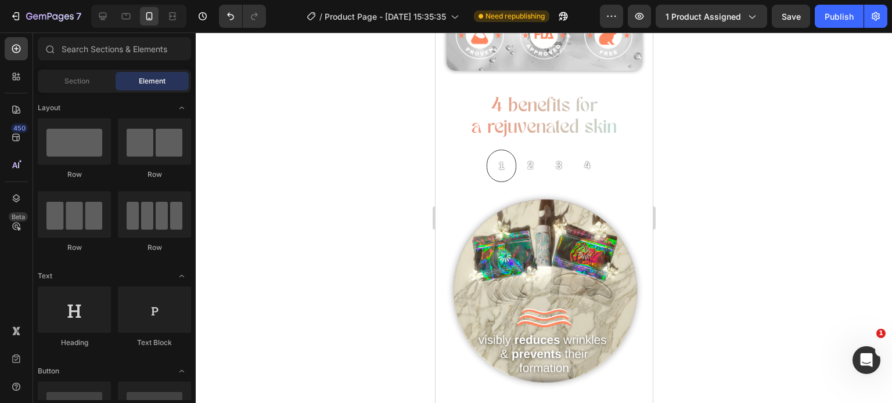
click at [348, 201] on div at bounding box center [544, 218] width 696 height 371
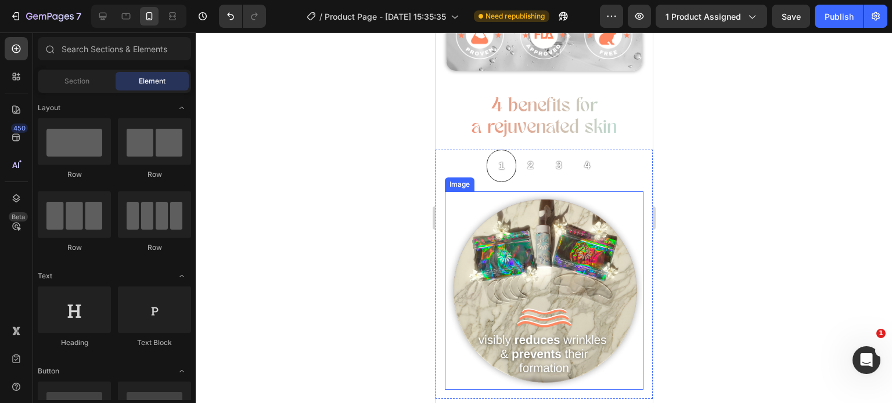
click at [577, 259] on img at bounding box center [543, 291] width 199 height 199
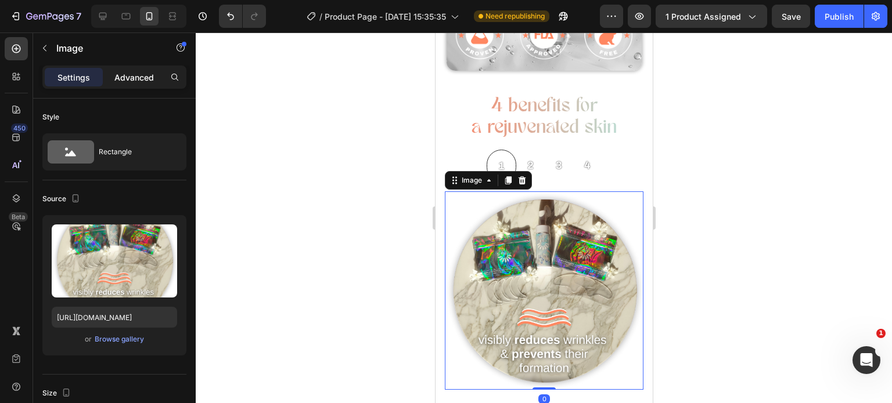
click at [149, 77] on p "Advanced" at bounding box center [133, 77] width 39 height 12
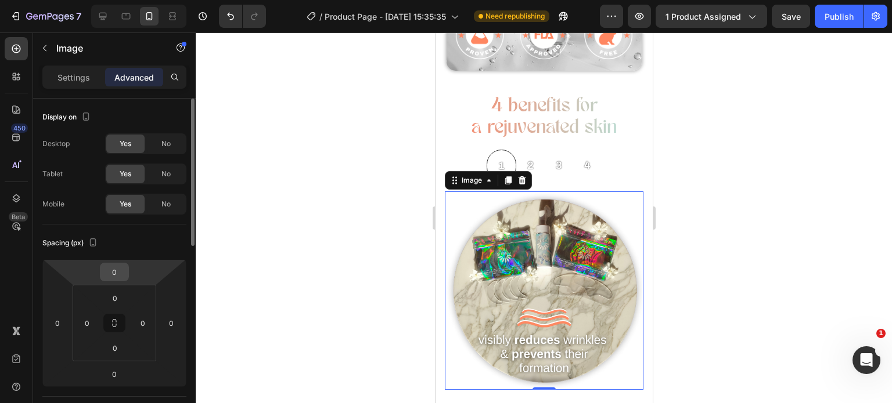
click at [115, 278] on input "0" at bounding box center [114, 272] width 23 height 17
type input "-5"
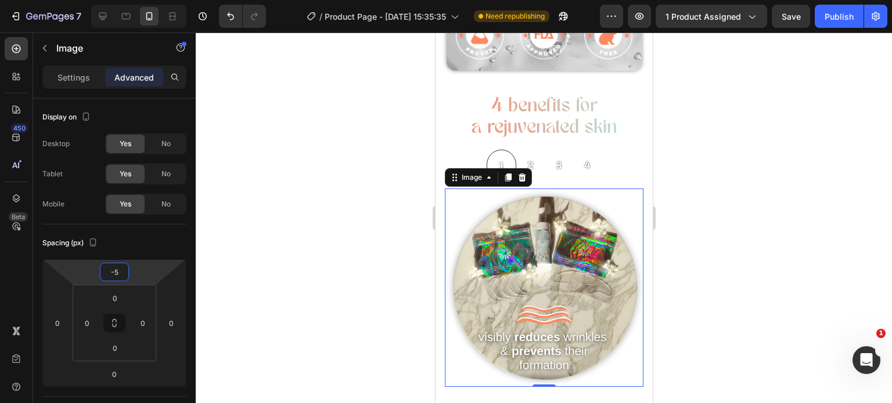
click at [338, 201] on div at bounding box center [544, 218] width 696 height 371
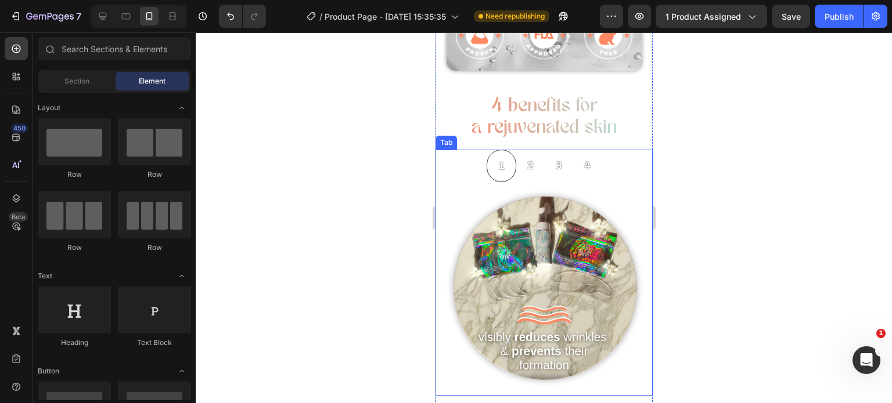
click at [527, 164] on p "2" at bounding box center [530, 165] width 6 height 19
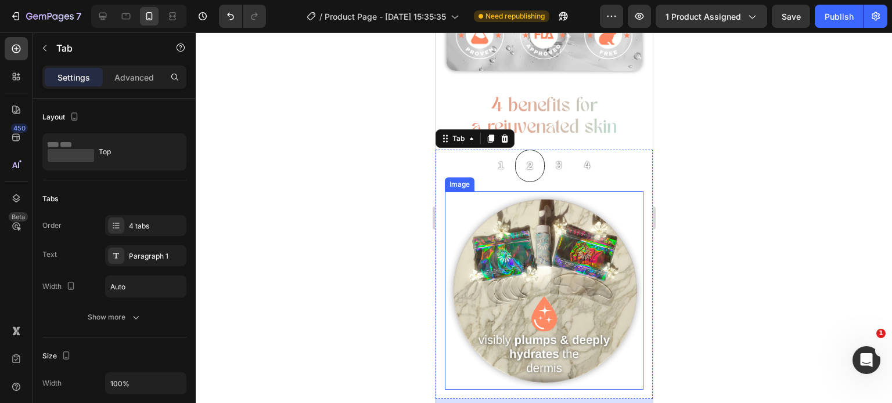
click at [542, 229] on img at bounding box center [543, 291] width 199 height 199
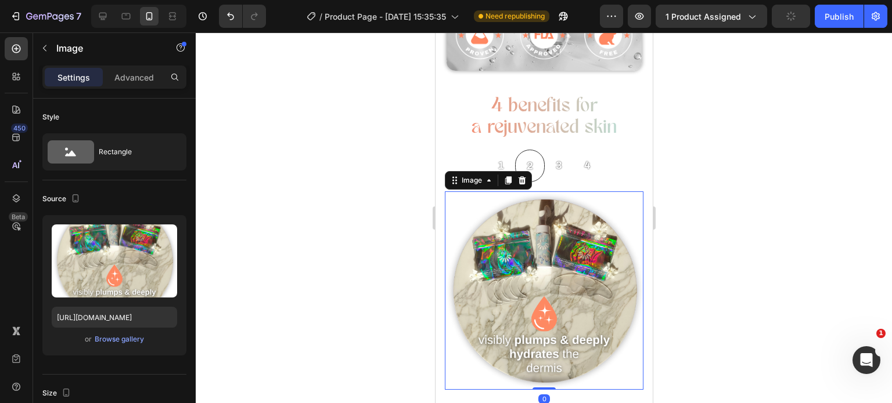
click at [137, 88] on div "Settings Advanced" at bounding box center [114, 77] width 144 height 23
click at [144, 76] on p "Advanced" at bounding box center [133, 77] width 39 height 12
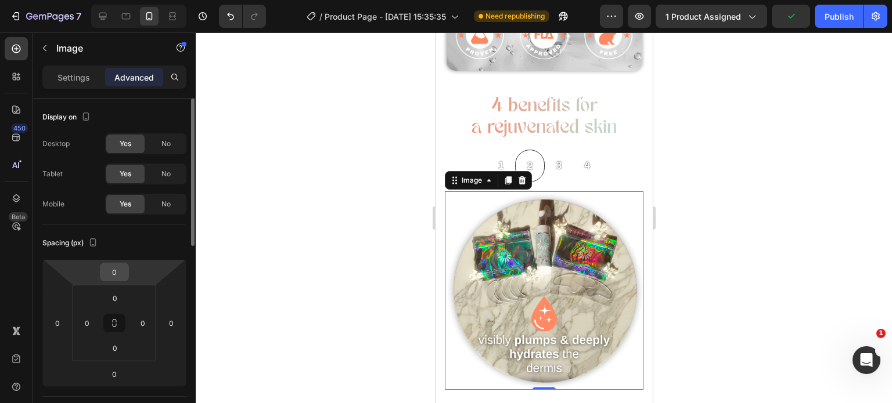
click at [113, 276] on input "0" at bounding box center [114, 272] width 23 height 17
type input "-5"
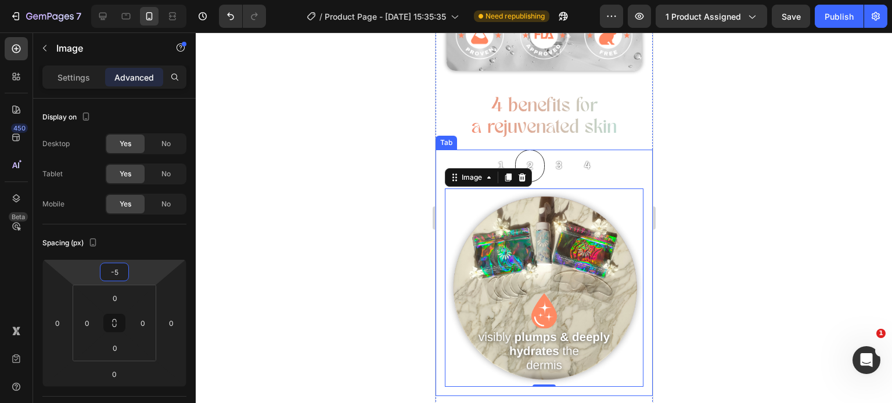
click at [556, 156] on p "3" at bounding box center [558, 165] width 6 height 19
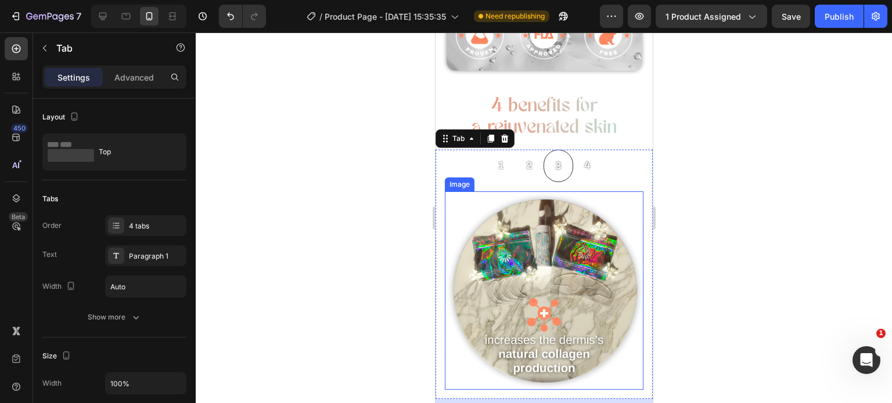
click at [531, 227] on img at bounding box center [543, 291] width 199 height 199
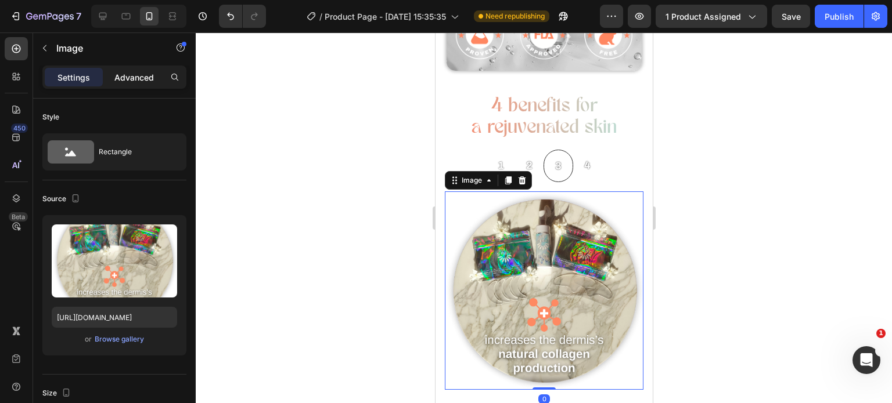
click at [135, 74] on p "Advanced" at bounding box center [133, 77] width 39 height 12
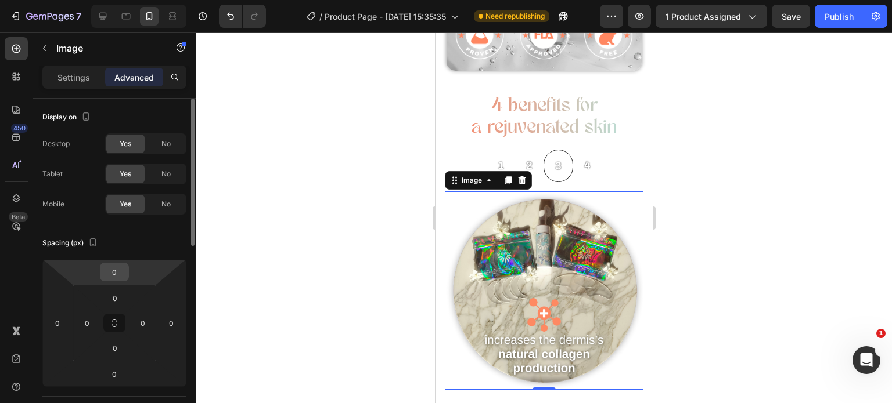
click at [111, 278] on input "0" at bounding box center [114, 272] width 23 height 17
type input "-5"
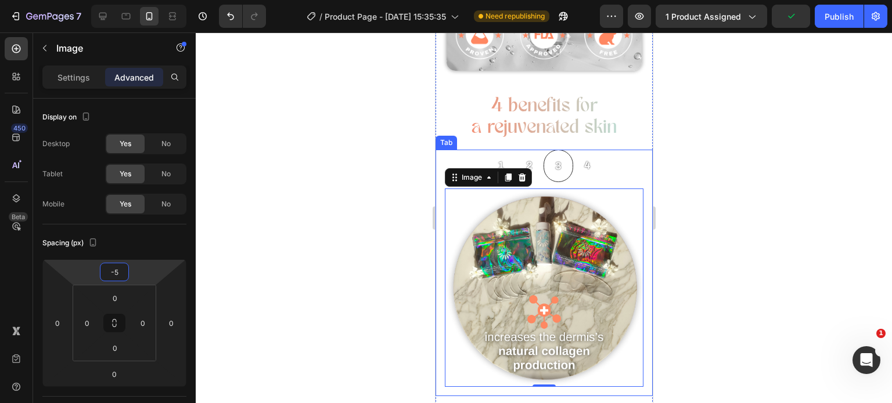
click at [585, 154] on div "4" at bounding box center [587, 165] width 10 height 22
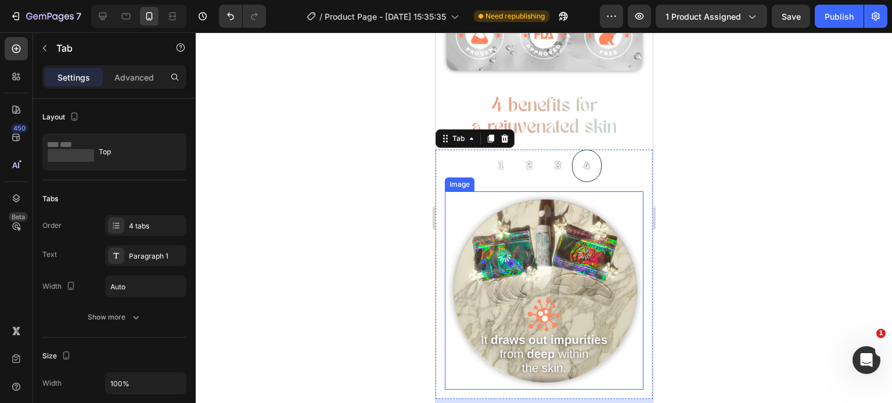
click at [495, 218] on img at bounding box center [543, 291] width 199 height 199
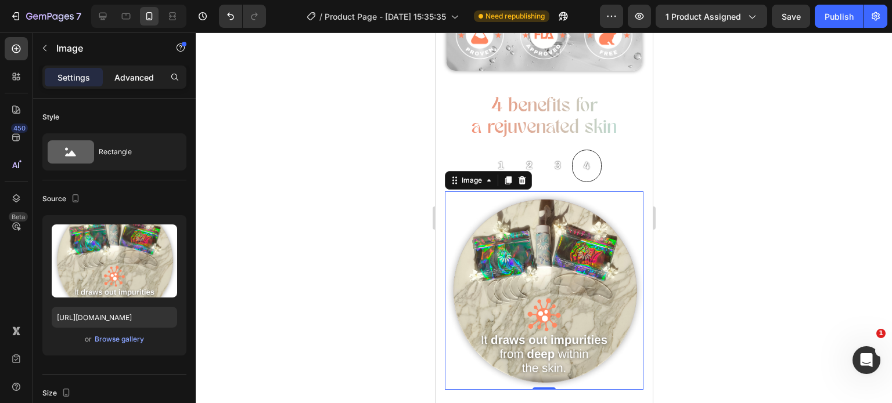
click at [129, 81] on p "Advanced" at bounding box center [133, 77] width 39 height 12
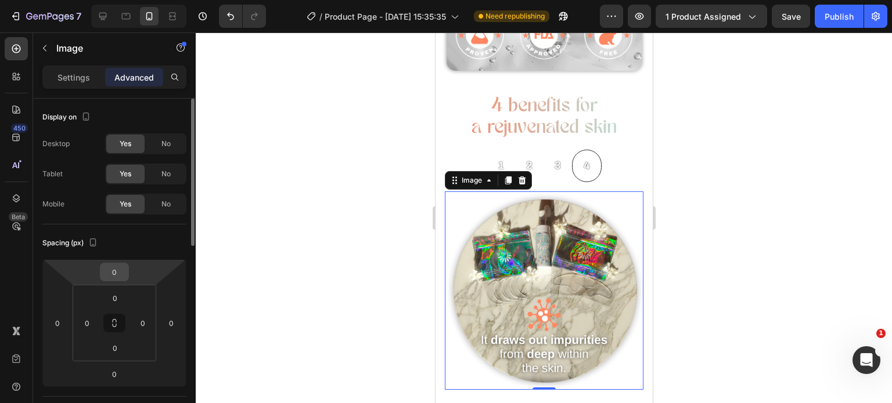
click at [120, 269] on input "0" at bounding box center [114, 272] width 23 height 17
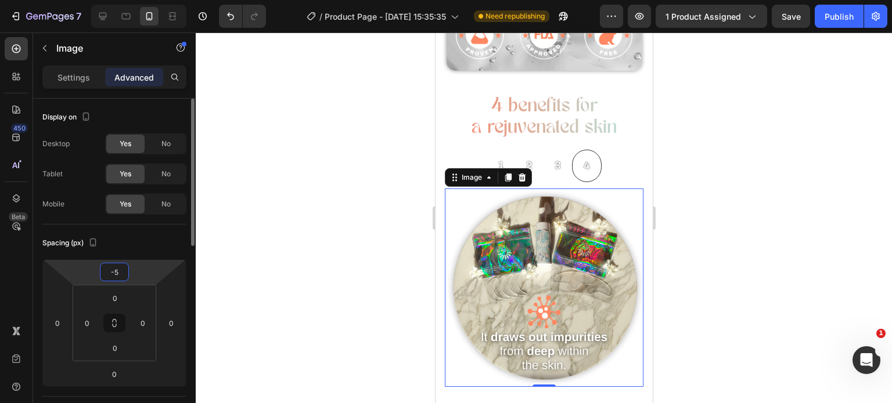
type input "-5"
click at [149, 237] on div "Spacing (px)" at bounding box center [114, 243] width 144 height 19
click at [258, 236] on div at bounding box center [544, 218] width 696 height 371
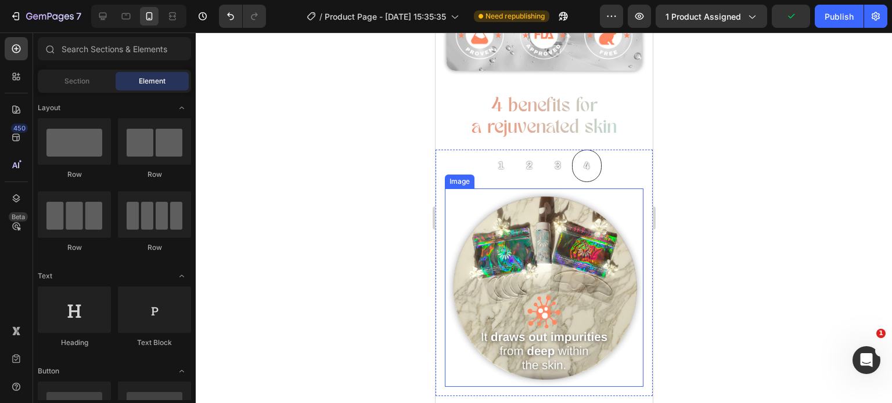
scroll to position [880, 0]
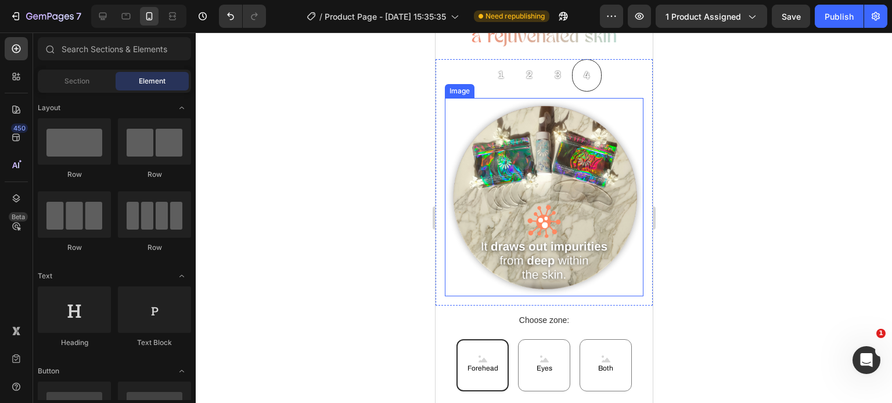
click at [380, 260] on div at bounding box center [544, 218] width 696 height 371
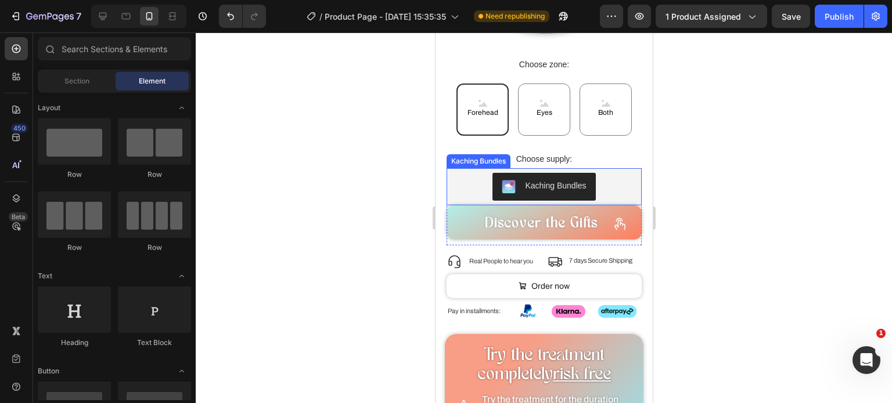
scroll to position [1289, 0]
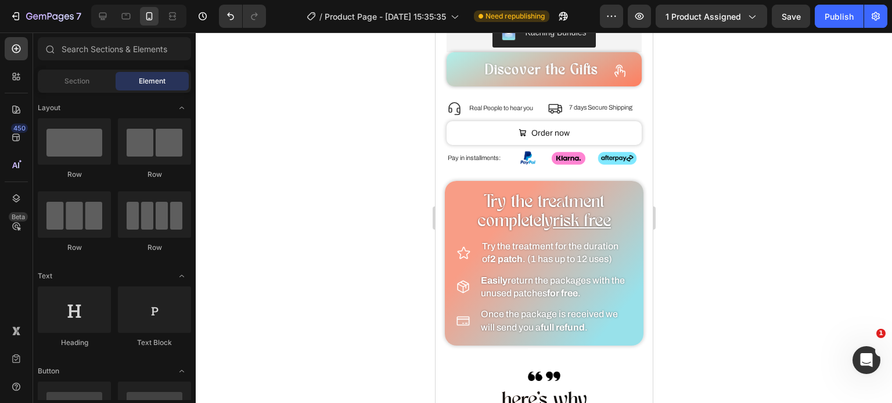
click at [674, 105] on div at bounding box center [544, 218] width 696 height 371
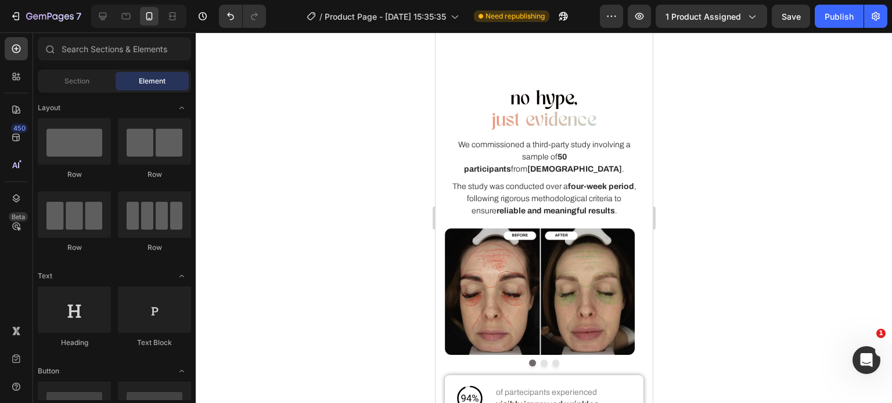
scroll to position [2042, 0]
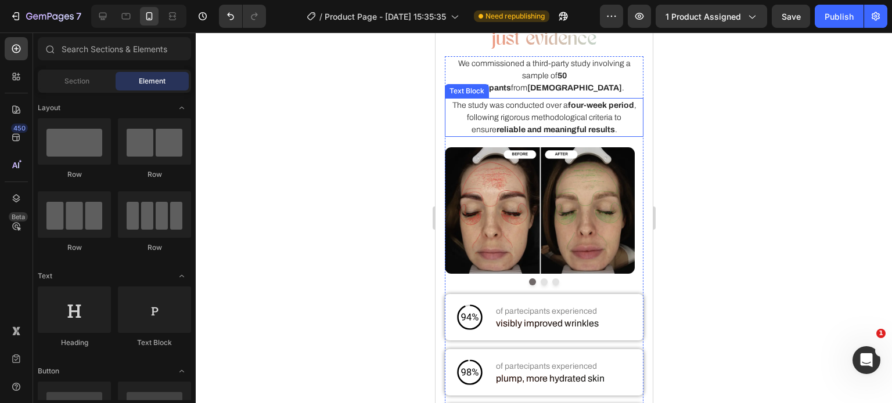
click at [582, 125] on strong "reliable and meaningful results" at bounding box center [555, 129] width 118 height 9
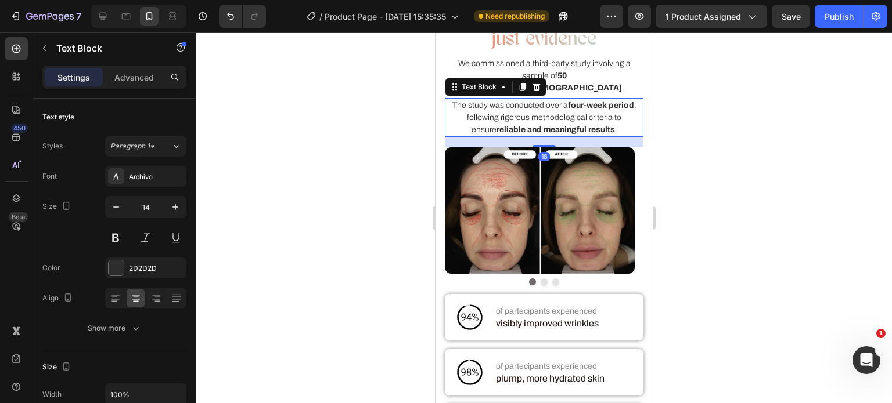
click at [368, 147] on div at bounding box center [544, 218] width 696 height 371
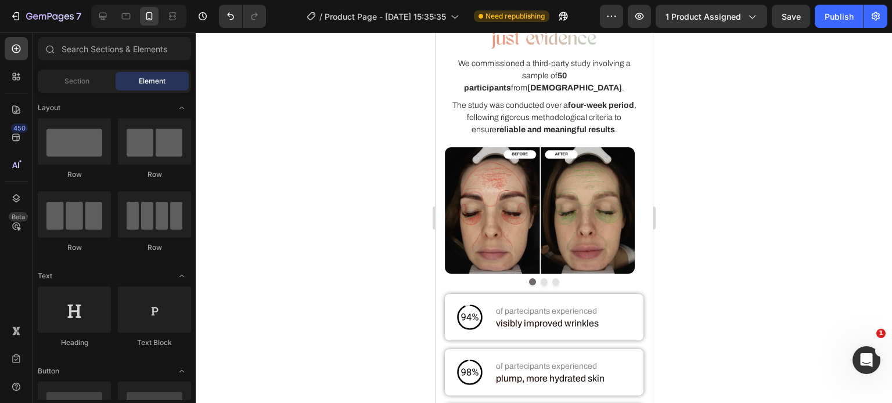
scroll to position [2131, 0]
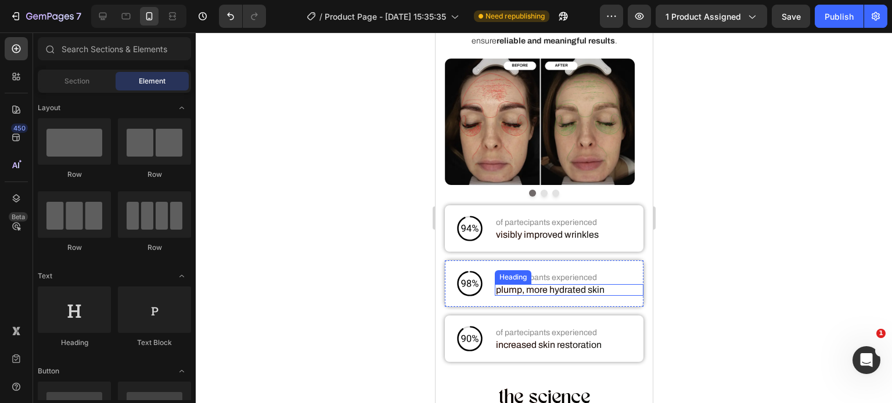
click at [516, 284] on h2 "plump, more hydrated skin" at bounding box center [568, 290] width 149 height 12
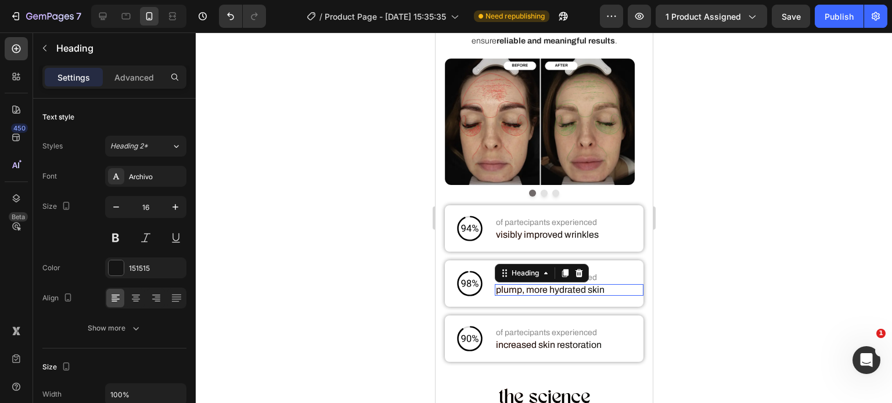
click at [516, 284] on h2 "plump, more hydrated skin" at bounding box center [568, 290] width 149 height 12
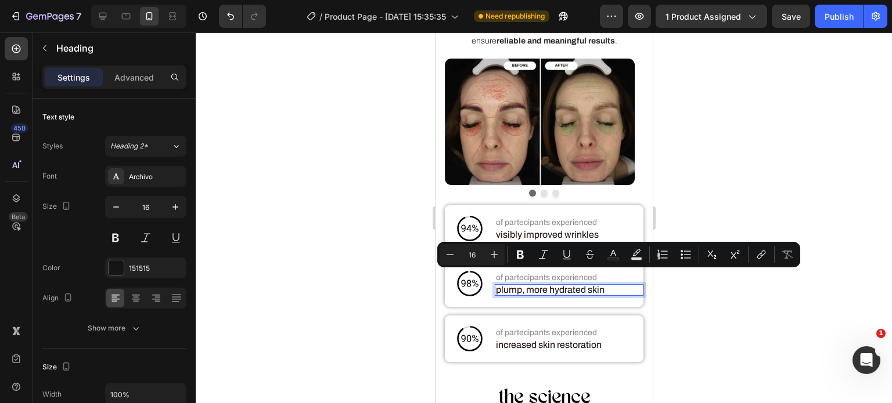
click at [516, 286] on p "plump, more hydrated skin" at bounding box center [568, 290] width 147 height 9
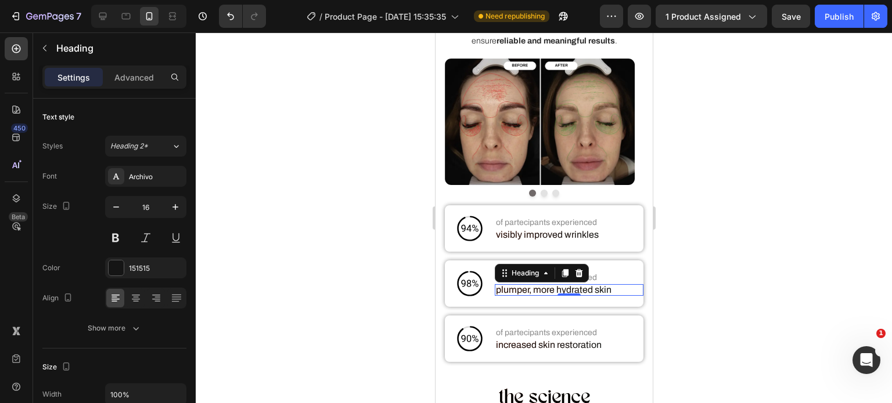
click at [381, 271] on div at bounding box center [544, 218] width 696 height 371
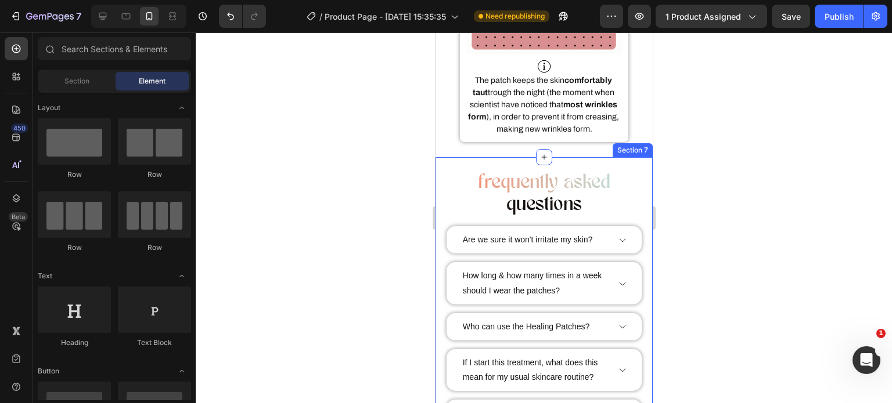
scroll to position [2731, 0]
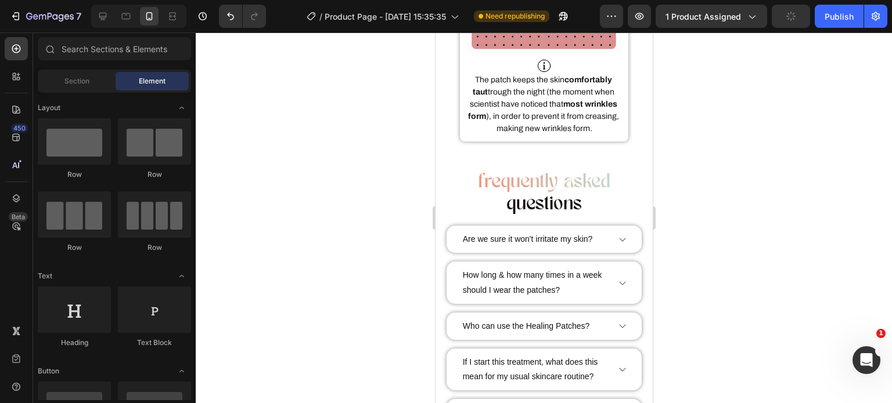
click at [337, 239] on div at bounding box center [544, 218] width 696 height 371
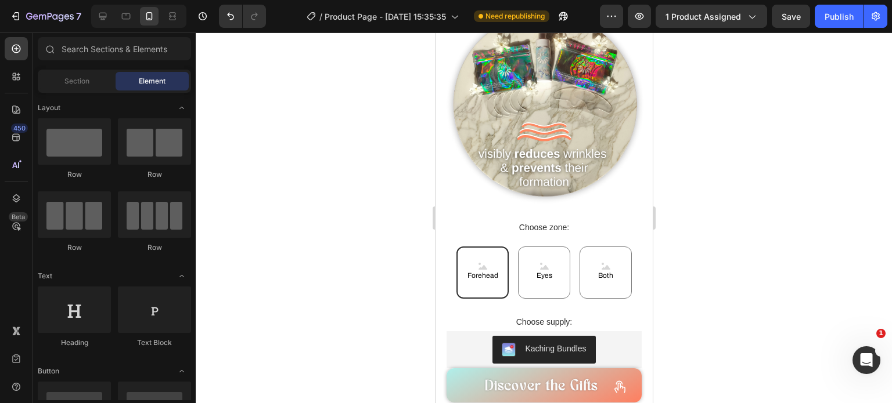
scroll to position [1052, 0]
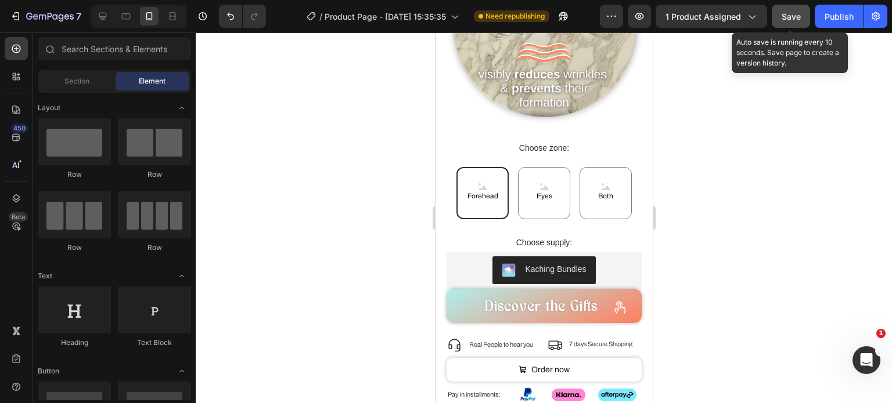
click at [786, 12] on span "Save" at bounding box center [790, 17] width 19 height 10
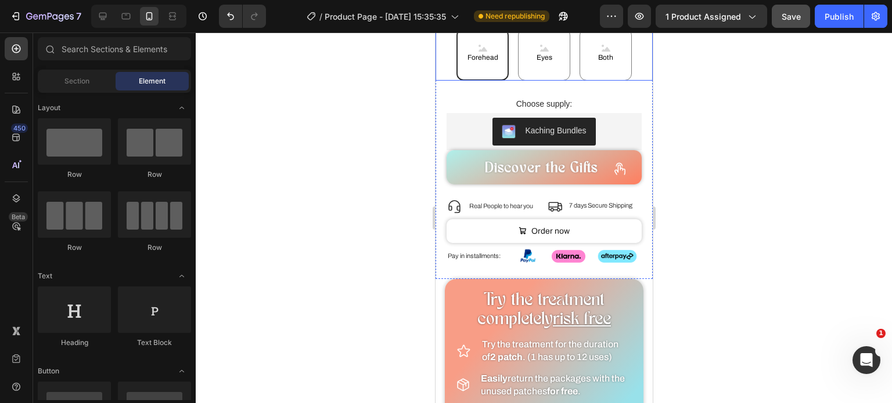
scroll to position [1189, 0]
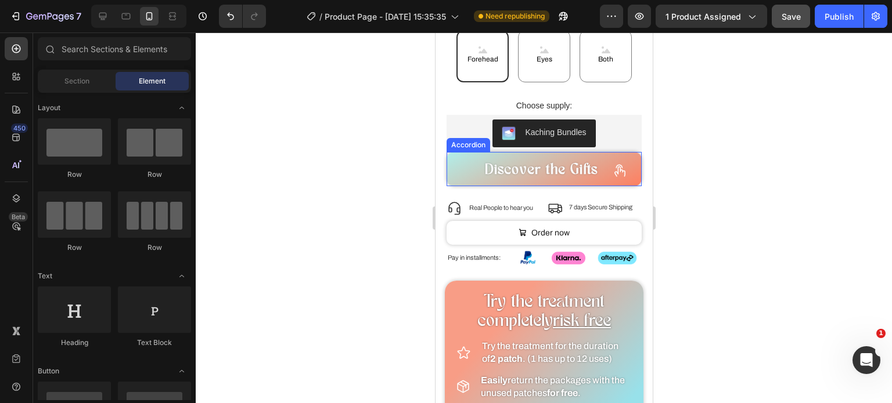
click at [614, 165] on icon at bounding box center [619, 171] width 11 height 12
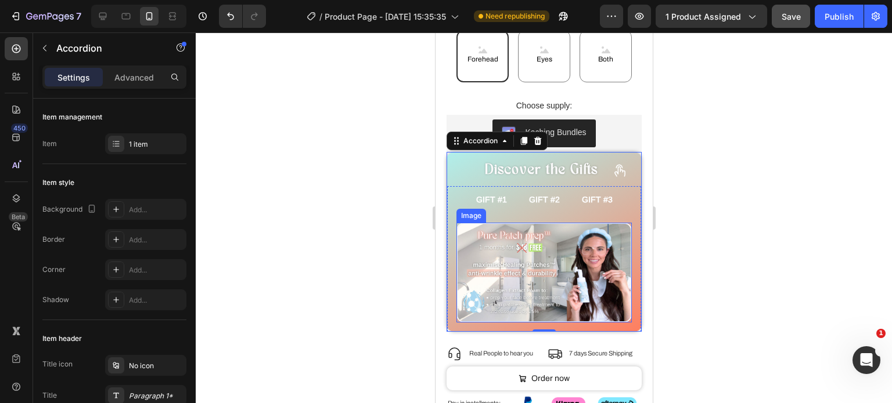
click at [505, 269] on img at bounding box center [544, 273] width 176 height 100
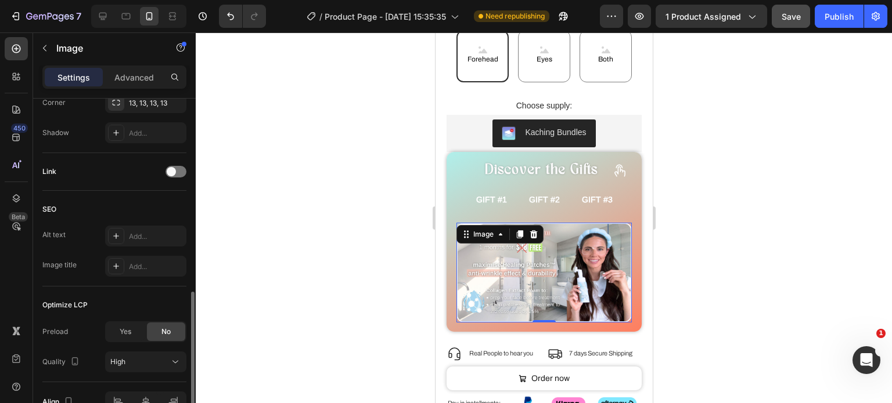
scroll to position [499, 0]
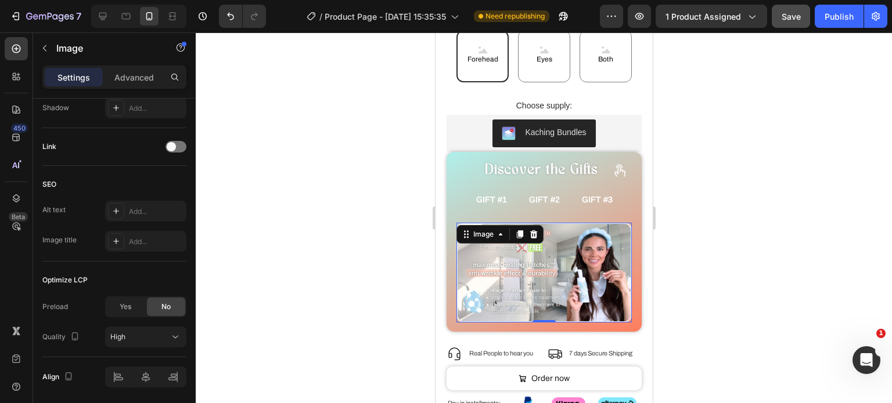
click at [282, 167] on div at bounding box center [544, 218] width 696 height 371
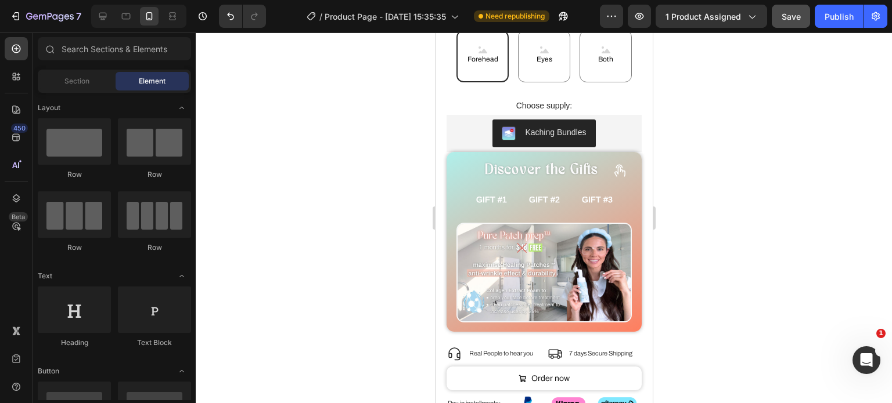
click at [282, 167] on div at bounding box center [544, 218] width 696 height 371
click at [396, 213] on div at bounding box center [544, 218] width 696 height 371
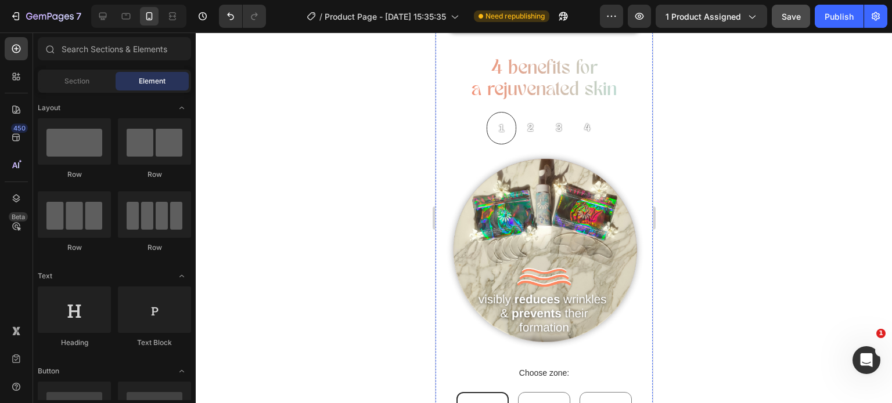
scroll to position [761, 0]
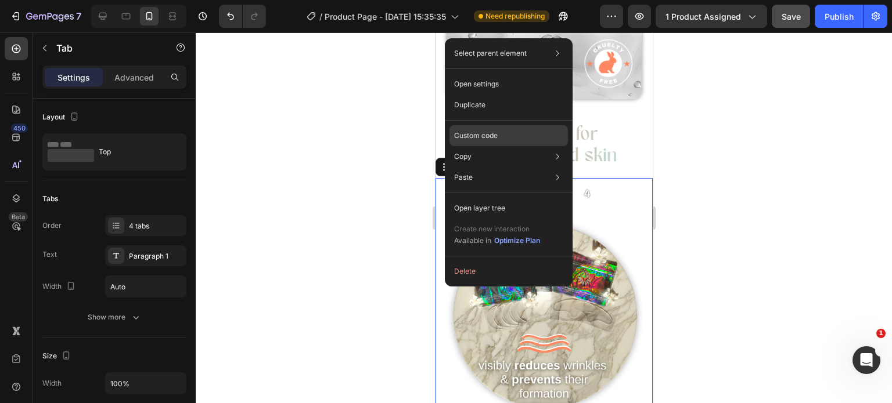
click at [491, 132] on p "Custom code" at bounding box center [476, 136] width 44 height 10
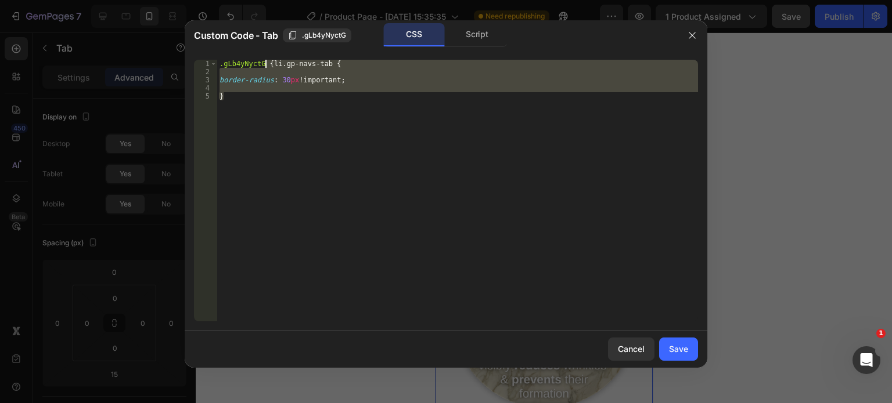
drag, startPoint x: 318, startPoint y: 93, endPoint x: 265, endPoint y: 63, distance: 60.6
click at [265, 63] on div ".gLb4yNyctG { li.gp-navs-tab { border-radius : 30 px !important ; }" at bounding box center [457, 199] width 481 height 278
click at [266, 63] on div ".gLb4yNyctG { li.gp-navs-tab { border-radius : 30 px !important ; }" at bounding box center [457, 191] width 481 height 262
drag, startPoint x: 267, startPoint y: 63, endPoint x: 281, endPoint y: 92, distance: 32.7
click at [281, 92] on div ".gLb4yNyctG { li.gp-navs-tab { border-radius : 30 px !important ; }" at bounding box center [457, 199] width 481 height 278
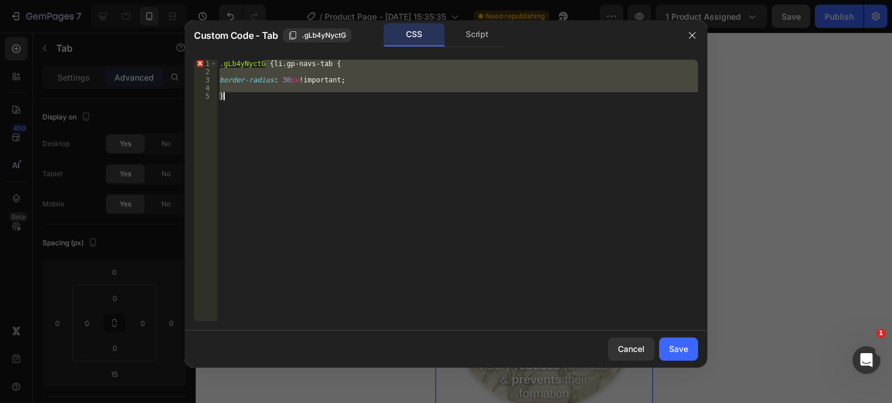
type textarea "}"
click at [701, 35] on button "button" at bounding box center [692, 35] width 19 height 19
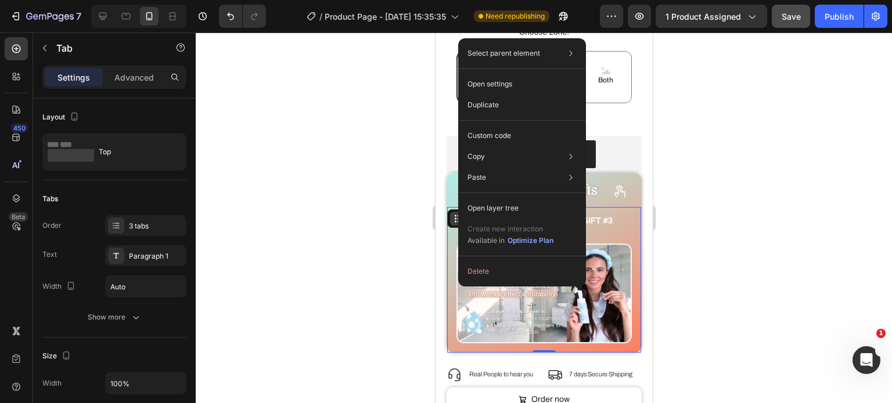
scroll to position [403, 0]
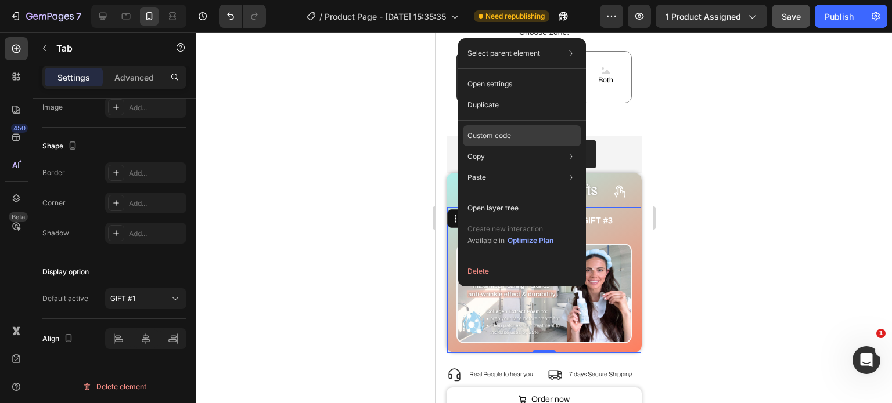
click at [501, 140] on p "Custom code" at bounding box center [489, 136] width 44 height 10
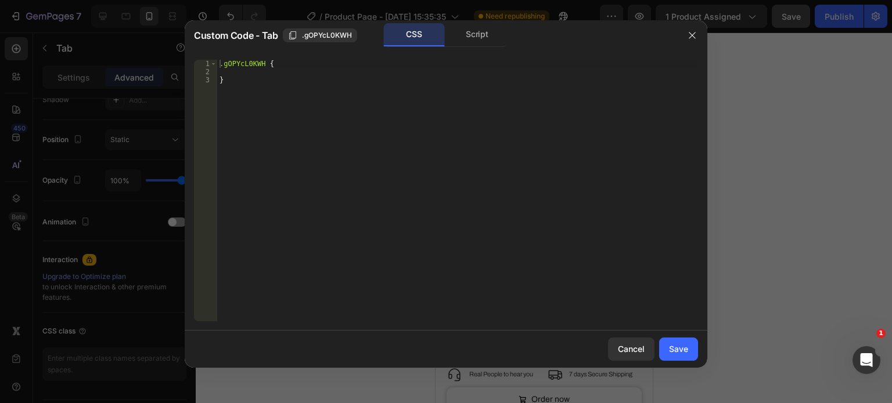
click at [325, 64] on div ".gOPYcL0KWH { }" at bounding box center [457, 199] width 481 height 278
paste textarea "}"
type textarea "}"
click at [242, 113] on div ".gOPYcL0KWH { {li.gp-navs-tab { border-radius : 30 px !important ; } }" at bounding box center [457, 199] width 481 height 278
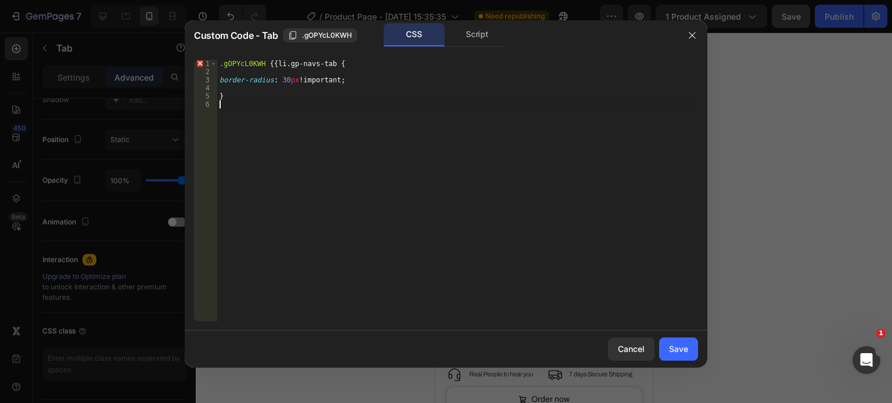
type textarea "}"
click at [678, 357] on button "Save" at bounding box center [678, 349] width 39 height 23
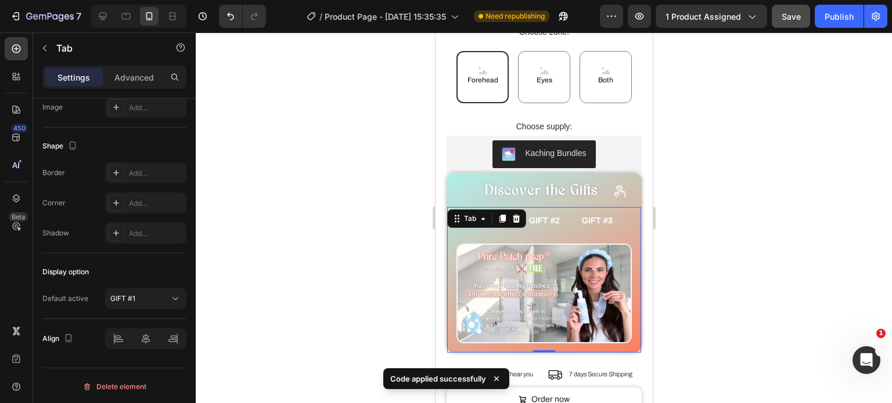
click at [708, 297] on div at bounding box center [544, 218] width 696 height 371
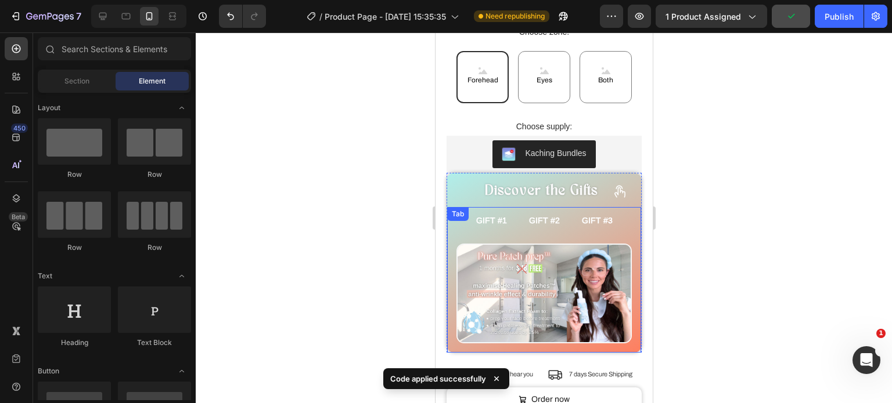
click at [511, 210] on li "GIFT #1" at bounding box center [490, 220] width 53 height 27
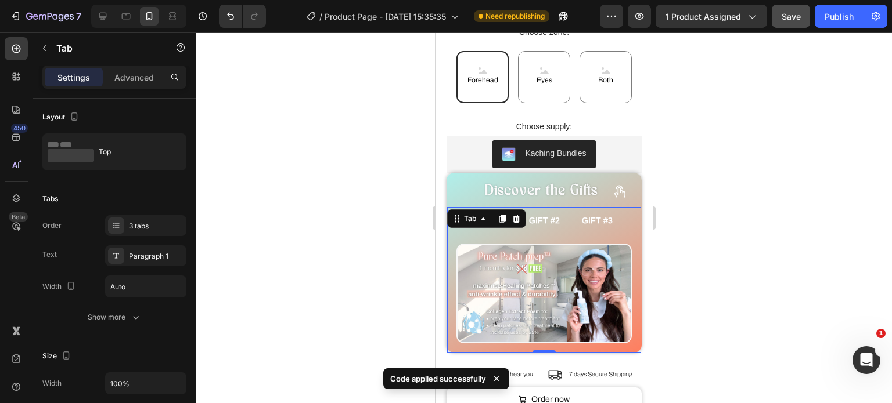
click at [395, 162] on div at bounding box center [544, 218] width 696 height 371
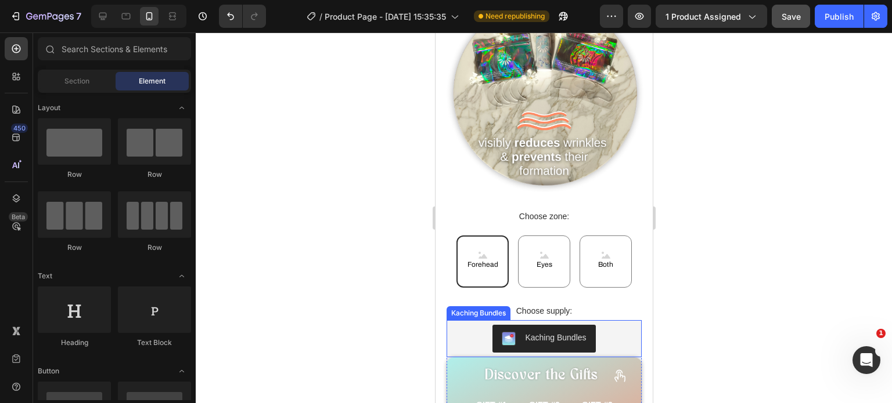
scroll to position [1063, 0]
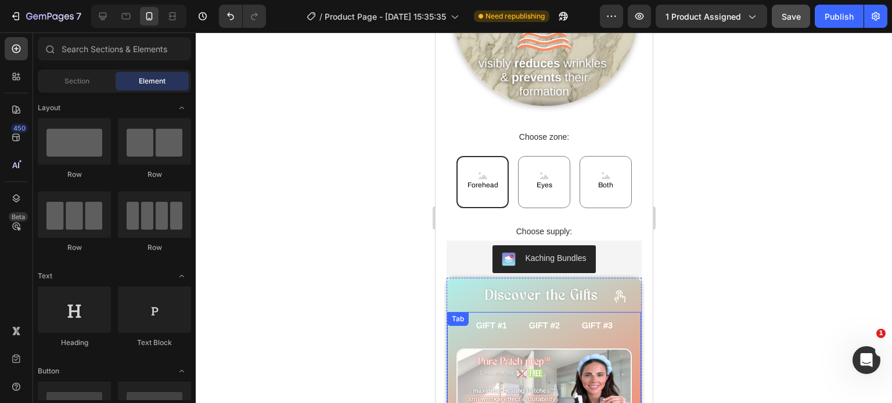
click at [492, 321] on span "GIFT #1" at bounding box center [490, 325] width 31 height 9
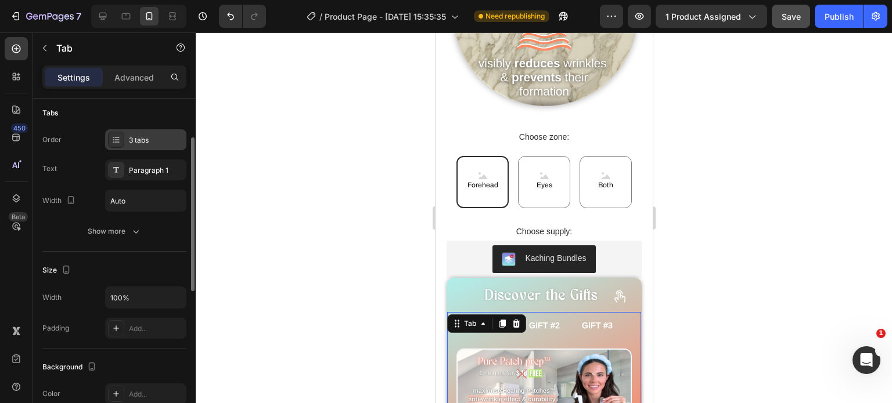
scroll to position [87, 0]
click at [128, 229] on div "Show more" at bounding box center [115, 231] width 54 height 12
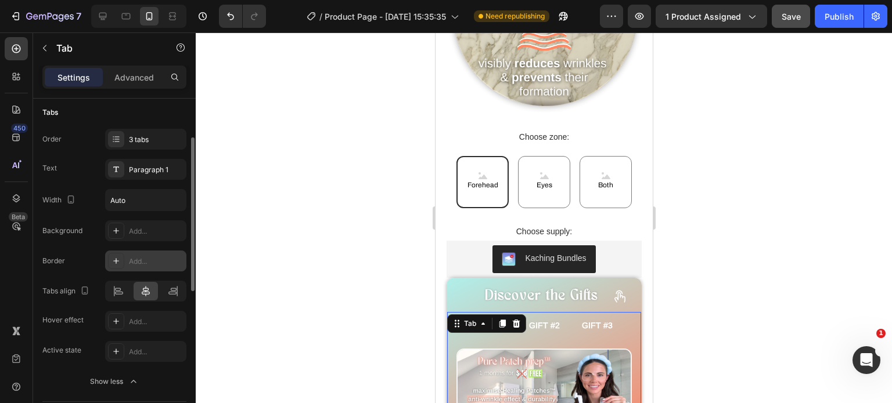
scroll to position [186, 0]
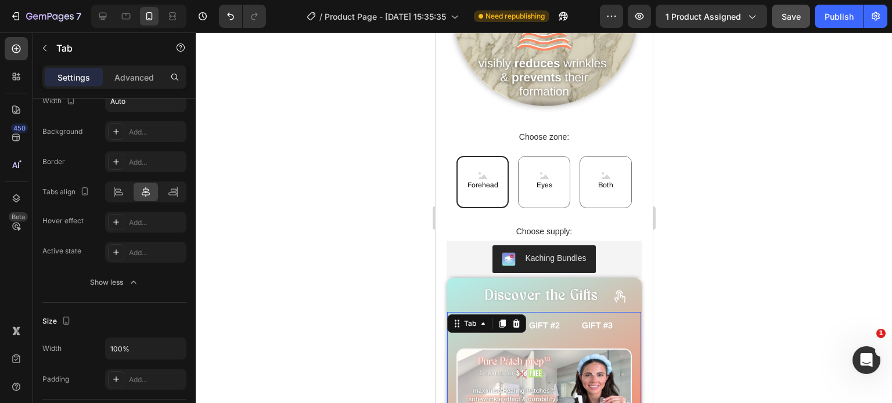
click at [356, 282] on div at bounding box center [544, 218] width 696 height 371
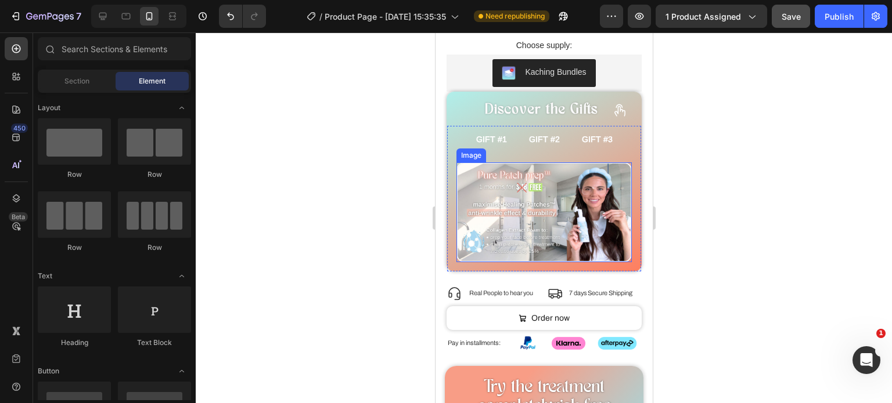
scroll to position [1199, 0]
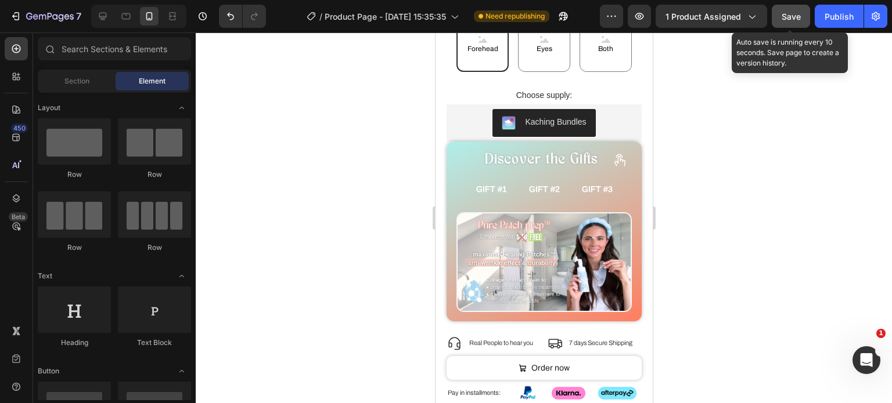
click at [799, 10] on div "Save" at bounding box center [790, 16] width 19 height 12
click at [792, 22] on div "Save" at bounding box center [790, 16] width 19 height 12
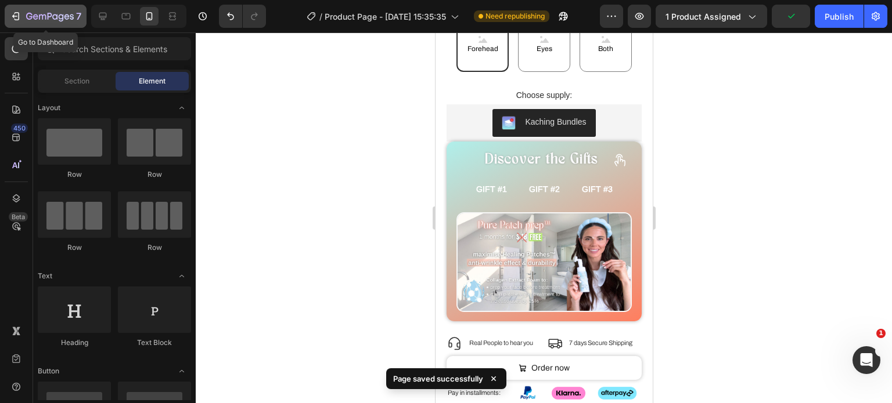
click at [26, 10] on div "7" at bounding box center [53, 16] width 55 height 14
